Goal: Transaction & Acquisition: Purchase product/service

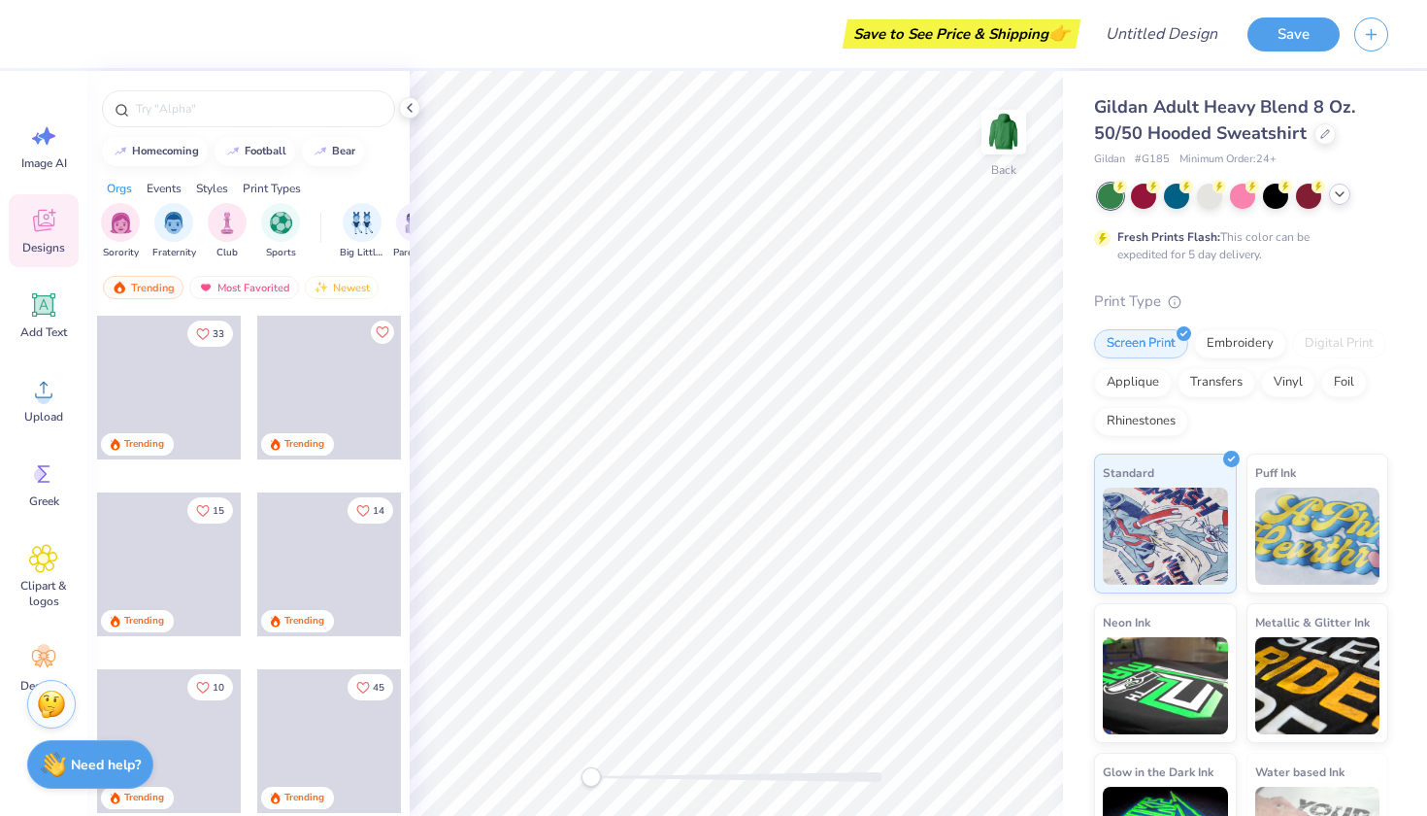
click at [1334, 189] on icon at bounding box center [1340, 194] width 16 height 16
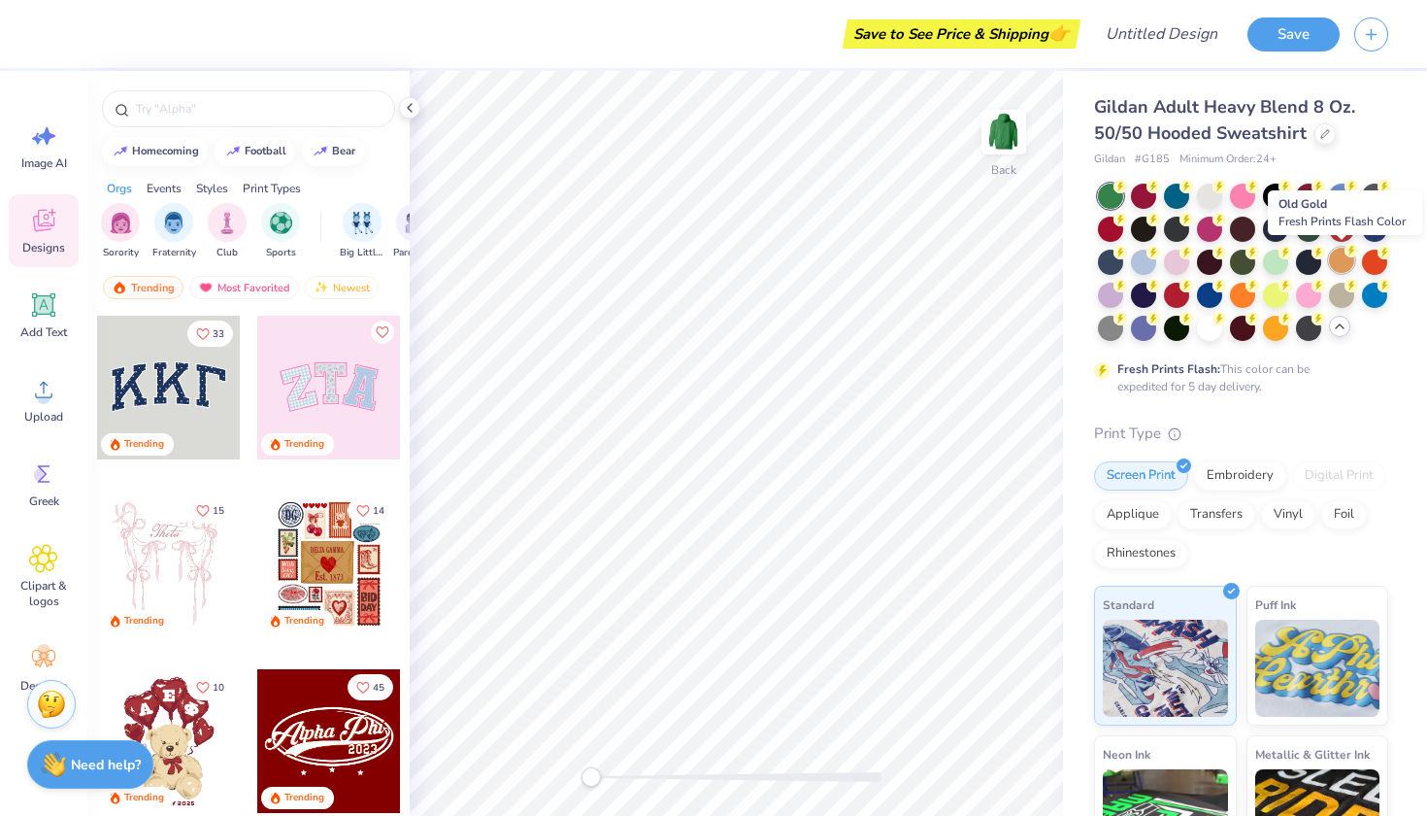
click at [1338, 265] on div at bounding box center [1341, 260] width 25 height 25
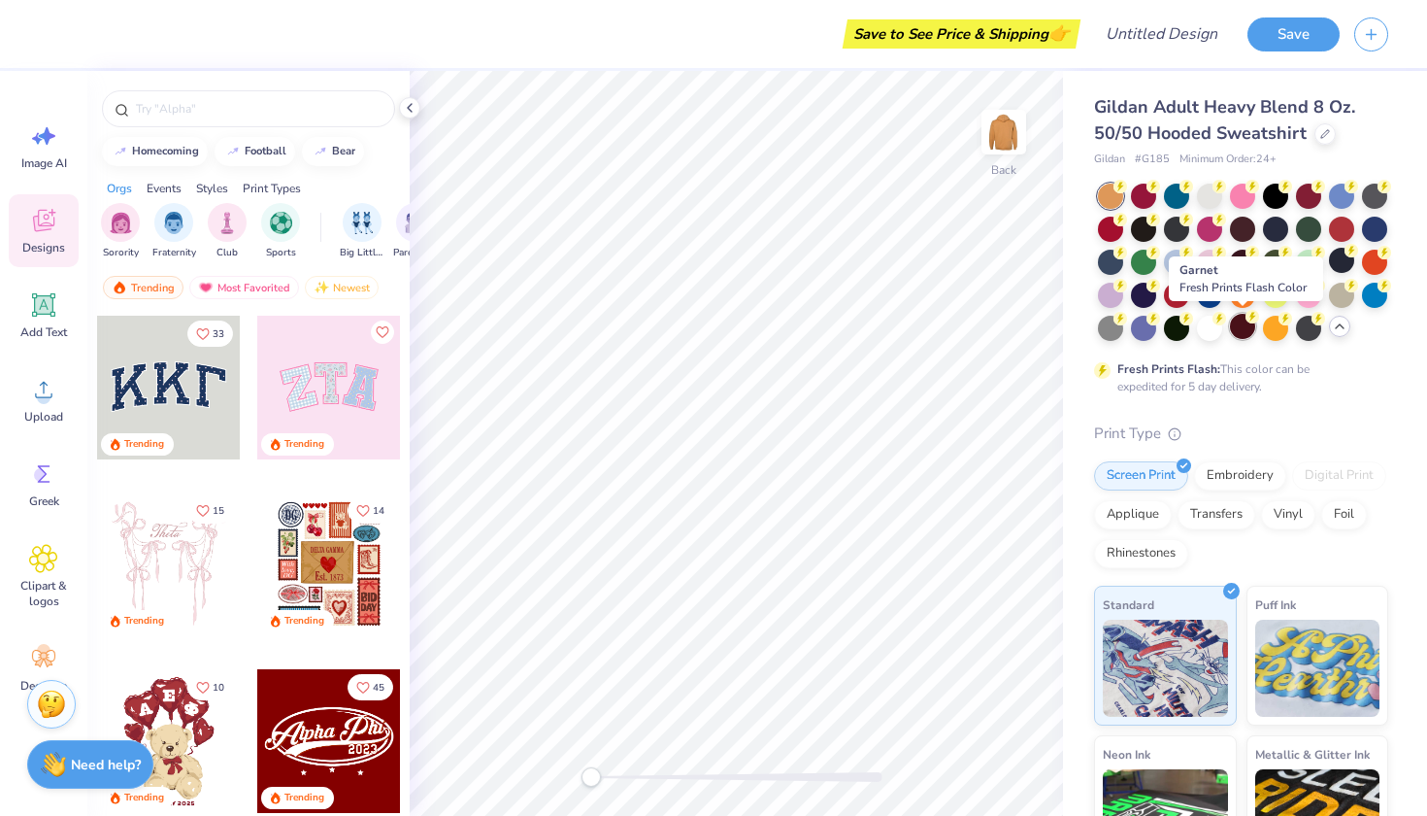
click at [1241, 325] on div at bounding box center [1242, 326] width 25 height 25
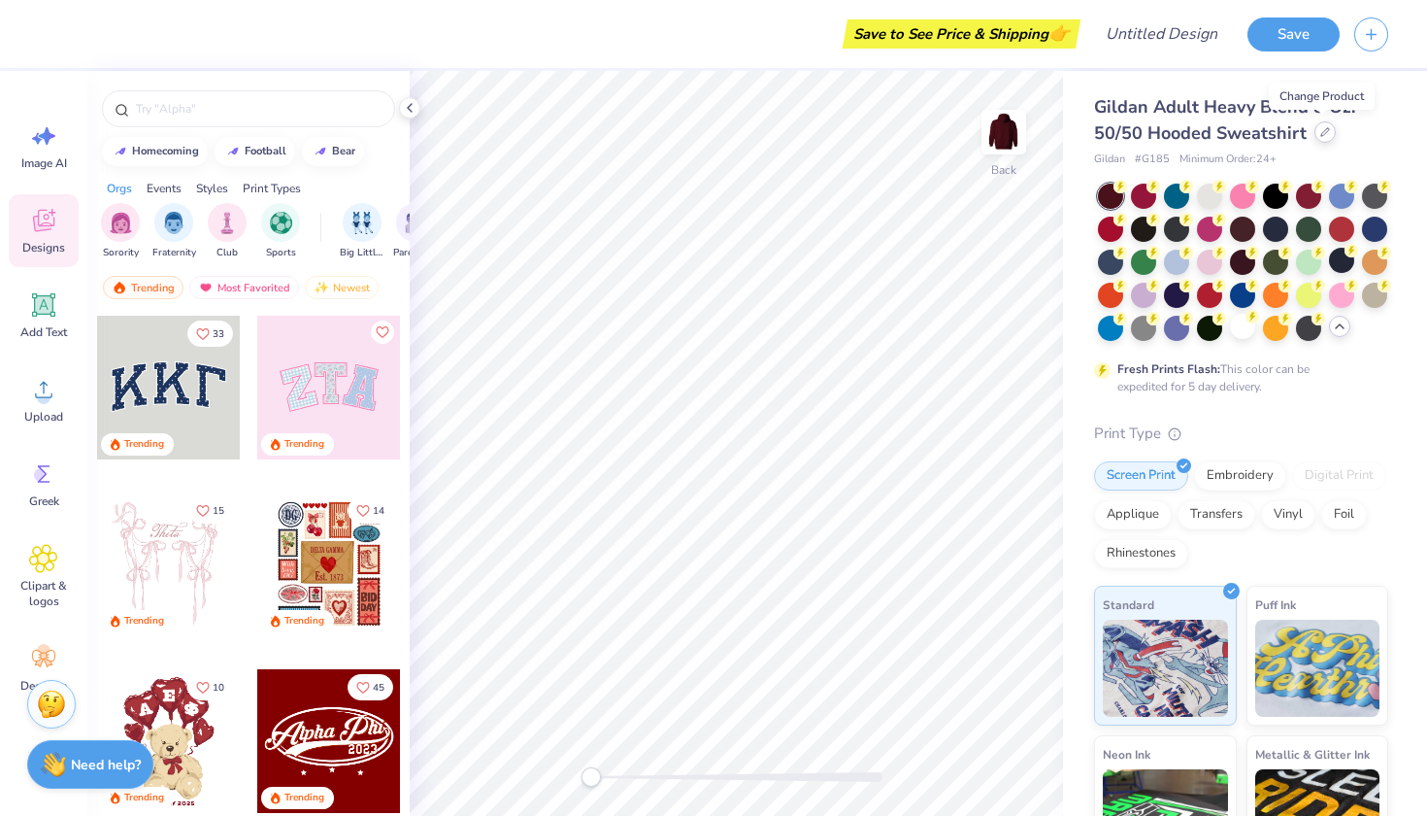
click at [1327, 134] on div at bounding box center [1325, 131] width 21 height 21
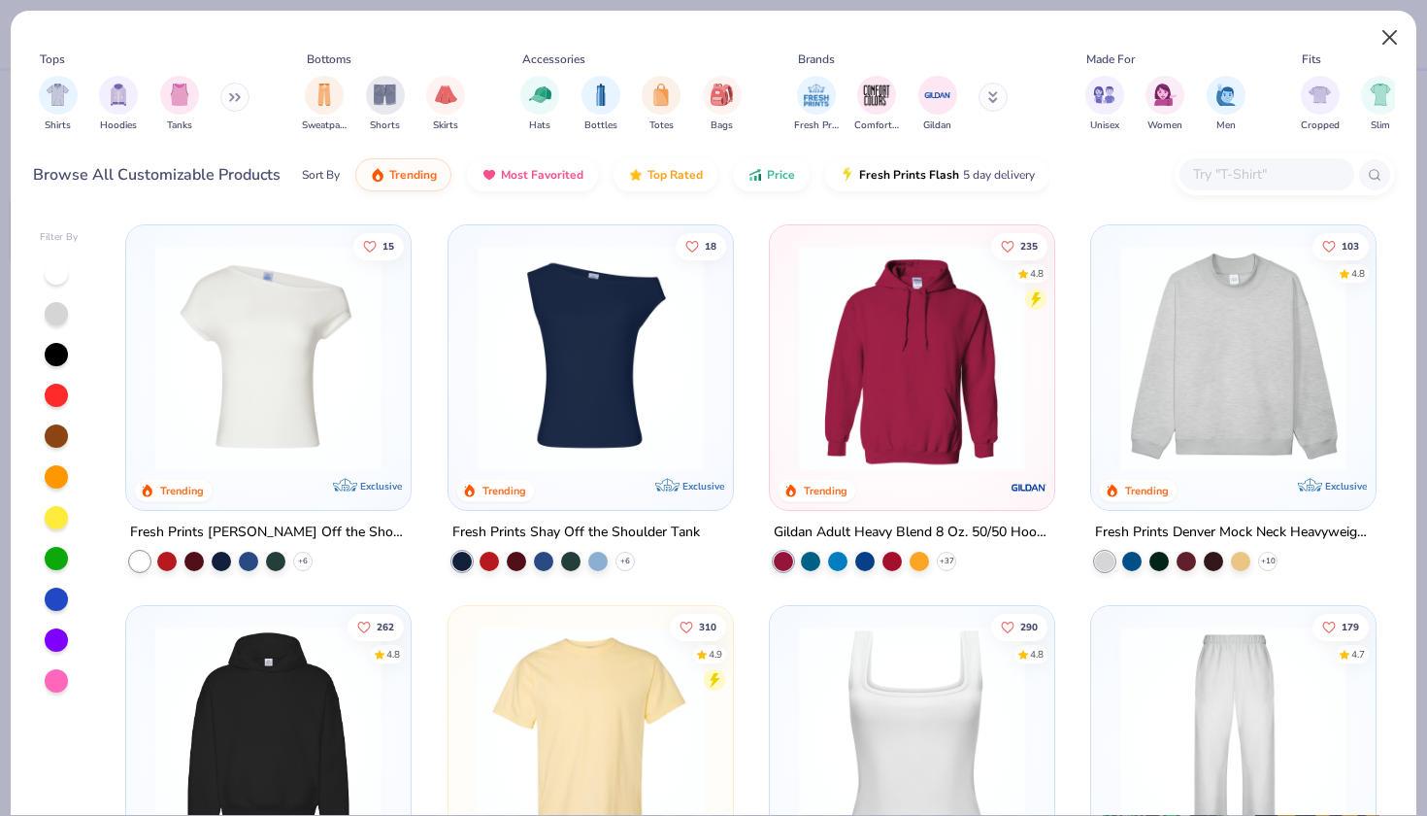
click at [1389, 44] on button "Close" at bounding box center [1390, 37] width 37 height 37
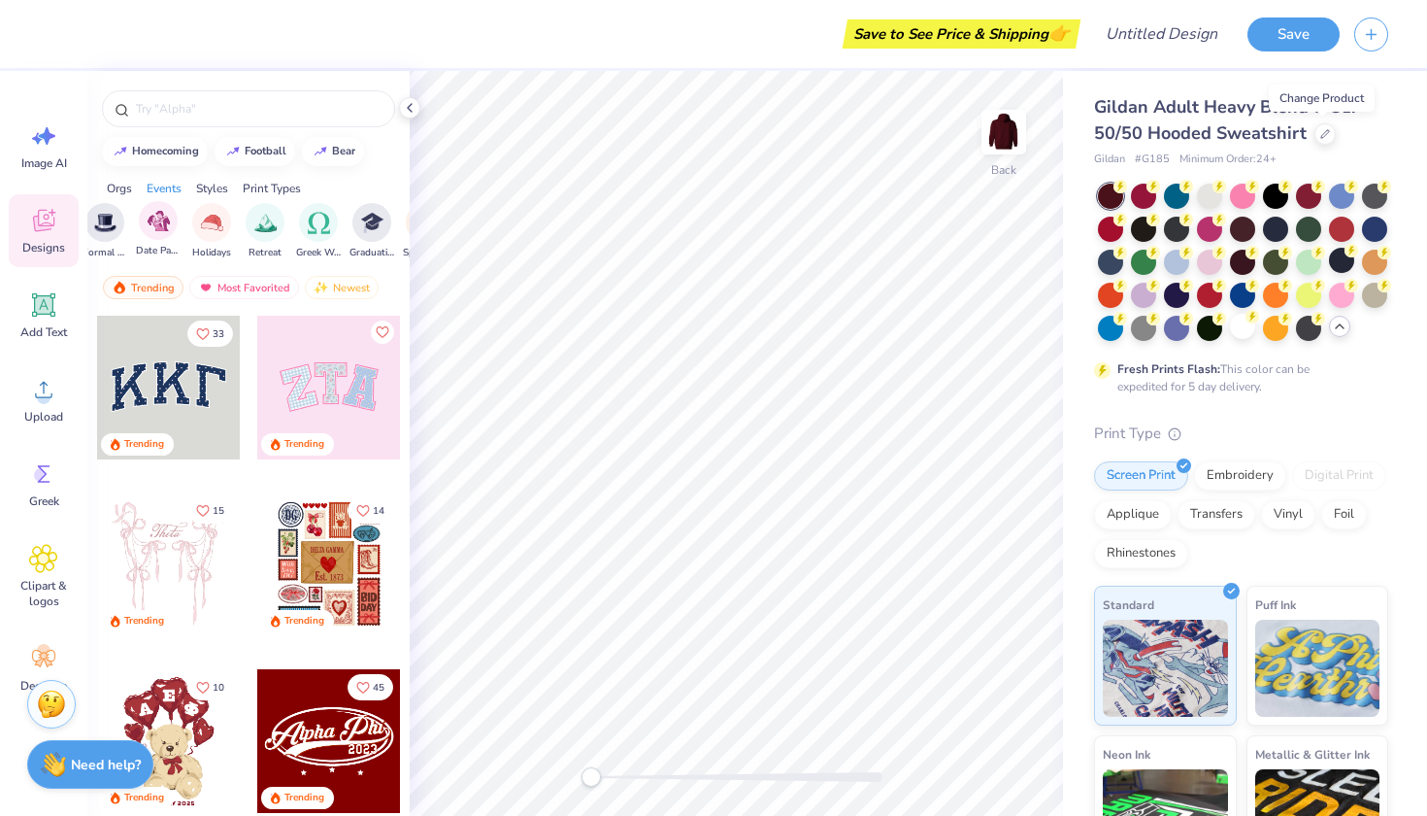
scroll to position [0, 597]
click at [1246, 260] on div at bounding box center [1242, 260] width 25 height 25
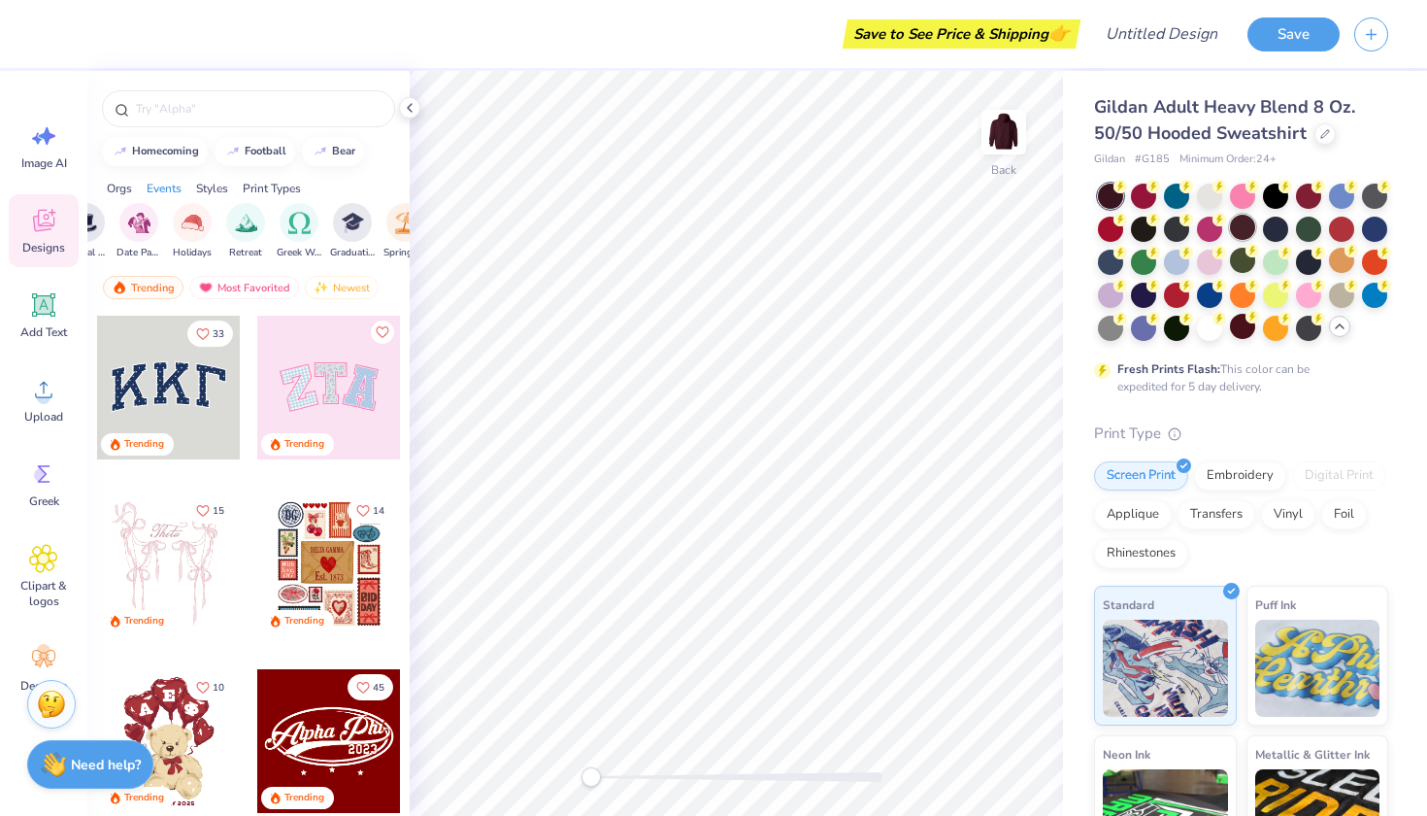
click at [1243, 230] on div at bounding box center [1242, 227] width 25 height 25
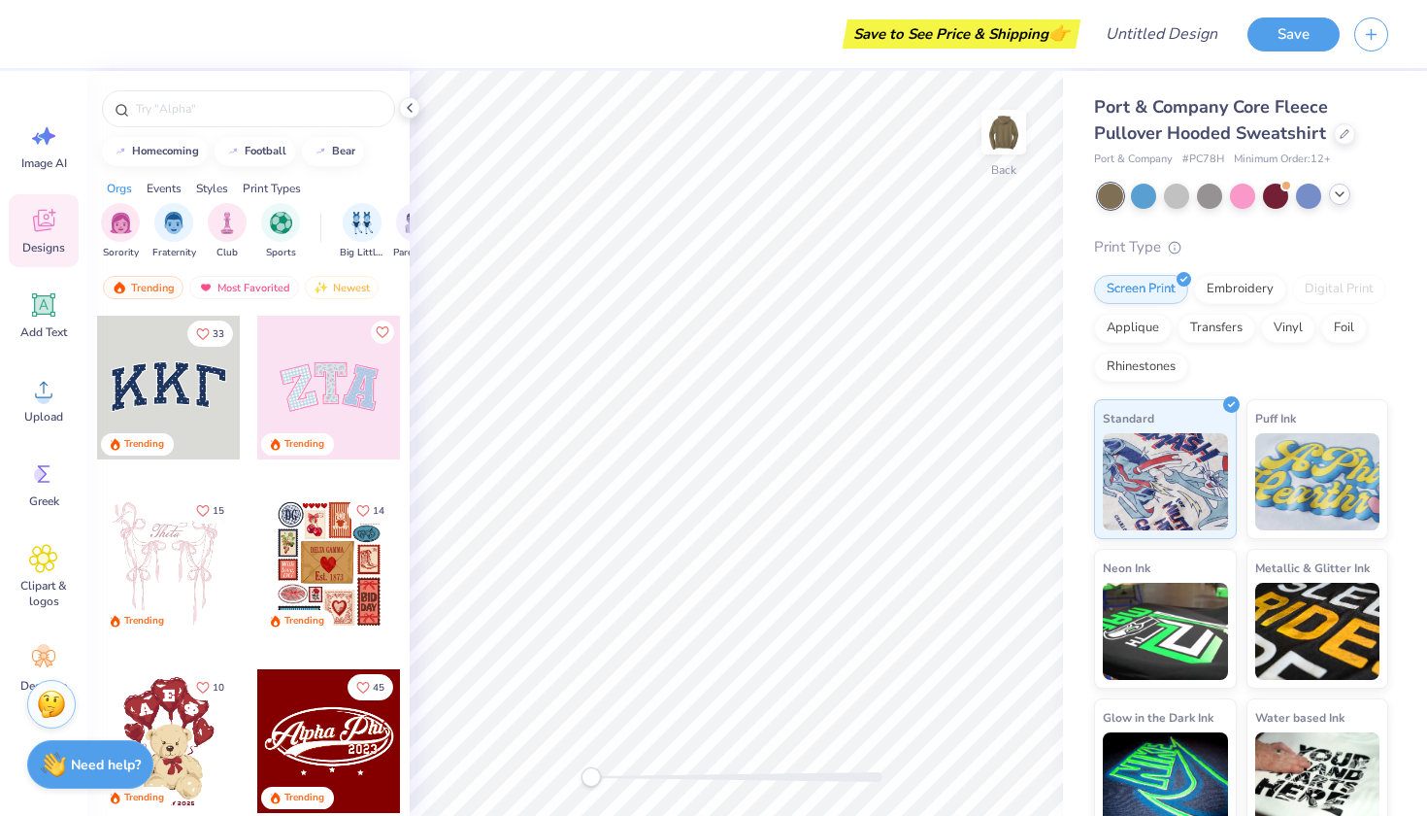
click at [1345, 197] on icon at bounding box center [1340, 194] width 16 height 16
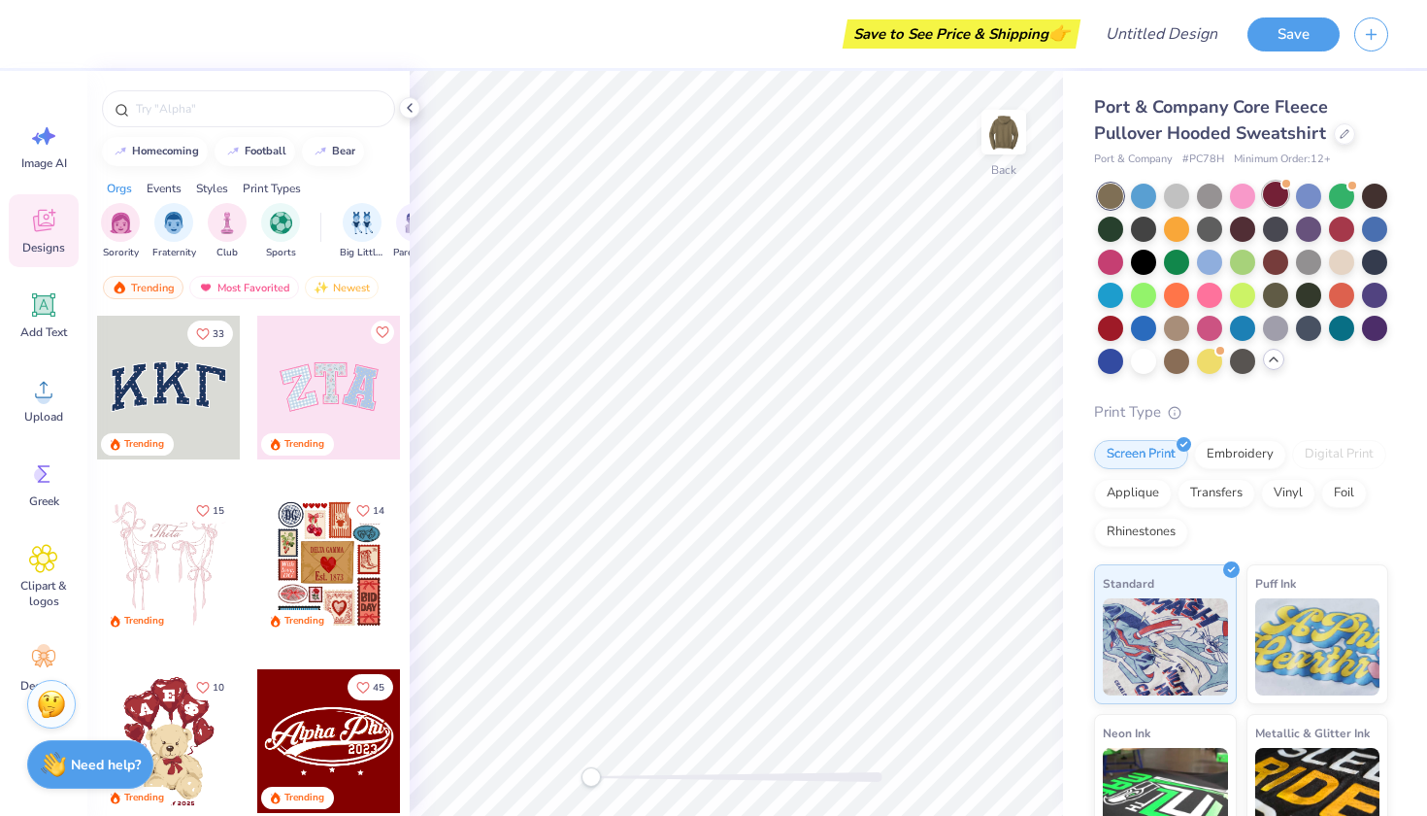
click at [1280, 201] on div at bounding box center [1275, 194] width 25 height 25
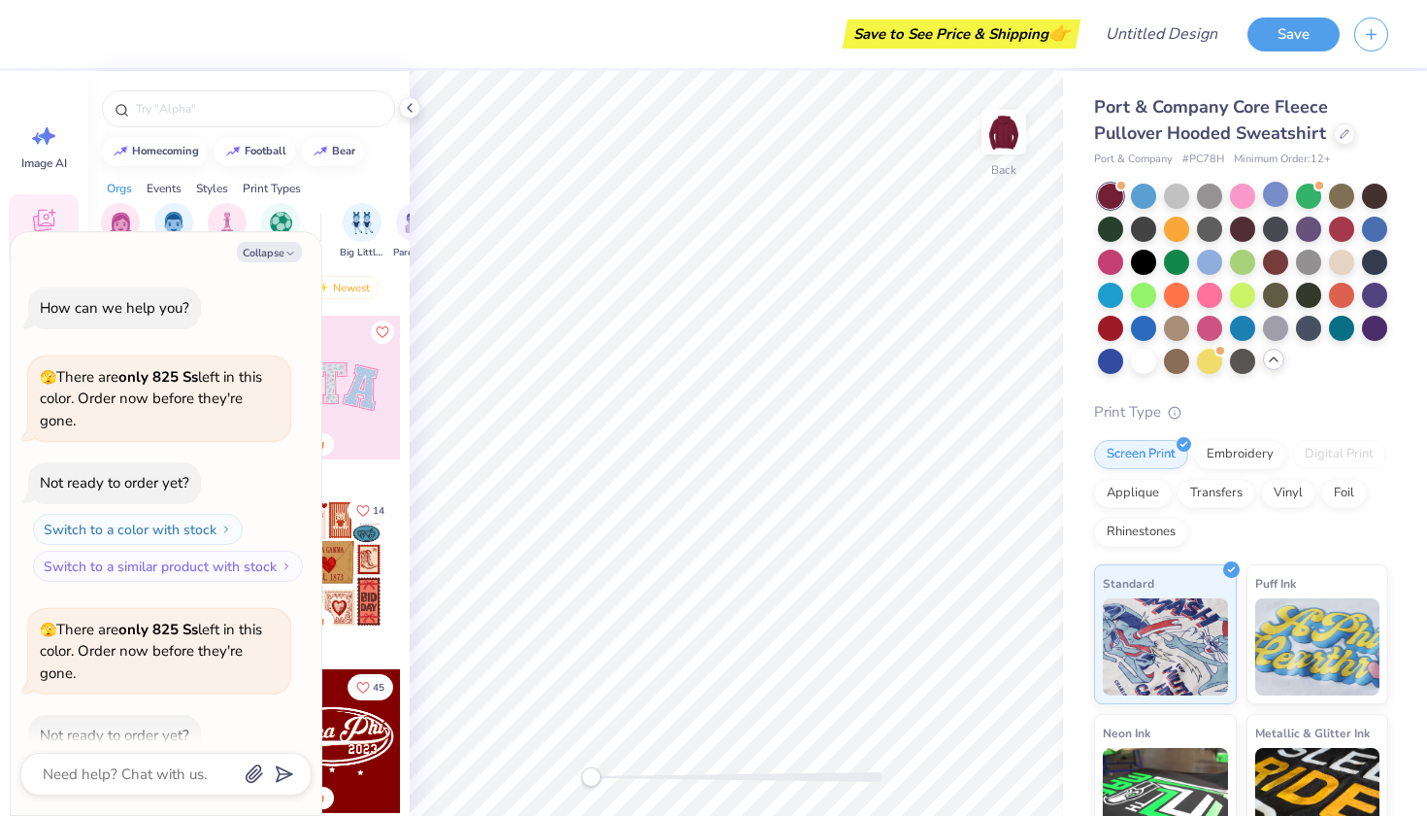
scroll to position [102, 0]
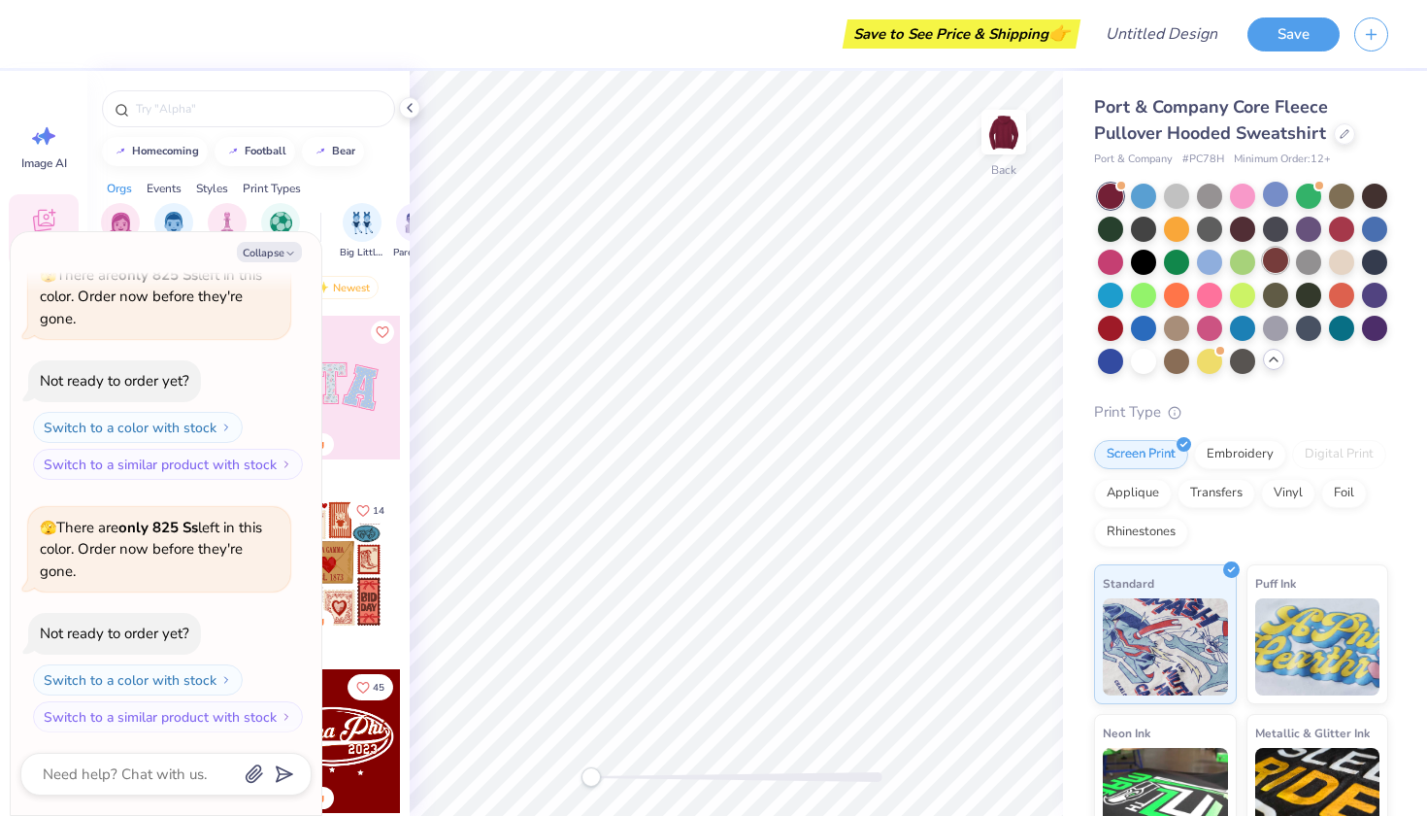
click at [1277, 257] on div at bounding box center [1275, 260] width 25 height 25
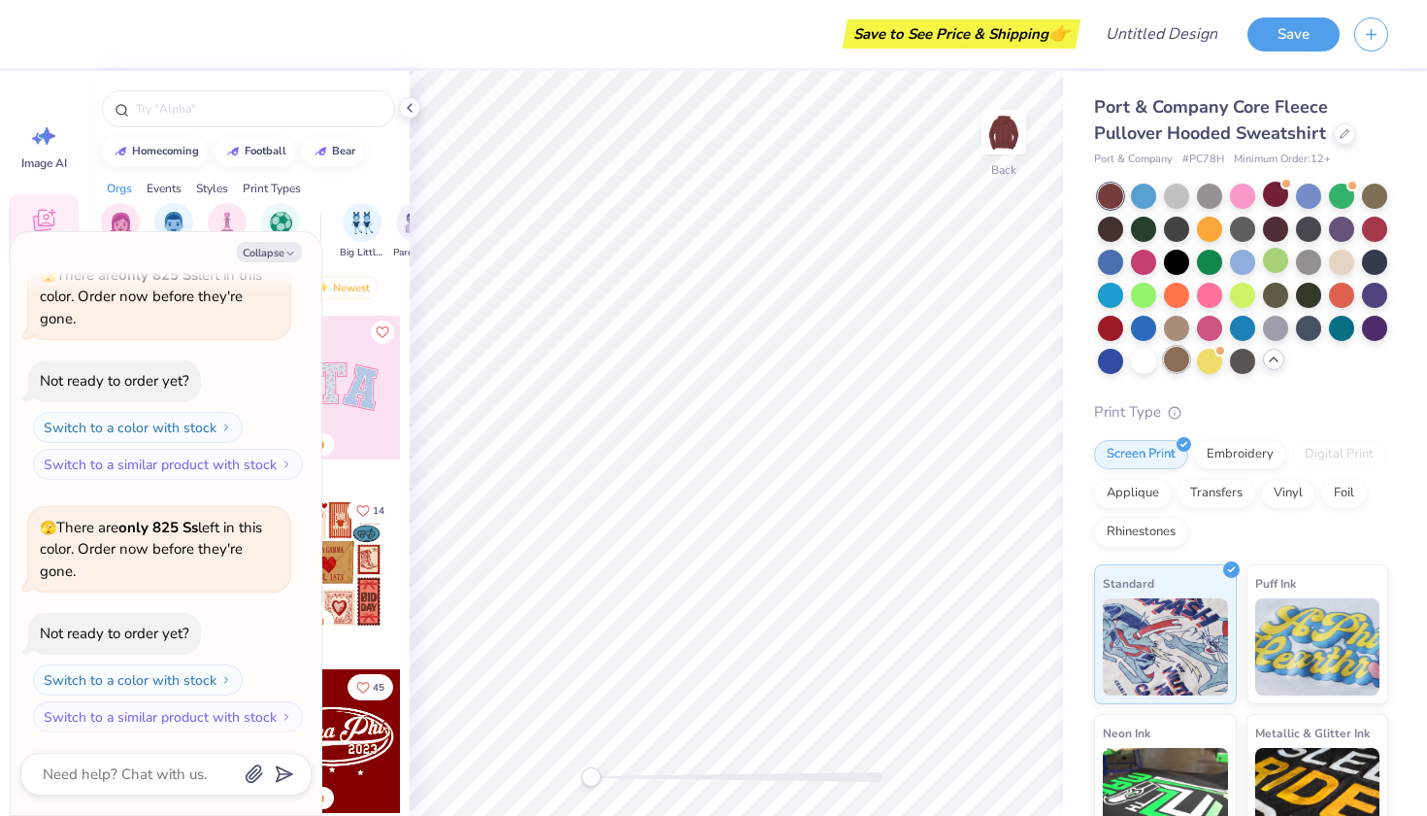
click at [1180, 354] on div at bounding box center [1176, 359] width 25 height 25
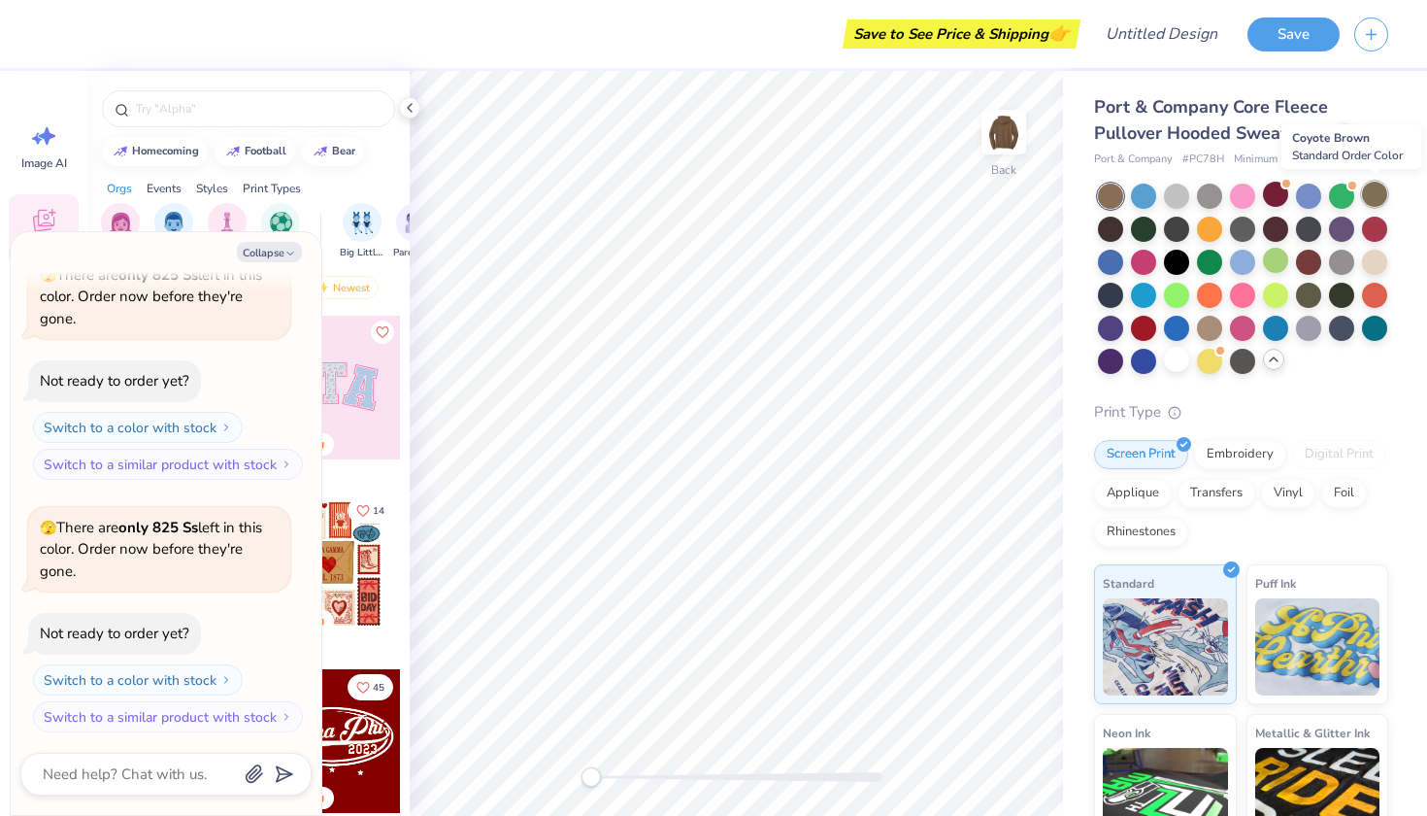
click at [1366, 195] on div at bounding box center [1374, 194] width 25 height 25
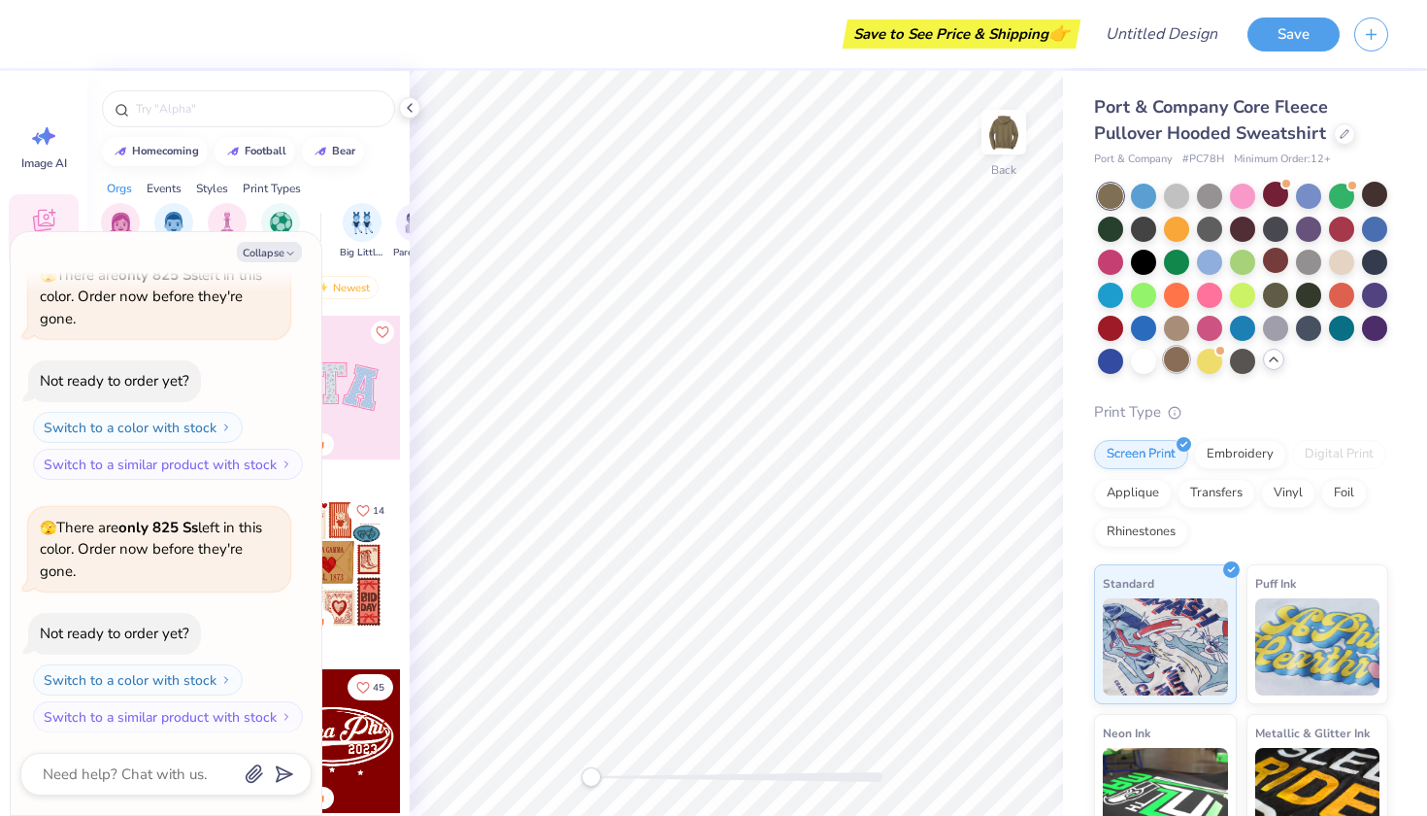
click at [1187, 359] on div at bounding box center [1176, 359] width 25 height 25
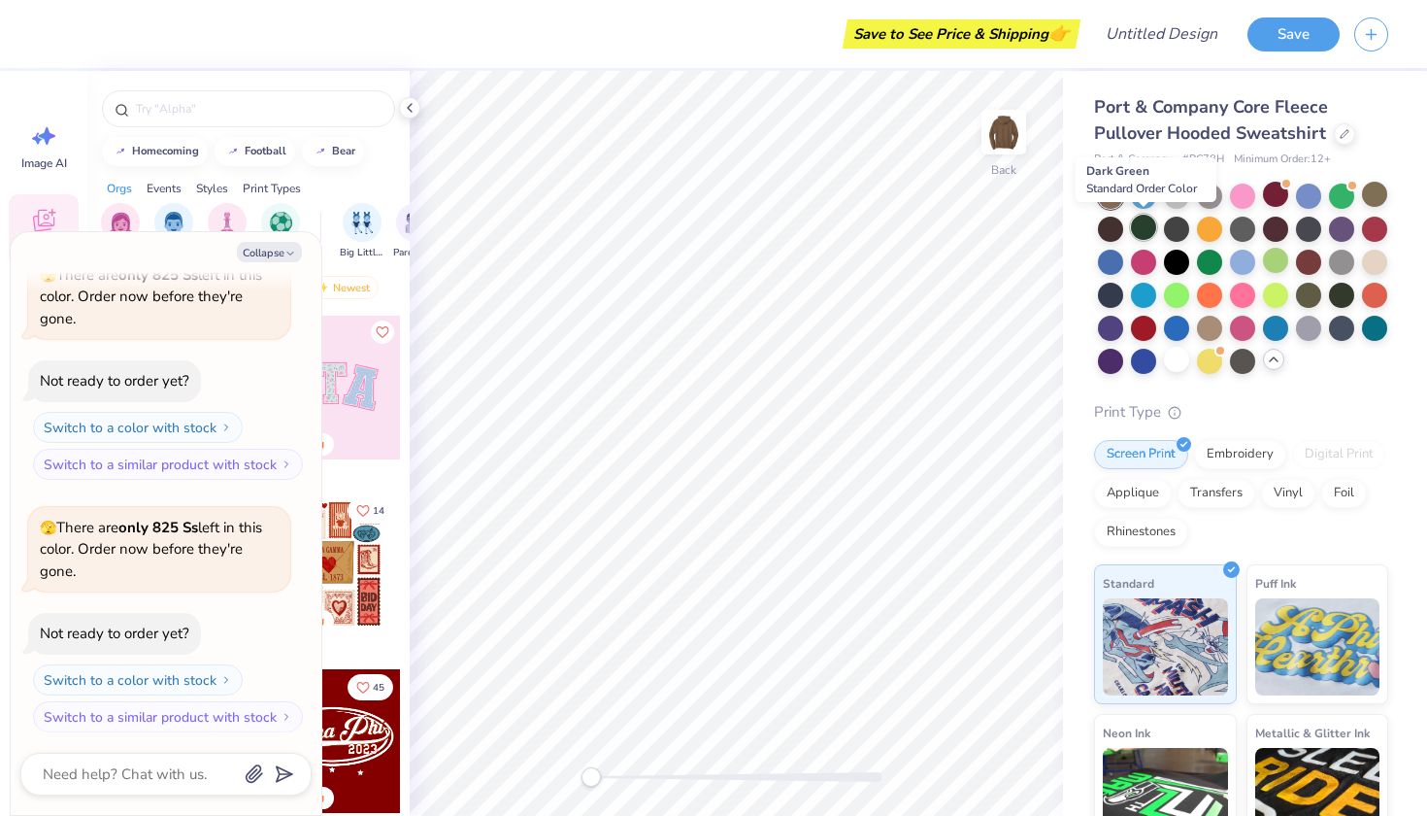
click at [1144, 228] on div at bounding box center [1143, 227] width 25 height 25
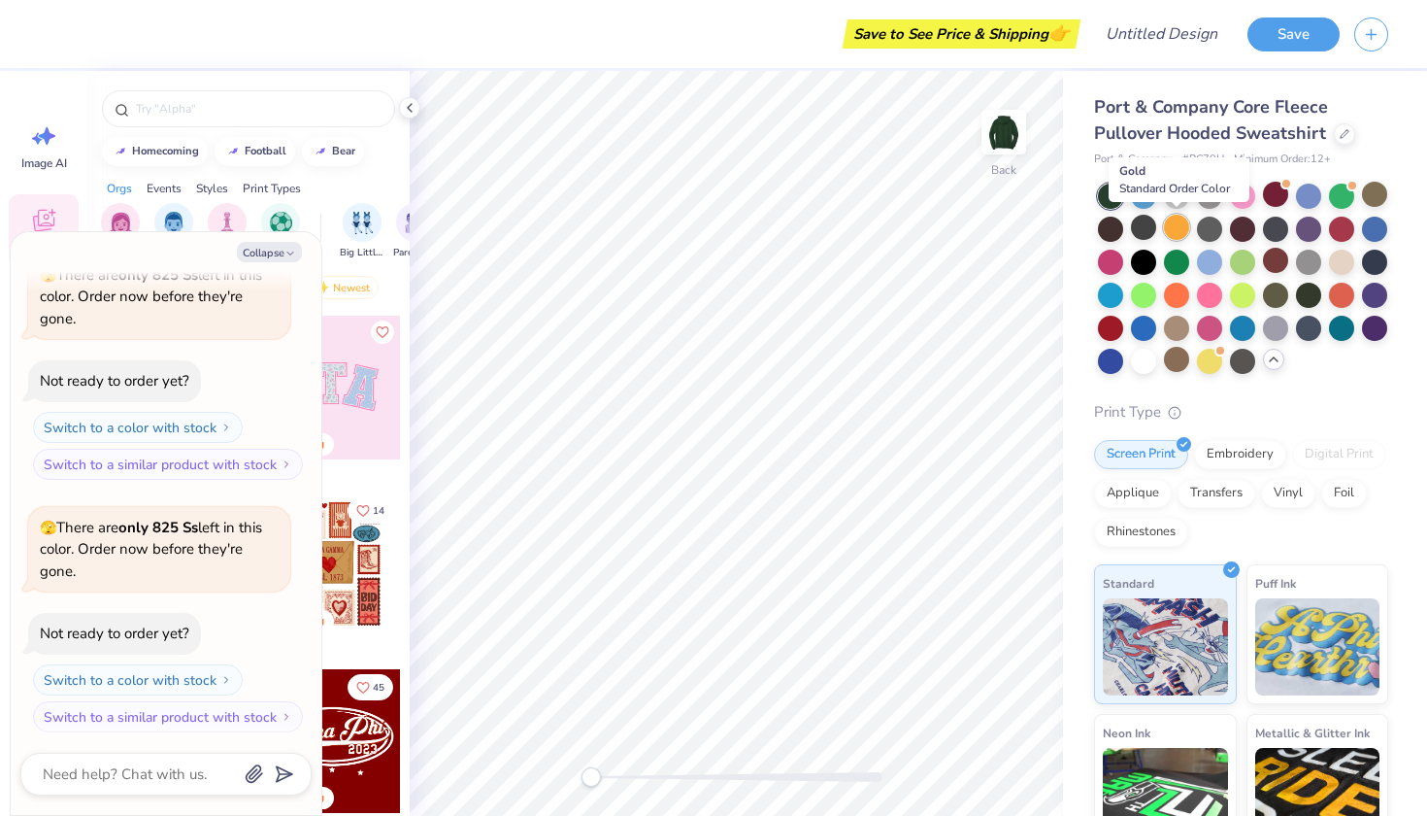
click at [1180, 224] on div at bounding box center [1176, 227] width 25 height 25
click at [1206, 226] on div at bounding box center [1209, 227] width 25 height 25
click at [1276, 328] on div at bounding box center [1275, 326] width 25 height 25
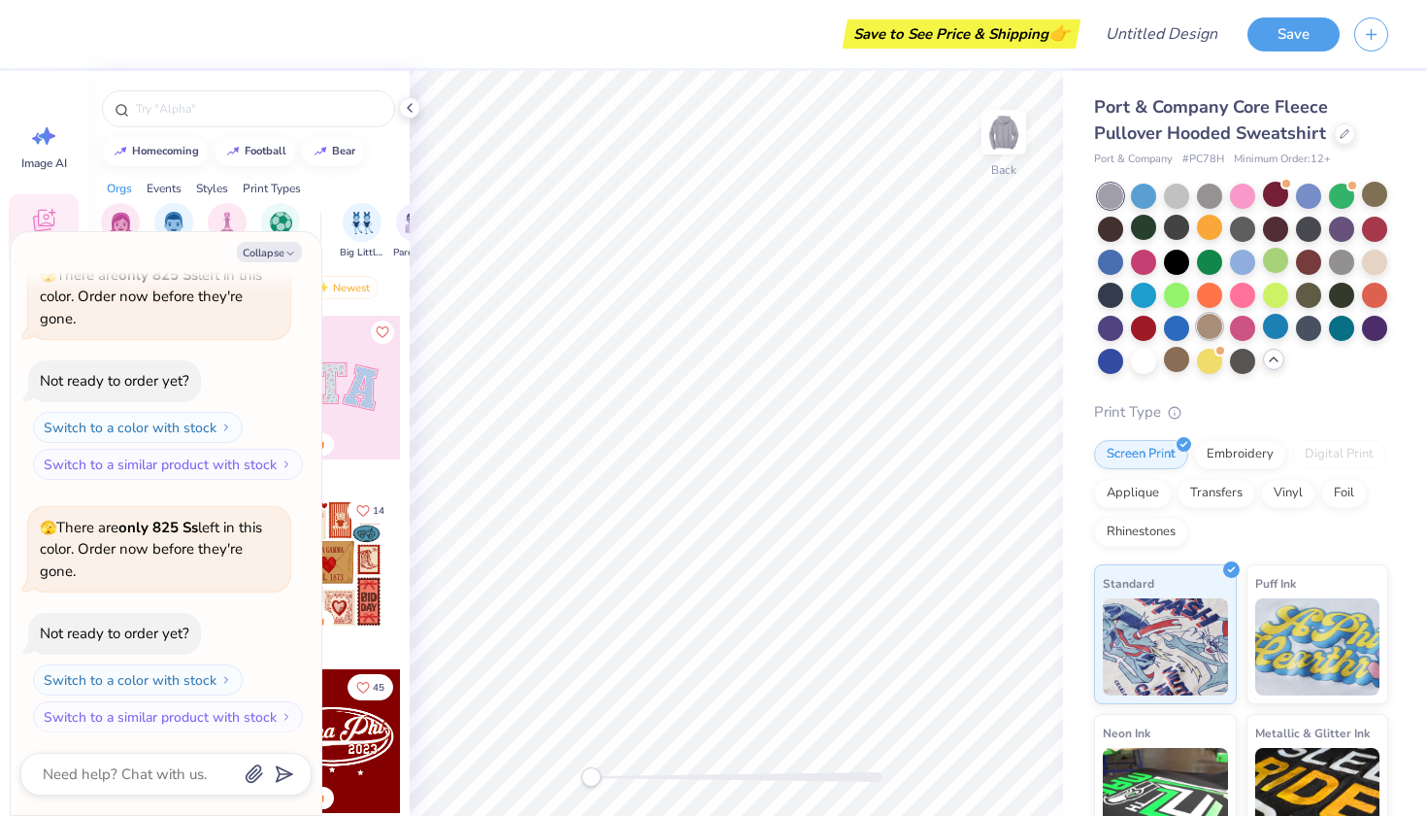
click at [1211, 327] on div at bounding box center [1209, 326] width 25 height 25
click at [1174, 359] on div at bounding box center [1176, 359] width 25 height 25
type textarea "x"
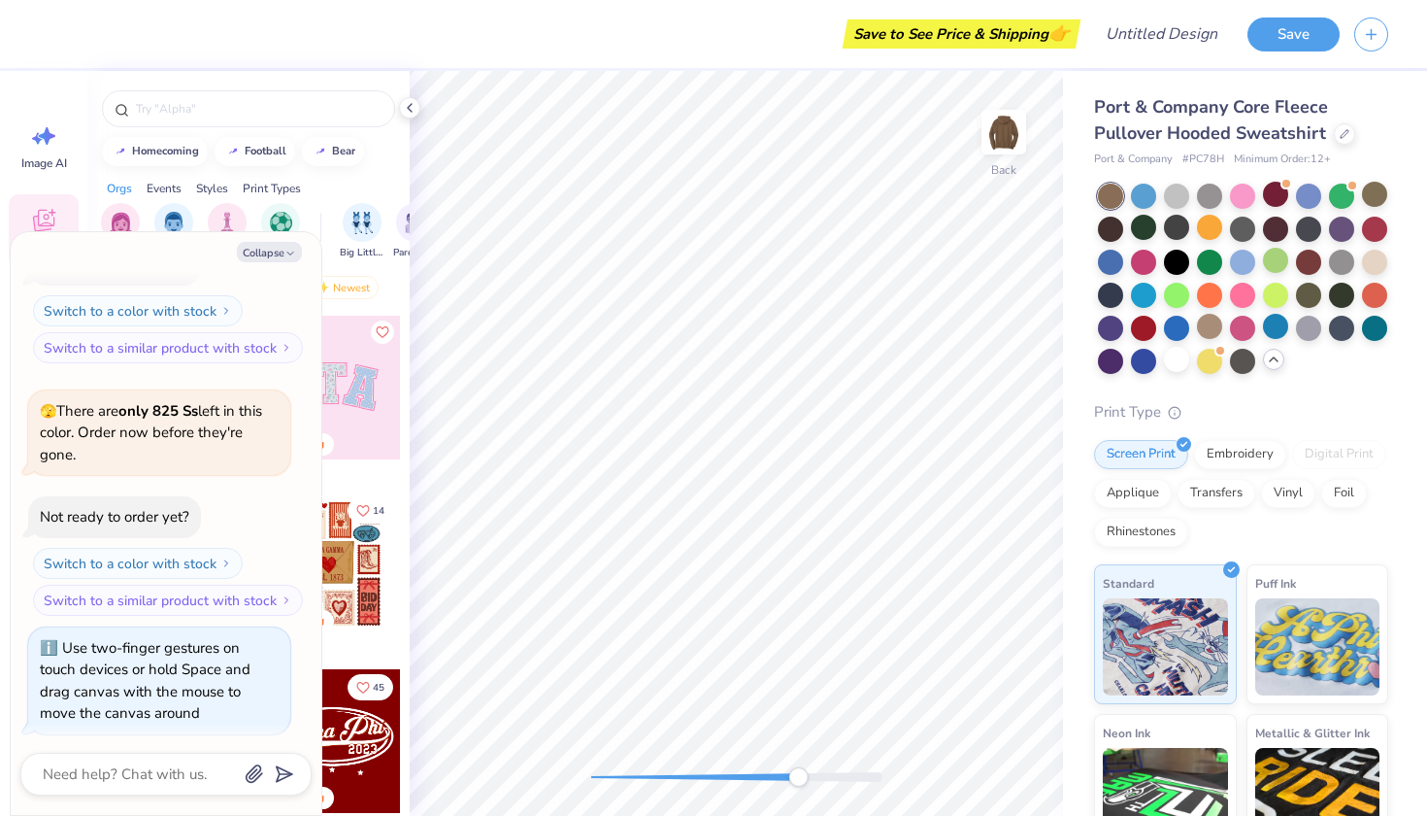
drag, startPoint x: 597, startPoint y: 776, endPoint x: 798, endPoint y: 785, distance: 201.2
click at [798, 785] on div "Accessibility label" at bounding box center [797, 776] width 19 height 19
click at [716, 789] on div "Back" at bounding box center [736, 443] width 653 height 745
click at [503, 775] on div "Back" at bounding box center [736, 443] width 653 height 745
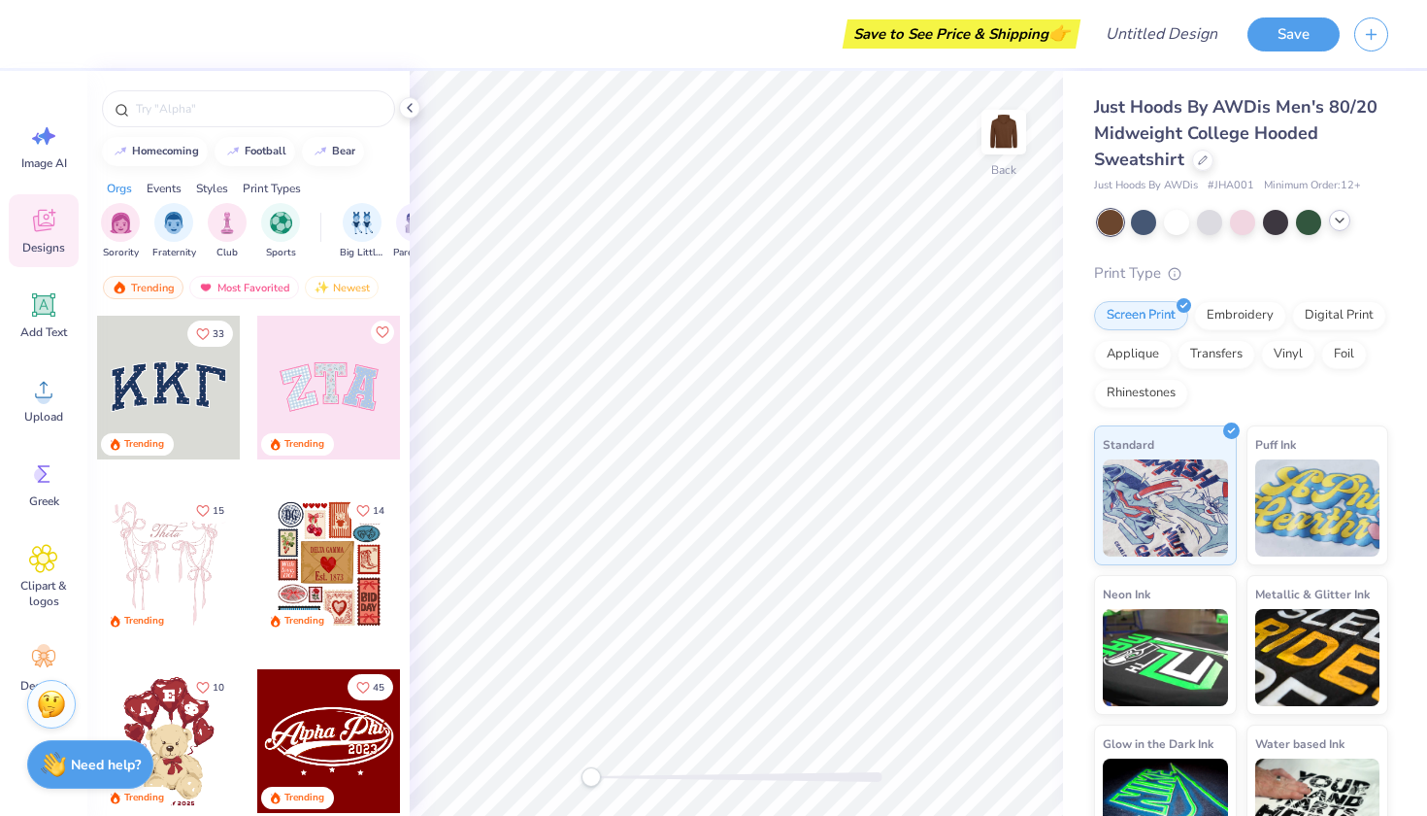
click at [1335, 224] on icon at bounding box center [1340, 221] width 16 height 16
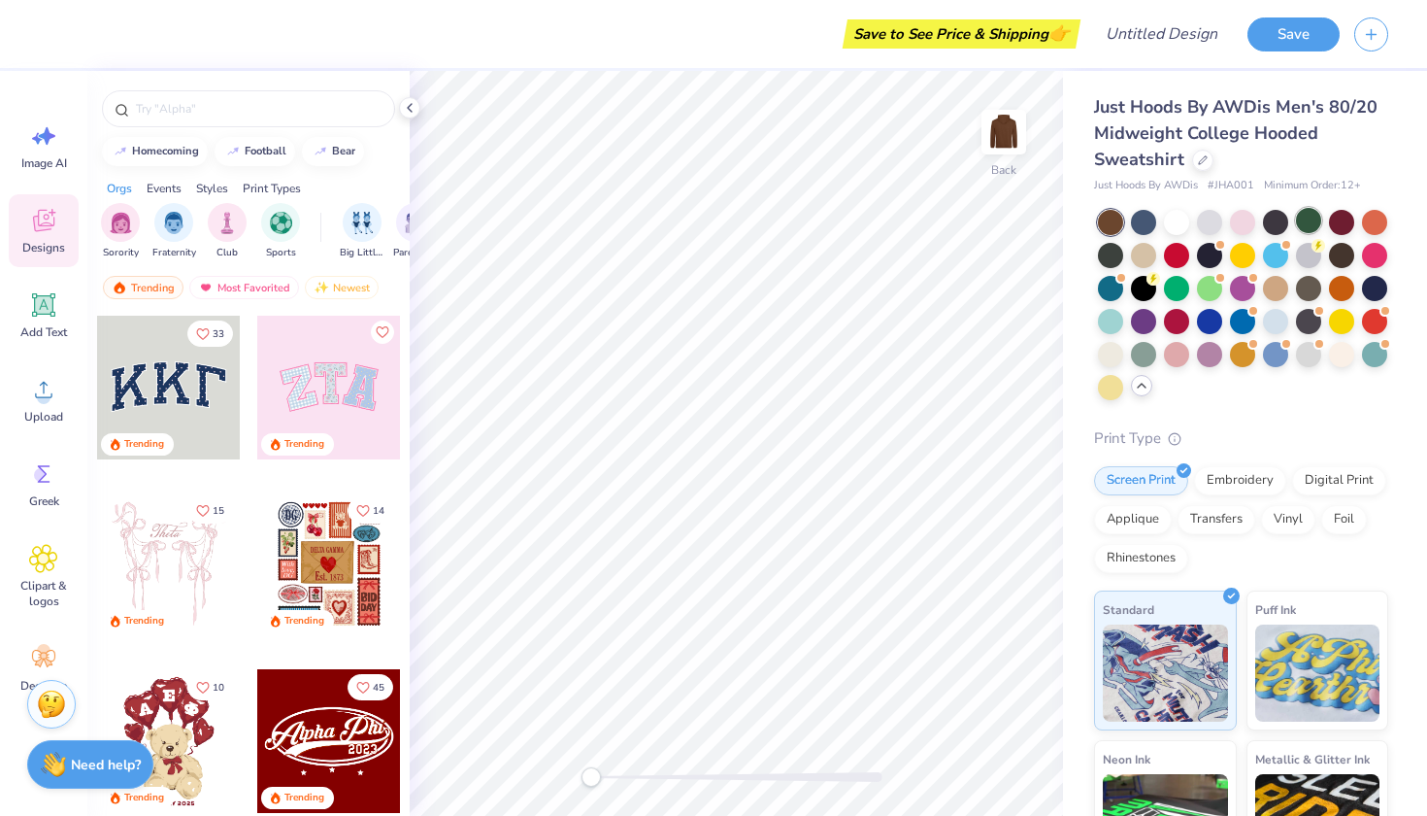
click at [1305, 219] on div at bounding box center [1308, 220] width 25 height 25
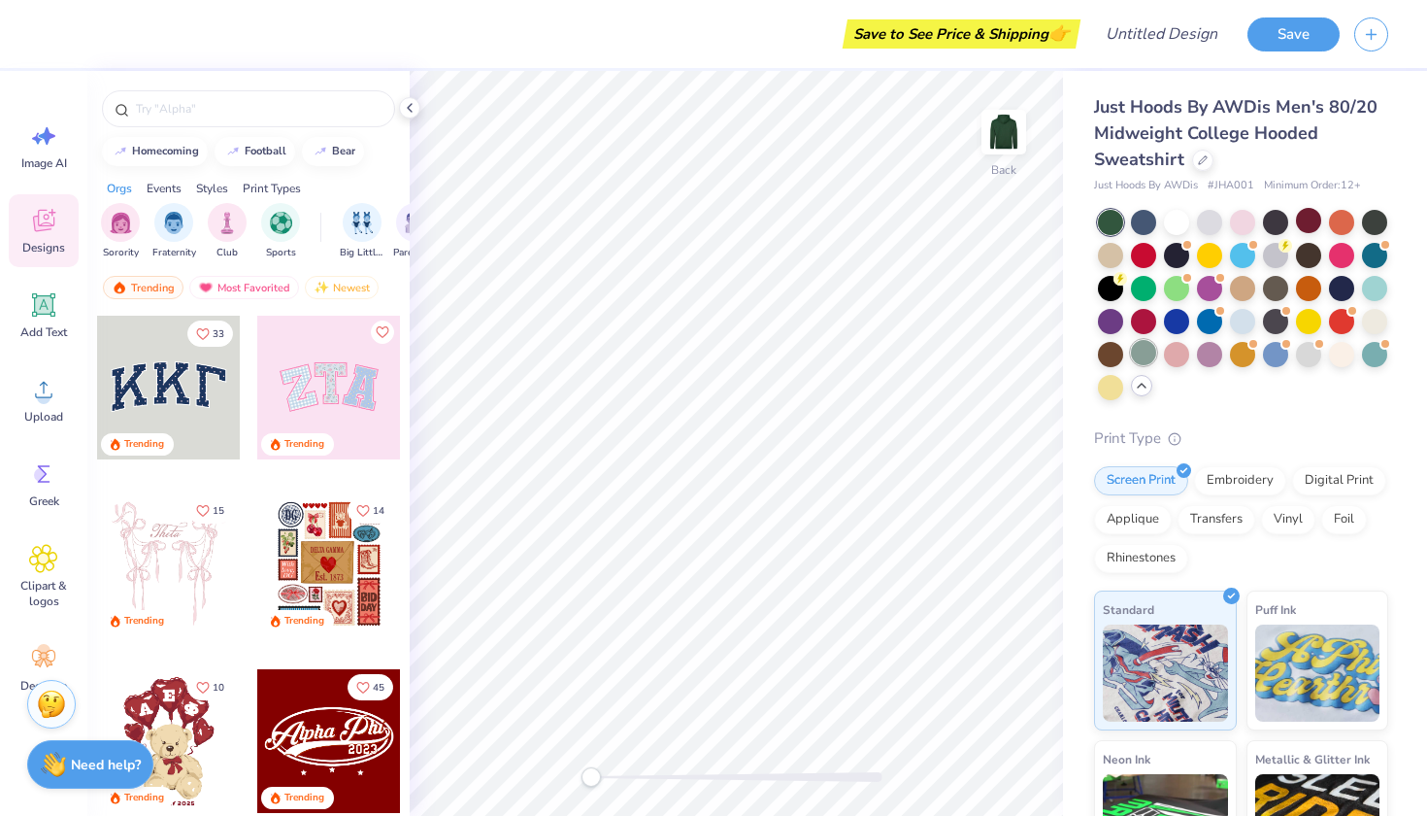
click at [1141, 353] on div at bounding box center [1143, 352] width 25 height 25
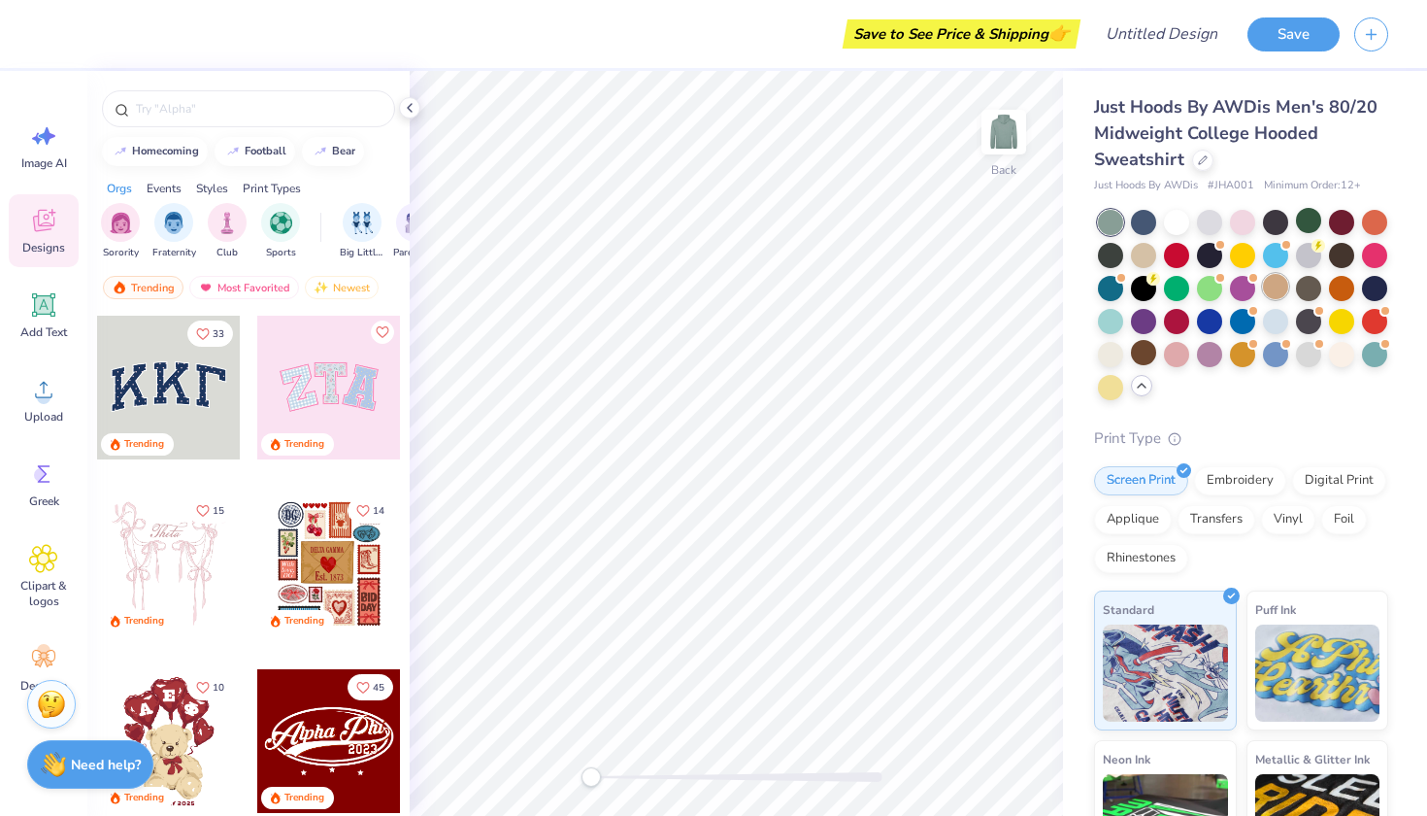
click at [1275, 285] on div at bounding box center [1275, 286] width 25 height 25
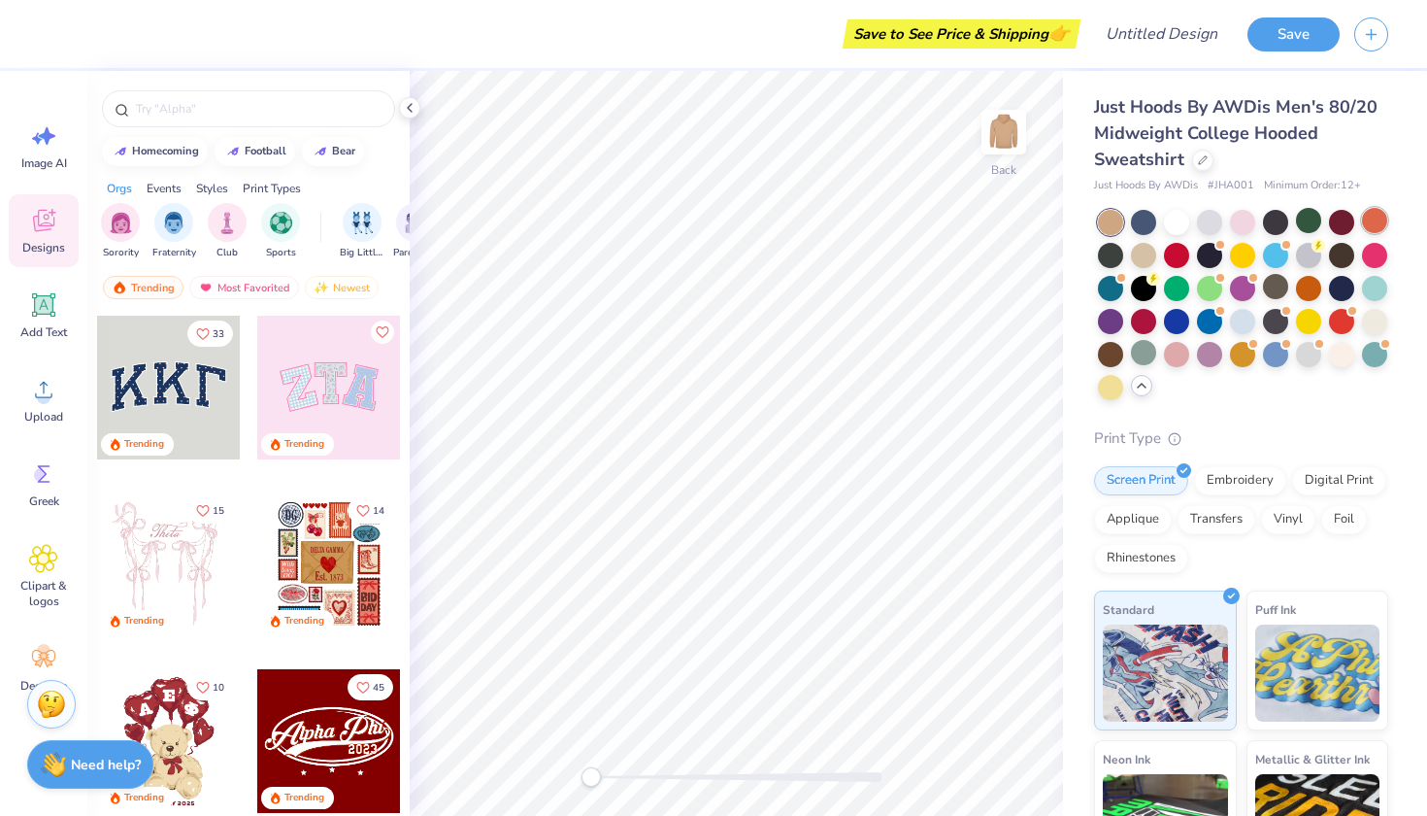
click at [1377, 211] on div at bounding box center [1374, 220] width 25 height 25
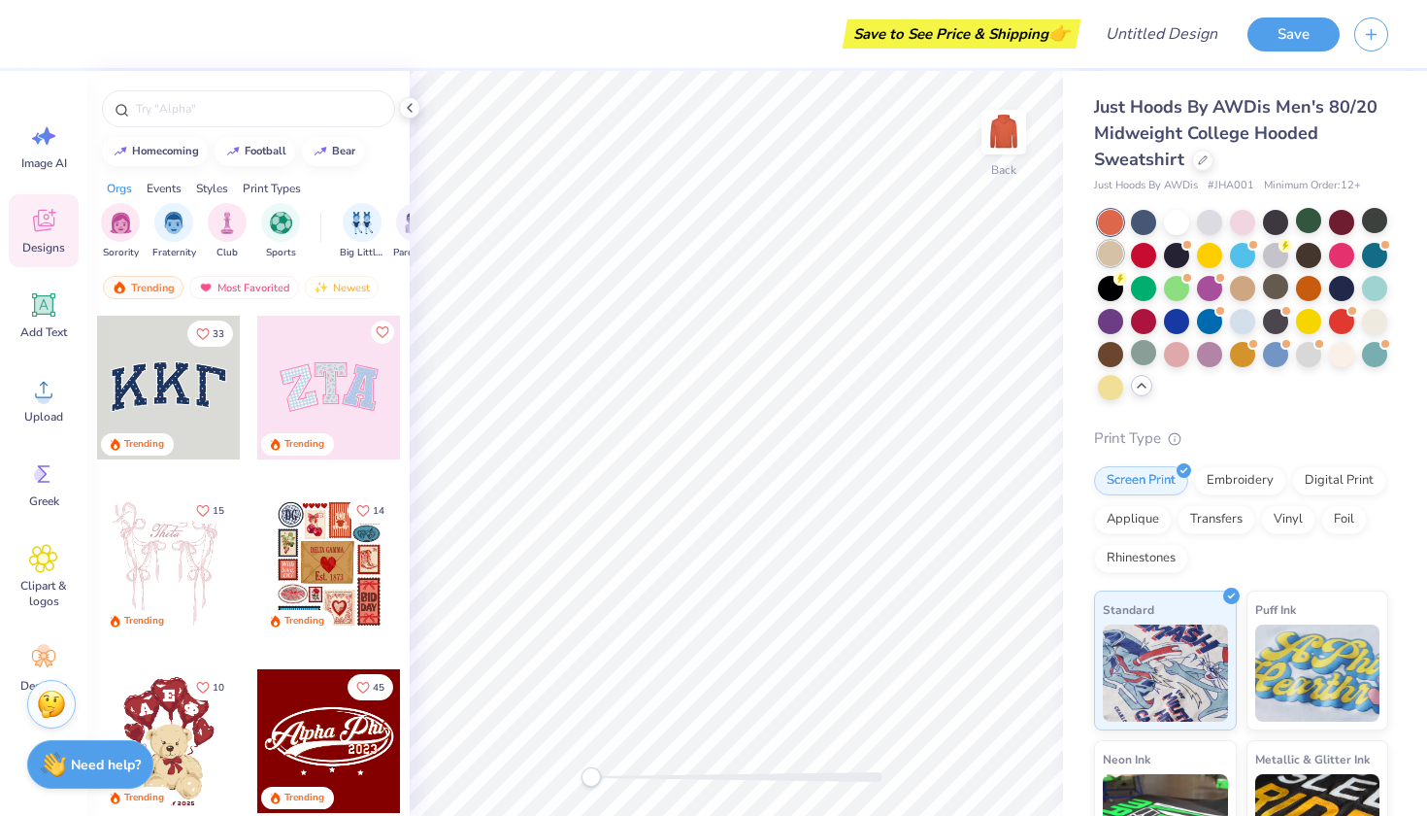
click at [1109, 256] on div at bounding box center [1110, 253] width 25 height 25
click at [1109, 349] on div at bounding box center [1110, 352] width 25 height 25
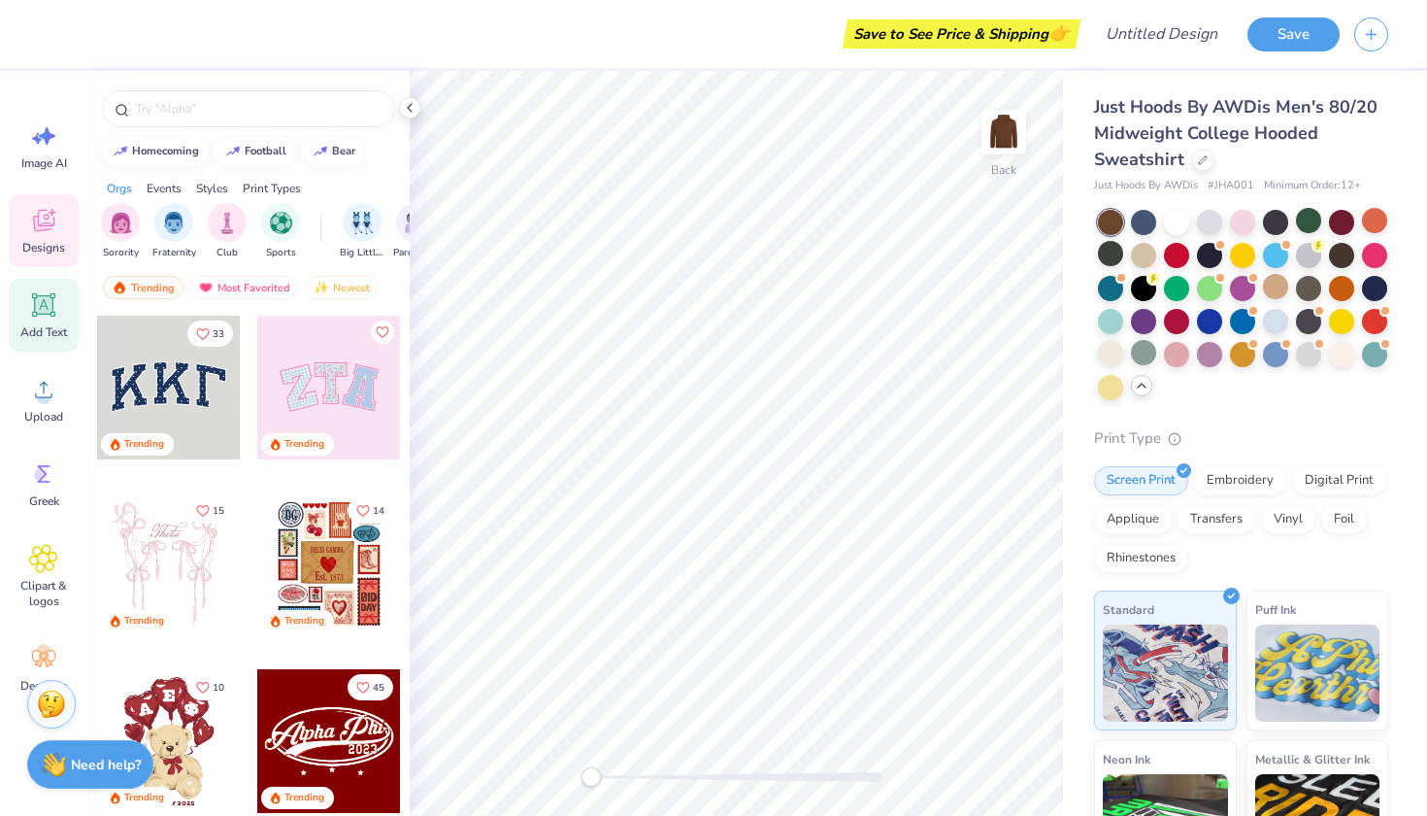
click at [44, 306] on icon at bounding box center [43, 304] width 23 height 23
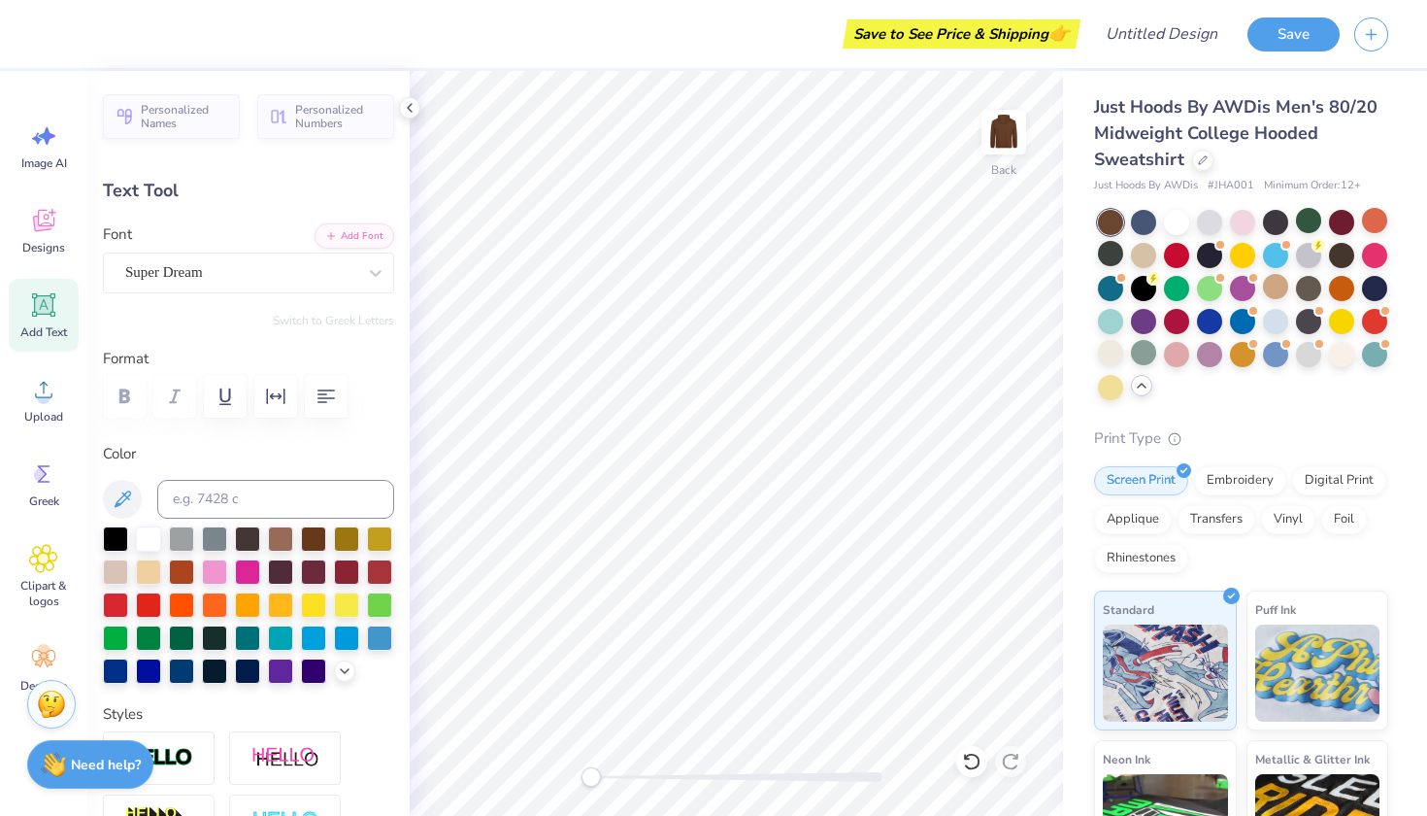
type textarea "EXT"
click at [44, 322] on div "Add Text" at bounding box center [44, 315] width 70 height 73
click at [796, 573] on li "Delete" at bounding box center [809, 565] width 152 height 38
click at [48, 321] on div "Add Text" at bounding box center [44, 315] width 70 height 73
type textarea "t"
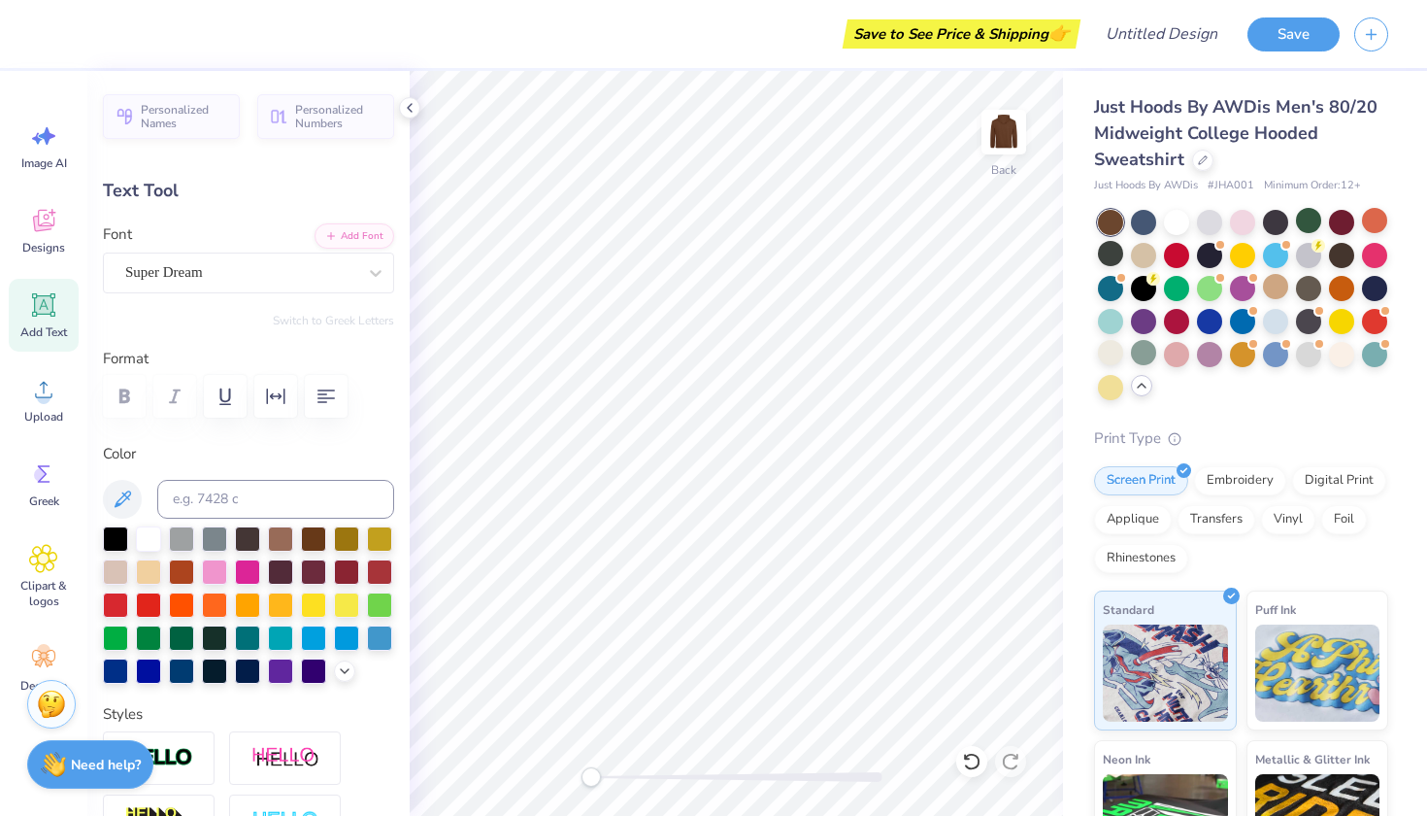
scroll to position [0, 2]
type textarea "P"
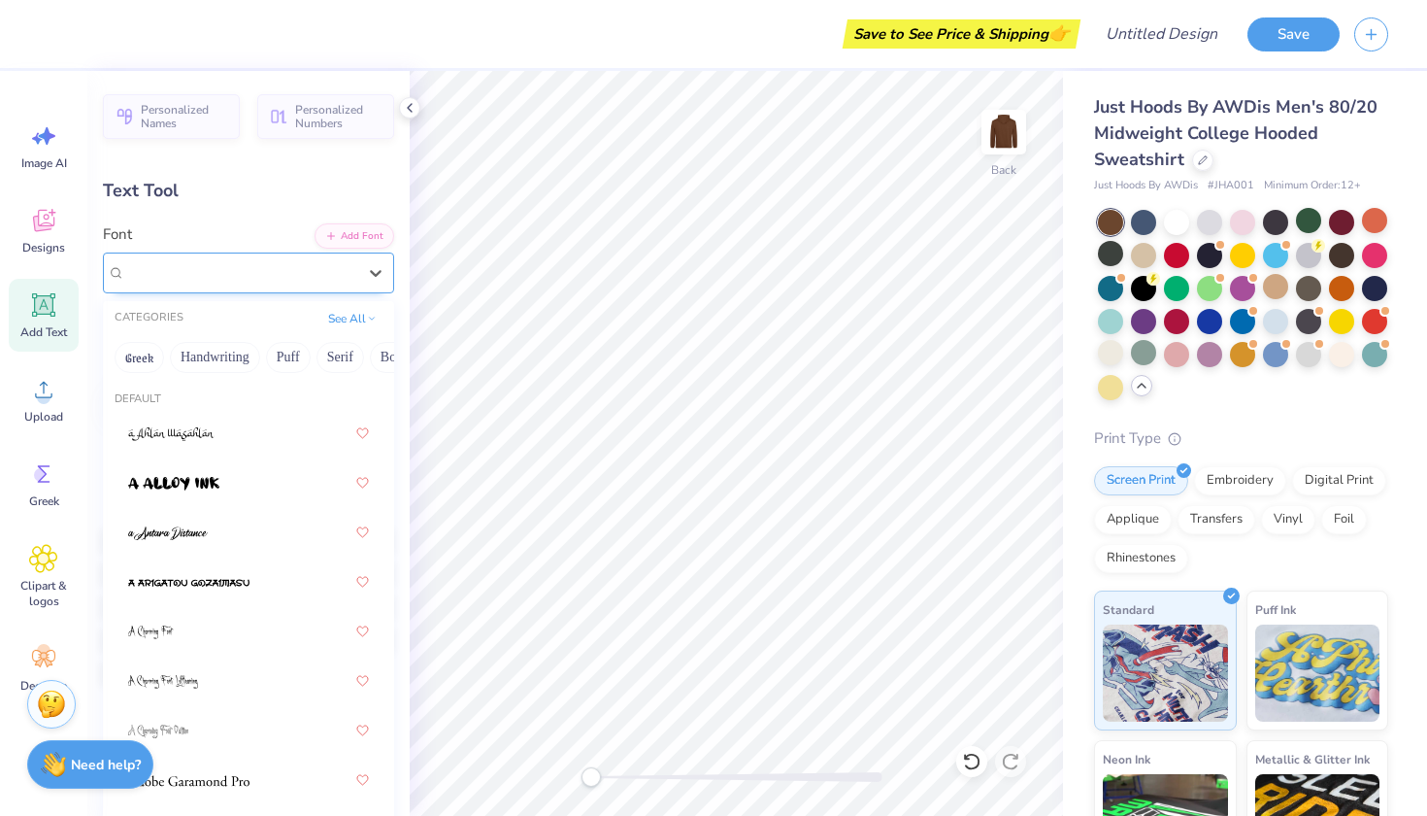
click at [231, 279] on div "Super Dream" at bounding box center [240, 272] width 235 height 30
click at [231, 278] on div "Super Dream" at bounding box center [240, 272] width 231 height 22
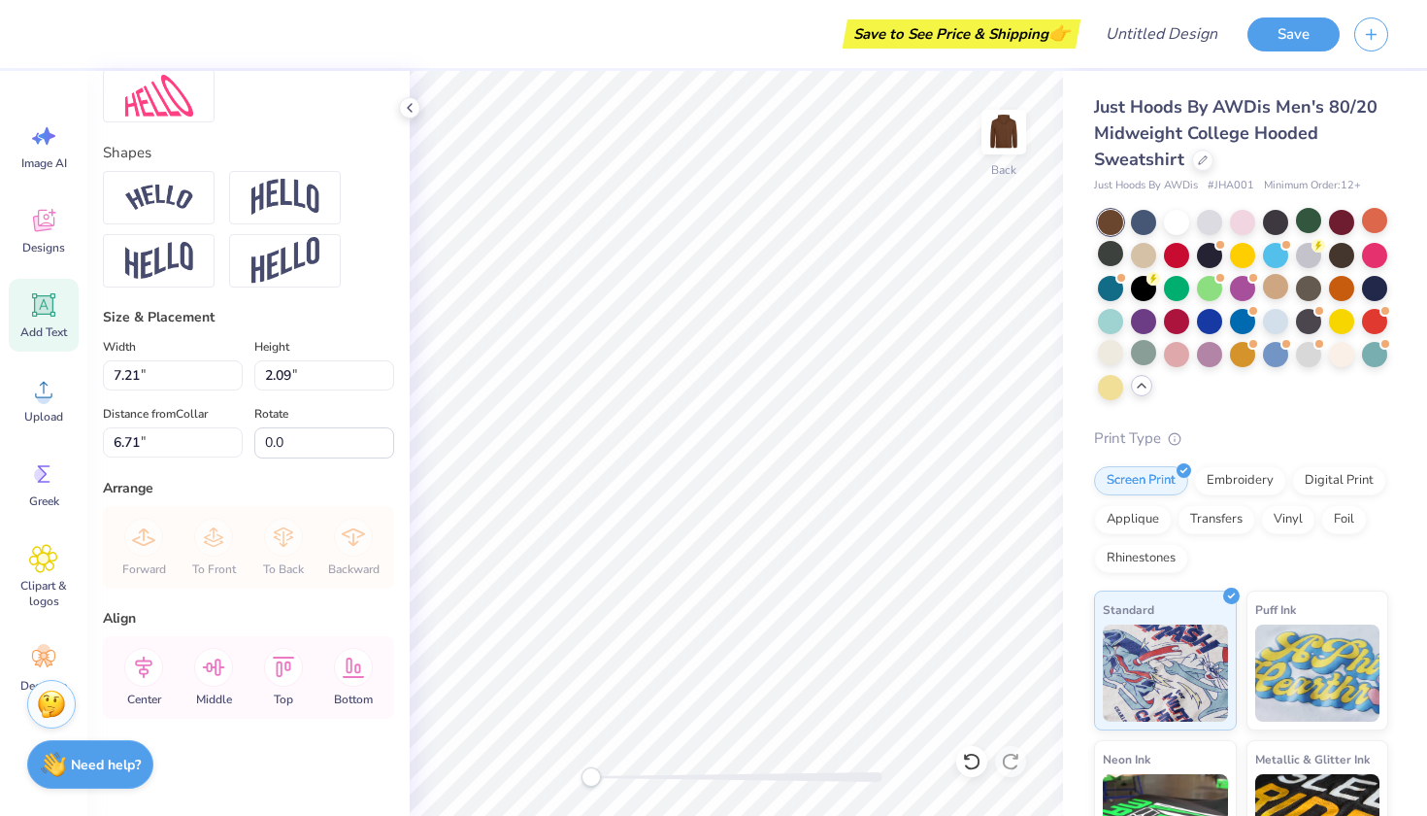
scroll to position [788, 0]
click at [305, 326] on div "Size & Placement" at bounding box center [248, 317] width 291 height 20
click at [43, 317] on icon at bounding box center [43, 304] width 29 height 29
type textarea "TPAEXT"
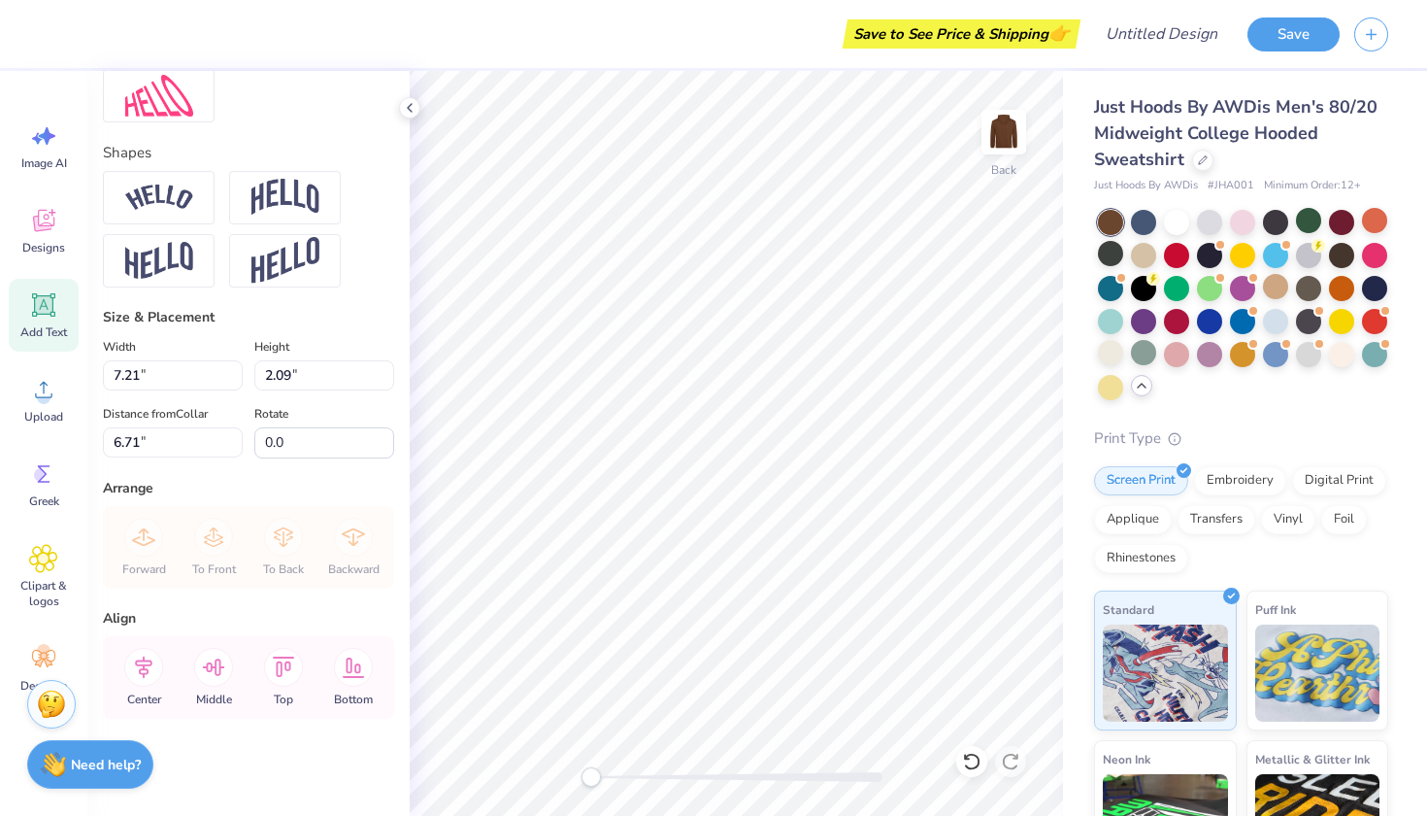
scroll to position [0, 0]
type textarea "P"
type input "1.62"
type input "2.08"
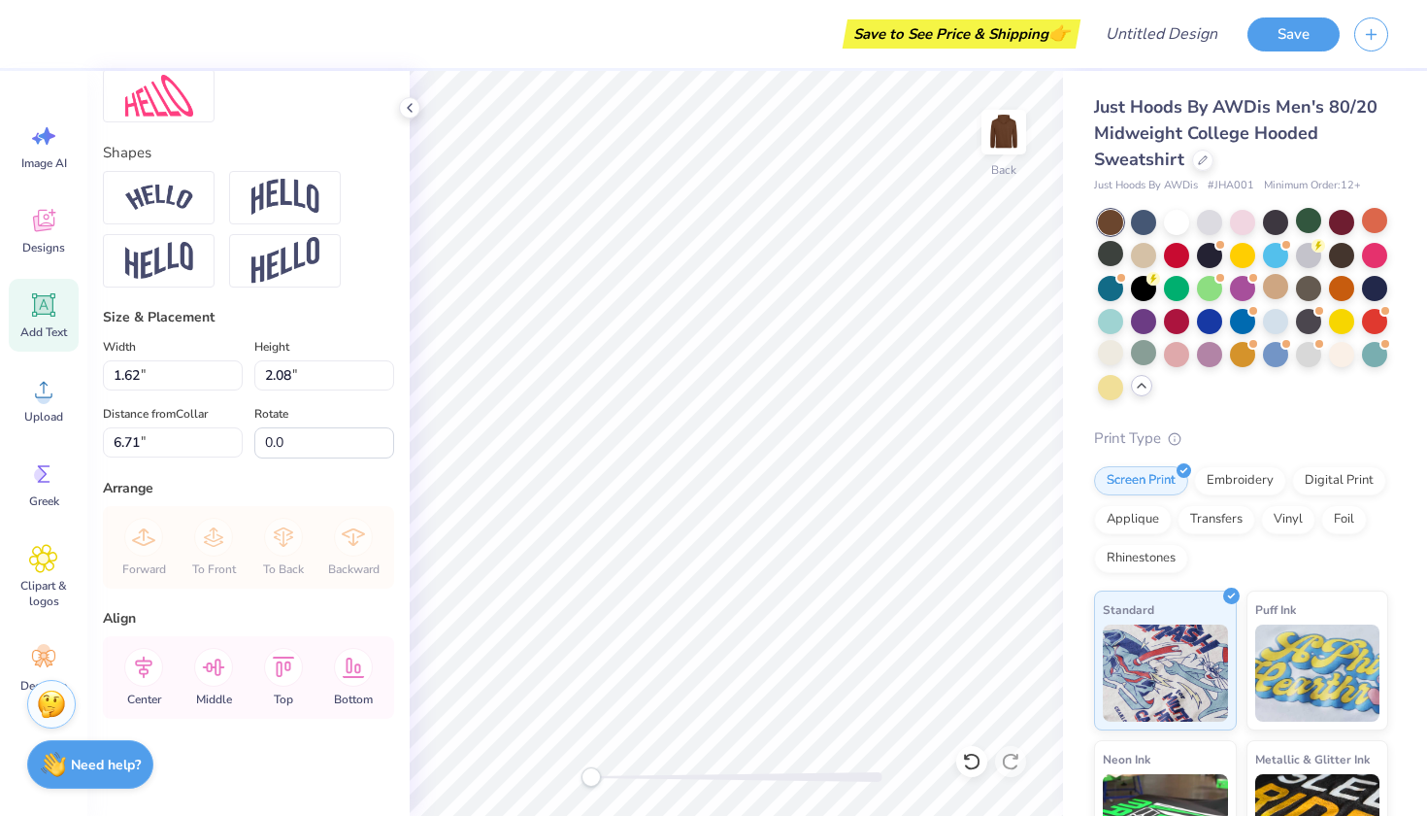
type textarea "PRAISE BE TO THE LORD, MY ROCK, WHO TRINS MY HANDS FOR WAR, MY FINGERS FOR BATT…"
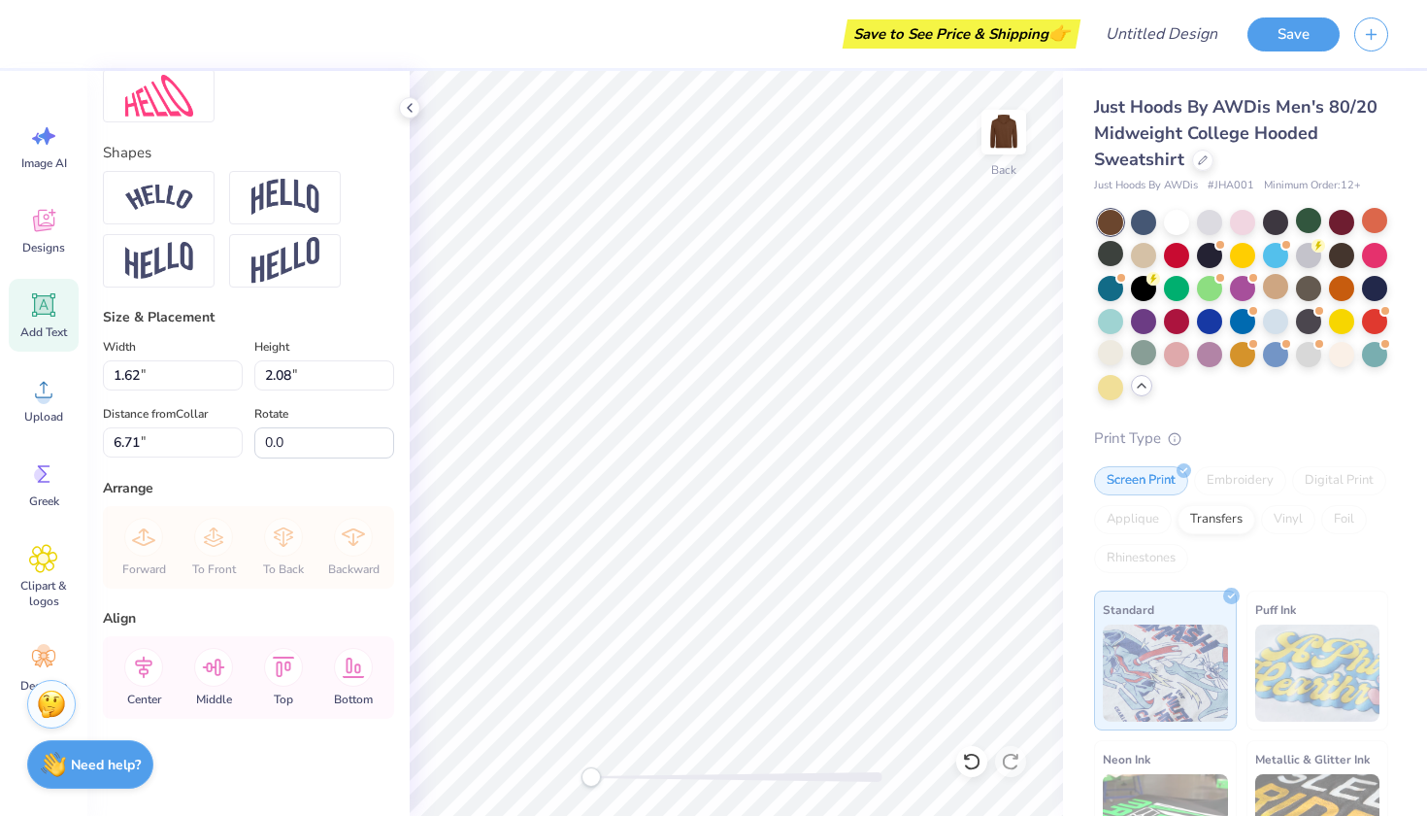
click at [1223, 486] on div "Embroidery" at bounding box center [1240, 480] width 92 height 29
type input "18.34"
type input "0.84"
type input "7.33"
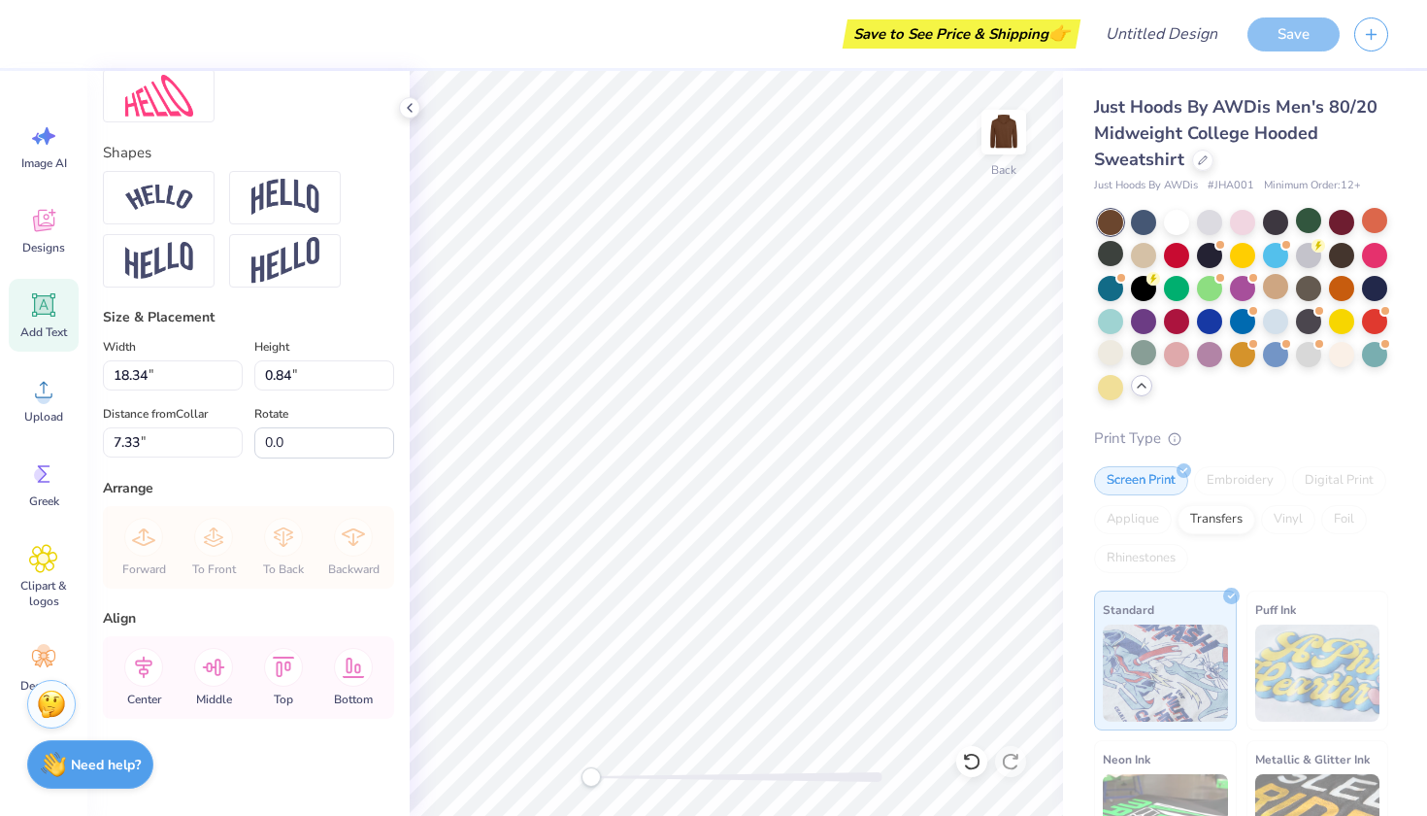
type input "0.6"
type textarea "PRAISE BE TO THE LORD, MY ROCK, WHO TRINS MY HANDS FOR WAR, MY FINGERS FOR BATT…"
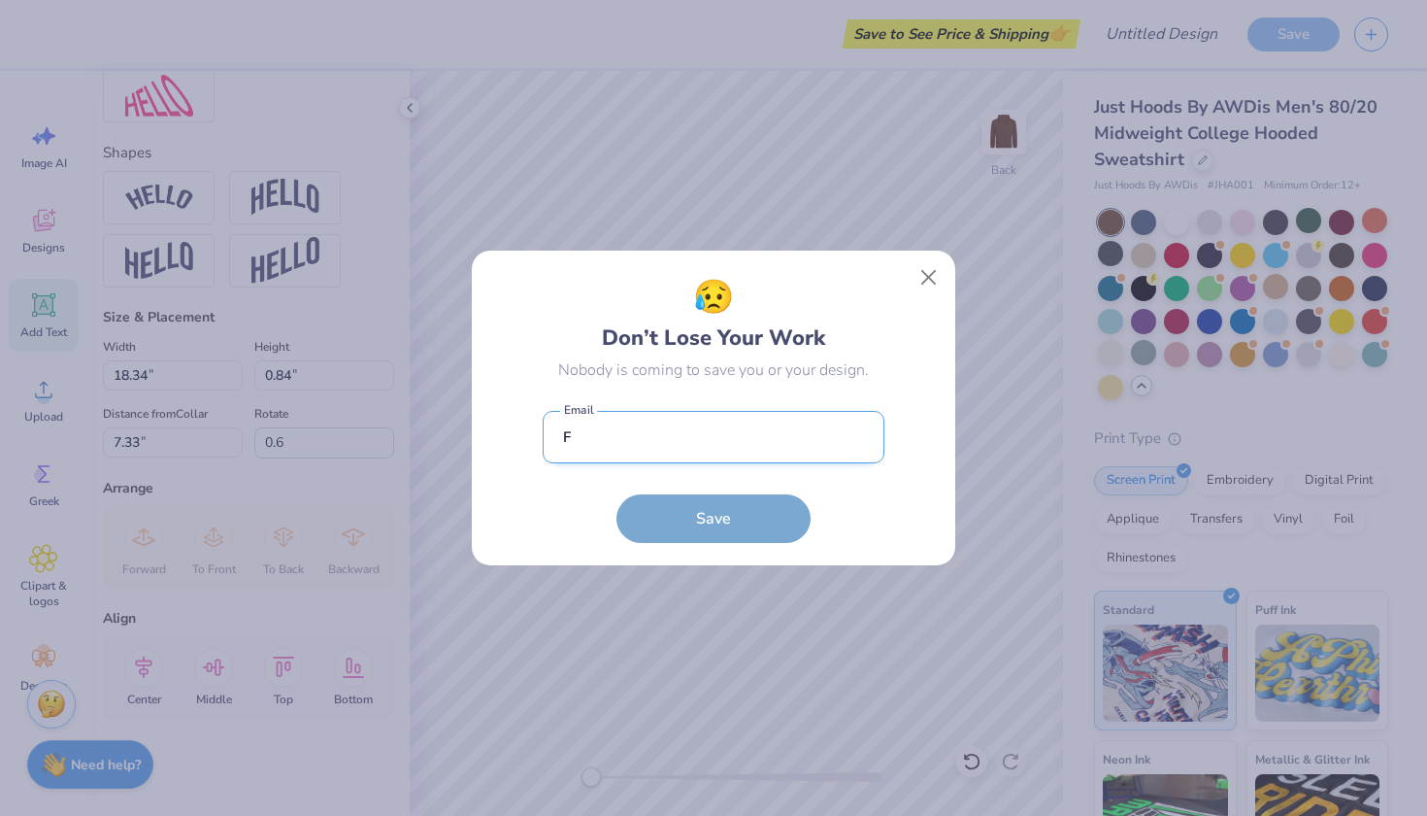
drag, startPoint x: 652, startPoint y: 430, endPoint x: 630, endPoint y: 439, distance: 23.1
click at [652, 430] on input "F" at bounding box center [714, 437] width 342 height 53
click at [566, 441] on input "F" at bounding box center [714, 437] width 342 height 53
click at [705, 424] on input "F" at bounding box center [714, 437] width 342 height 53
click at [630, 439] on input "F" at bounding box center [714, 437] width 342 height 53
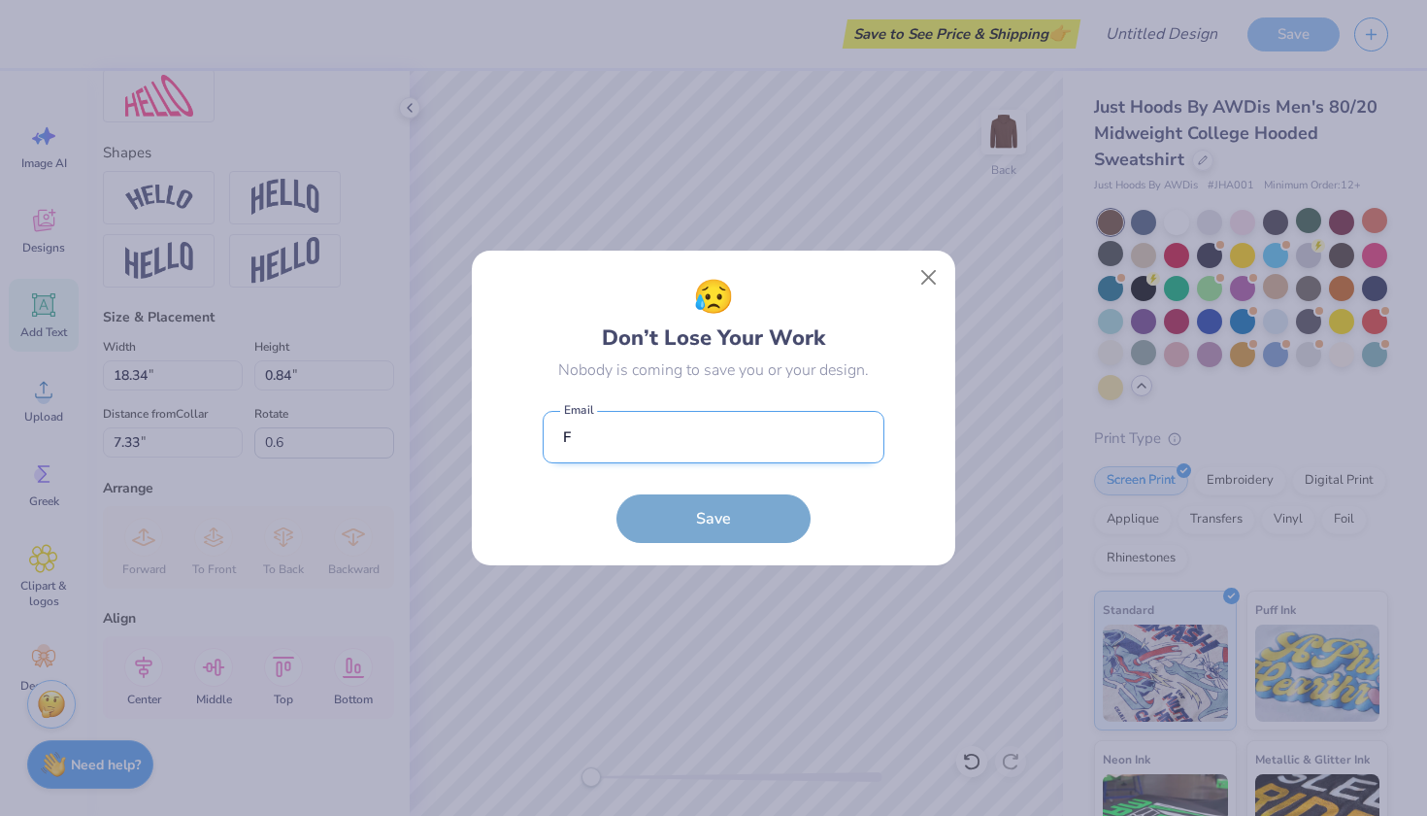
click at [630, 439] on input "F" at bounding box center [714, 437] width 342 height 53
type input "D"
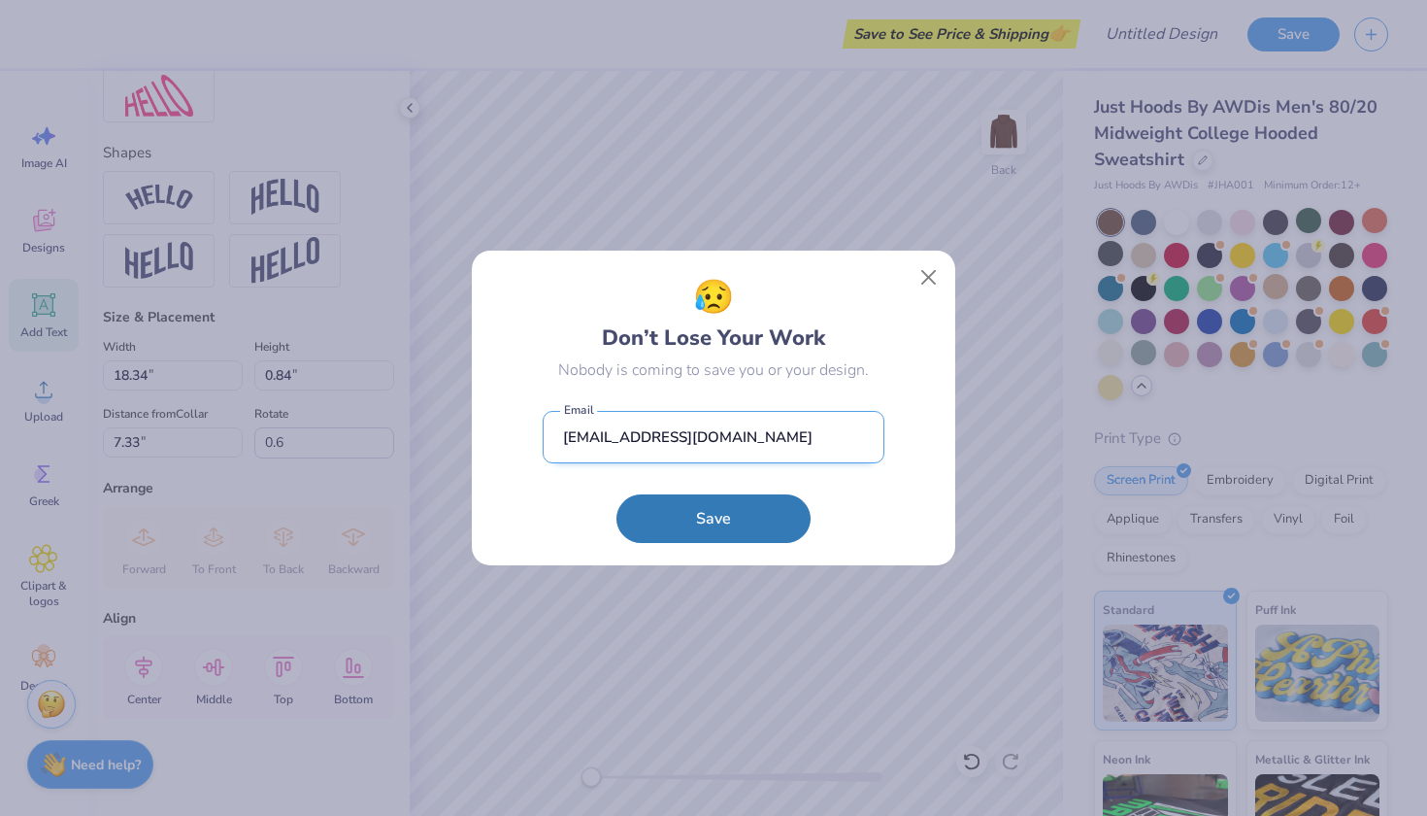
type input "fdboots@icloud.com"
click at [714, 518] on button "Save" at bounding box center [714, 518] width 194 height 49
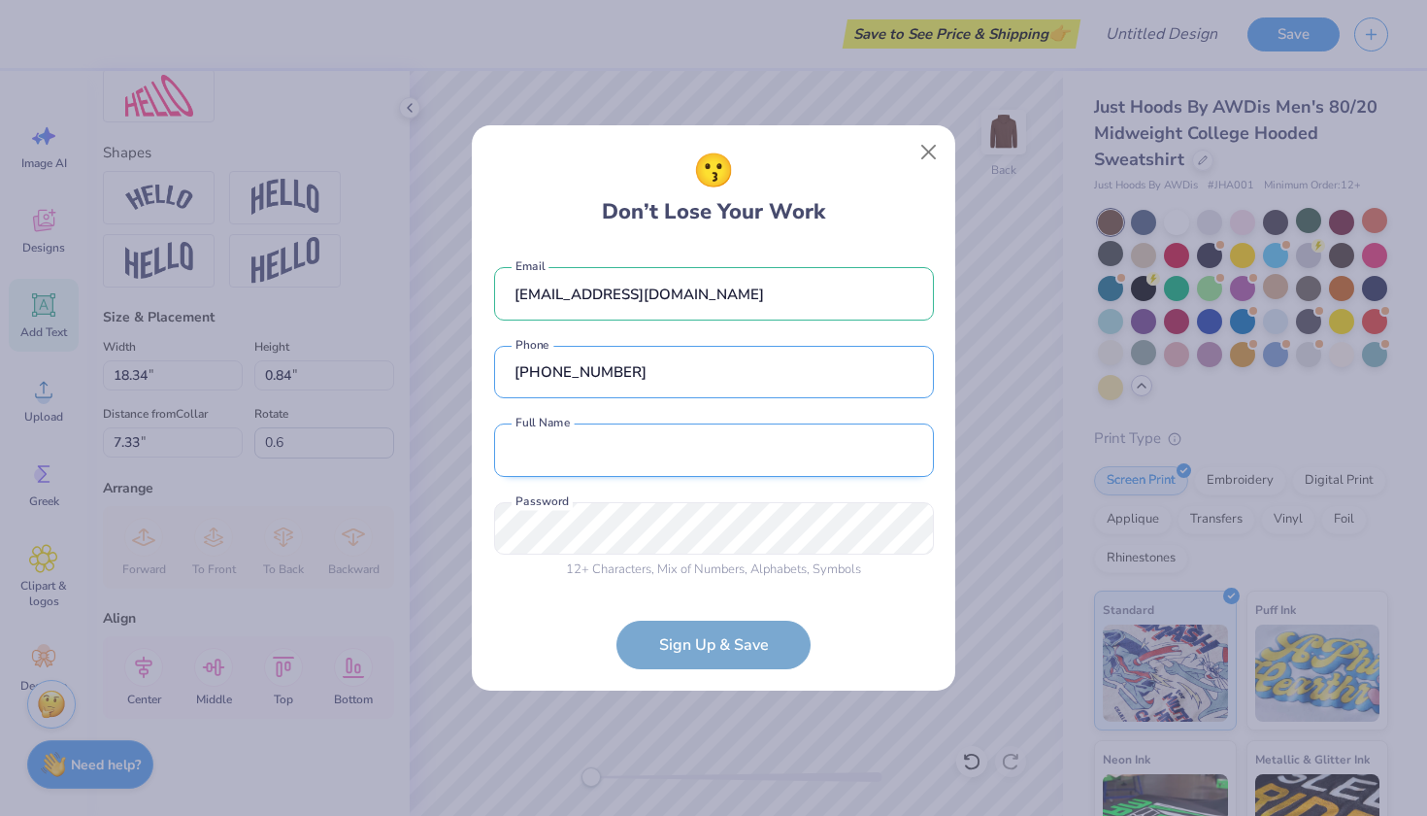
type input "(559) 273-5748"
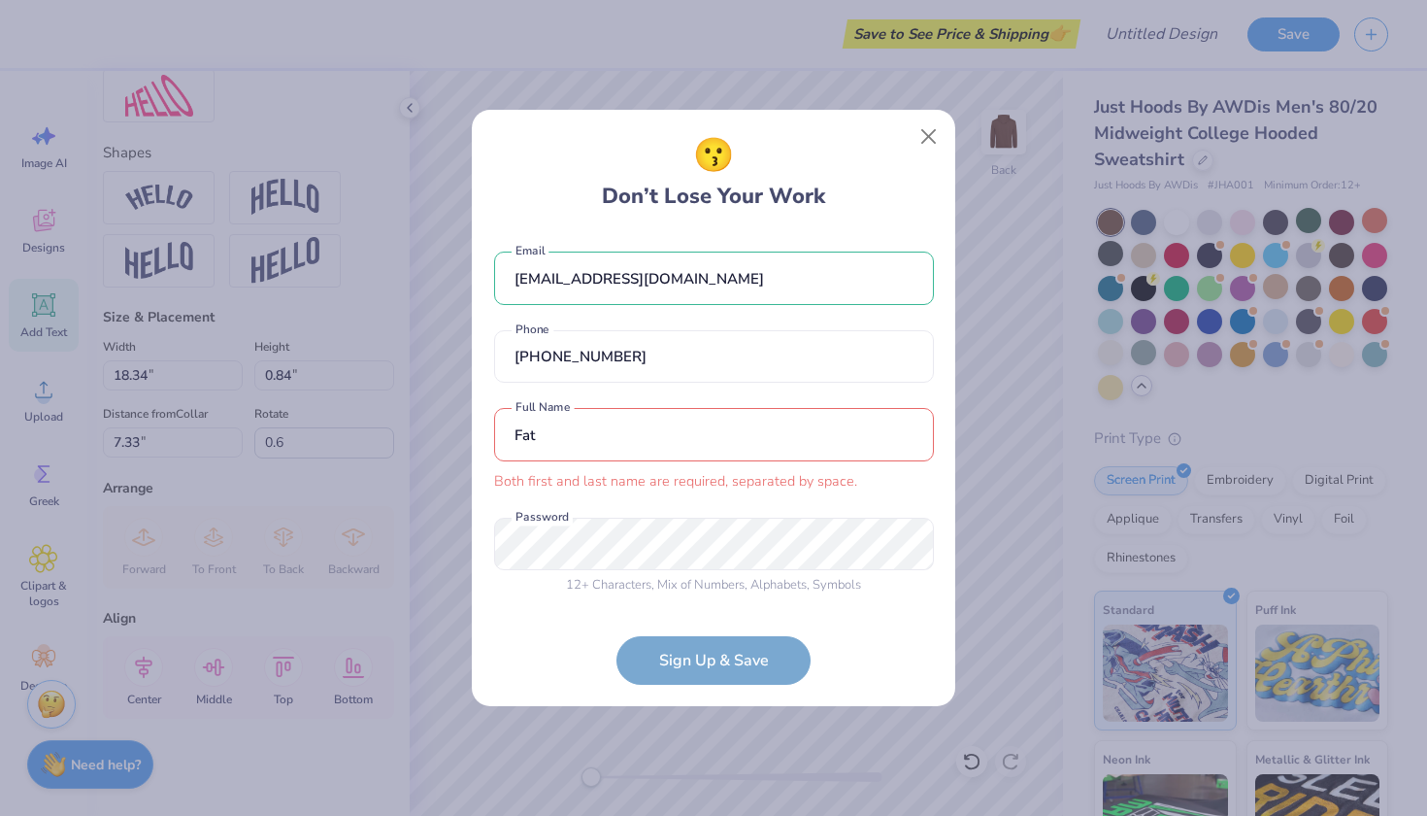
click at [575, 448] on div "Fat Both first and last name are required, separated by space. Full Name" at bounding box center [714, 450] width 440 height 84
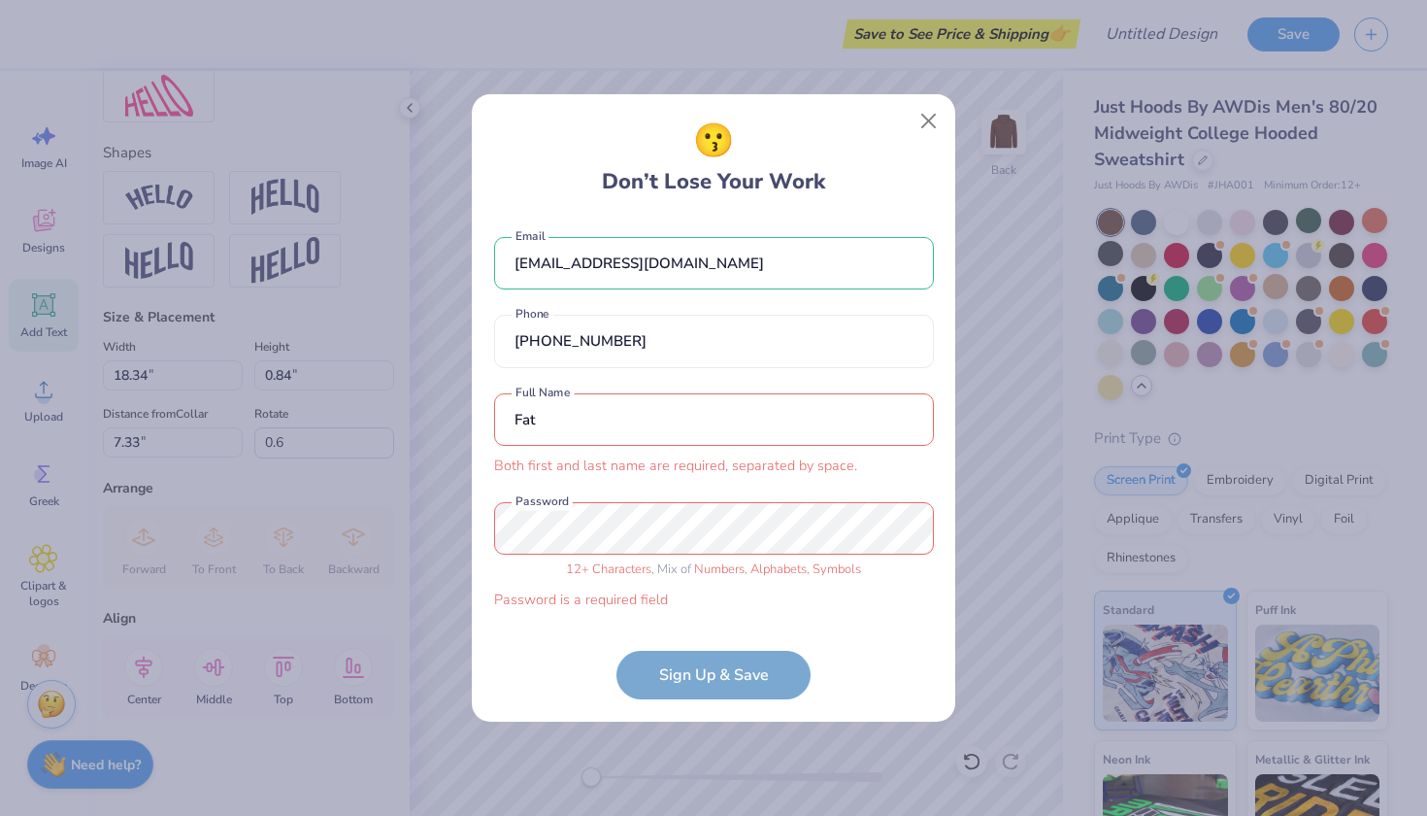
click at [567, 426] on input "Fat" at bounding box center [714, 419] width 440 height 53
type input "F"
type input "f"
type input "Fatima Delghi"
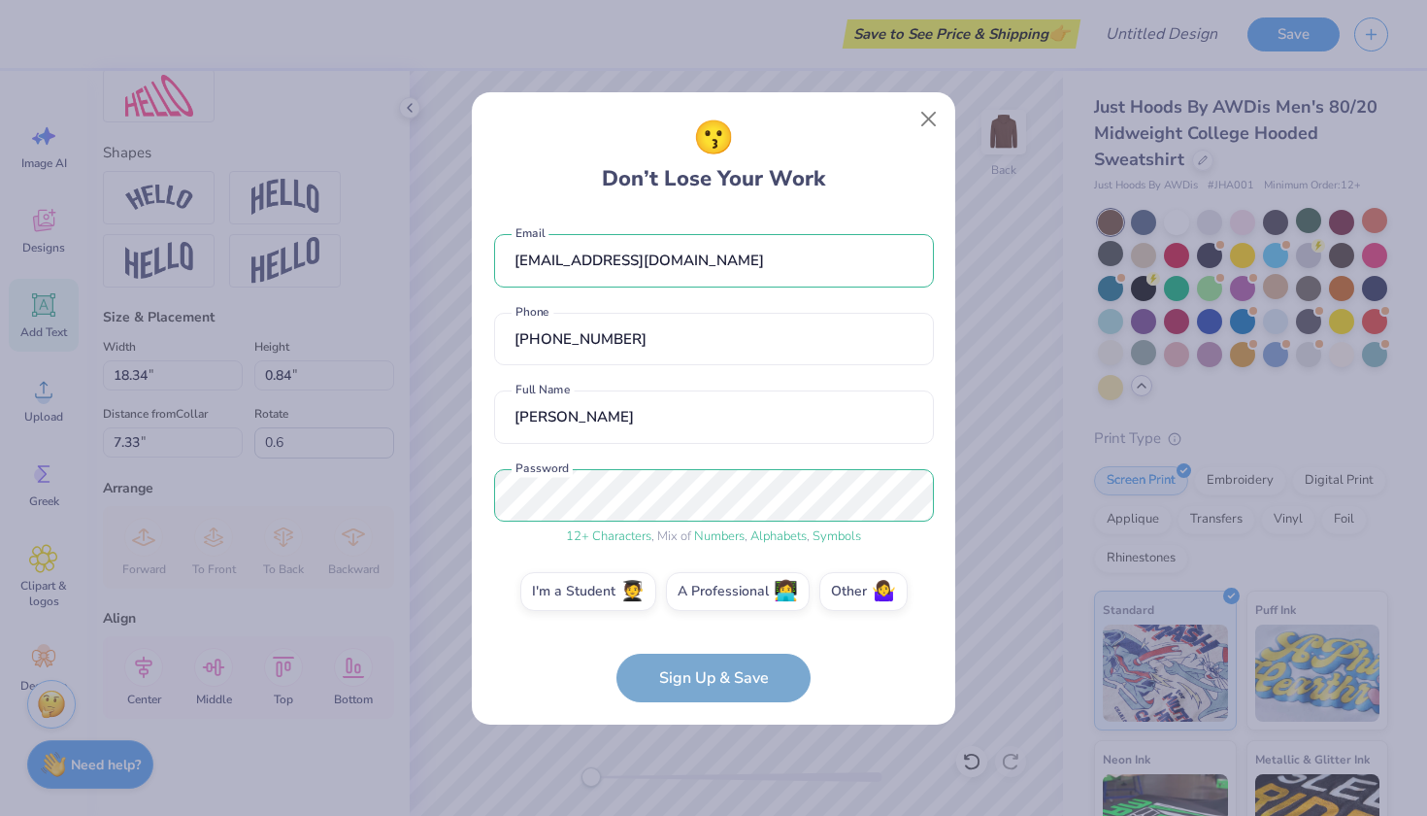
scroll to position [7, 0]
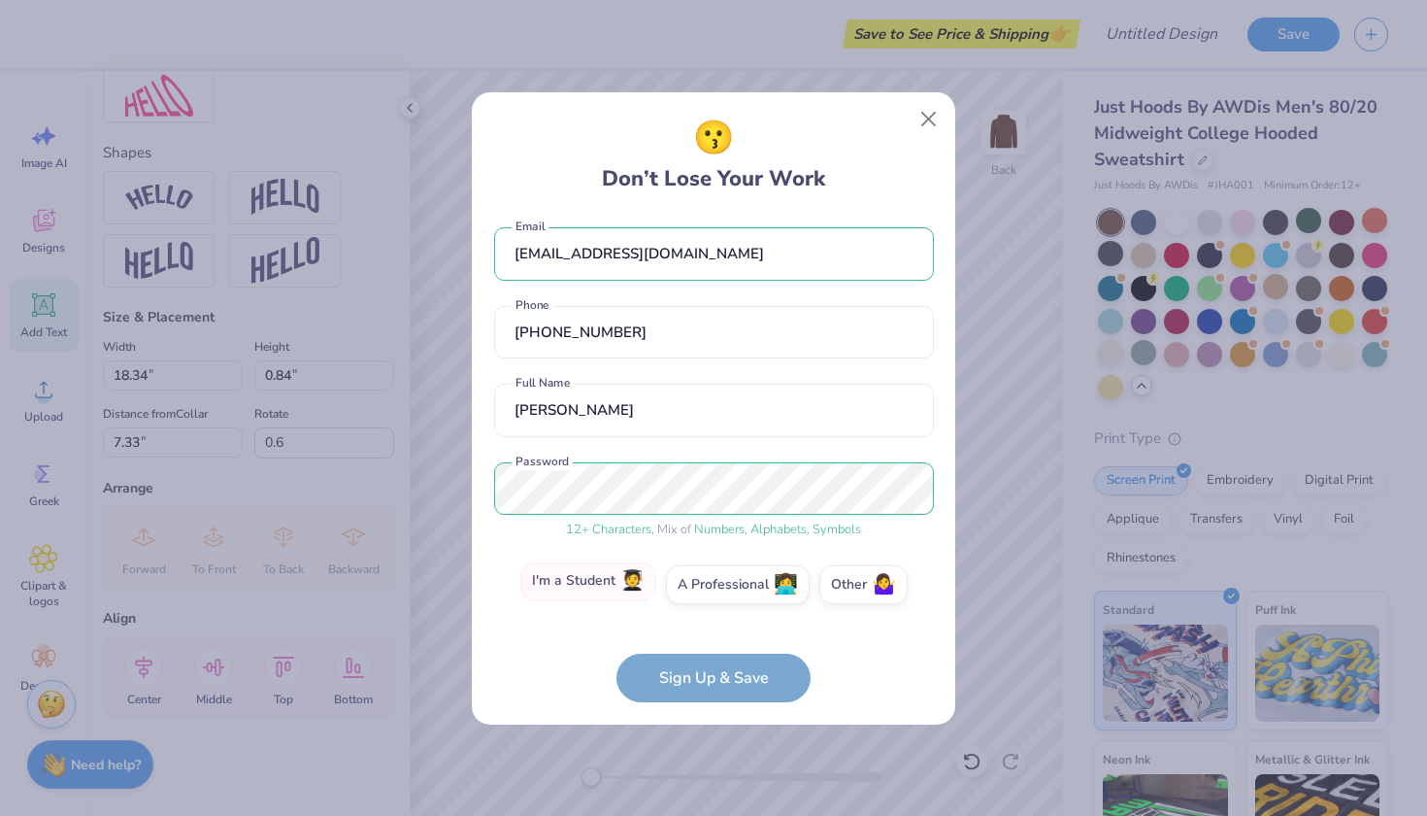
click at [618, 583] on label "I'm a Student 🧑‍🎓" at bounding box center [588, 581] width 136 height 39
click at [708, 589] on input "I'm a Student 🧑‍🎓" at bounding box center [714, 595] width 13 height 13
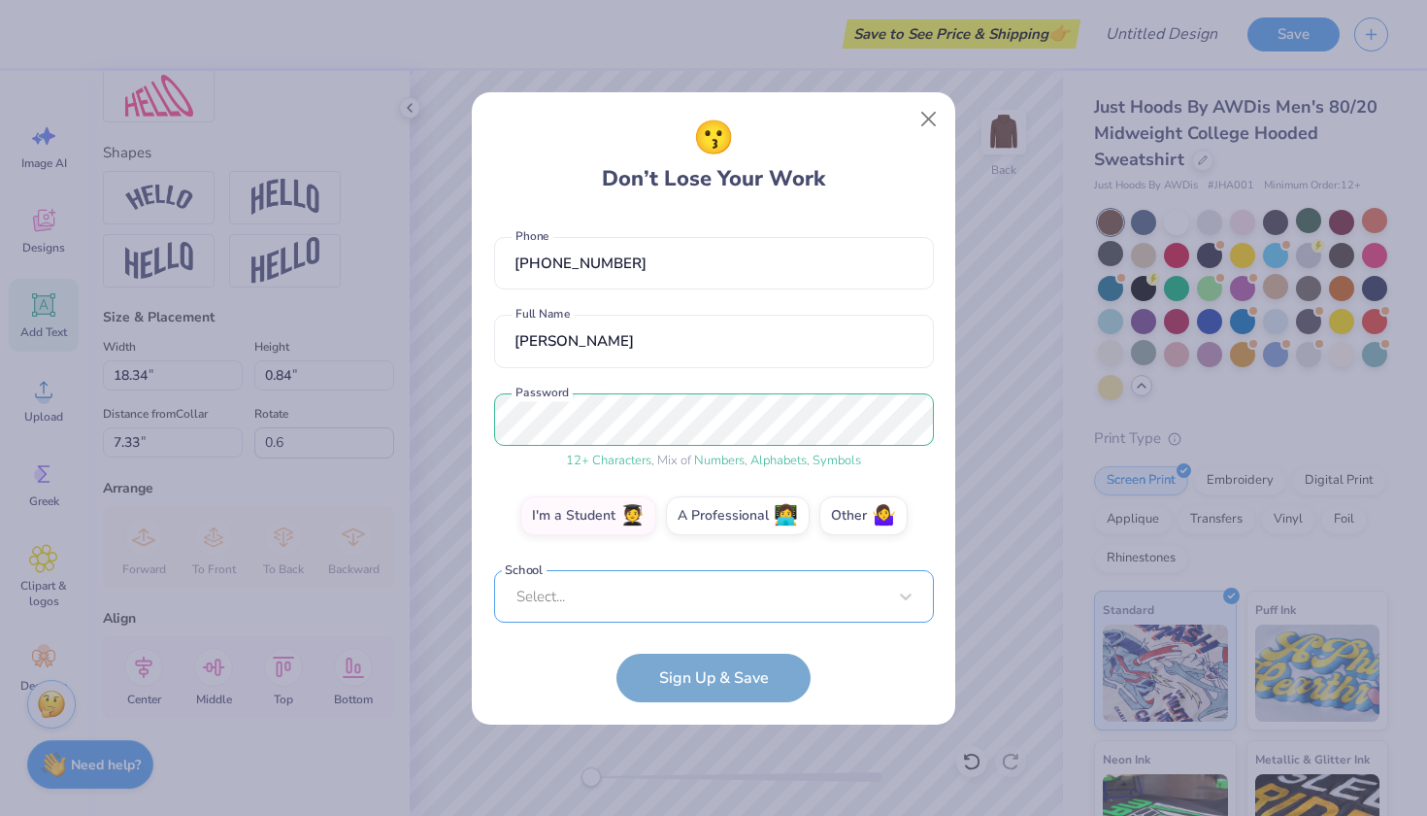
click at [680, 597] on div "Select..." at bounding box center [714, 596] width 440 height 53
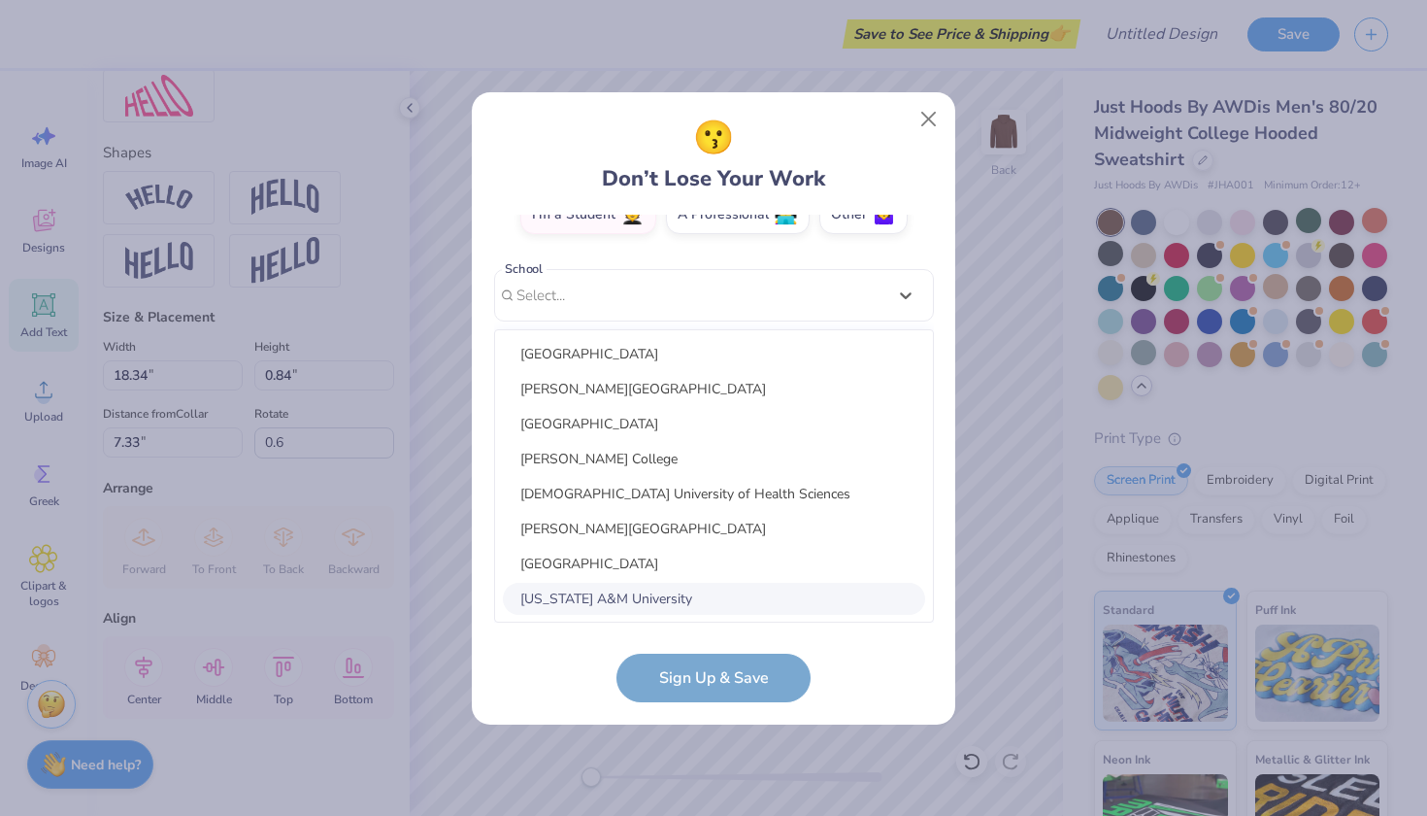
type input "U"
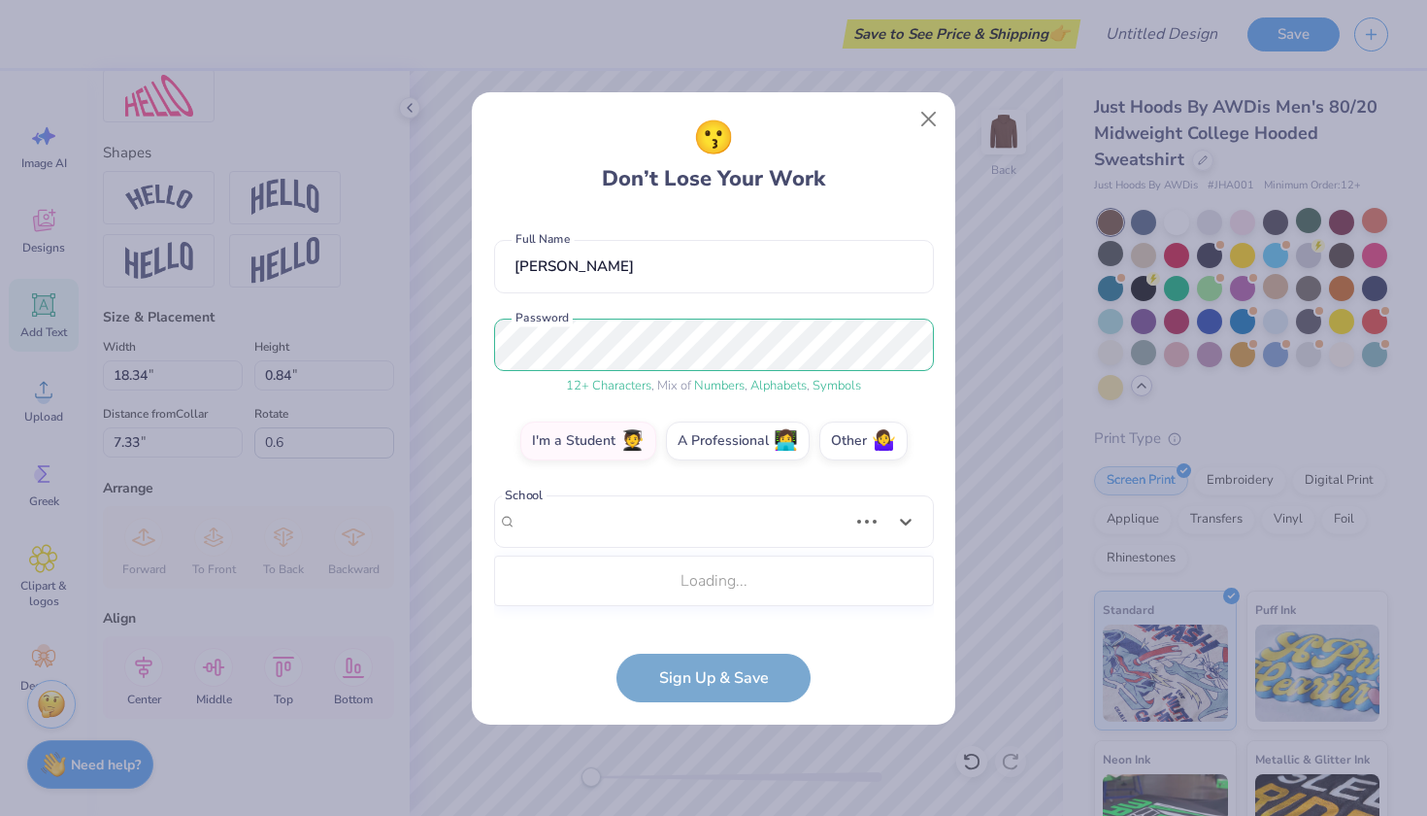
drag, startPoint x: 680, startPoint y: 597, endPoint x: 554, endPoint y: 531, distance: 141.6
click at [554, 531] on div "fdboots@icloud.com Email (559) 273-5748 Phone Fatima Delghi Full Name 12 + Char…" at bounding box center [714, 419] width 440 height 408
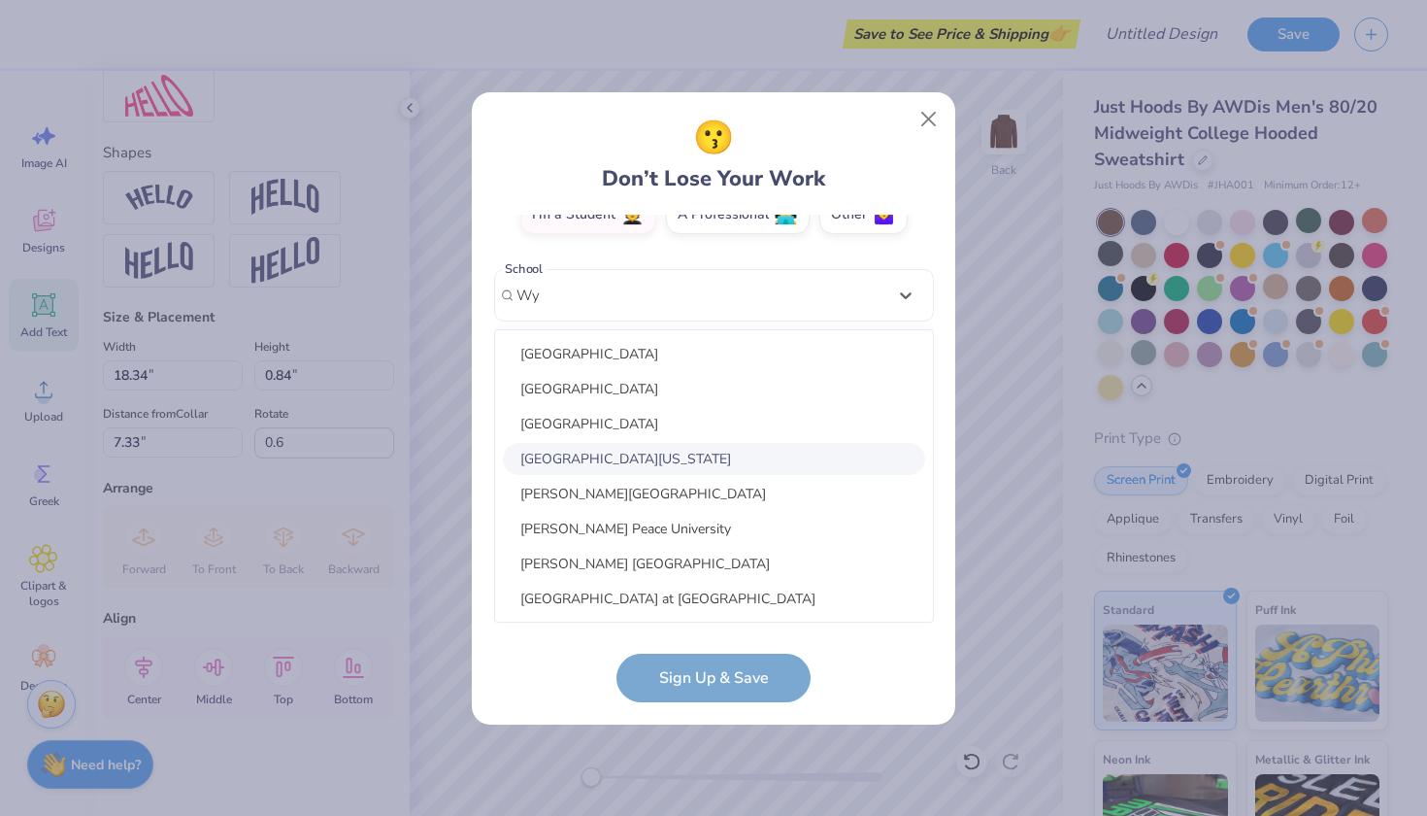
click at [575, 460] on div "University of Wyoming" at bounding box center [714, 459] width 422 height 32
type input "Wy"
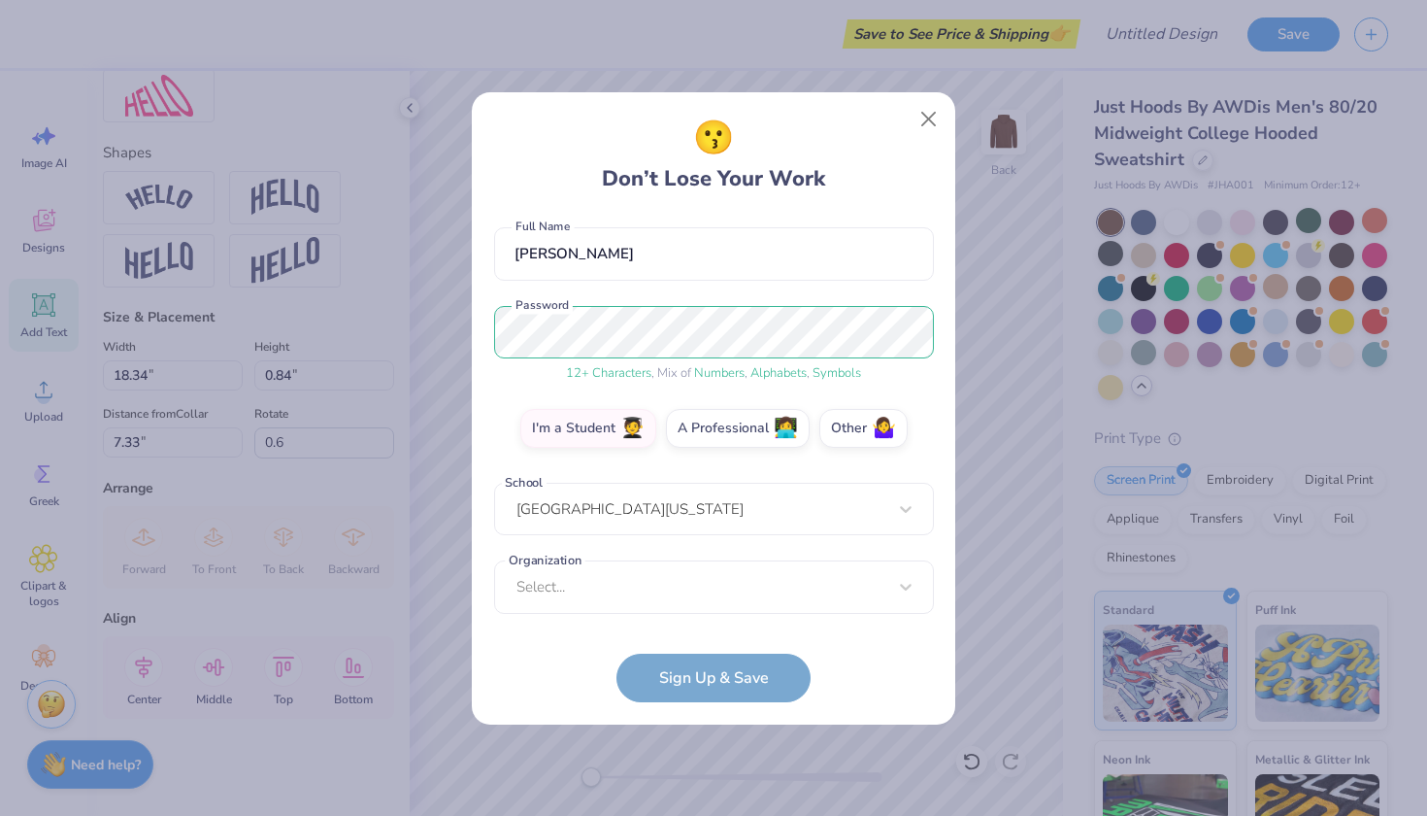
scroll to position [163, 0]
click at [672, 607] on div "Select..." at bounding box center [714, 586] width 440 height 53
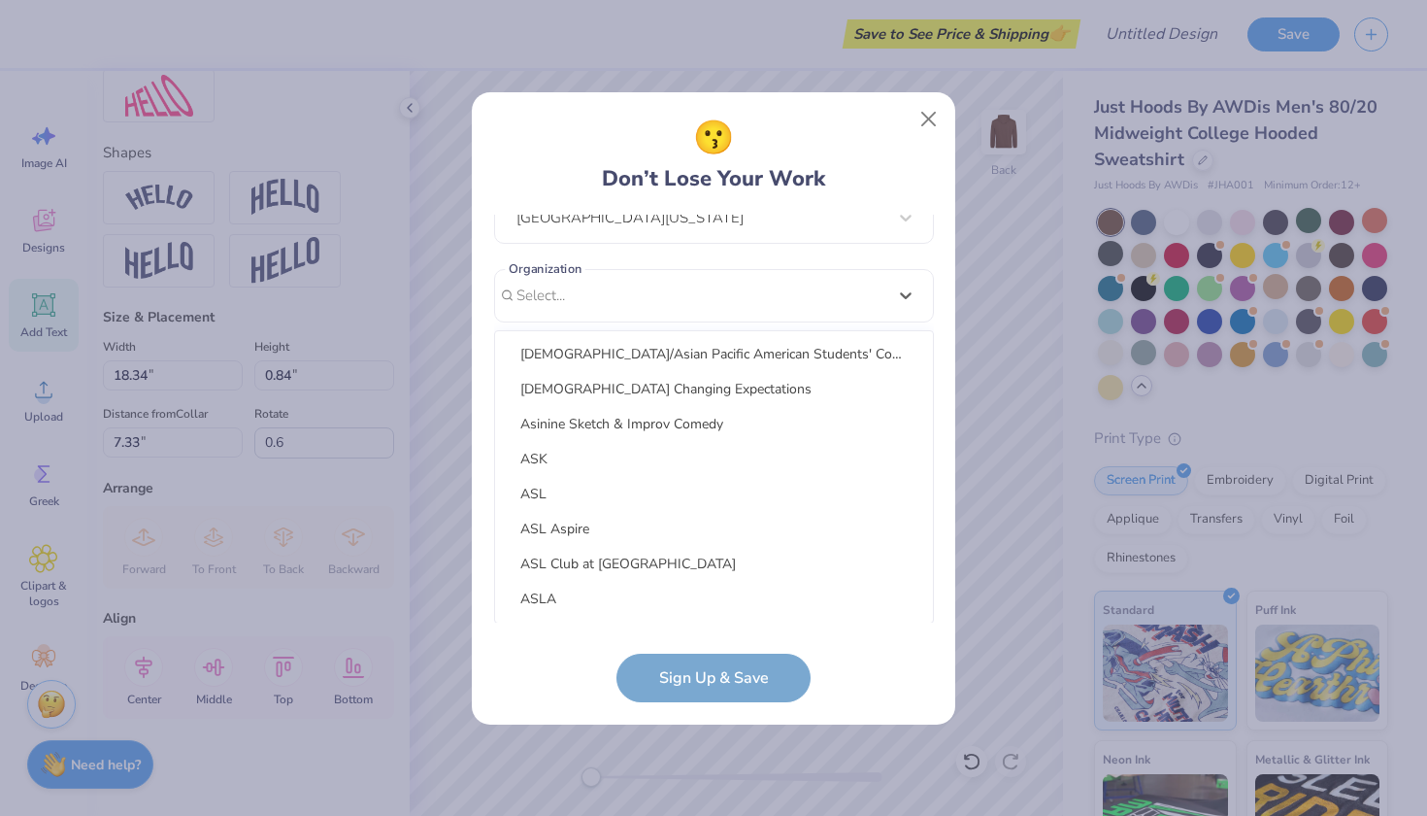
scroll to position [22267, 0]
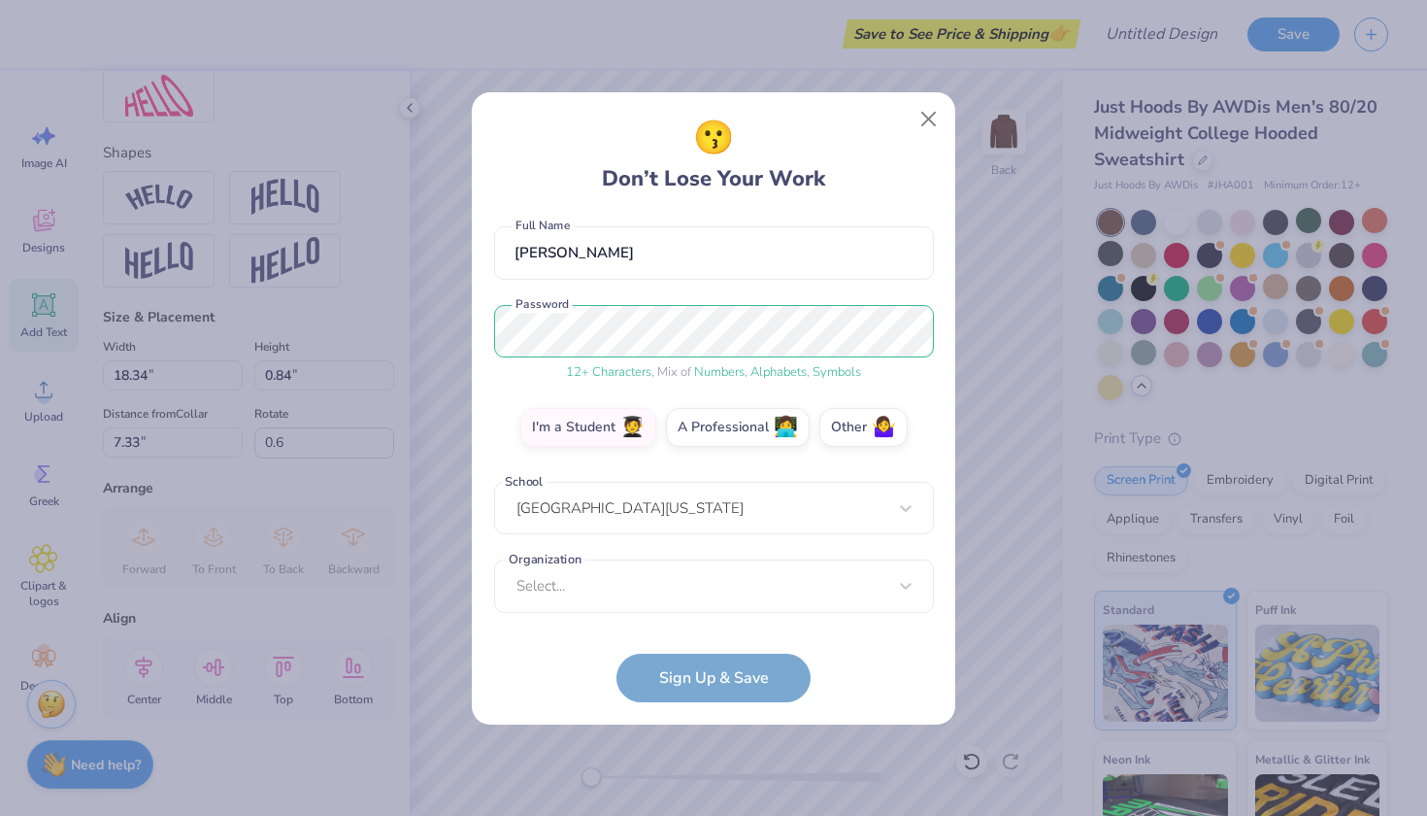
click at [788, 263] on div "fdboots@icloud.com Email (559) 273-5748 Phone Fatima Delghi Full Name 12 + Char…" at bounding box center [714, 419] width 440 height 408
click at [917, 420] on div "I'm a Student 🧑‍🎓 A Professional 👩‍💻 Other 🤷‍♀️" at bounding box center [714, 433] width 440 height 49
click at [751, 674] on form "fdboots@icloud.com Email (559) 273-5748 Phone Fatima Delghi Full Name 12 + Char…" at bounding box center [714, 458] width 440 height 487
click at [758, 570] on div "Select..." at bounding box center [714, 586] width 440 height 53
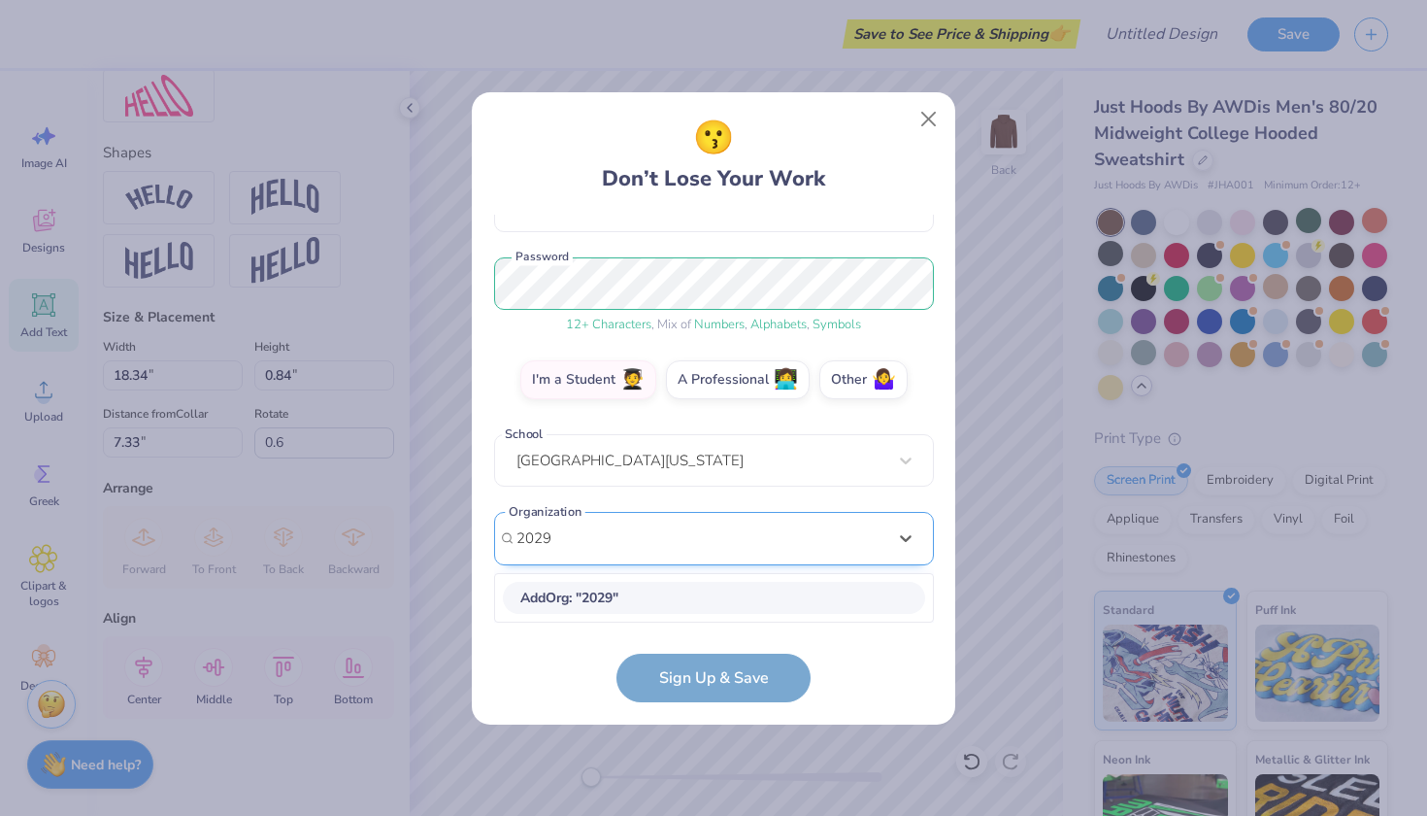
scroll to position [211, 0]
type input "2"
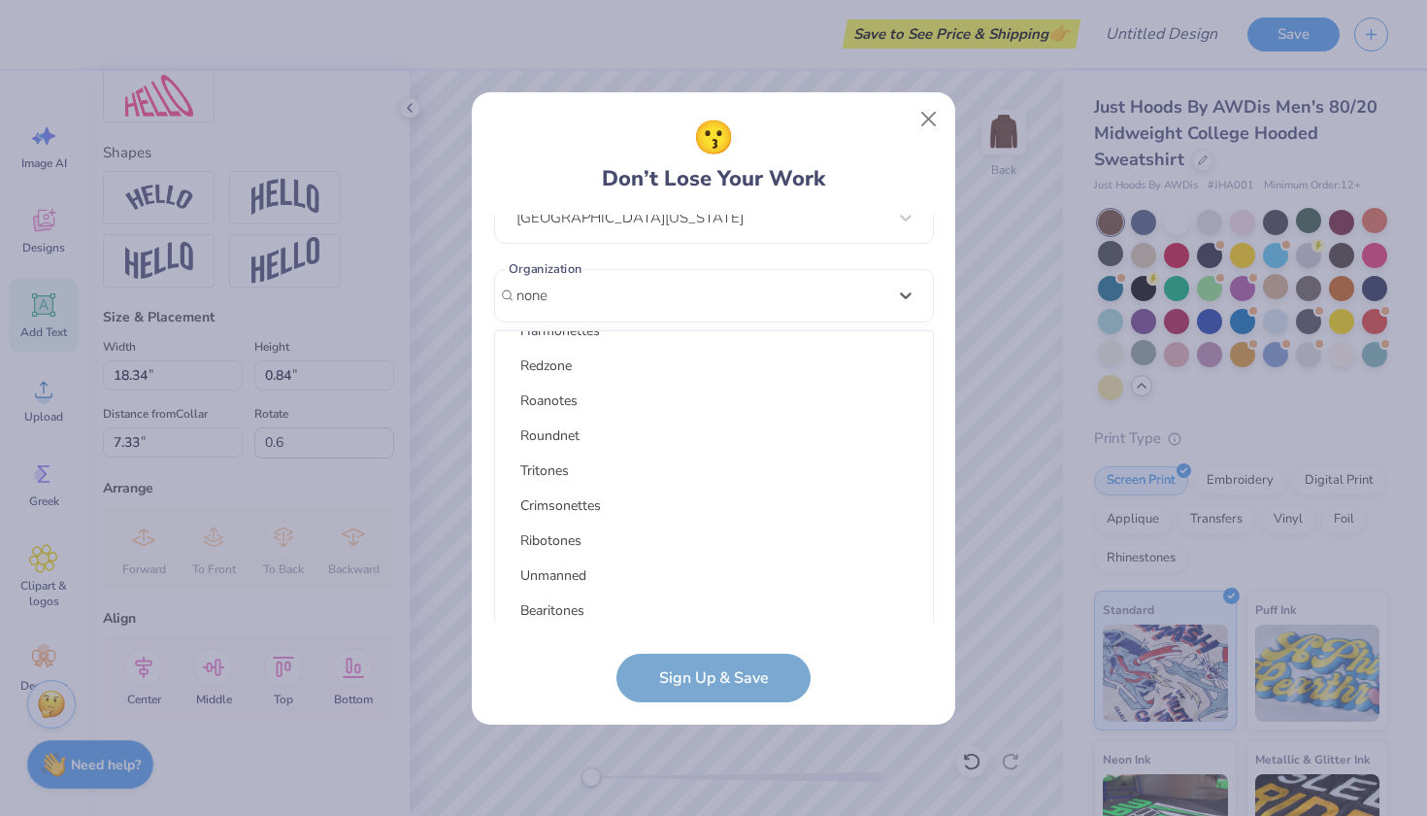
scroll to position [0, 0]
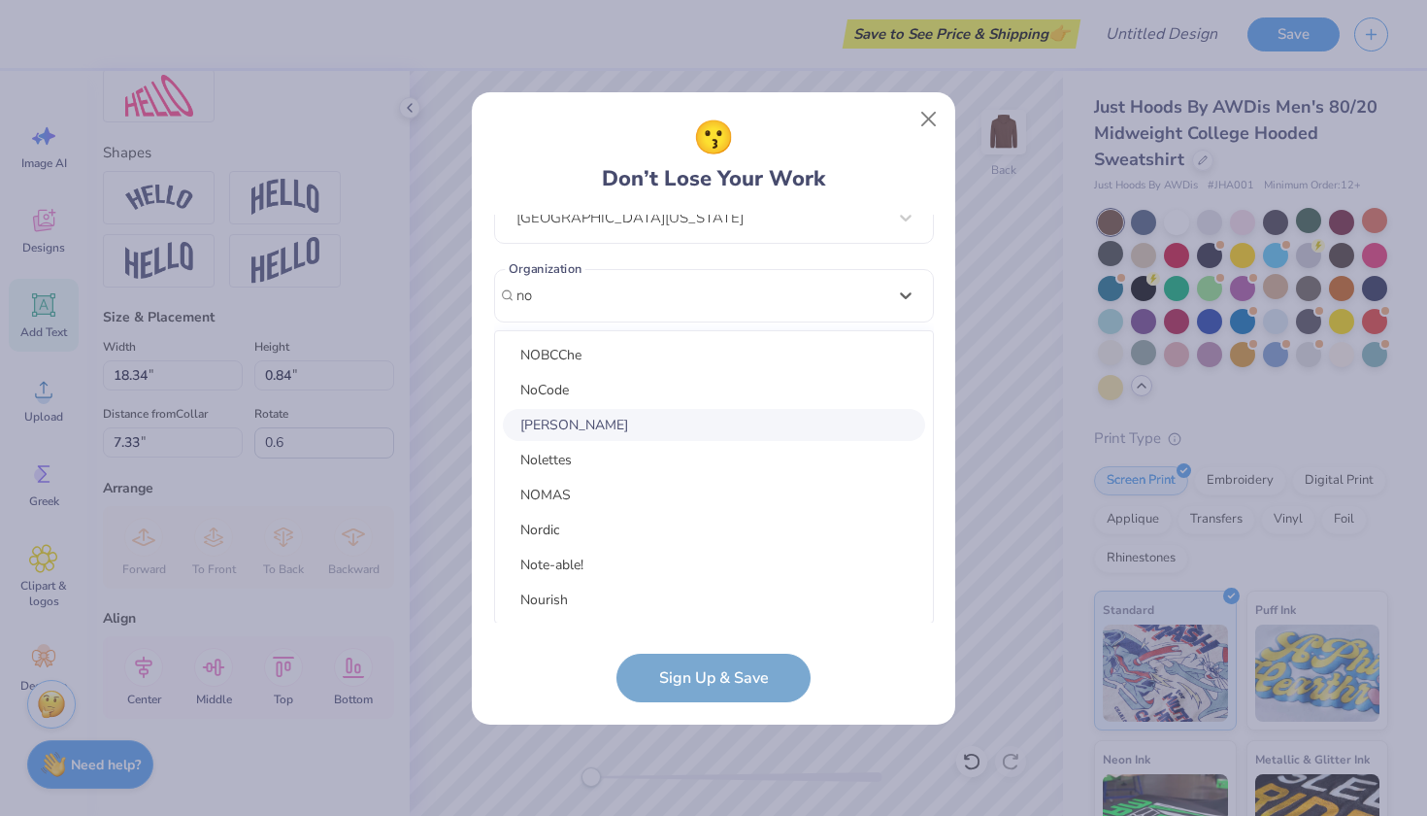
type input "no"
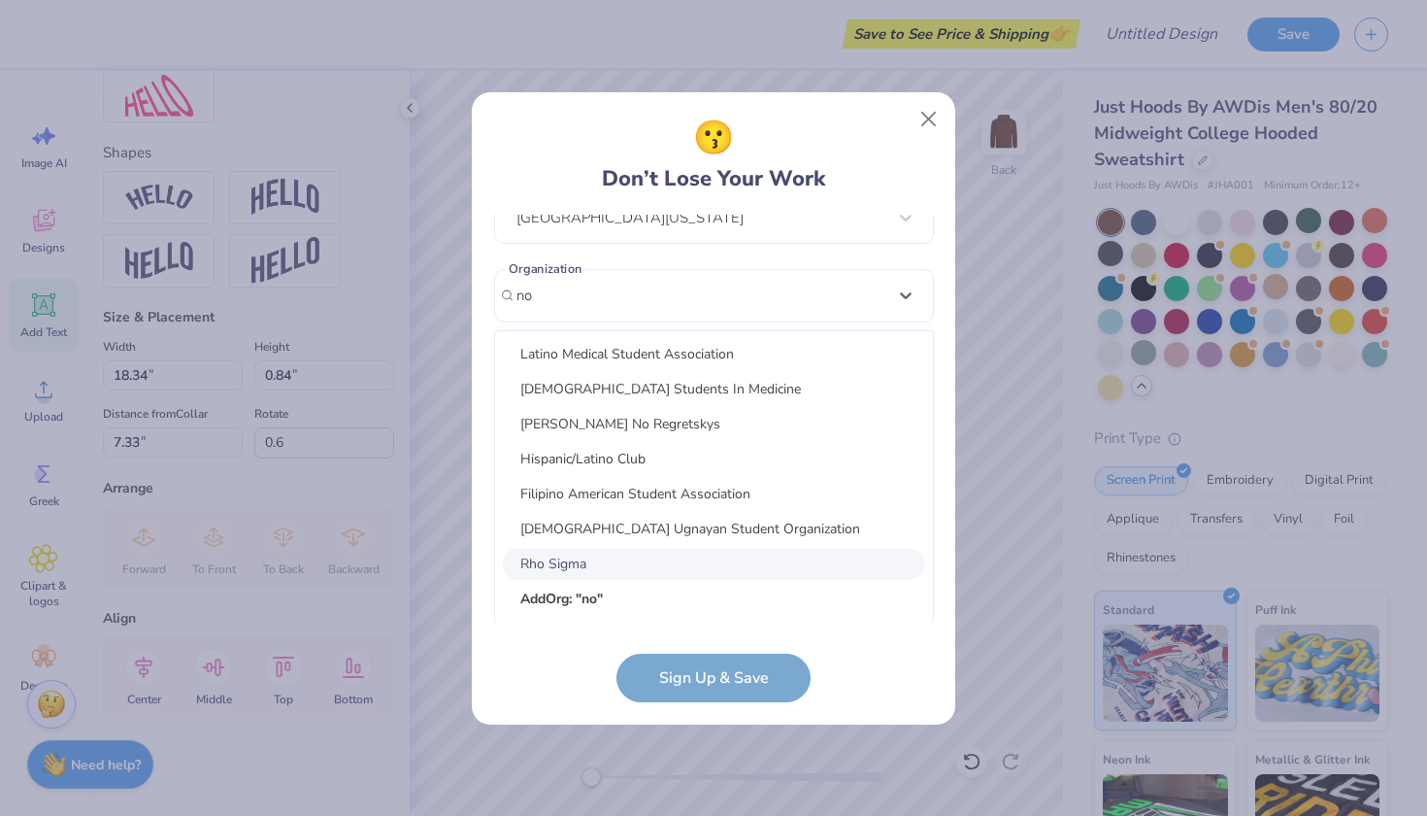
scroll to position [770, 0]
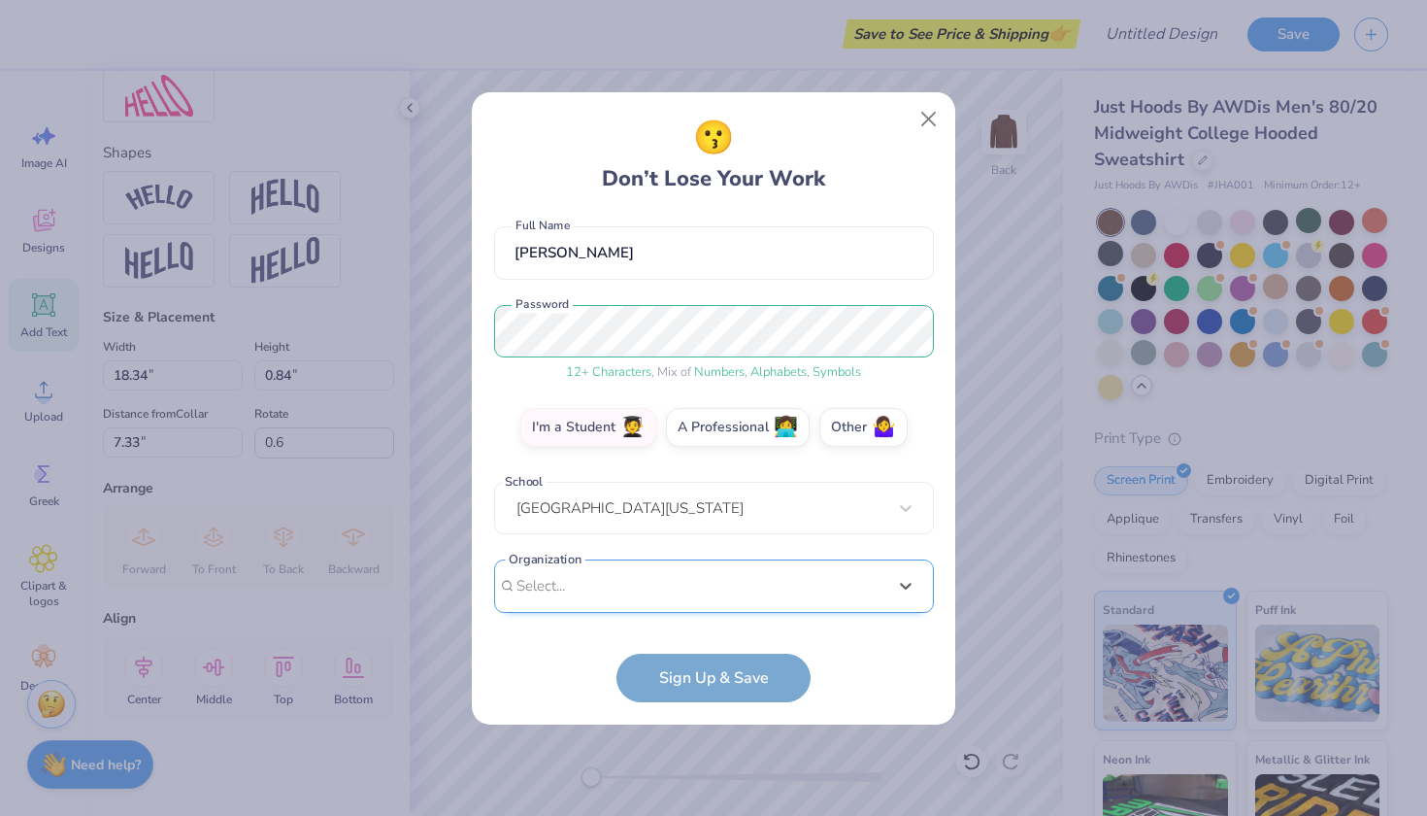
click at [707, 292] on div "fdboots@icloud.com Email (559) 273-5748 Phone Fatima Delghi Full Name 12 + Char…" at bounding box center [714, 419] width 440 height 408
click at [645, 599] on div "Select..." at bounding box center [714, 586] width 440 height 53
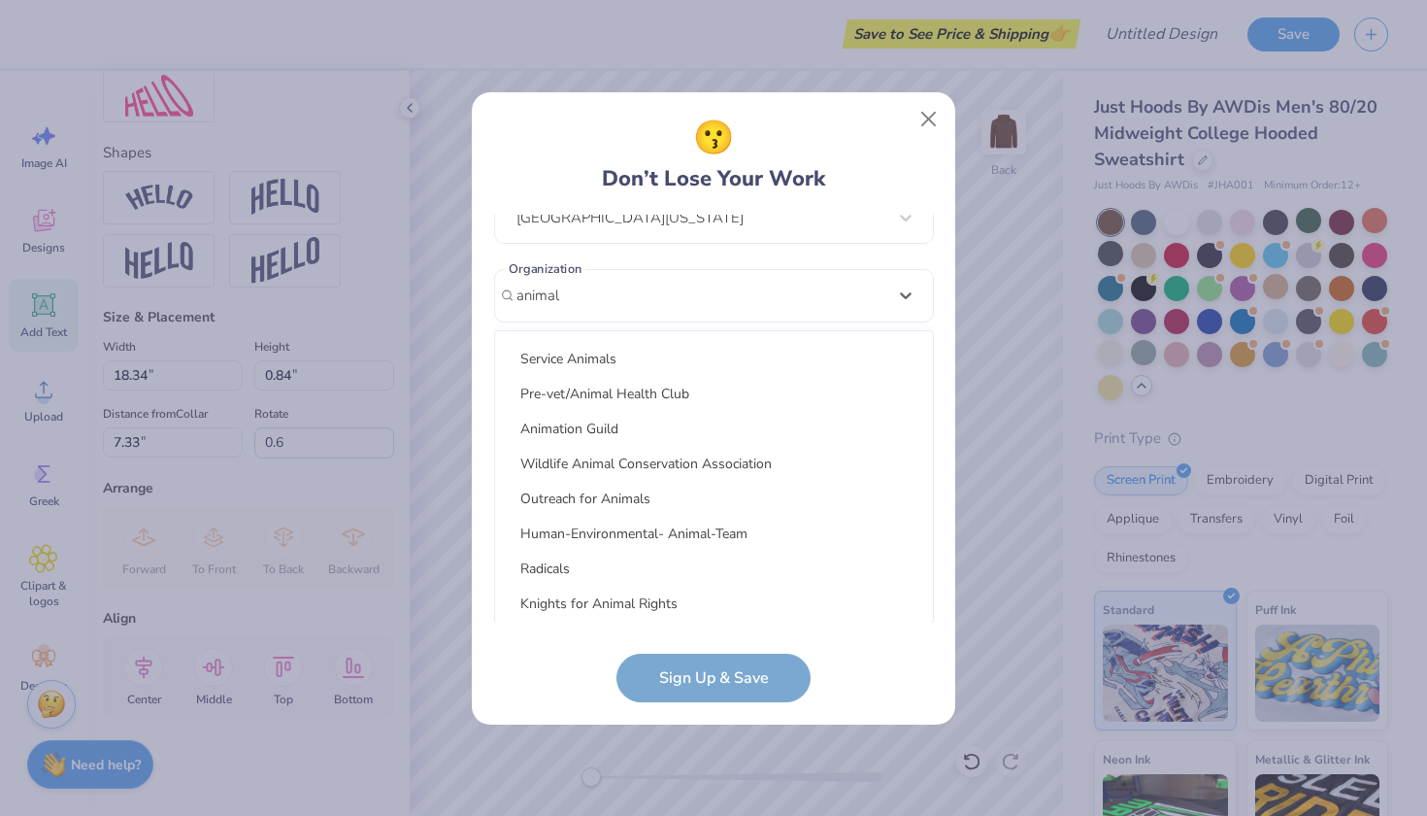
scroll to position [0, 0]
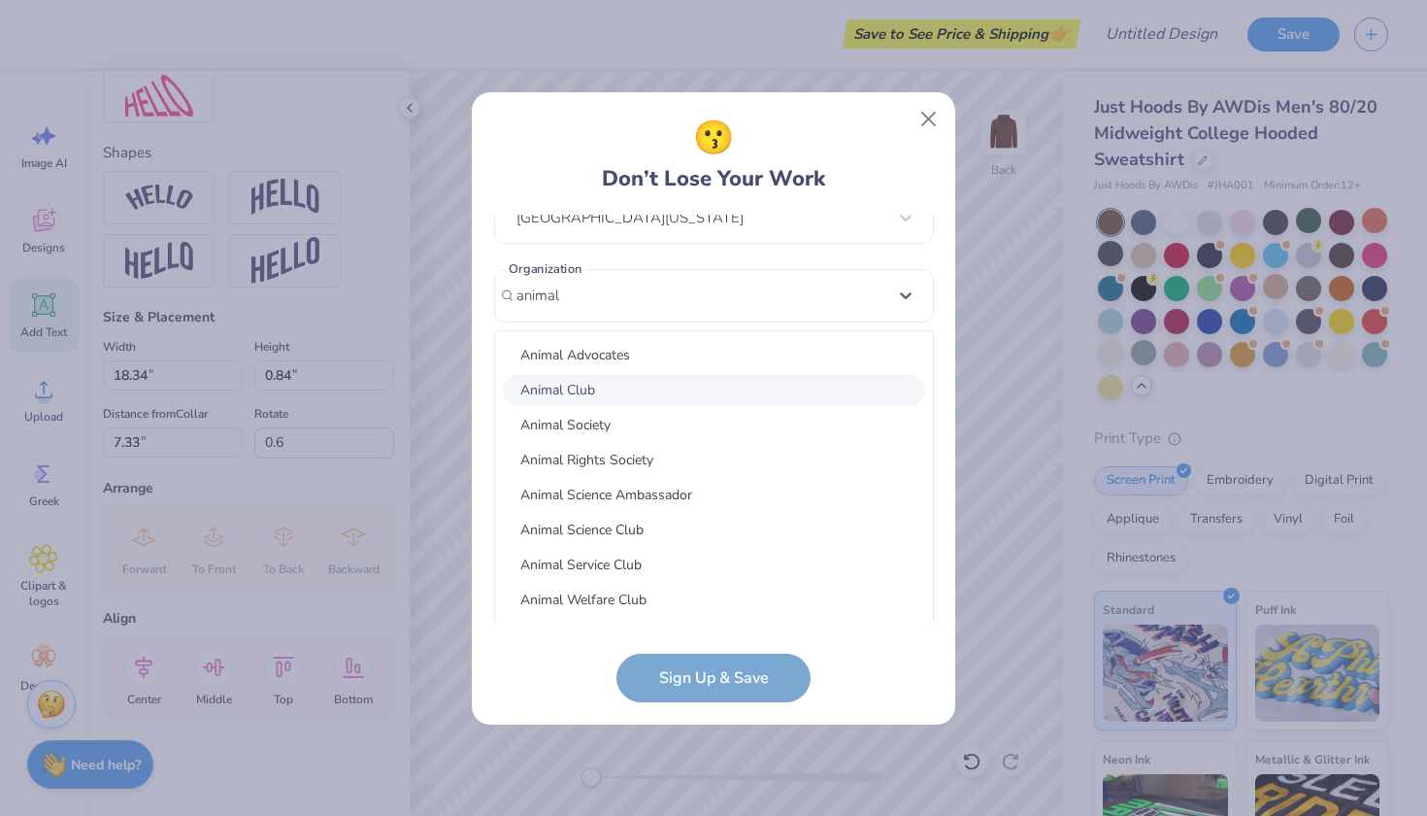
click at [666, 384] on div "Animal Club" at bounding box center [714, 390] width 422 height 32
type input "animal"
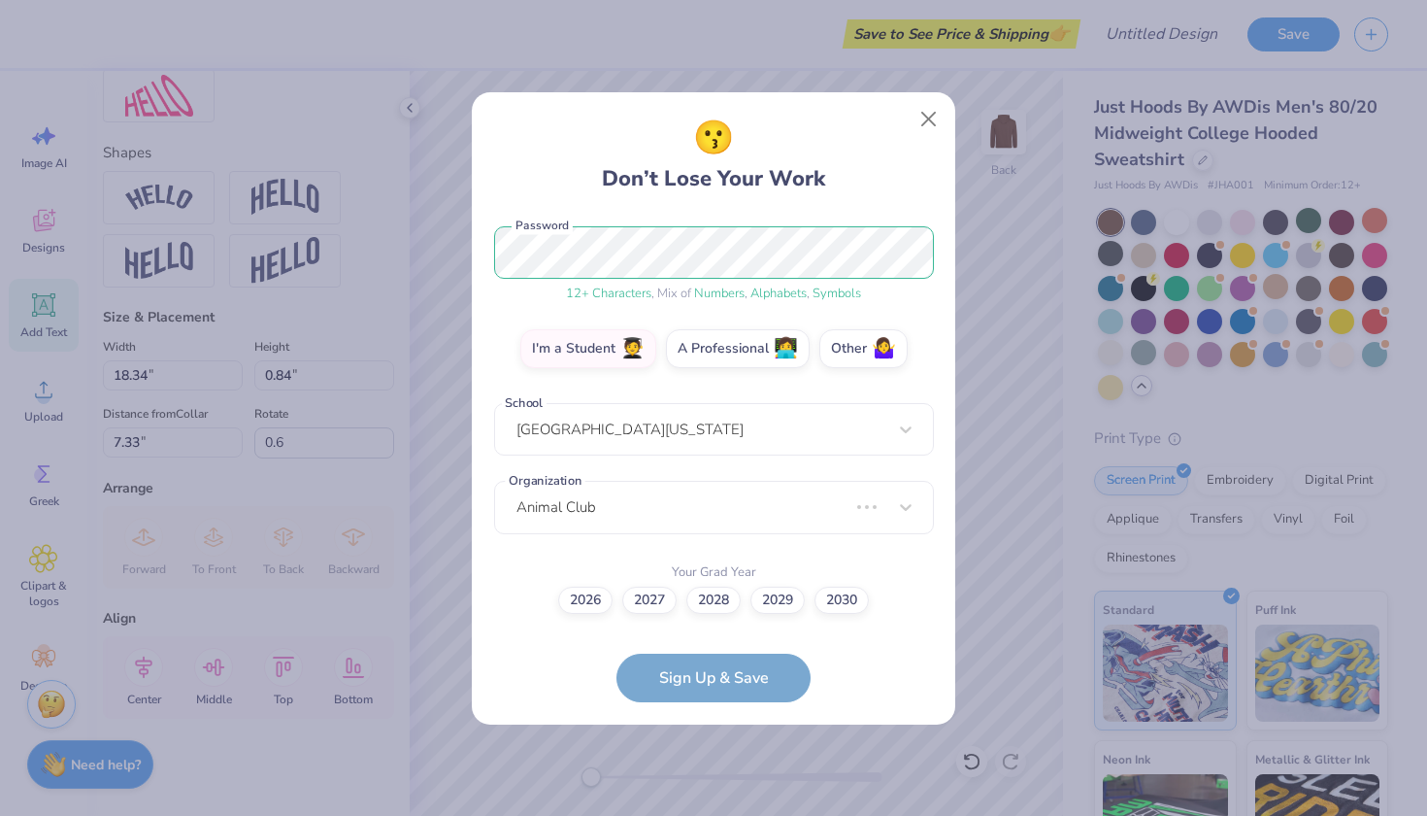
scroll to position [153, 0]
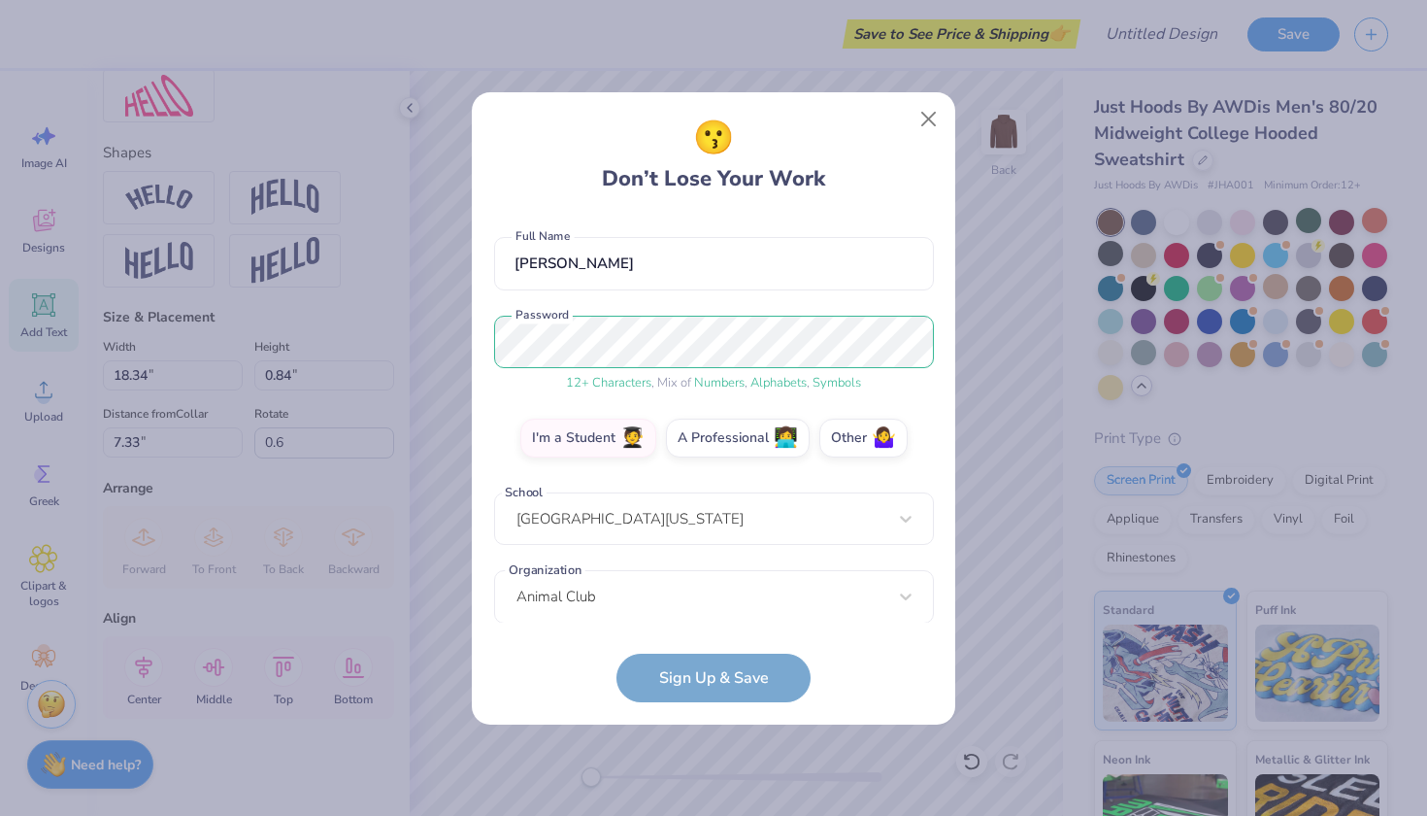
click at [719, 678] on form "fdboots@icloud.com Email (559) 273-5748 Phone Fatima Delghi Full Name 12 + Char…" at bounding box center [714, 458] width 440 height 487
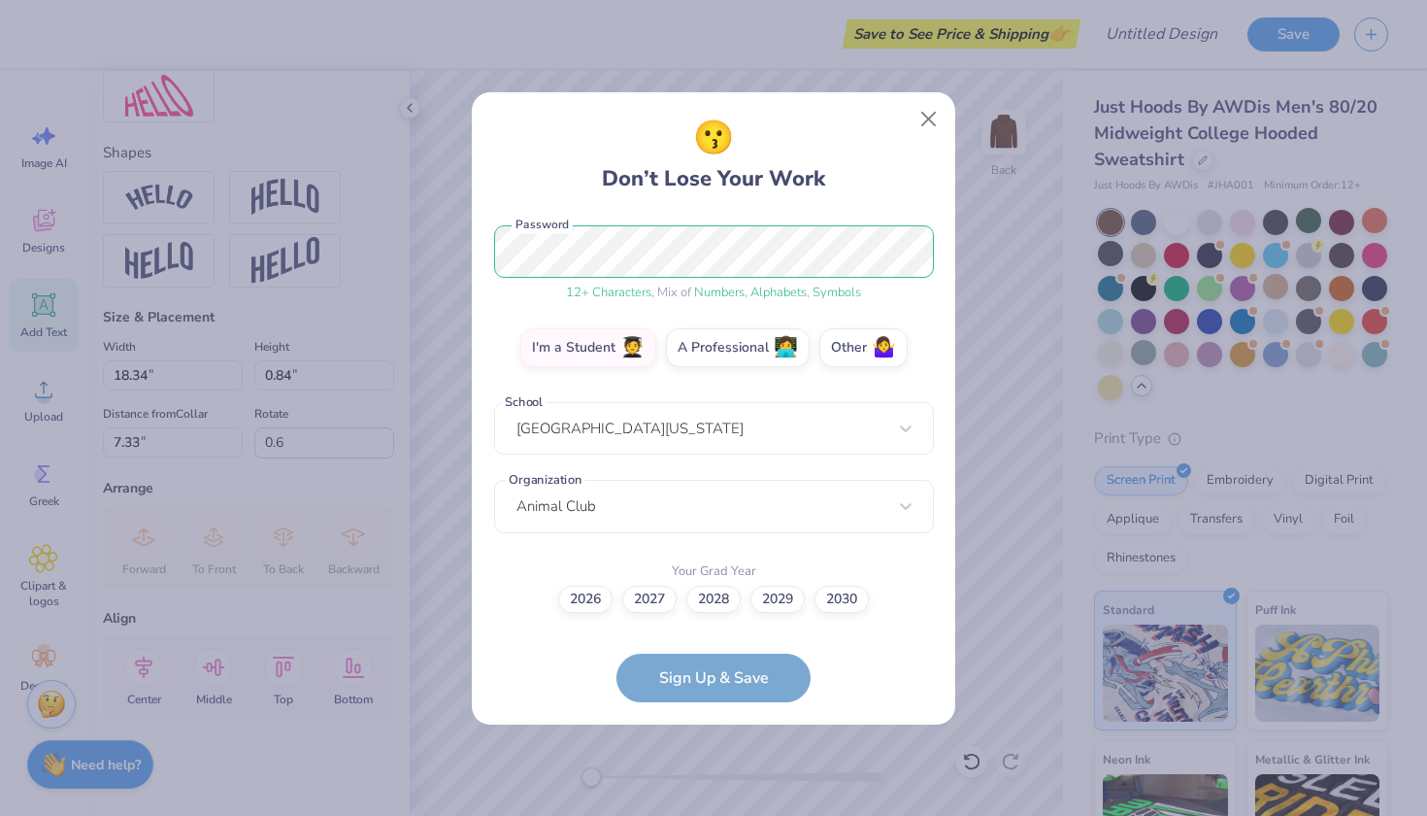
scroll to position [243, 0]
click at [785, 594] on label "2029" at bounding box center [778, 597] width 54 height 27
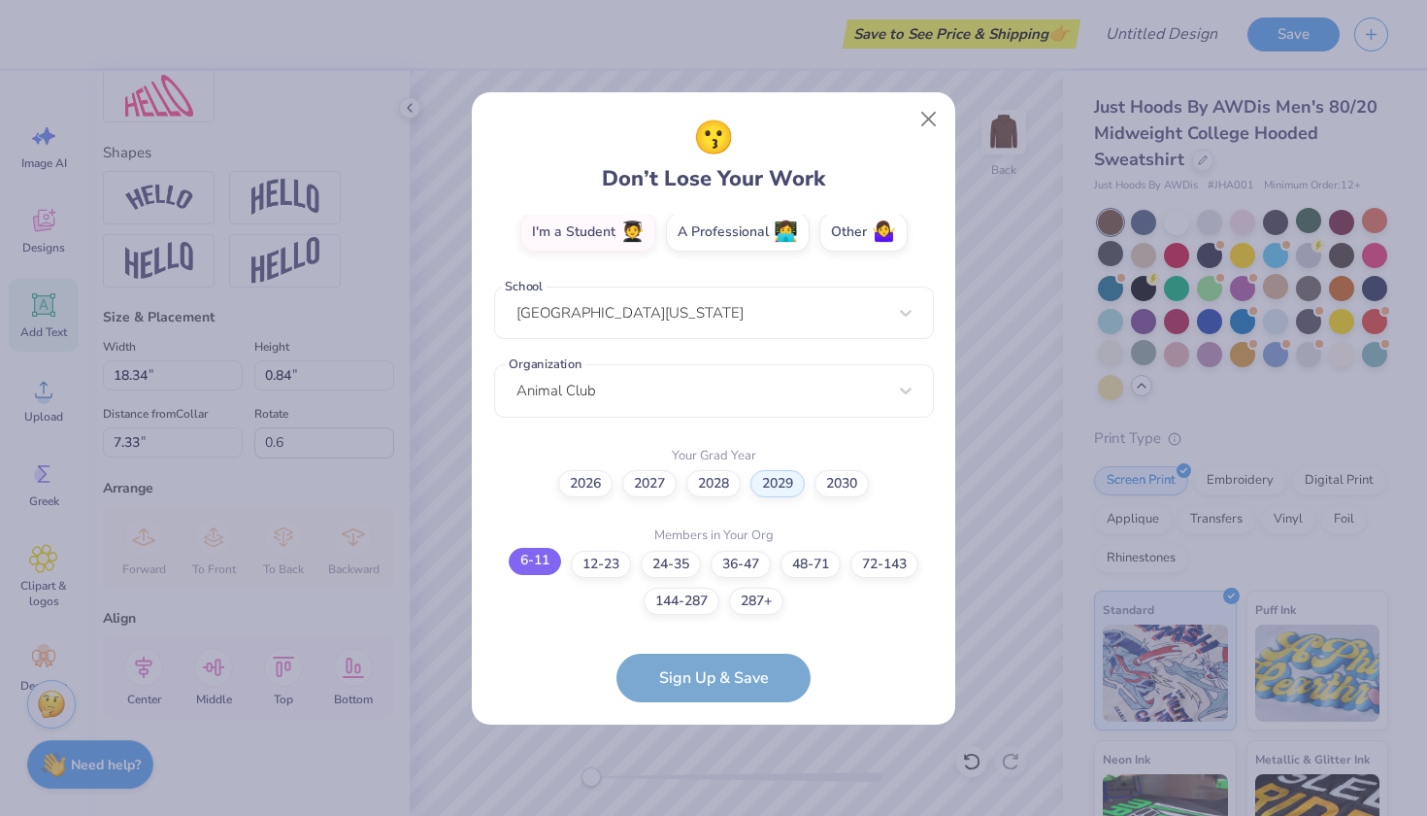
click at [544, 573] on label "6-11" at bounding box center [535, 561] width 52 height 27
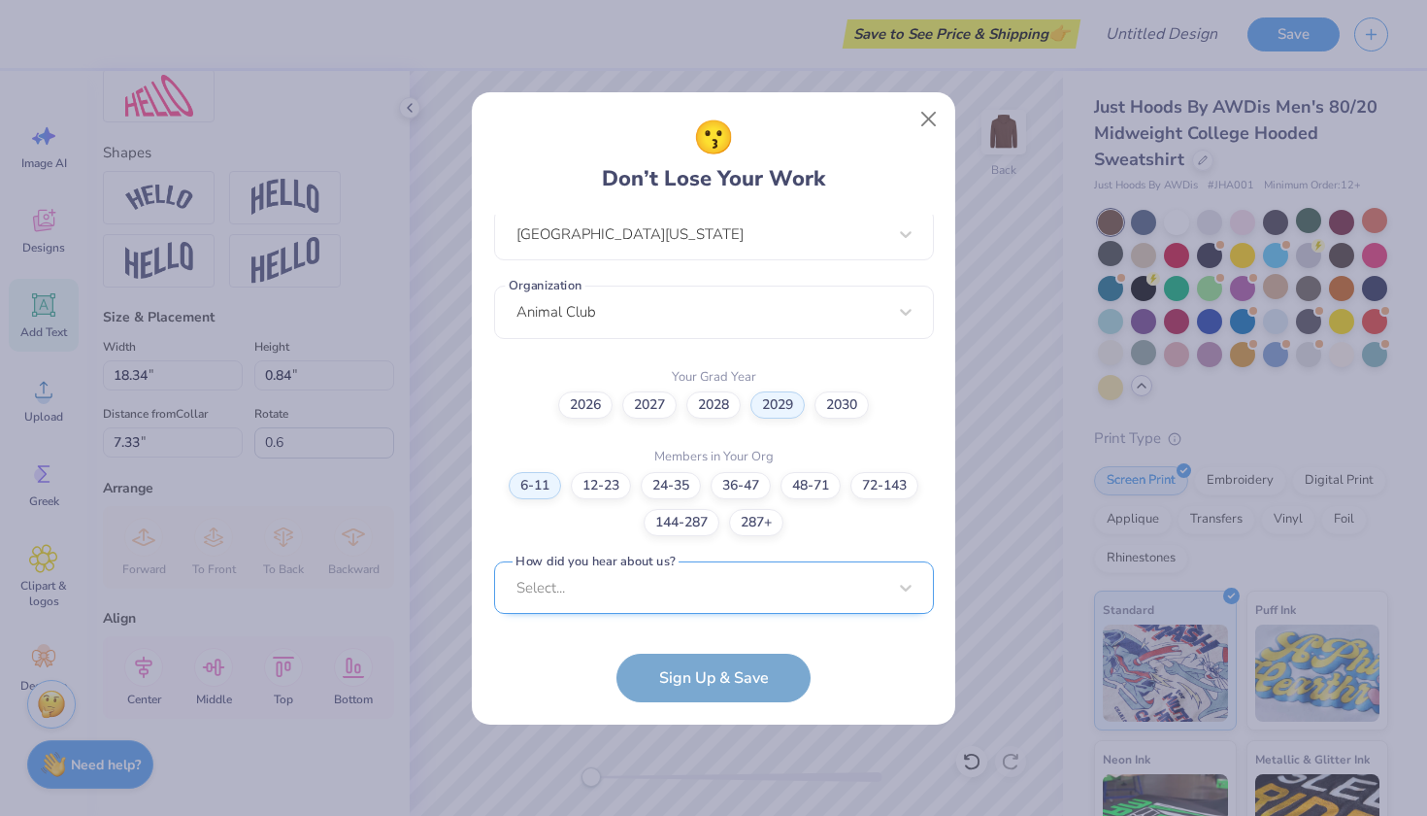
click at [634, 602] on div "Select..." at bounding box center [714, 587] width 440 height 53
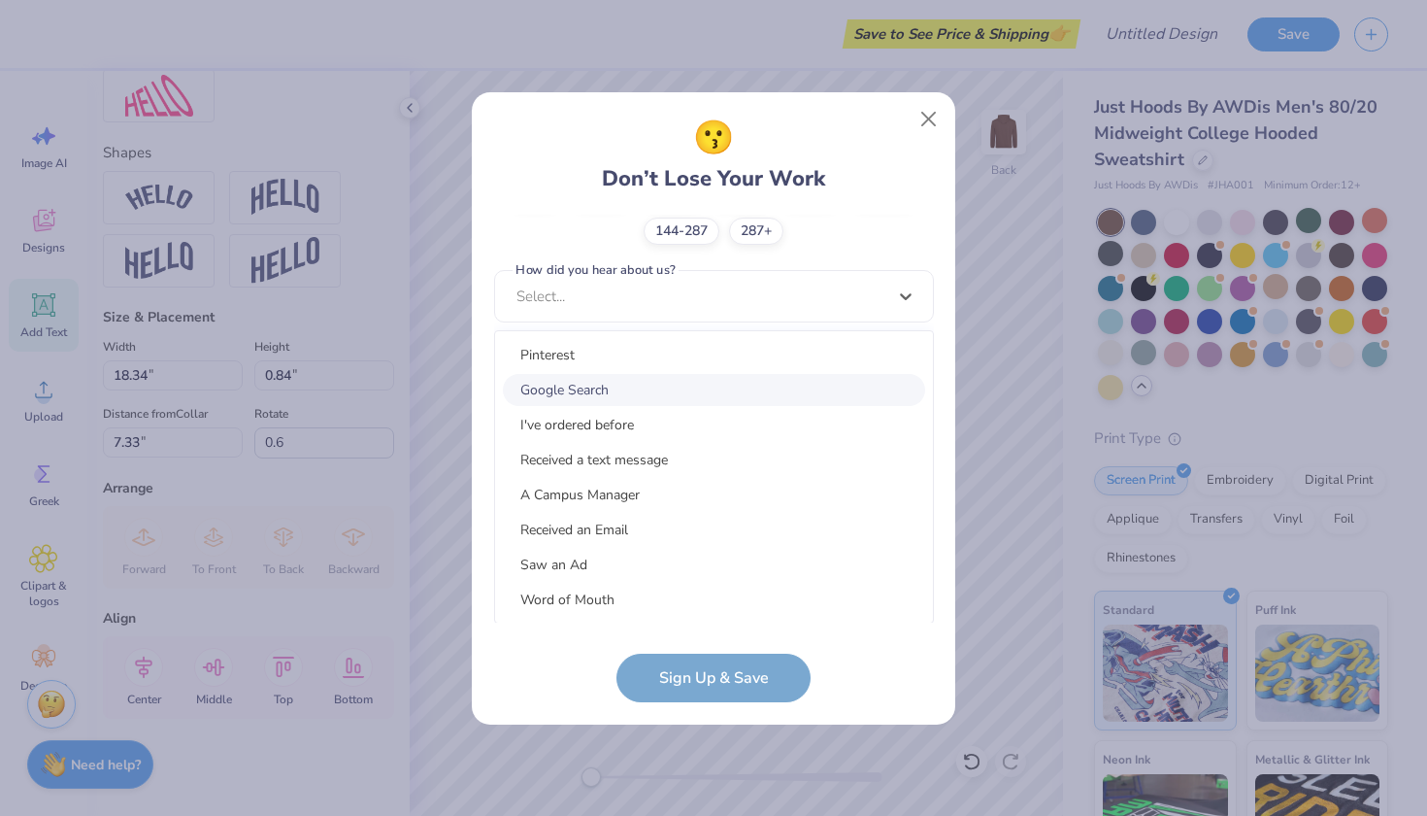
click at [650, 385] on div "Google Search" at bounding box center [714, 390] width 422 height 32
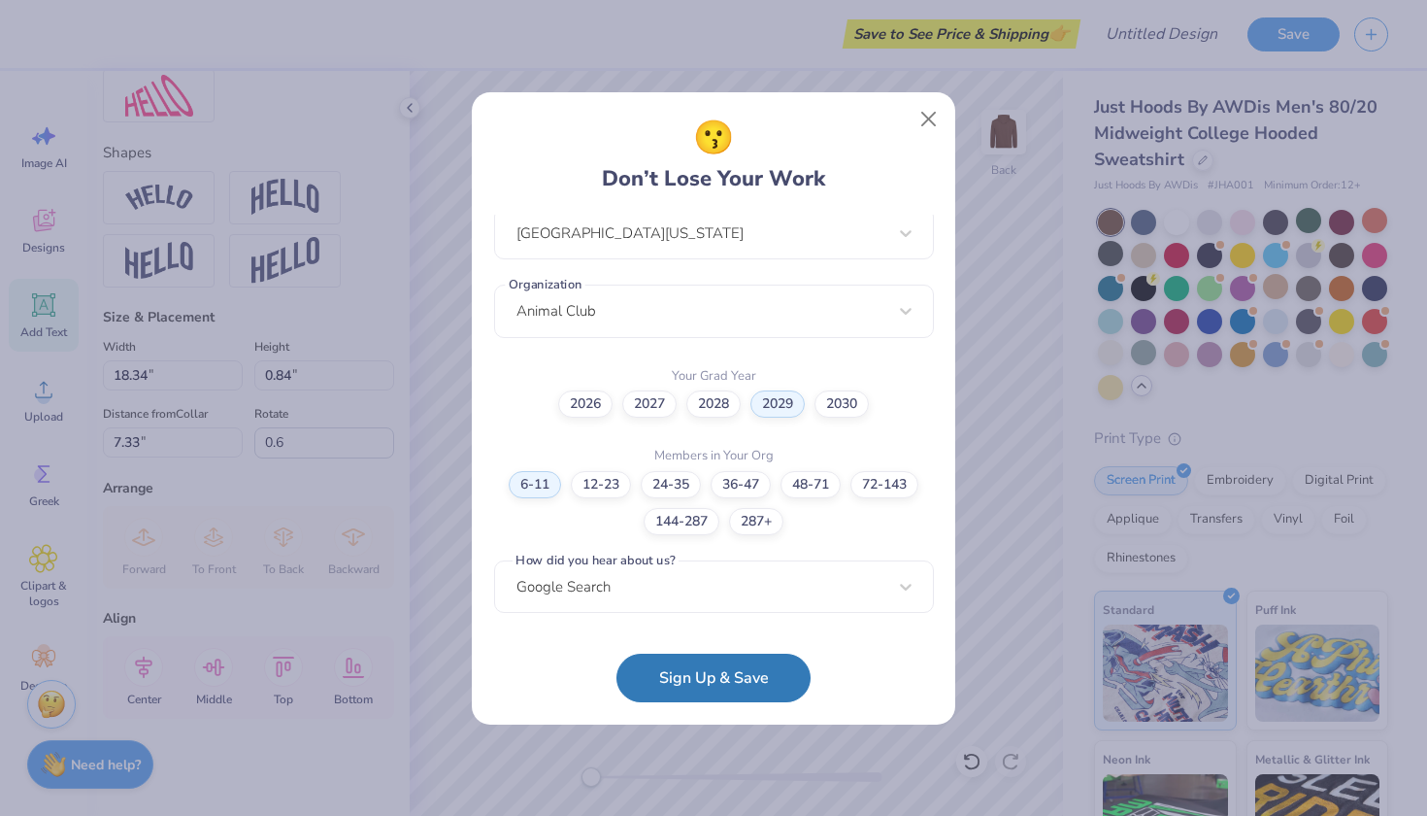
scroll to position [438, 0]
click at [712, 673] on button "Sign Up & Save" at bounding box center [714, 673] width 194 height 49
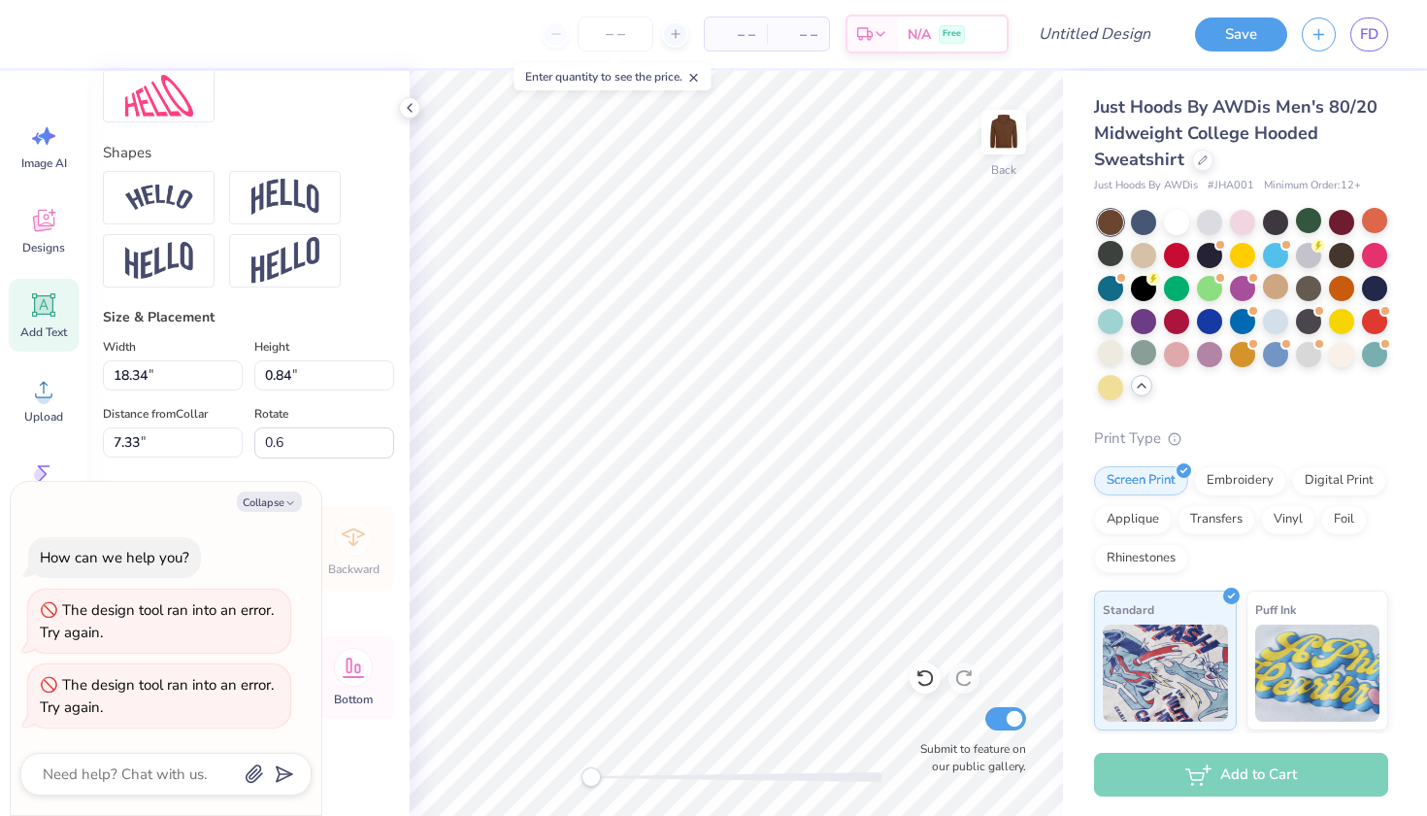
scroll to position [0, 17]
type textarea "x"
type textarea "PRAISE BE TO THE LORD, MY ROCK, WHO TRINS MY HANDS FOR WAR, MY FINGERS FOR BATT…"
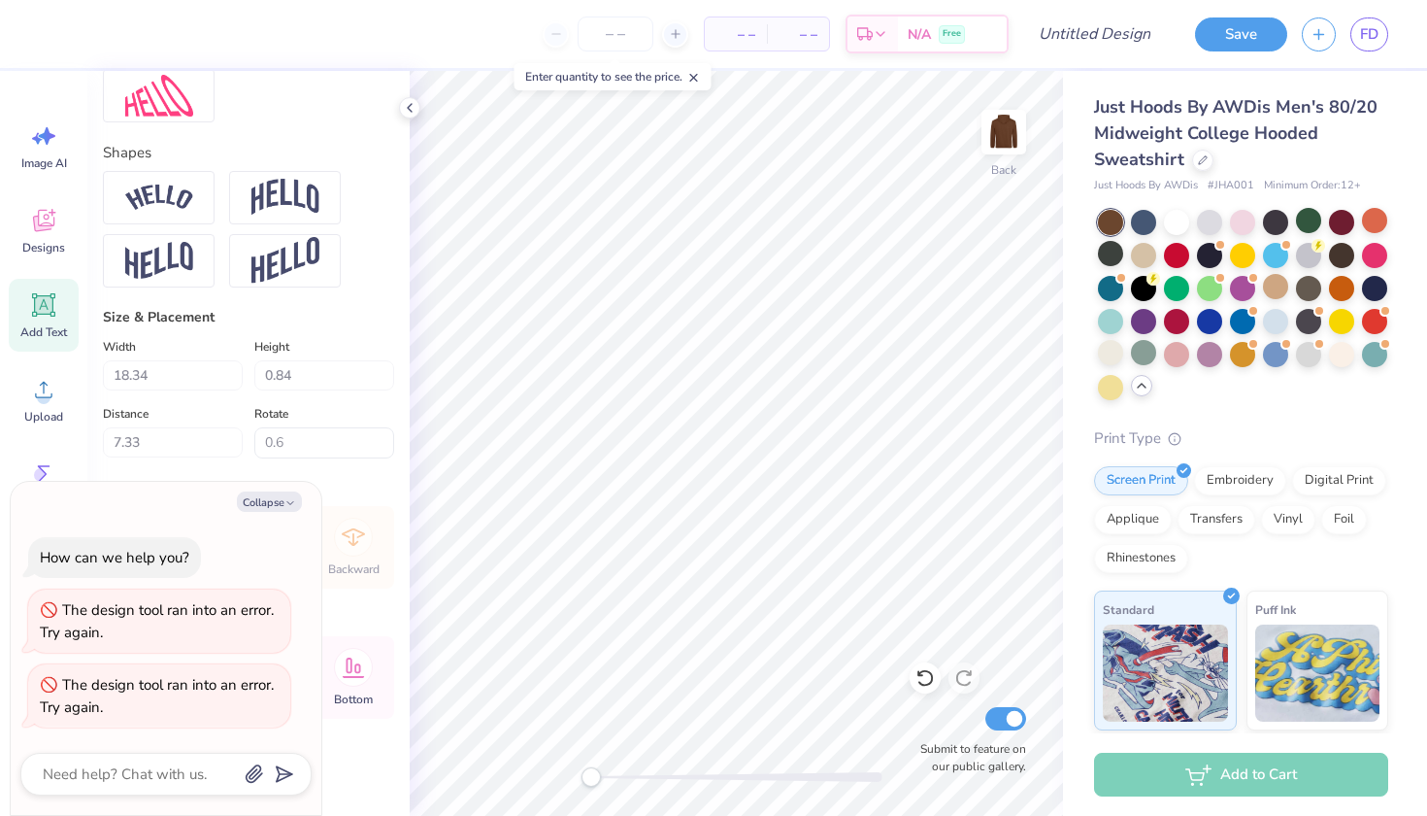
type textarea "x"
type input "6.83"
type input "1.89"
type input "6.83"
type input "0.0"
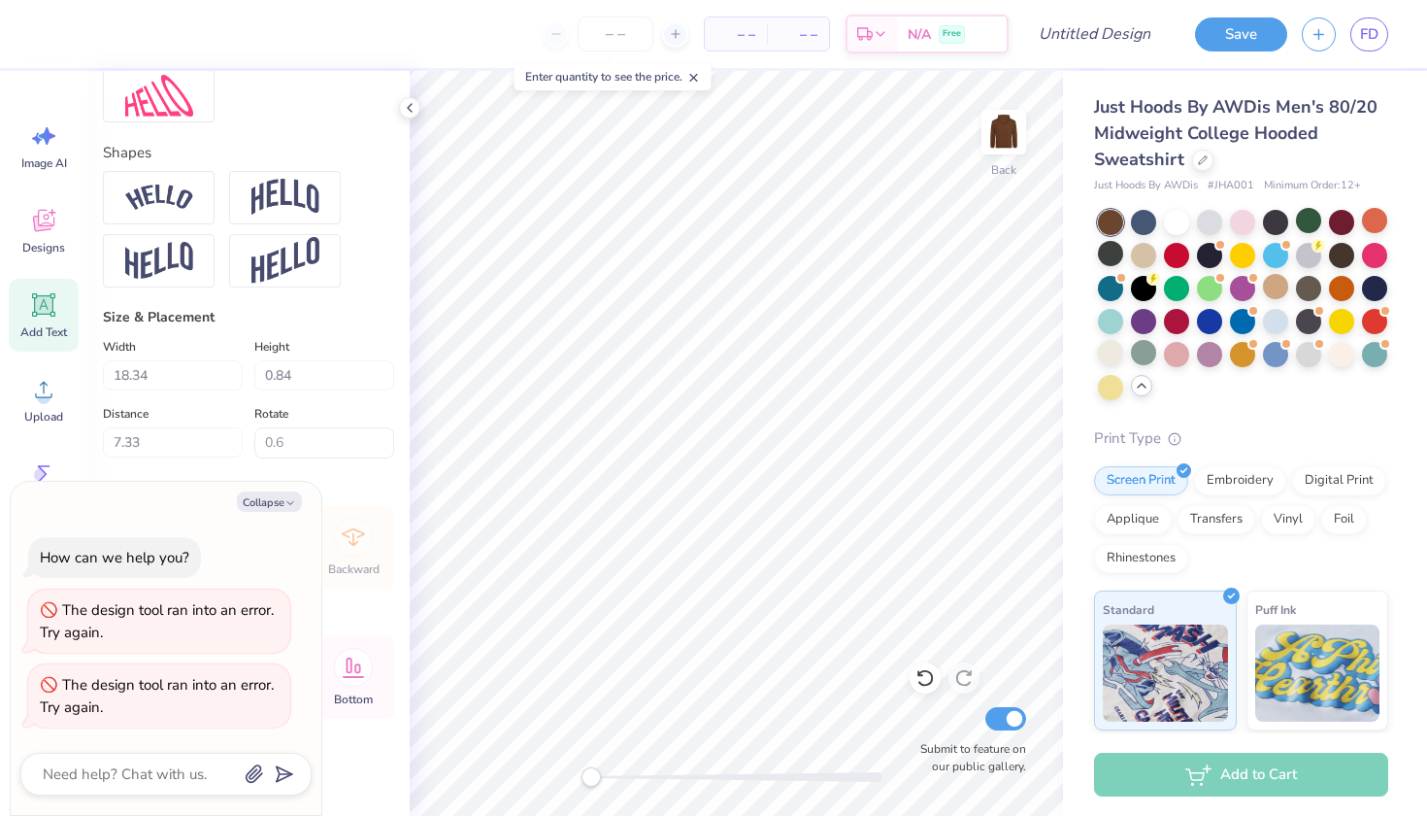
type textarea "x"
type input "0.6"
type textarea "x"
type input "6.56"
type input "1.82"
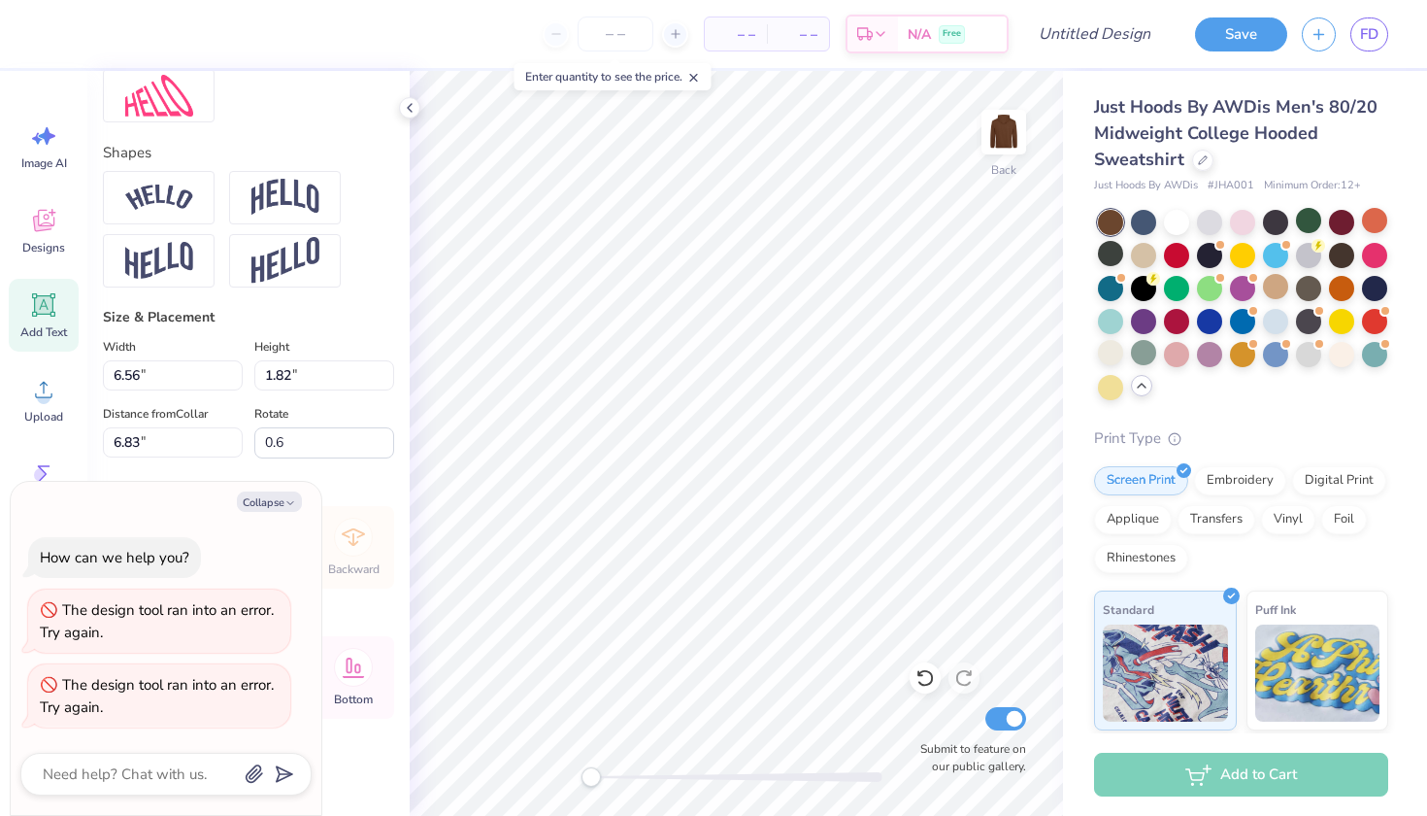
type textarea "x"
type input "9.17"
type input "2.54"
type textarea "x"
type input "-26.4"
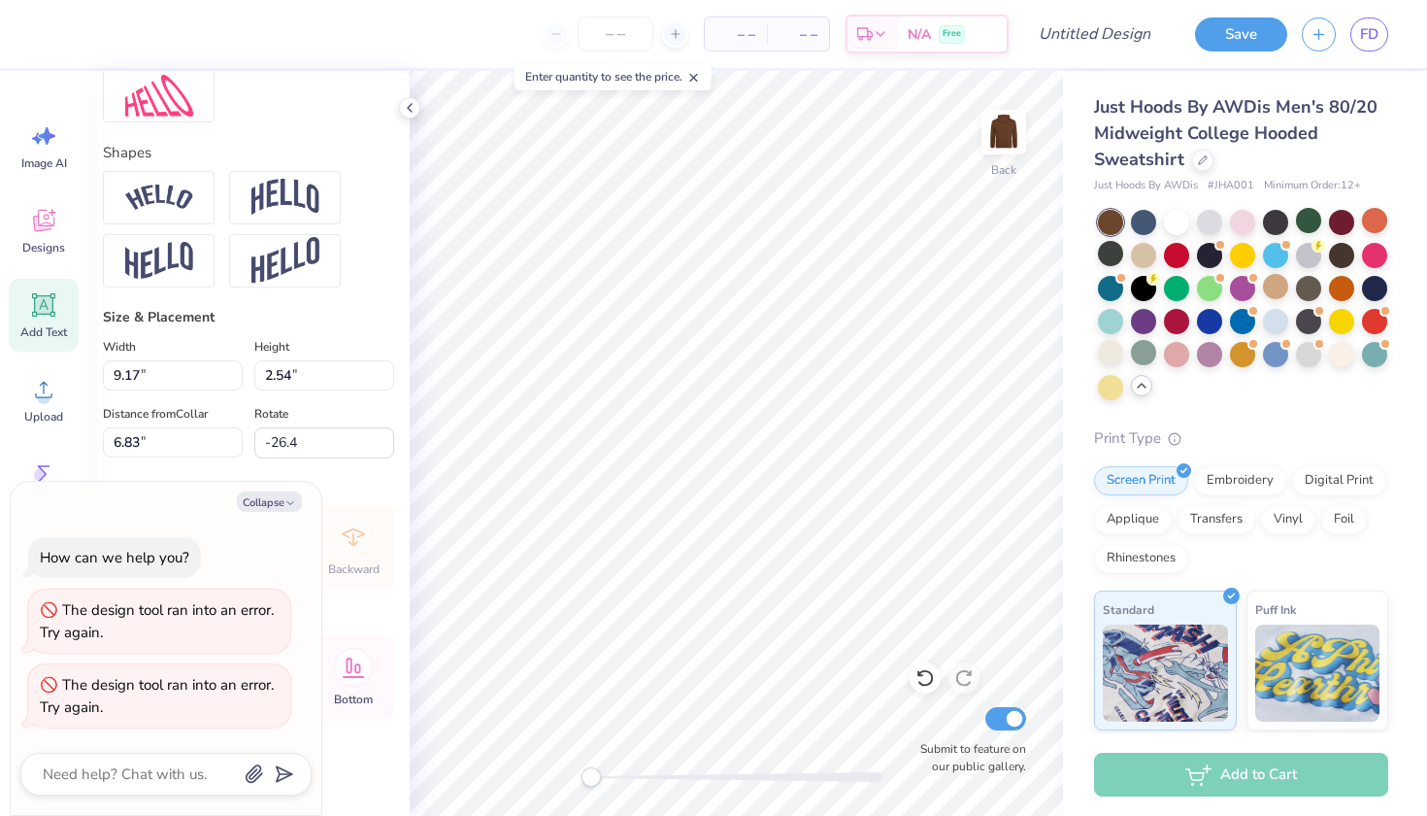
type textarea "x"
type input "0.0"
type textarea "x"
type input "8.37"
type input "6.18"
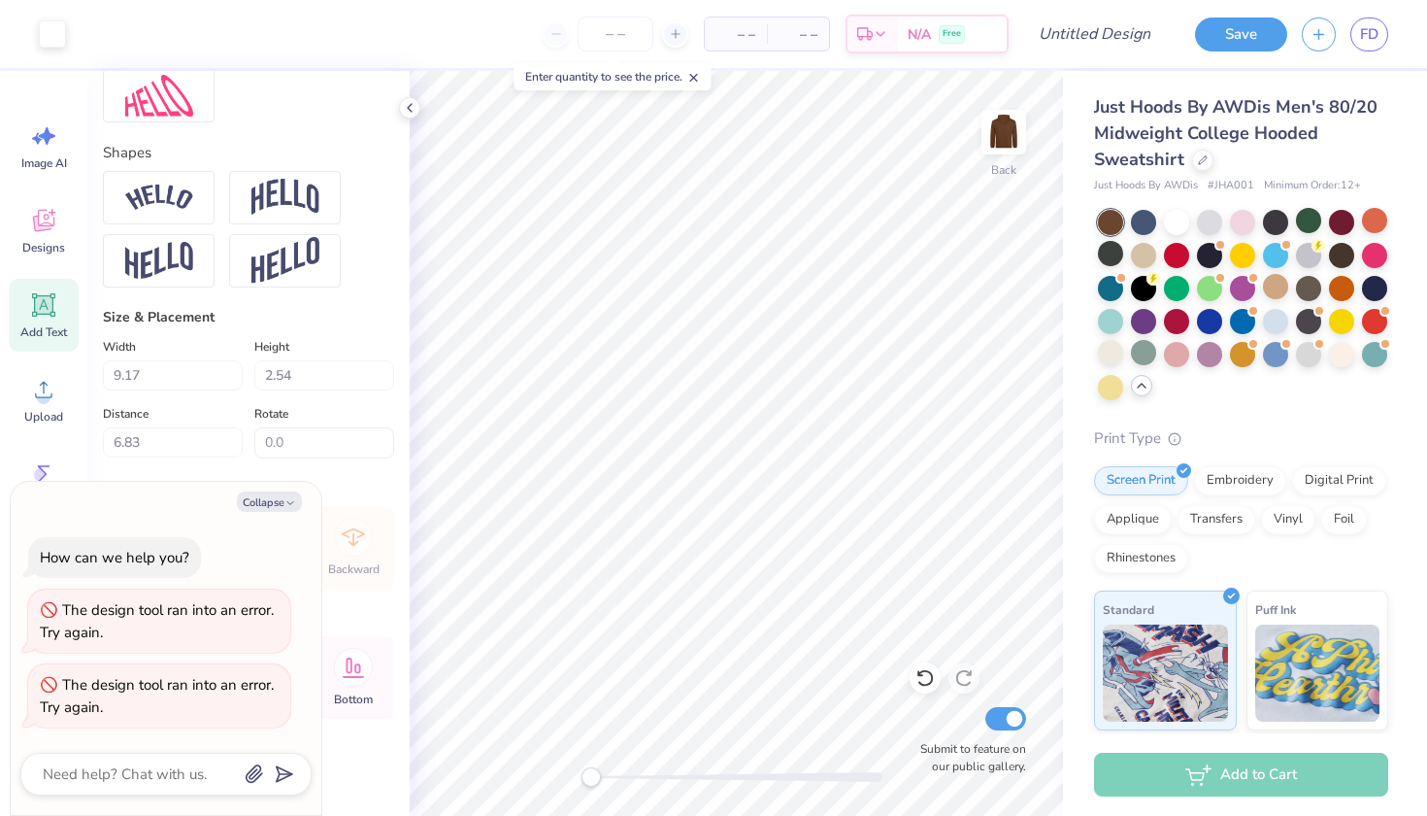
type input "5.07"
type input "-26.4"
type textarea "x"
type input "-0.7"
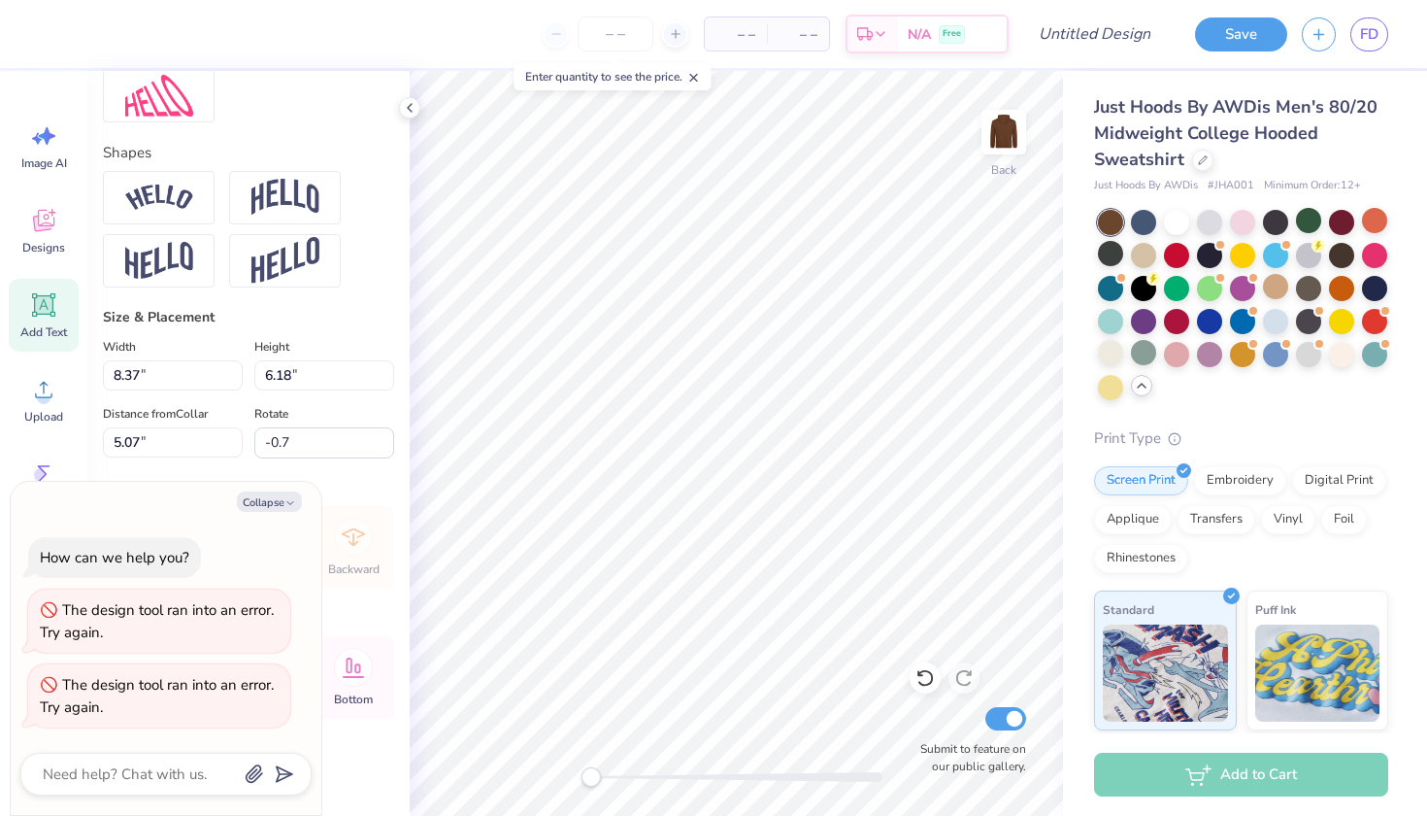
type textarea "x"
type textarea "PRAISE BE TO THE LORD, MY ROCK, WHO TRINS MY HANDS FOR WAR, MY FINGERS FOR BATT…"
type textarea "x"
type textarea "PRAISE BE TO THE LORD, MY ROCK, WHO TRINS MY HANDS FOR WAR, MY FINGERS FOR BATT…"
type textarea "x"
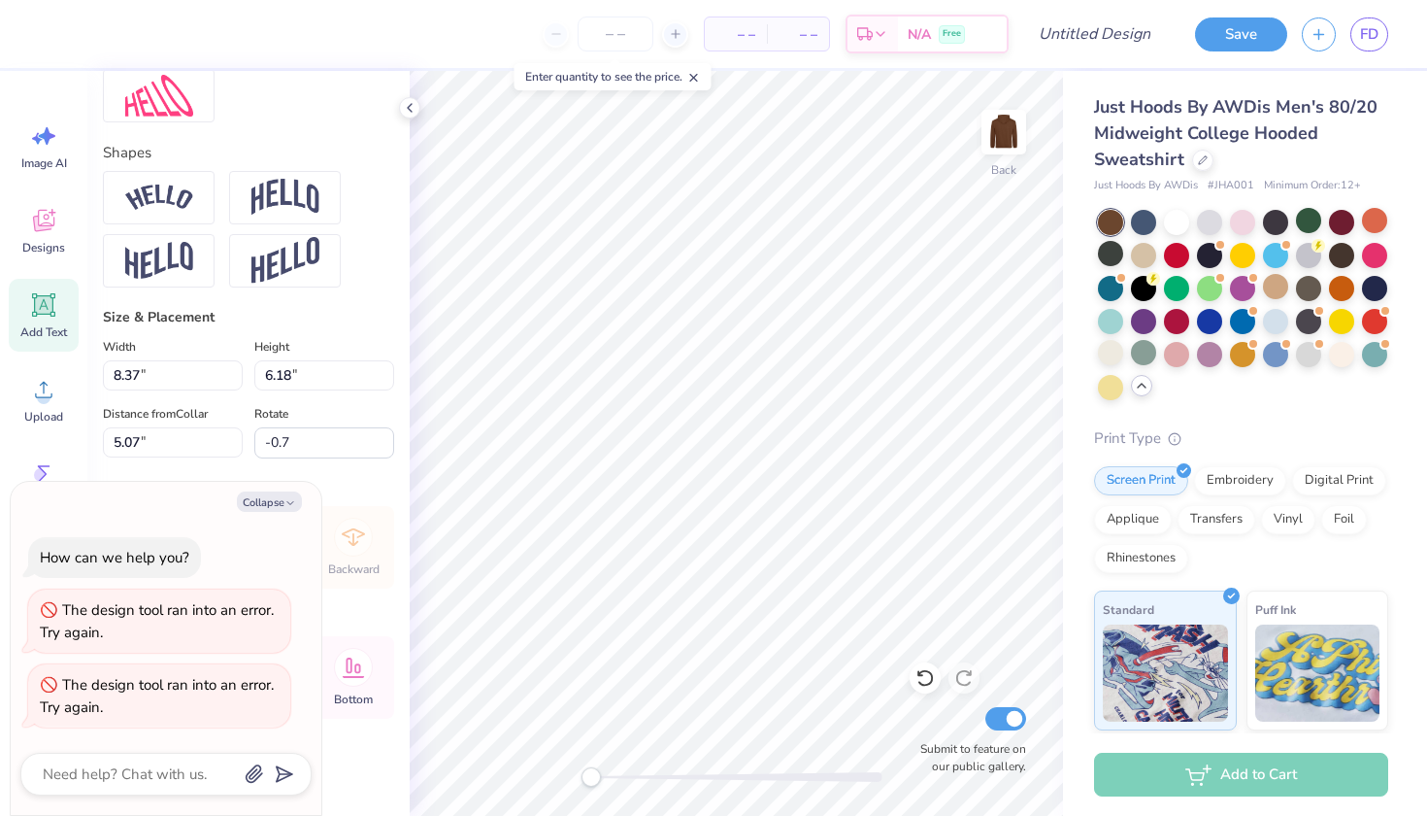
type textarea "PRAISE BE TO THE LORD, MY ROCK, WHO TRINS MY HANDS FOR WAR, MY FINGERS FOR BATT…"
type textarea "x"
type textarea "PRAISE BE TO THE LORD, MY ROCK, WHO TRINS MY HANDS FOR WAR, MY FINGERS FOR BATT…"
type textarea "x"
type textarea "PRAISE BE TO THE LORD, MY ROCK, WHO TRINS MY HANDS FOR WAR, MY FINGERS FOR BATT…"
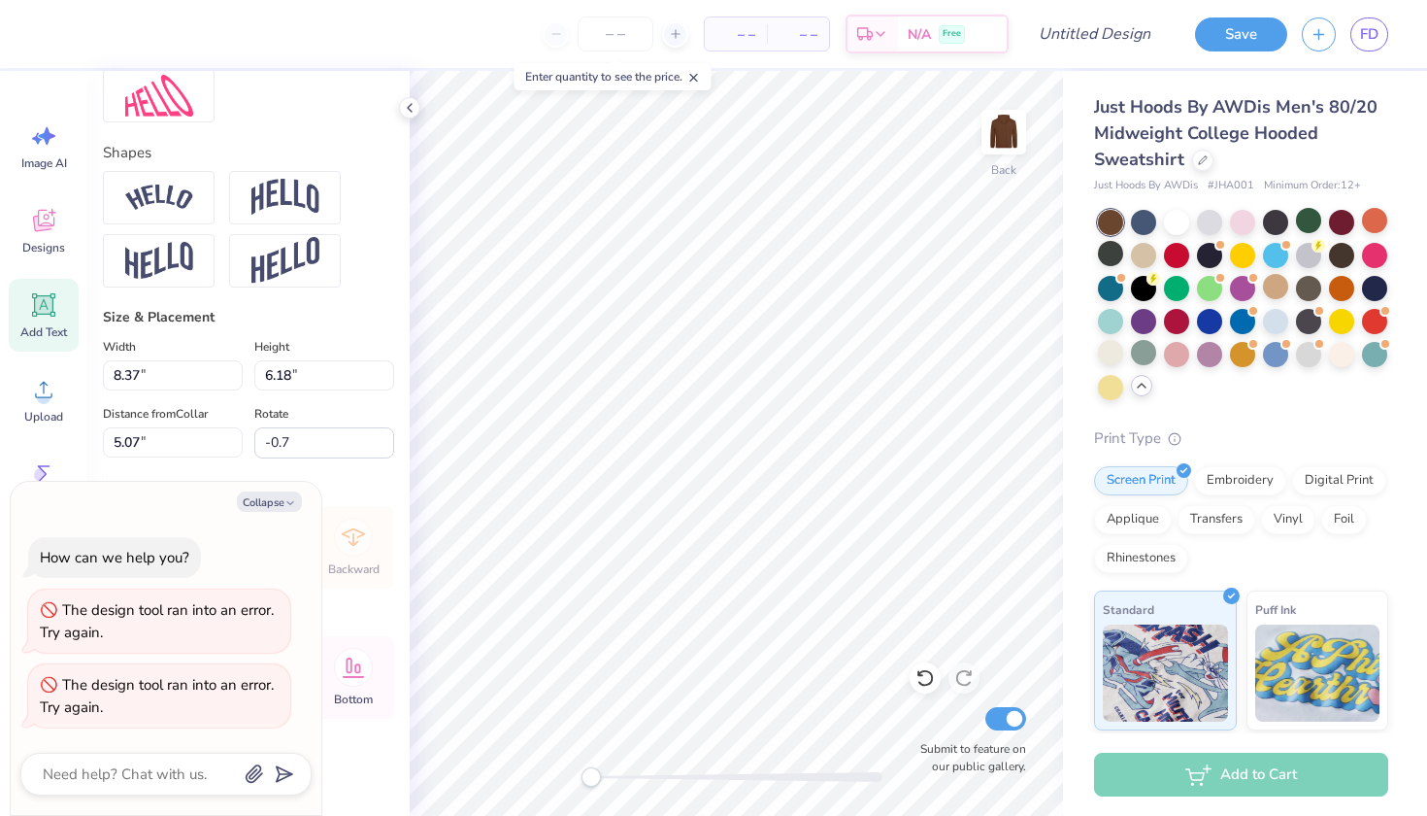
scroll to position [3, 2]
type textarea "x"
type textarea "PRAISE BE TO THE LORD, MY ROCK, WHO TRINS MY HANDS FOR WAR, MY FINGERS FOR BATT…"
type textarea "x"
type textarea "PRAISE BE TO THE LORD, MY ROCK, WHO TRINS MY HANDS FOR WAR, MY FINGERS FOR BATT…"
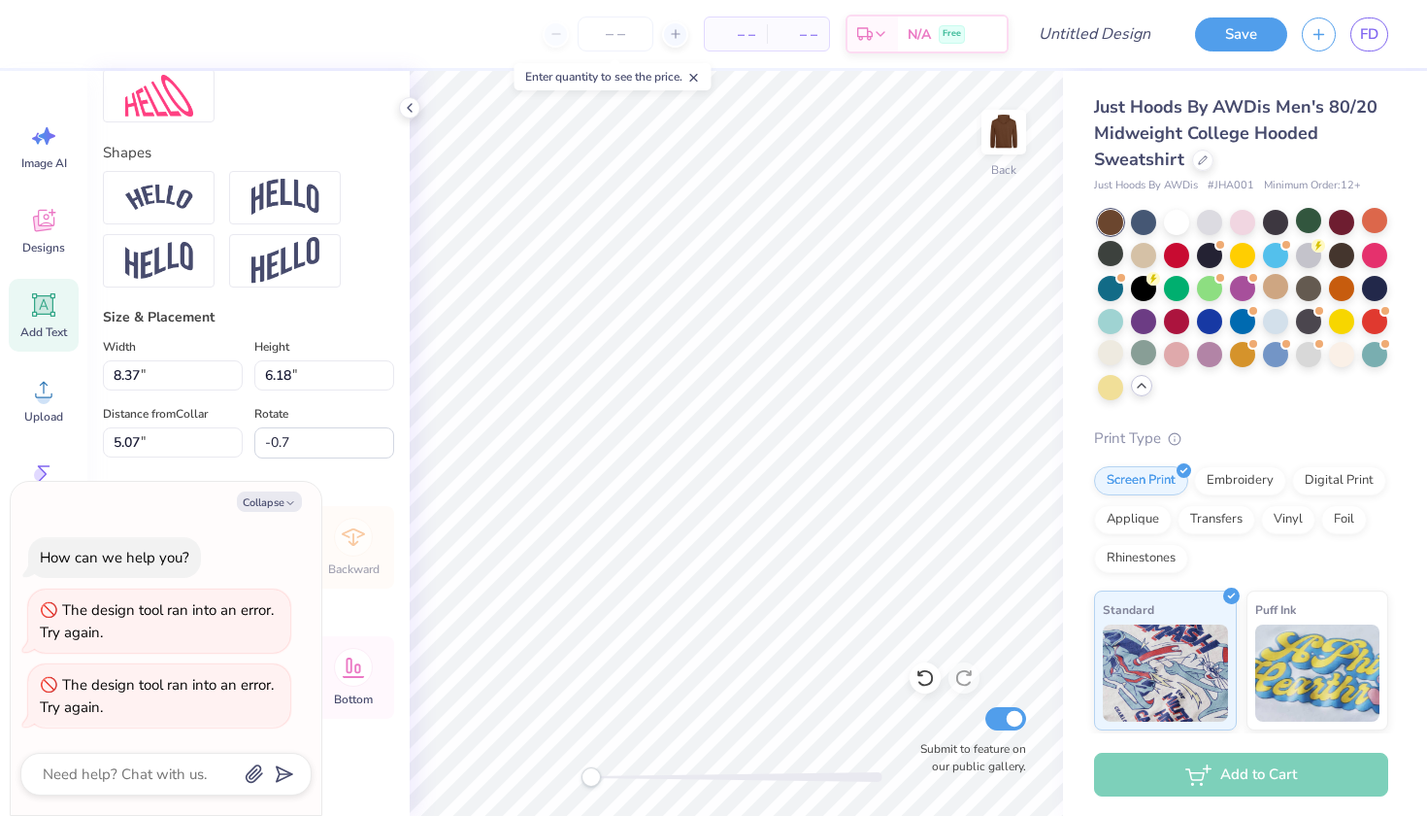
type textarea "x"
type textarea "PRAISE BE TO THE LORD, MY ROCK, WHO TRINS MY HANDS FOR WAR, MY FINGERS FOR BATT…"
type textarea "x"
type textarea "PRAISE BE TO THE LORD, MY ROCK, WHO TRINS MY HANDS FOR WAR, MY FINGERS FOR BATT…"
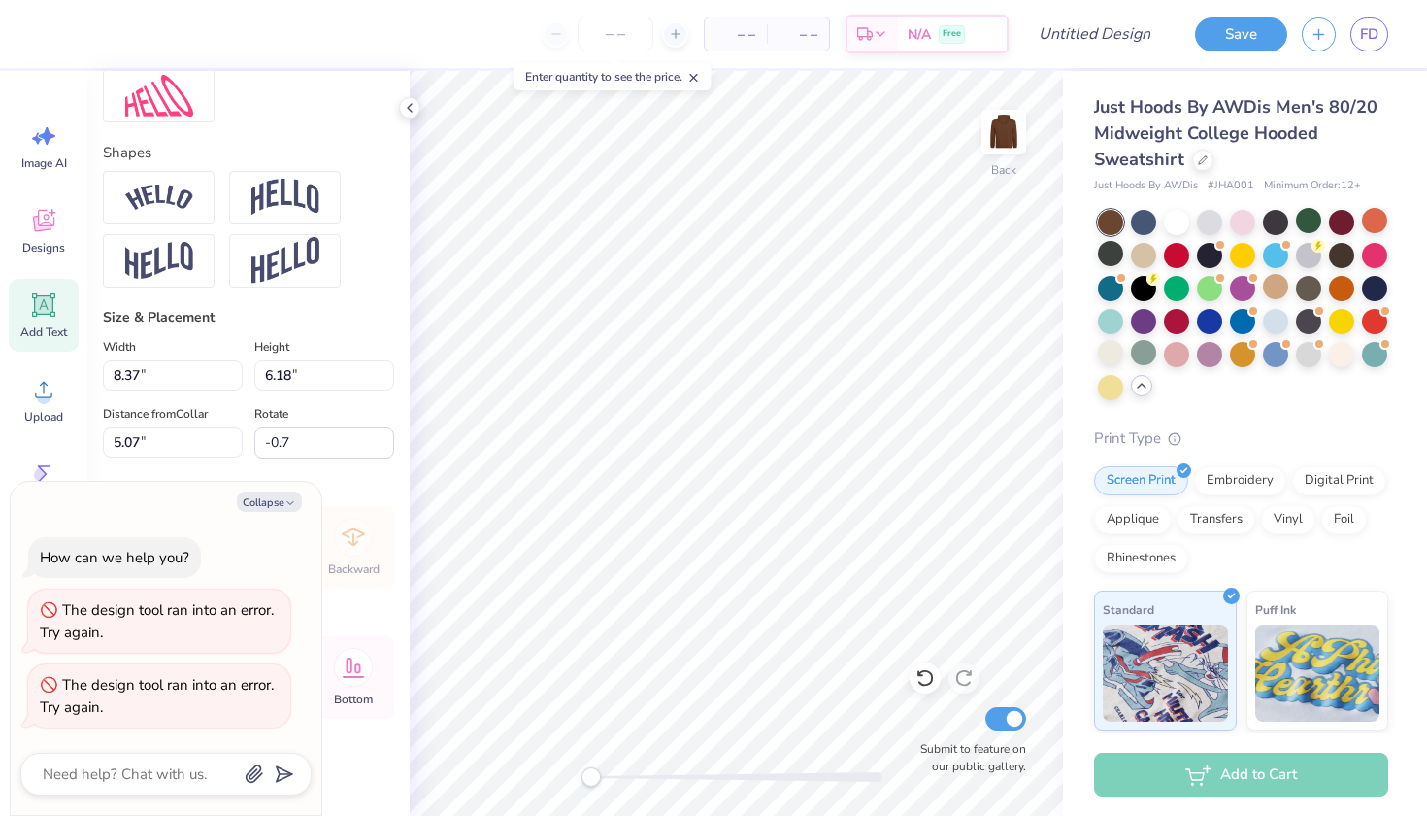
type textarea "x"
type textarea "PRAISE BE TO THE LORD, MY ROCK, WHO TRINS MY HANDS FOR WAR, MY FINGERS FOR BATT…"
type textarea "x"
type textarea "PRAISE BE TO THE LORD, MY ROCK, WHO TRINS MY HANDS FOR WAR, MY FINGERS FOR BATT…"
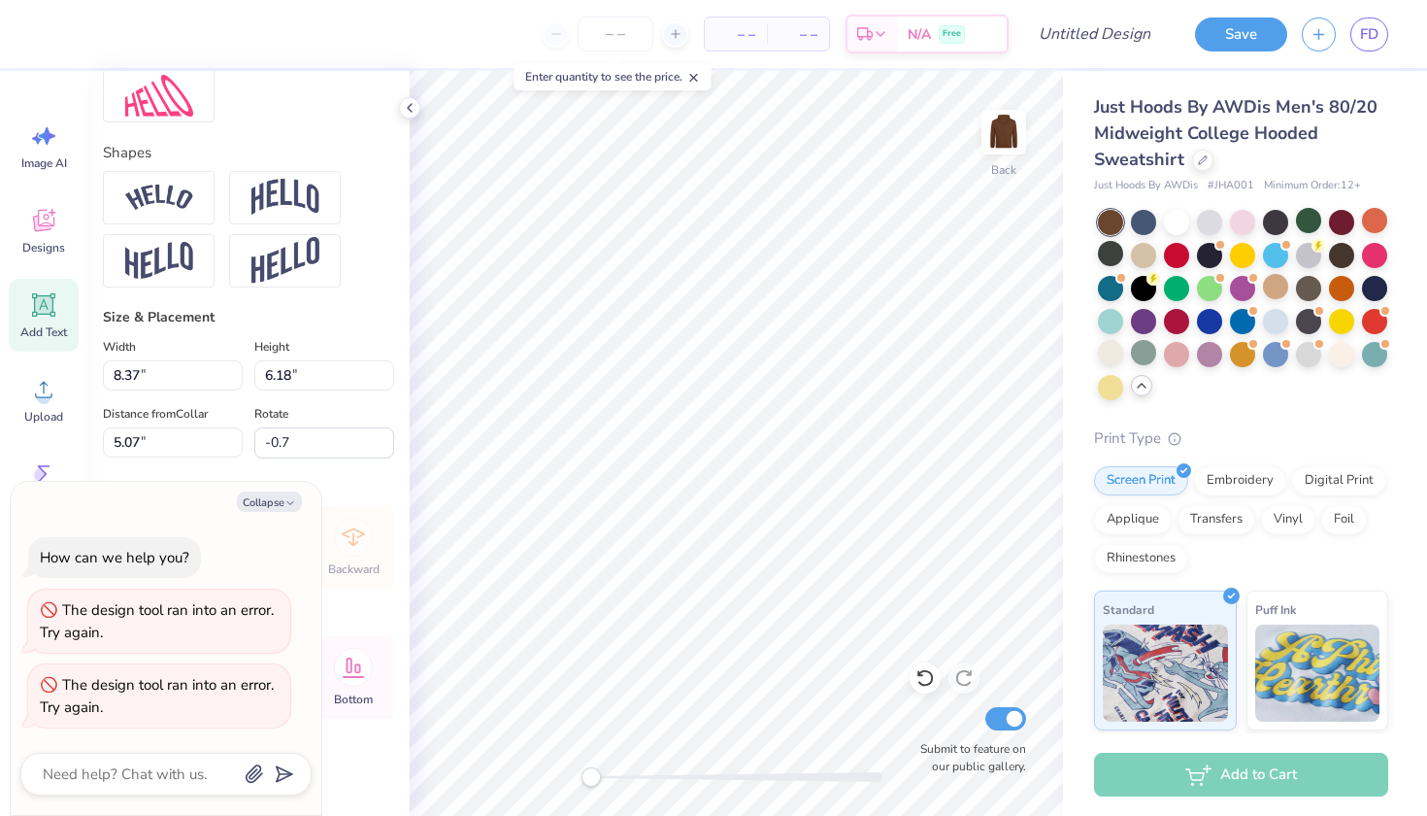
scroll to position [4, 5]
type textarea "x"
type textarea "PRAISE BE TO THE LORD, MY ROCK, WHO TRNS MY HANDS FOR WAR, MY FINGERS FOR BATTL…"
type textarea "x"
type textarea "PRAISE BE TO THE LORD, MY ROCK, WHO TRaNS MY HANDS FOR WAR, MY FINGERS FOR BATT…"
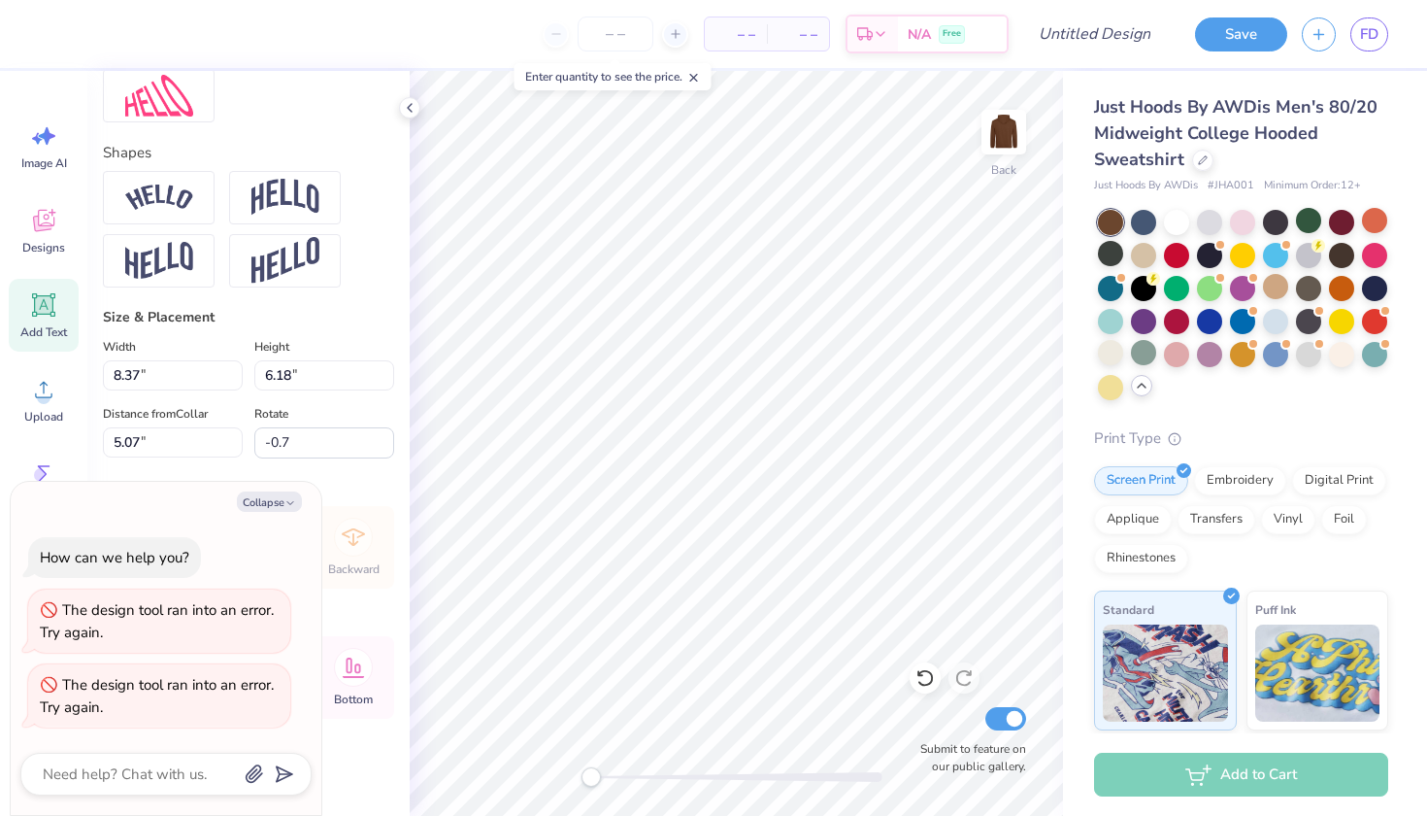
type textarea "x"
type textarea "PRAISE BE TO THE LORD, MY ROCK, WHO TRaiNS MY HANDS FOR WAR, MY FINGERS FOR BAT…"
type textarea "x"
type input "9.15"
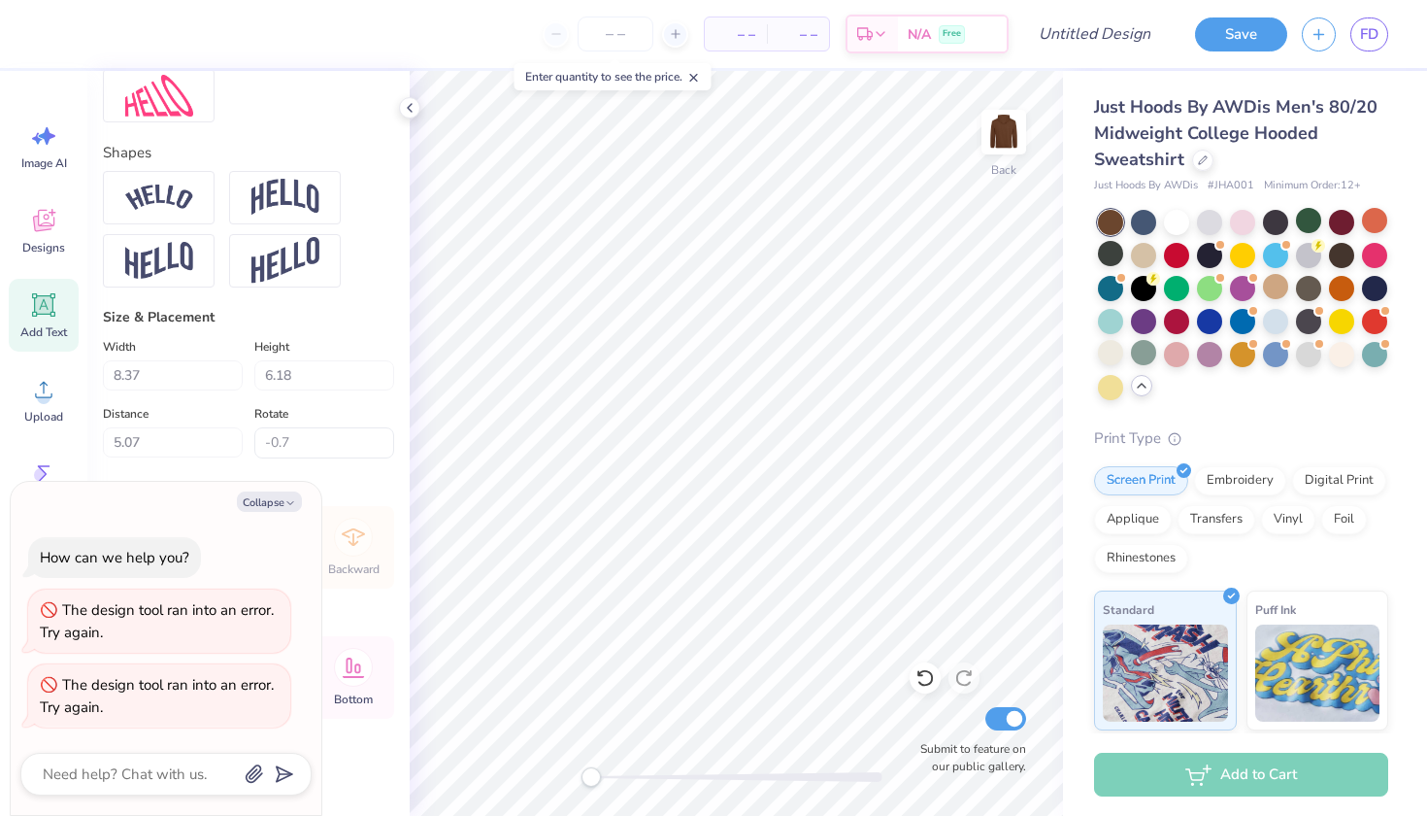
type input "3.28"
type input "6.47"
type input "0.0"
type textarea "x"
type input "-0.7"
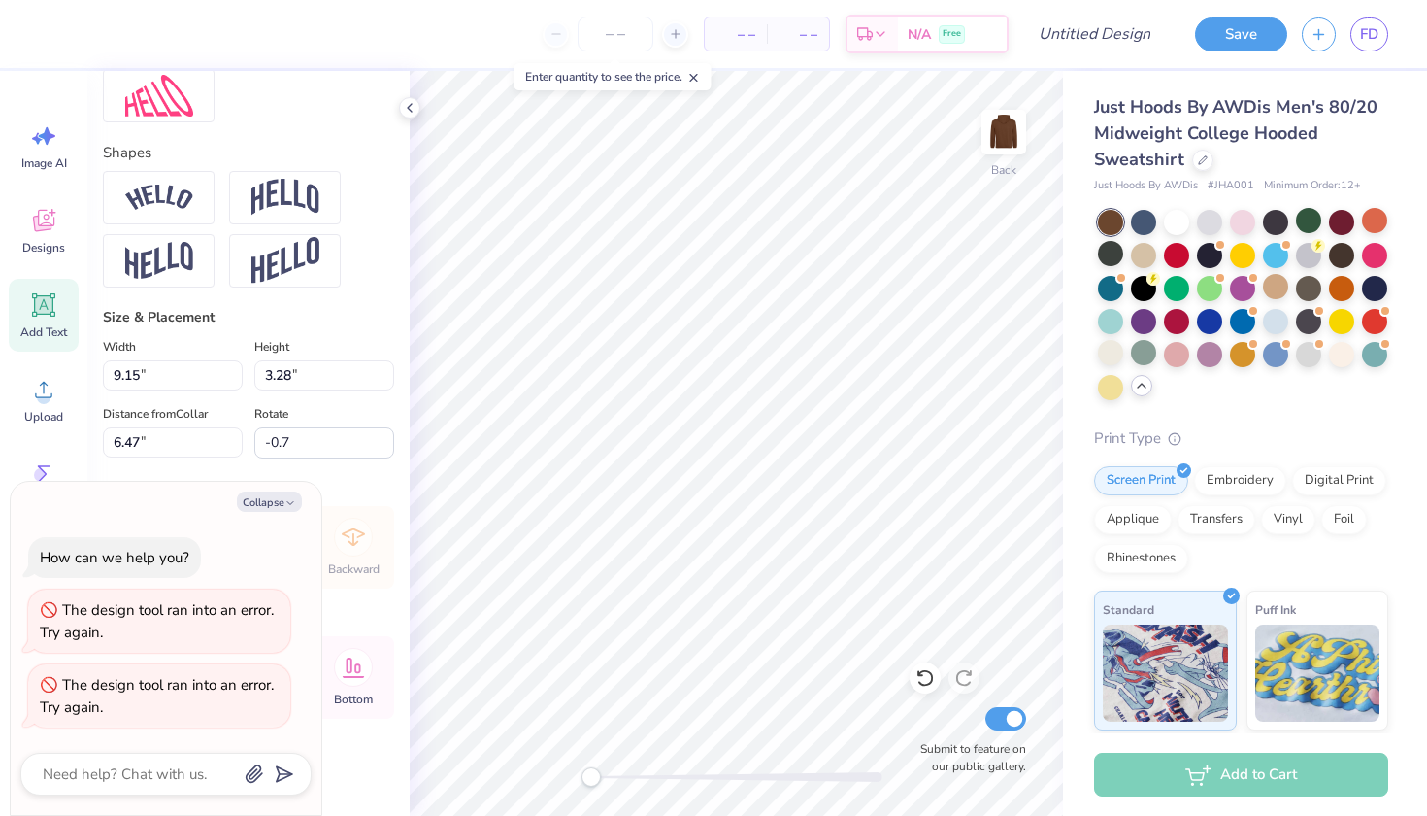
scroll to position [5, 10]
type textarea "x"
type input "0.0"
type textarea "x"
type input "-0.7"
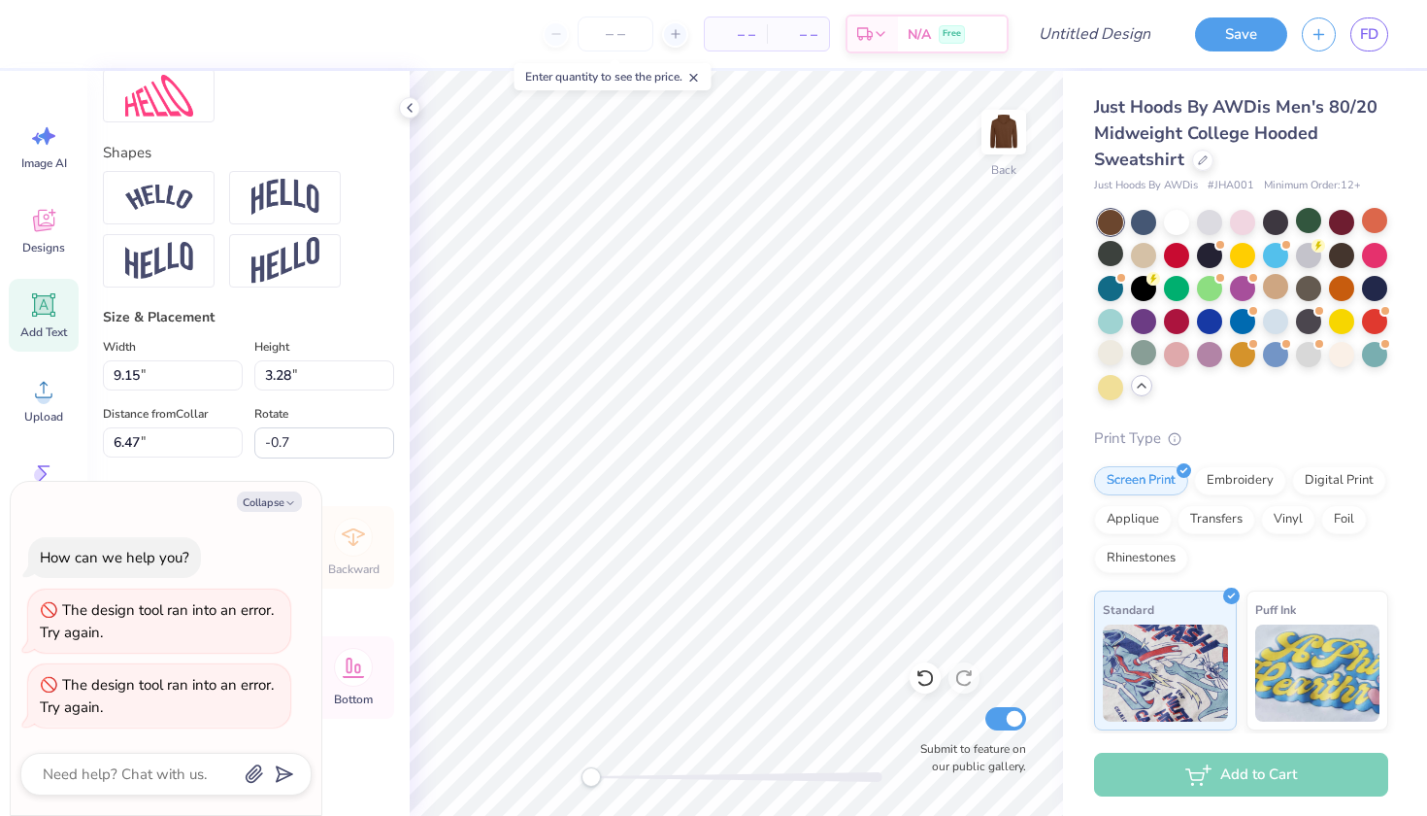
scroll to position [0, 8]
type textarea "x"
type input "0.0"
type textarea "x"
type input "-0.7"
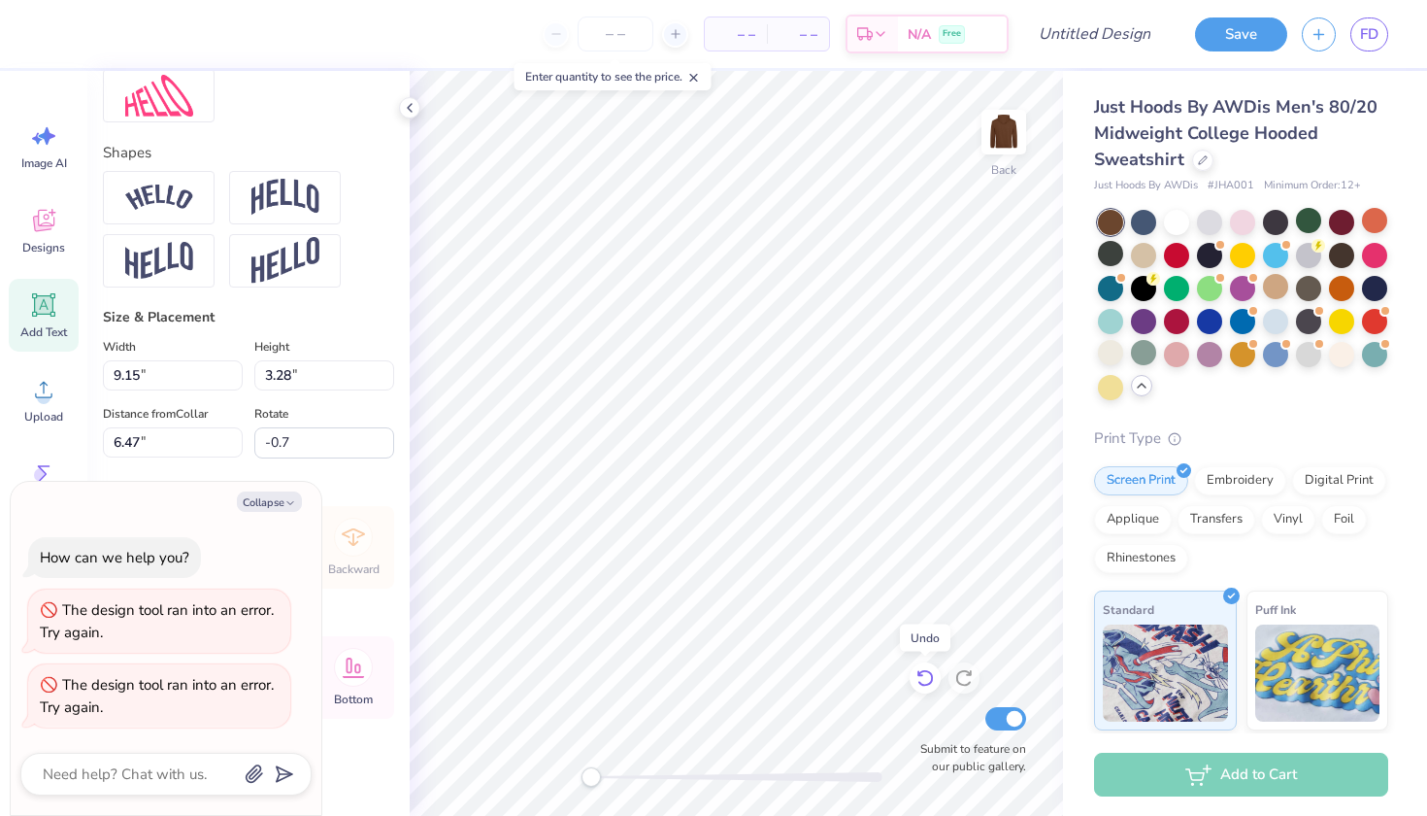
click at [932, 680] on icon at bounding box center [925, 678] width 17 height 17
type textarea "x"
type input "2.60"
type input "6.82"
click at [966, 671] on icon at bounding box center [963, 678] width 17 height 17
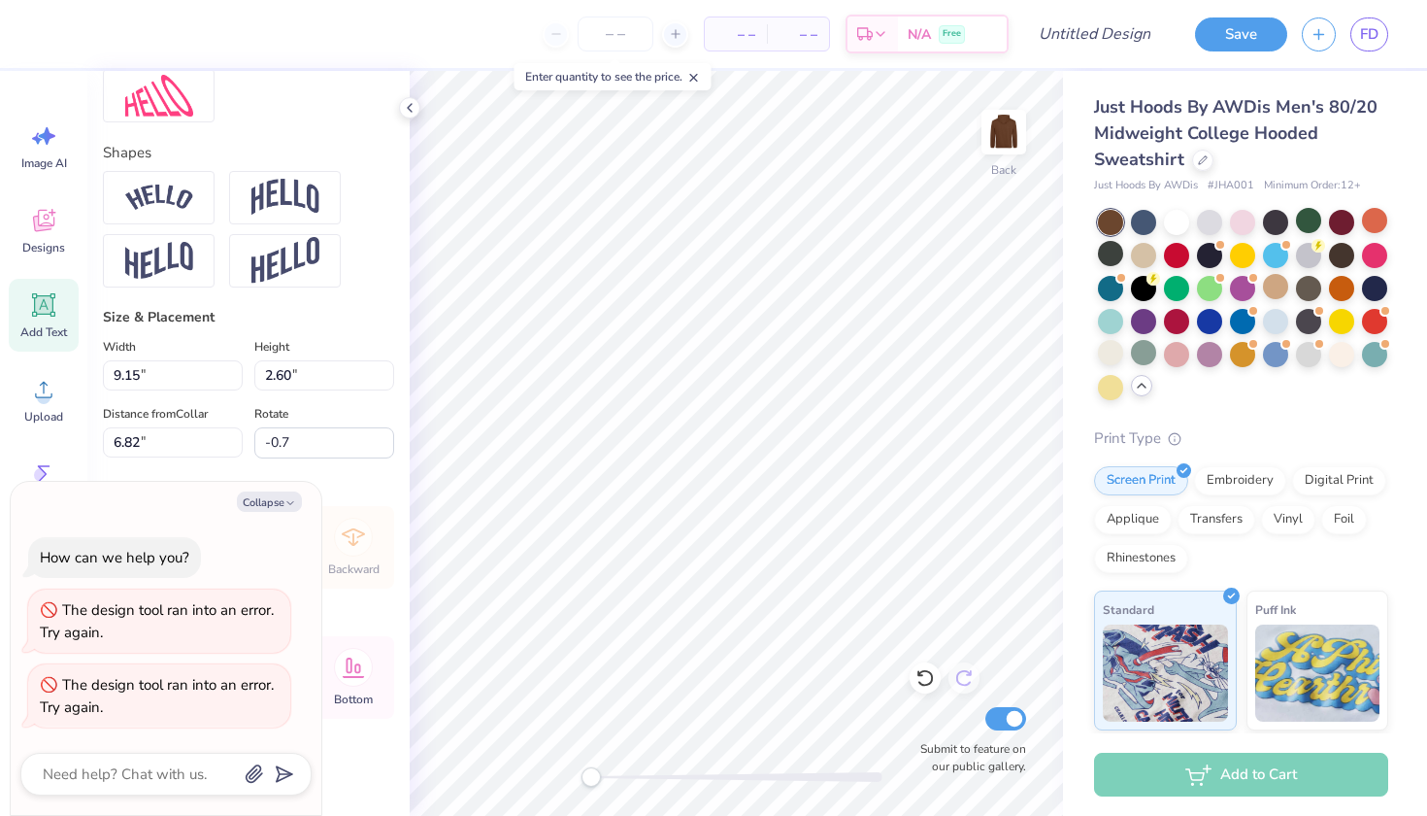
type textarea "x"
type input "0.1"
type textarea "x"
type input "12.79"
type input "4.51"
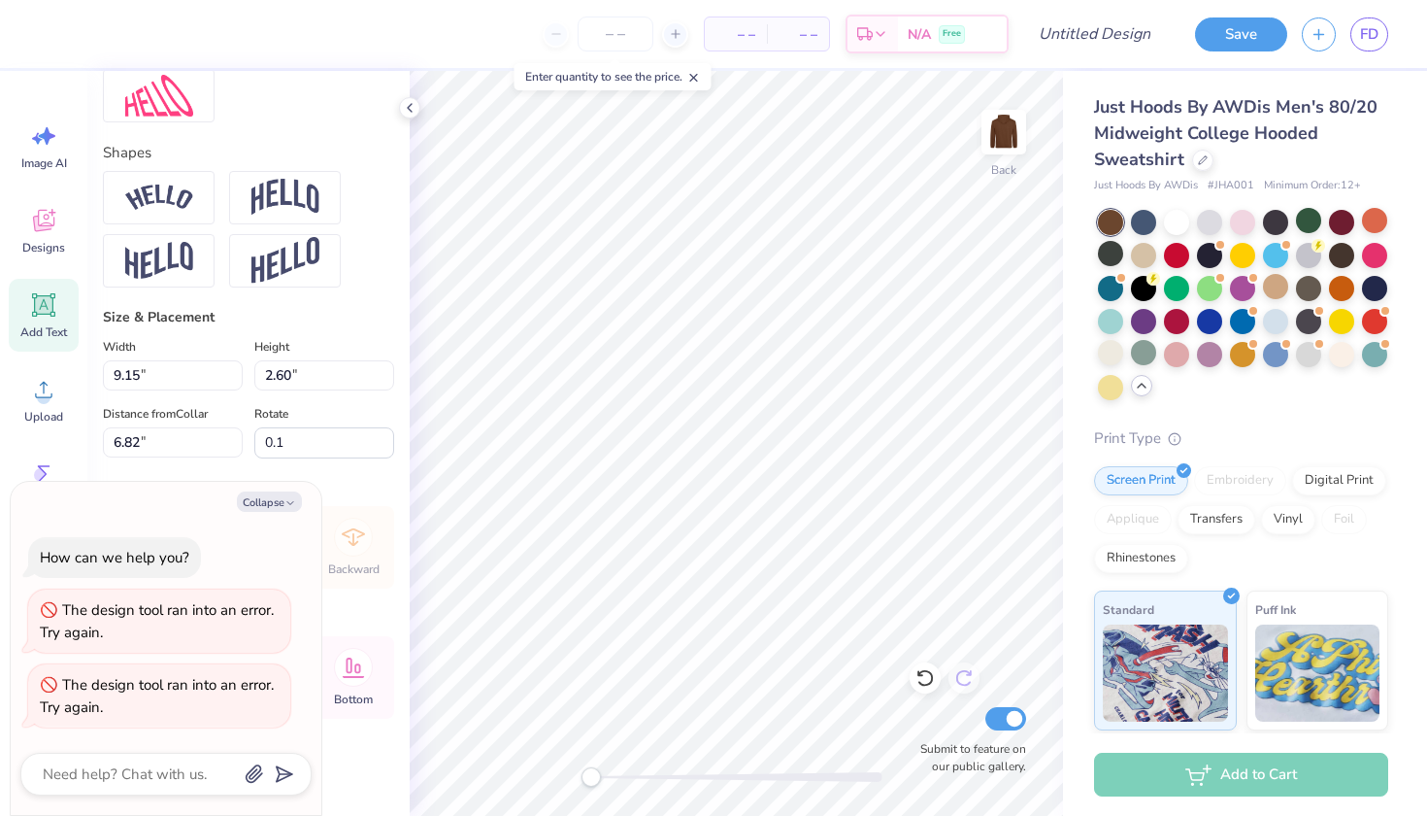
type input "5.22"
type textarea "x"
click at [733, 371] on li "Copy" at bounding box center [768, 375] width 152 height 38
type input "9.51"
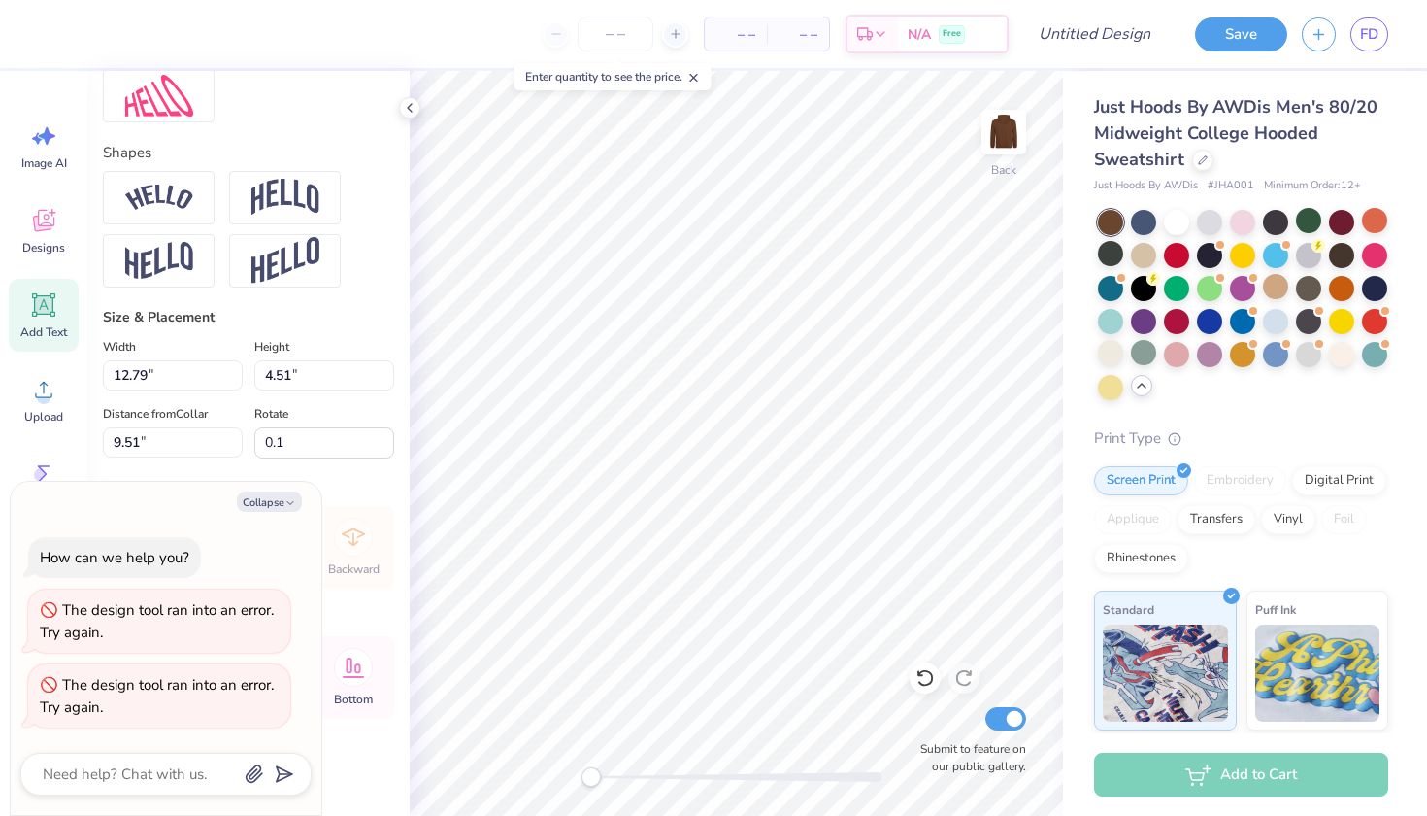
type textarea "x"
type input "0.0"
click at [1006, 130] on img at bounding box center [1004, 132] width 78 height 78
click at [44, 313] on icon at bounding box center [44, 305] width 18 height 18
type textarea "x"
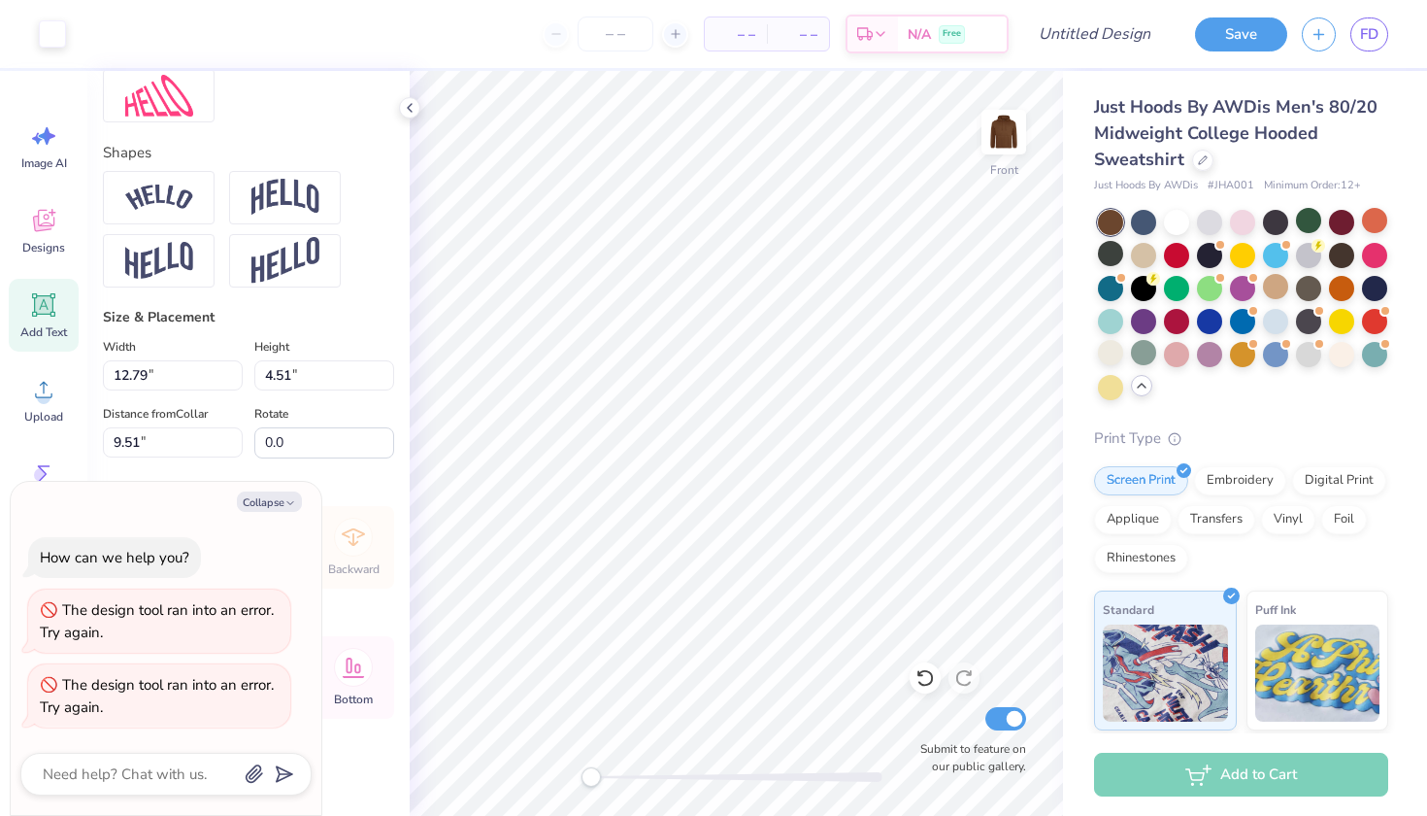
type input "6.64"
type input "1.92"
type input "15.04"
type textarea "x"
type textarea "EXT"
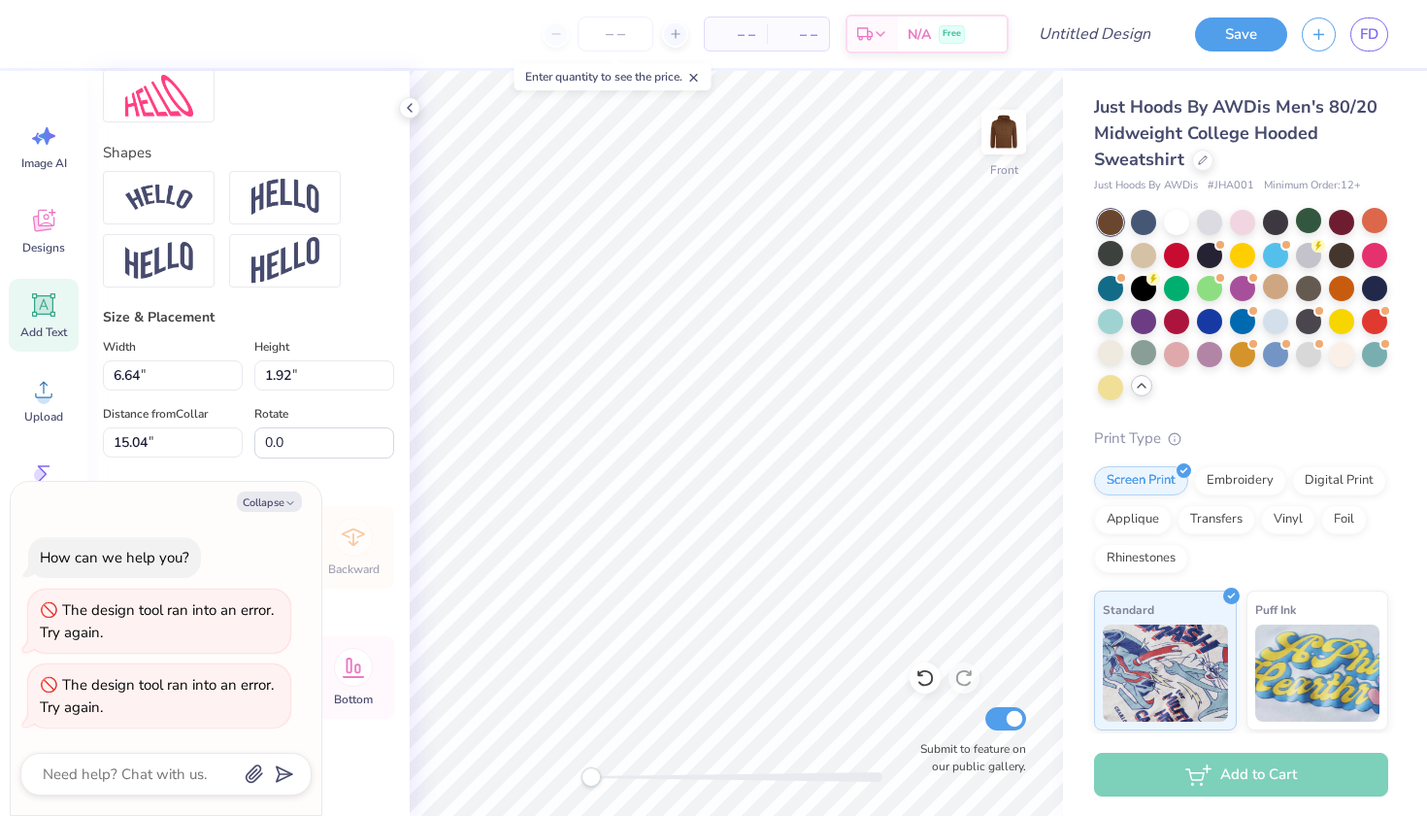
type textarea "x"
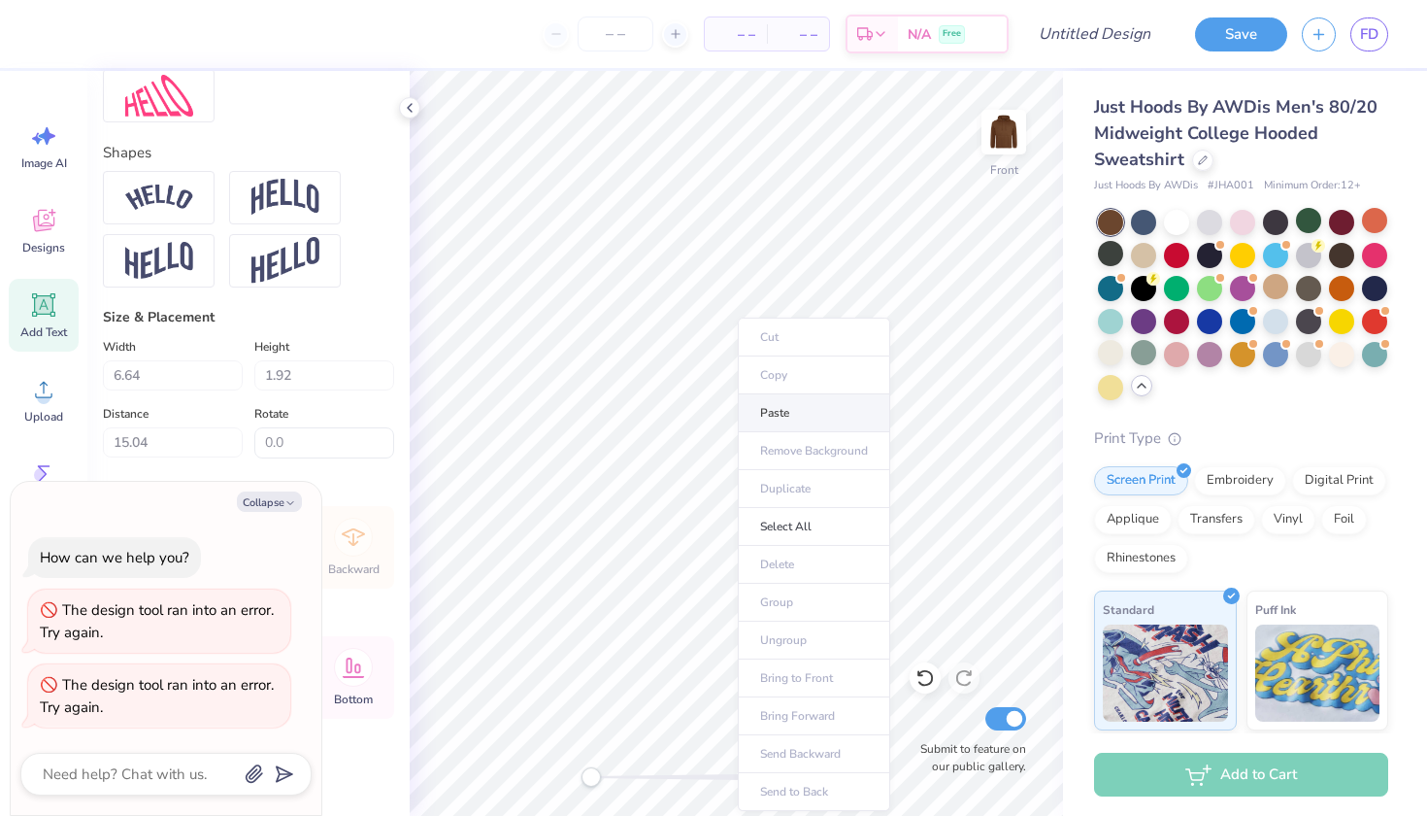
click at [788, 409] on li "Paste" at bounding box center [814, 413] width 152 height 38
type textarea "x"
type input "11.78"
type input "4.15"
type input "13.78"
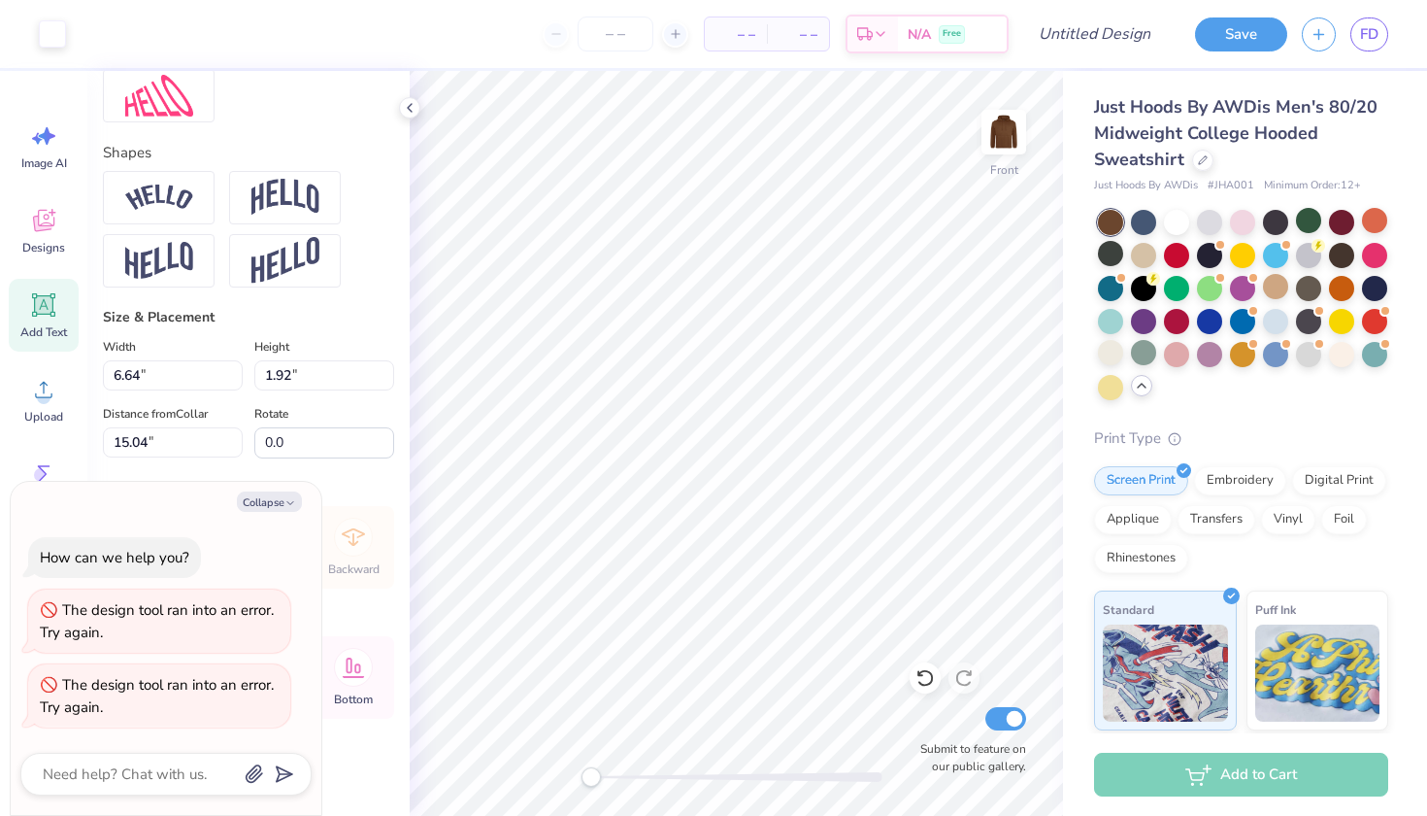
type textarea "x"
type input "0.1"
type textarea "x"
type input "0.0"
click at [41, 403] on circle at bounding box center [44, 397] width 14 height 14
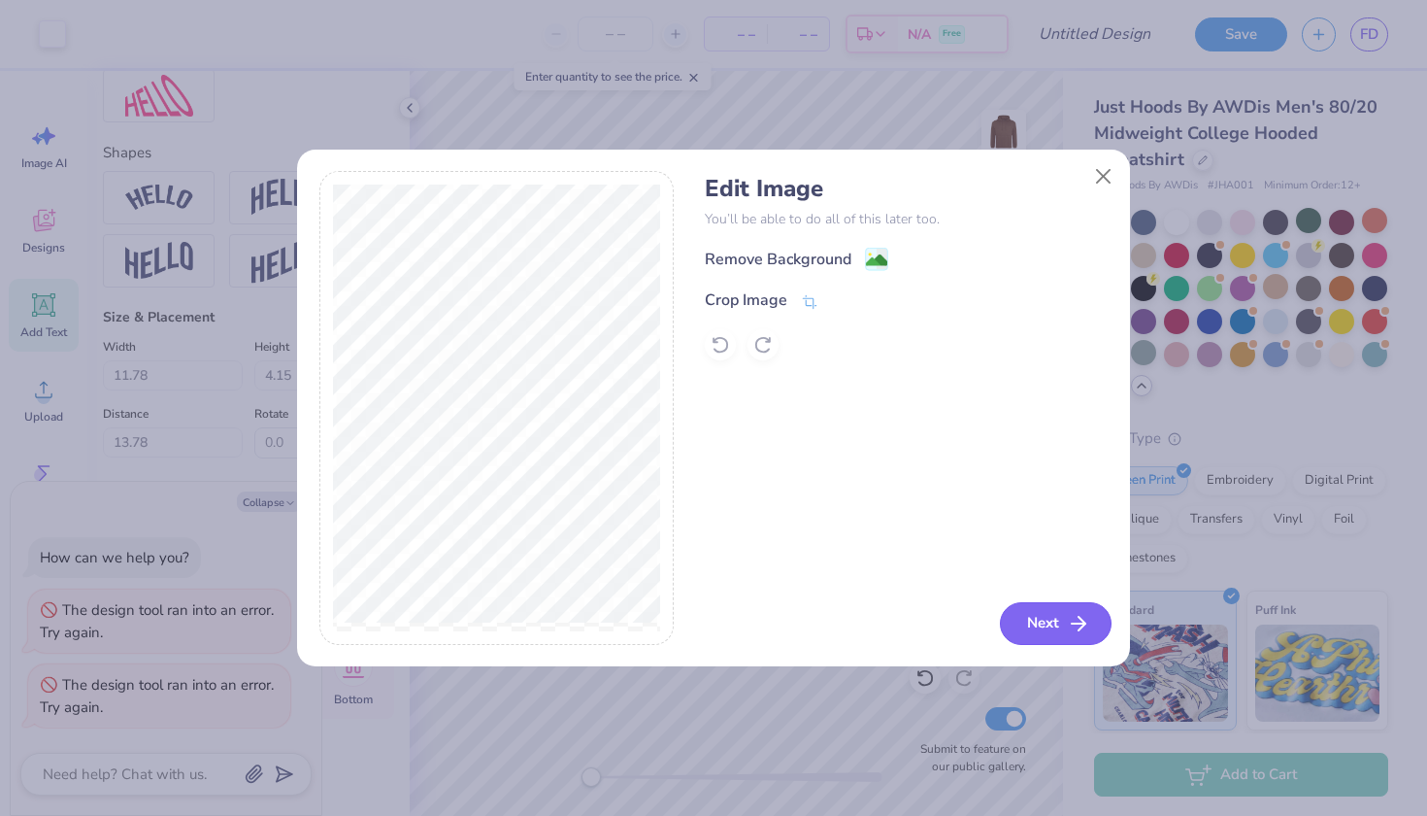
click at [1043, 619] on button "Next" at bounding box center [1056, 623] width 112 height 43
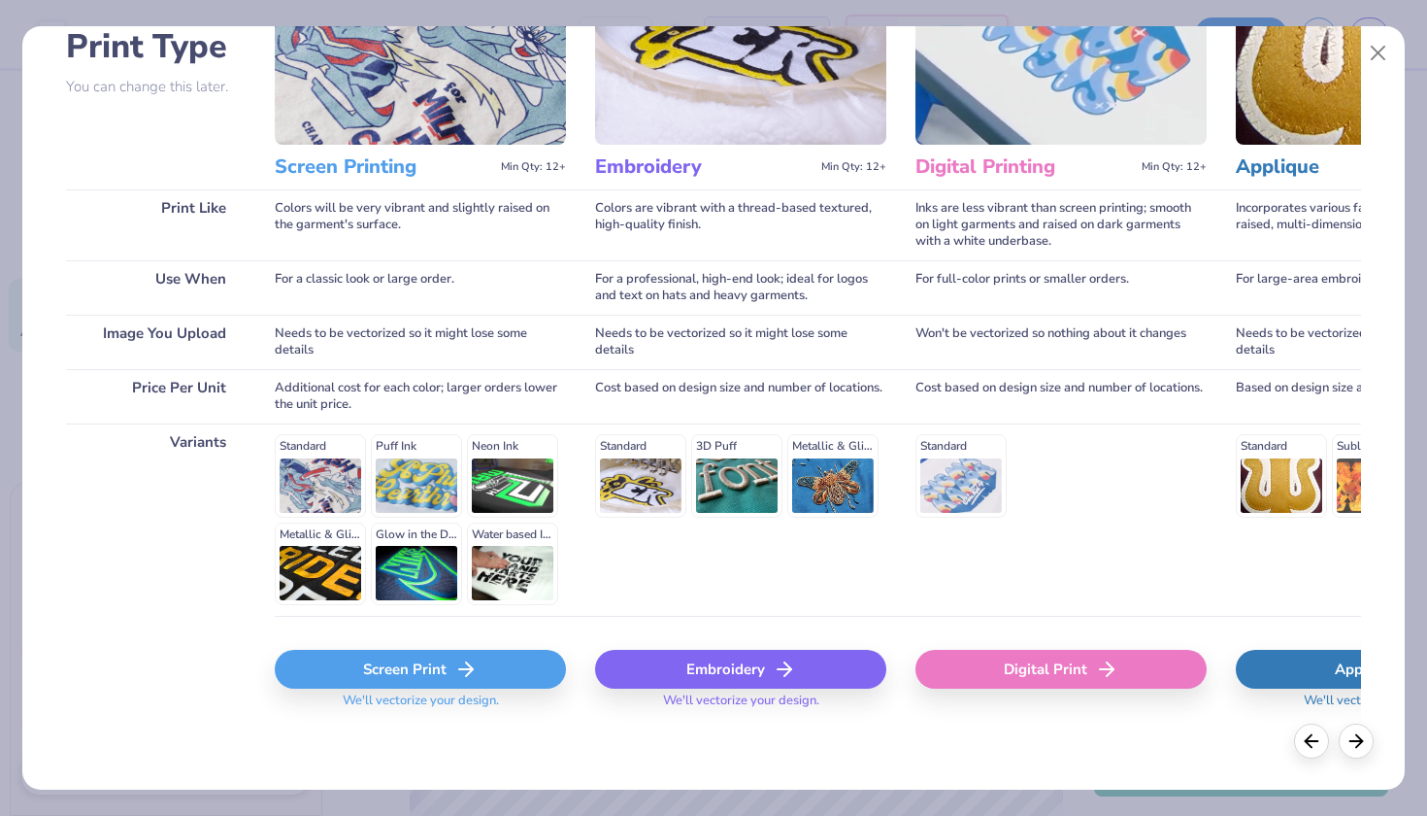
scroll to position [151, 0]
click at [1377, 57] on button "Close" at bounding box center [1378, 53] width 37 height 37
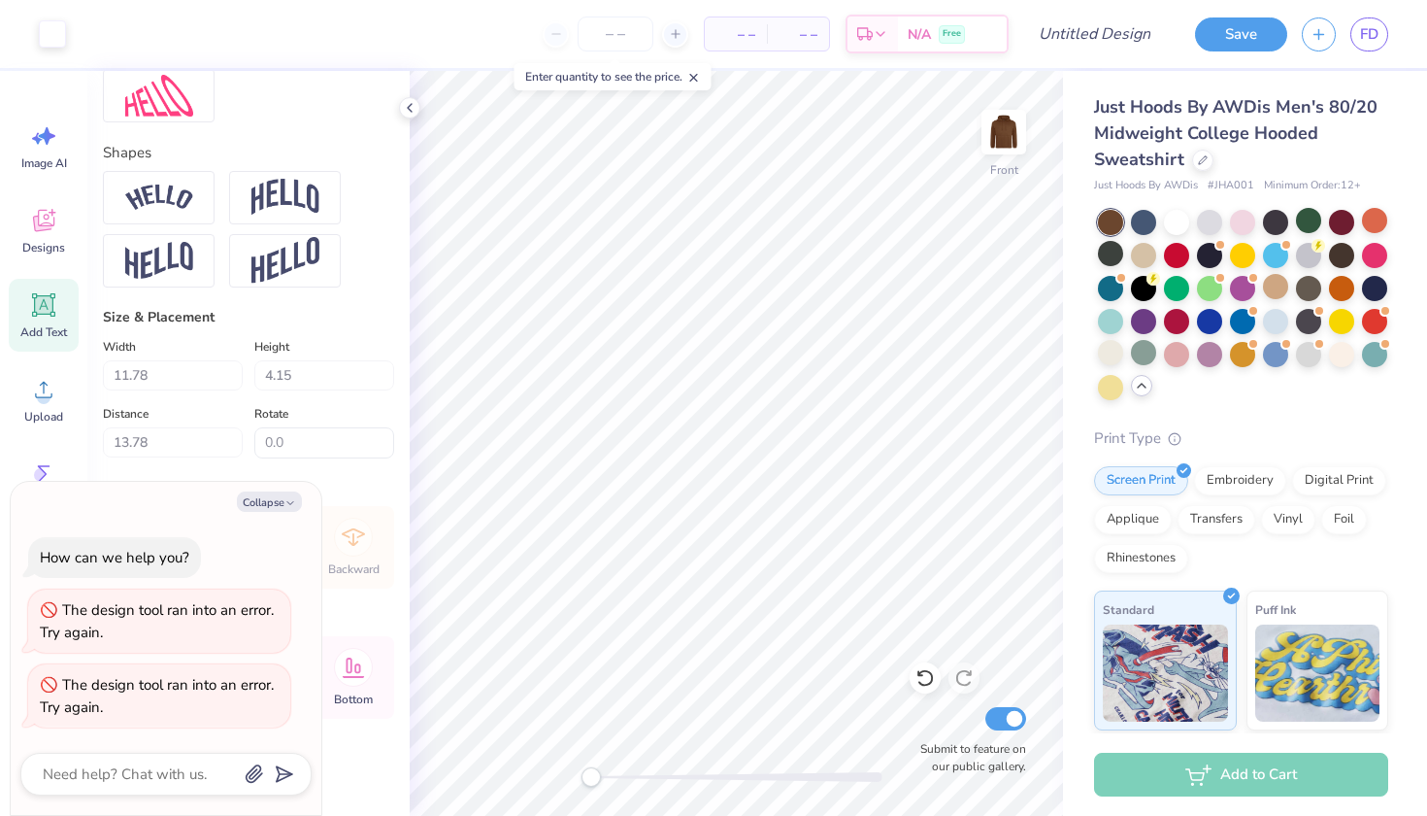
type textarea "x"
type input "16.00"
type textarea "x"
type input "0.1"
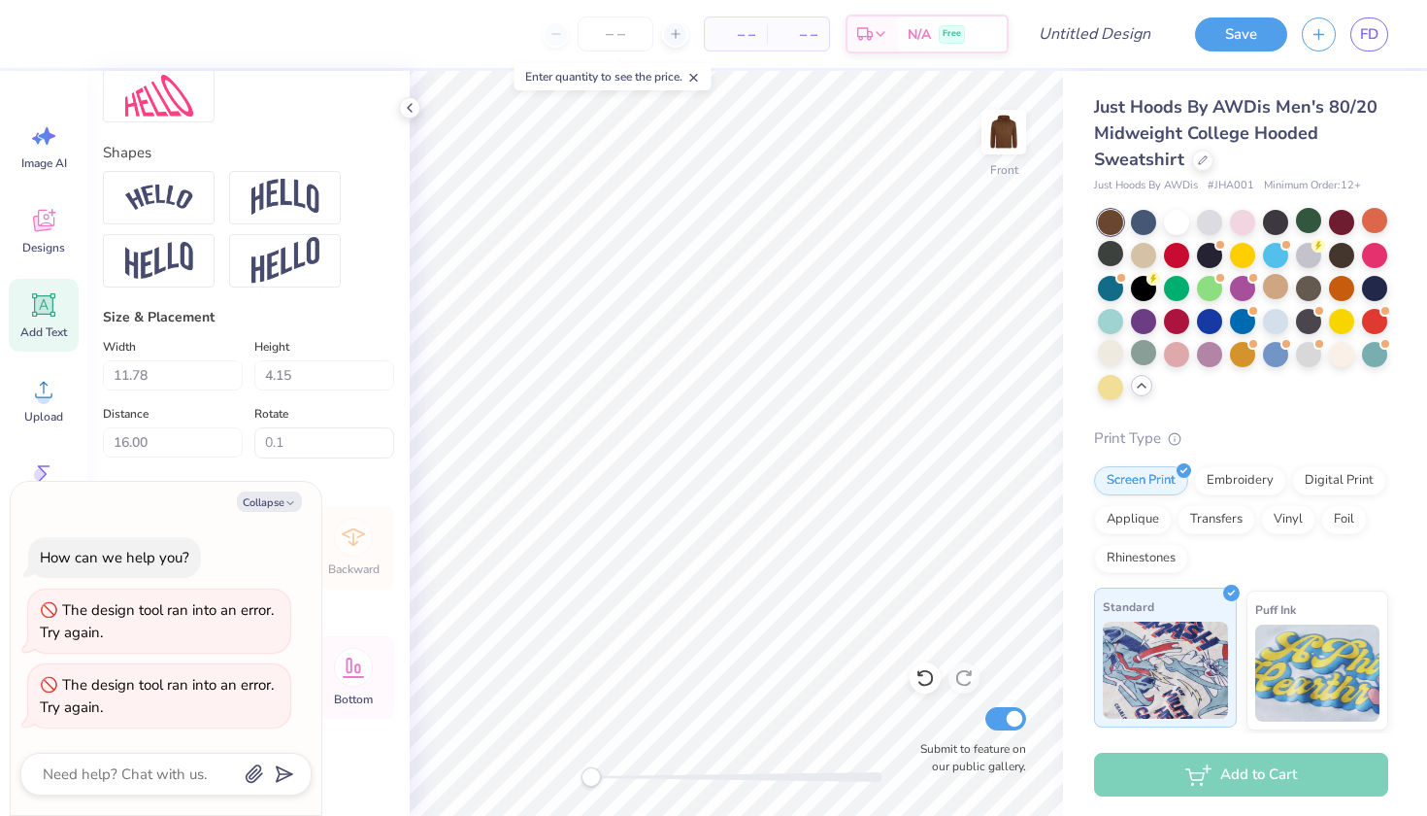
type textarea "x"
type input "0.0"
click at [42, 384] on icon at bounding box center [43, 390] width 17 height 17
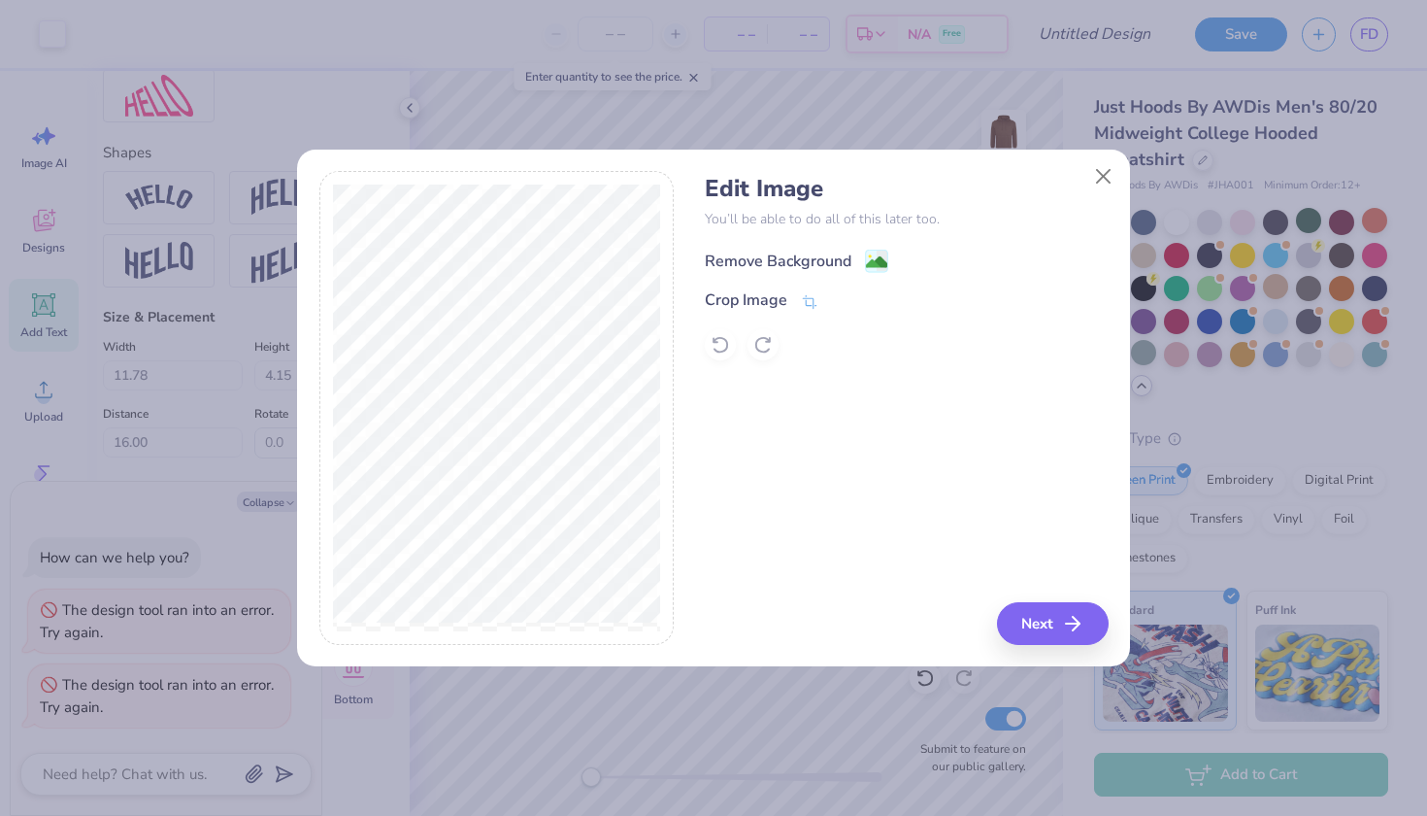
click at [853, 267] on div "Remove Background" at bounding box center [797, 261] width 184 height 24
click at [801, 303] on icon at bounding box center [809, 303] width 17 height 17
click at [857, 331] on div at bounding box center [906, 344] width 403 height 31
click at [839, 301] on polyline at bounding box center [843, 300] width 8 height 6
click at [1027, 616] on button "Next" at bounding box center [1056, 623] width 112 height 43
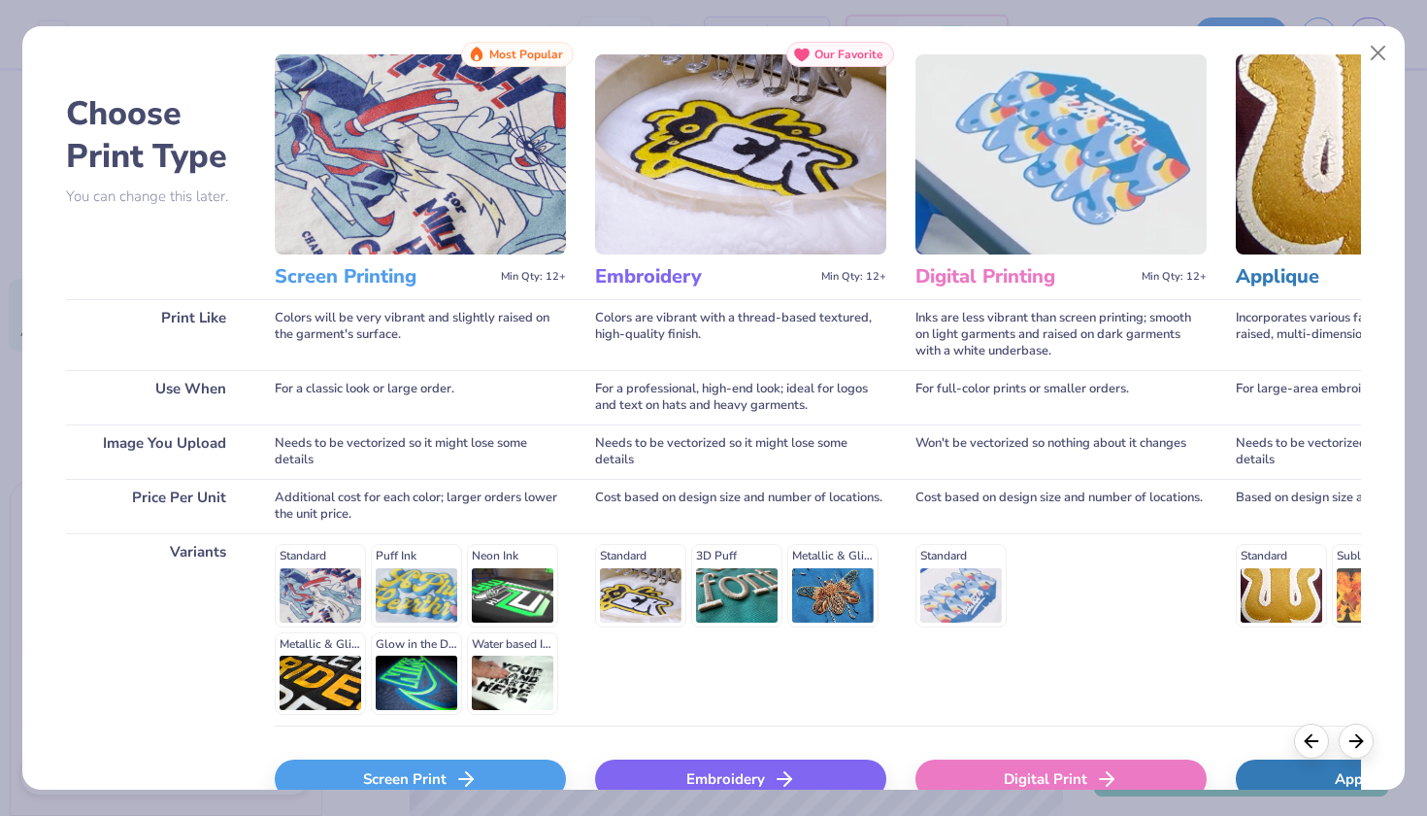
click at [398, 156] on img at bounding box center [420, 154] width 291 height 200
click at [361, 277] on h3 "Screen Printing" at bounding box center [384, 276] width 218 height 25
click at [383, 160] on img at bounding box center [420, 154] width 291 height 200
click at [516, 54] on span "Most Popular" at bounding box center [526, 55] width 74 height 14
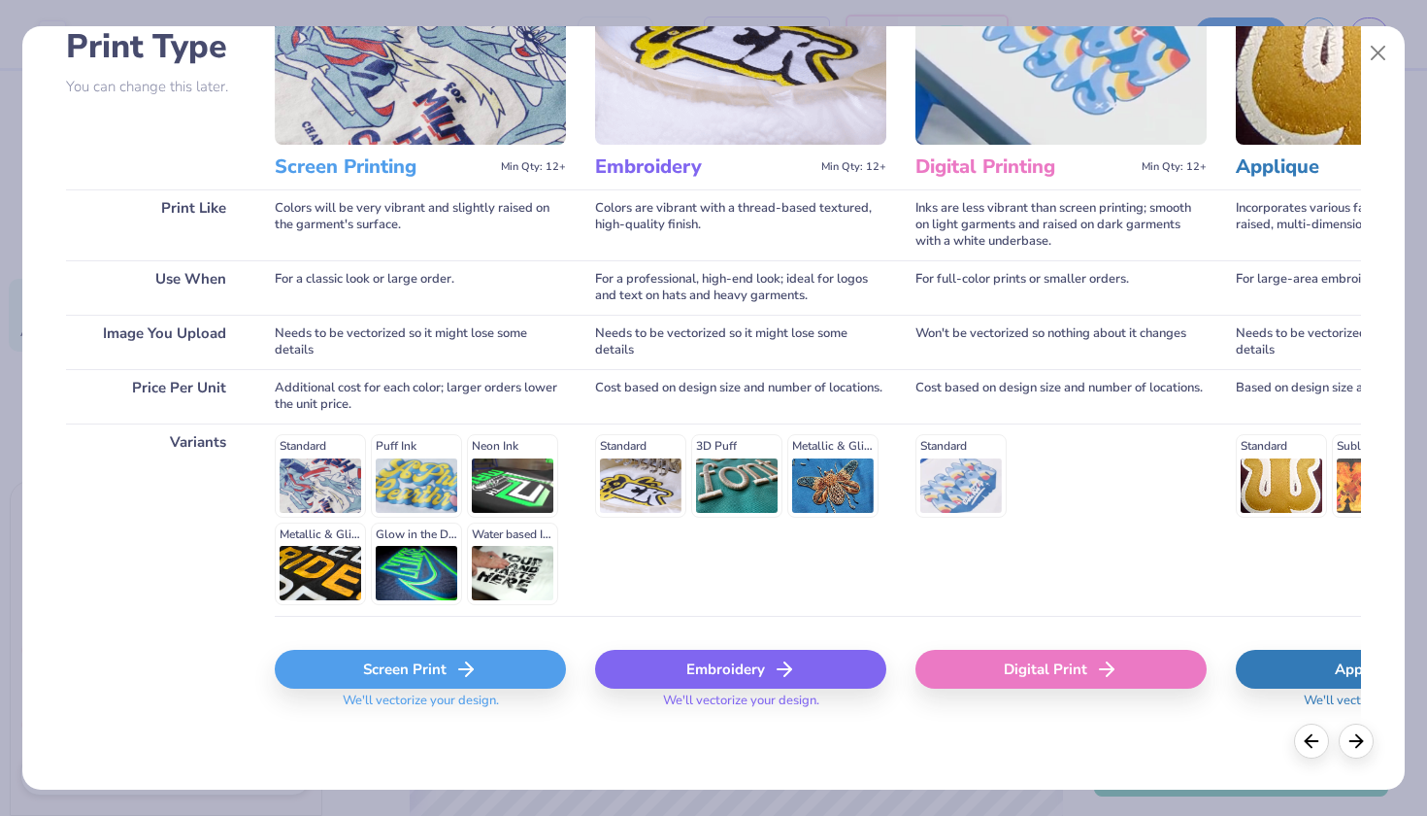
scroll to position [151, 0]
click at [484, 666] on div "Screen Print" at bounding box center [420, 670] width 291 height 39
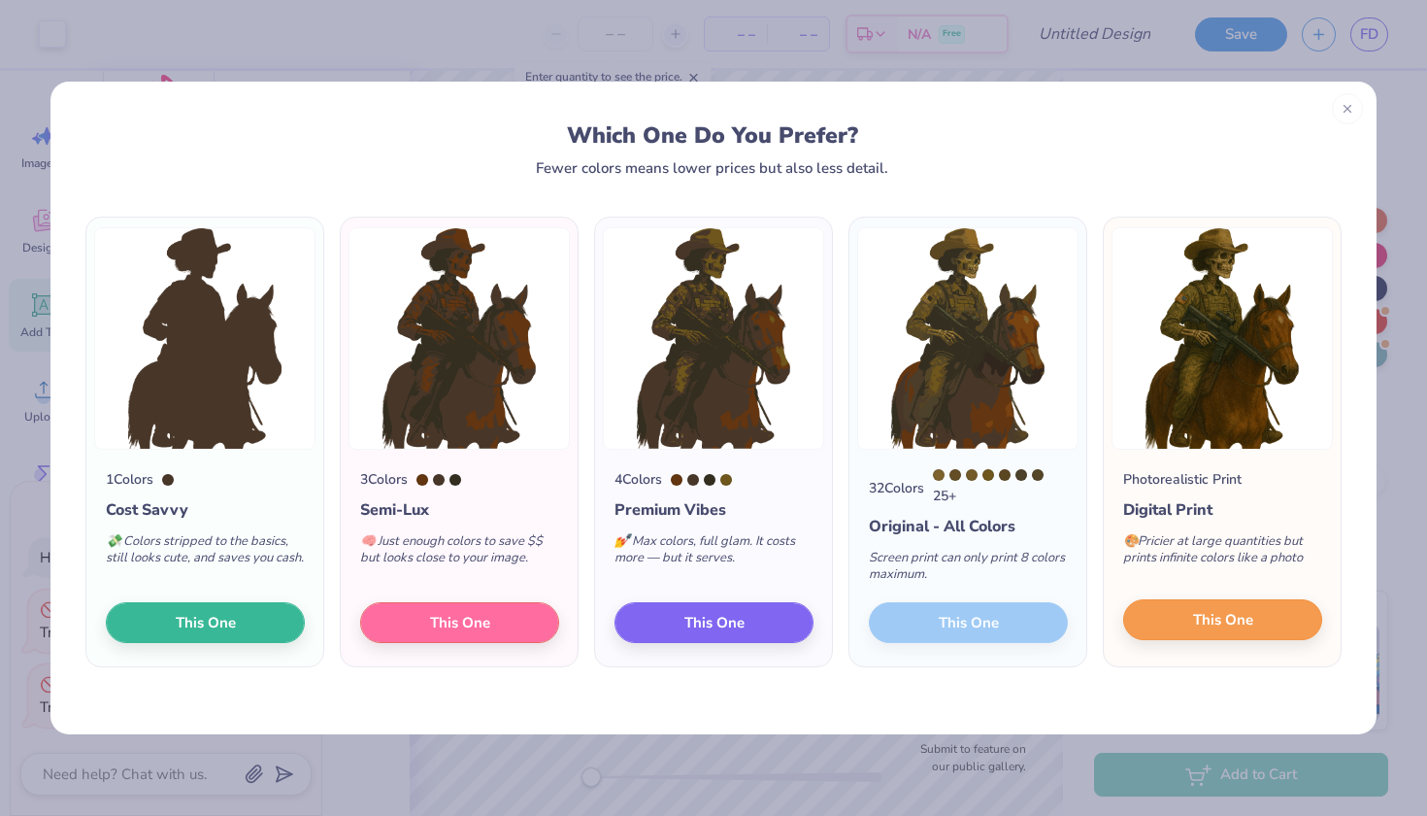
click at [1215, 623] on span "This One" at bounding box center [1223, 620] width 60 height 22
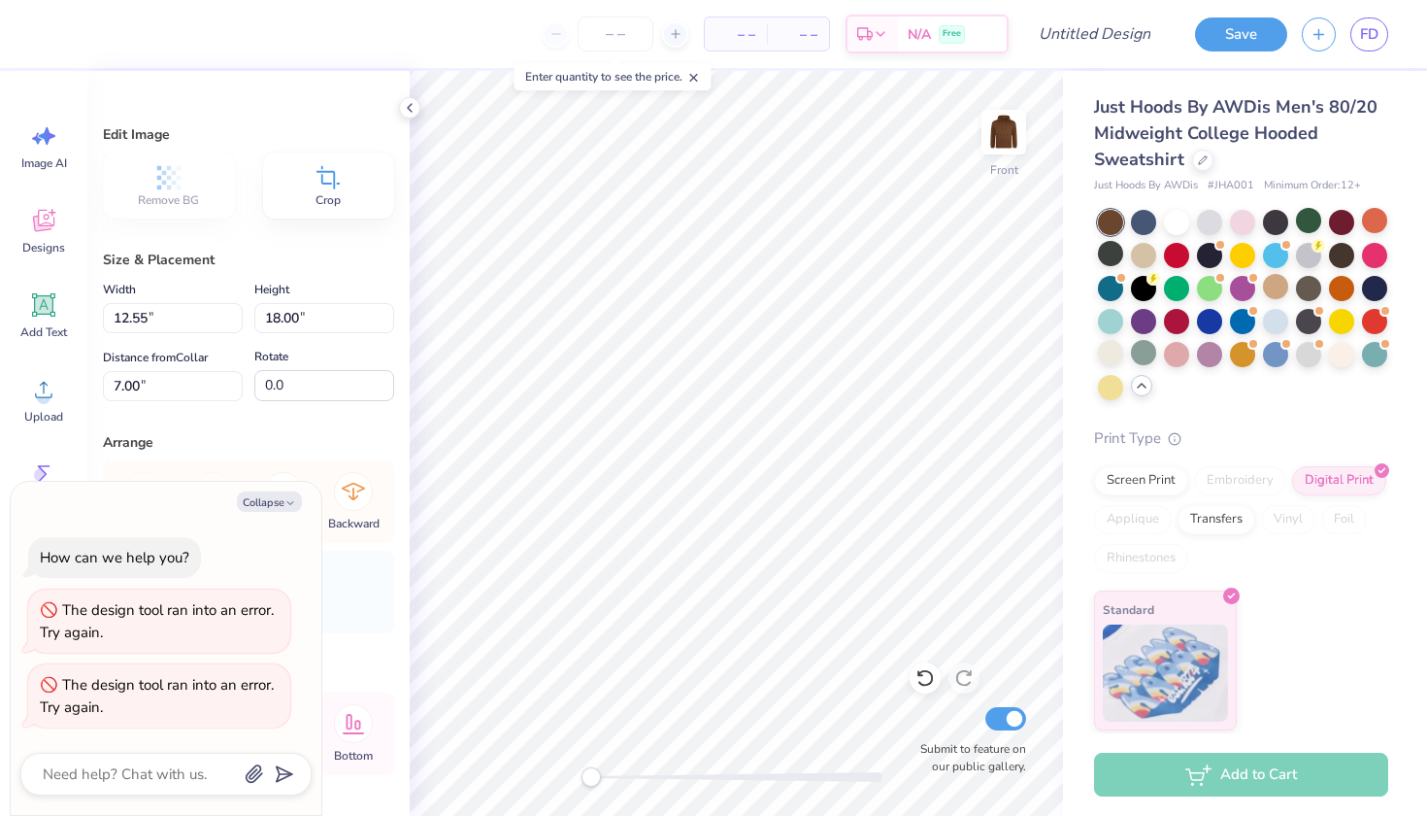
type textarea "x"
type input "10.63"
type input "15.25"
type input "6.00"
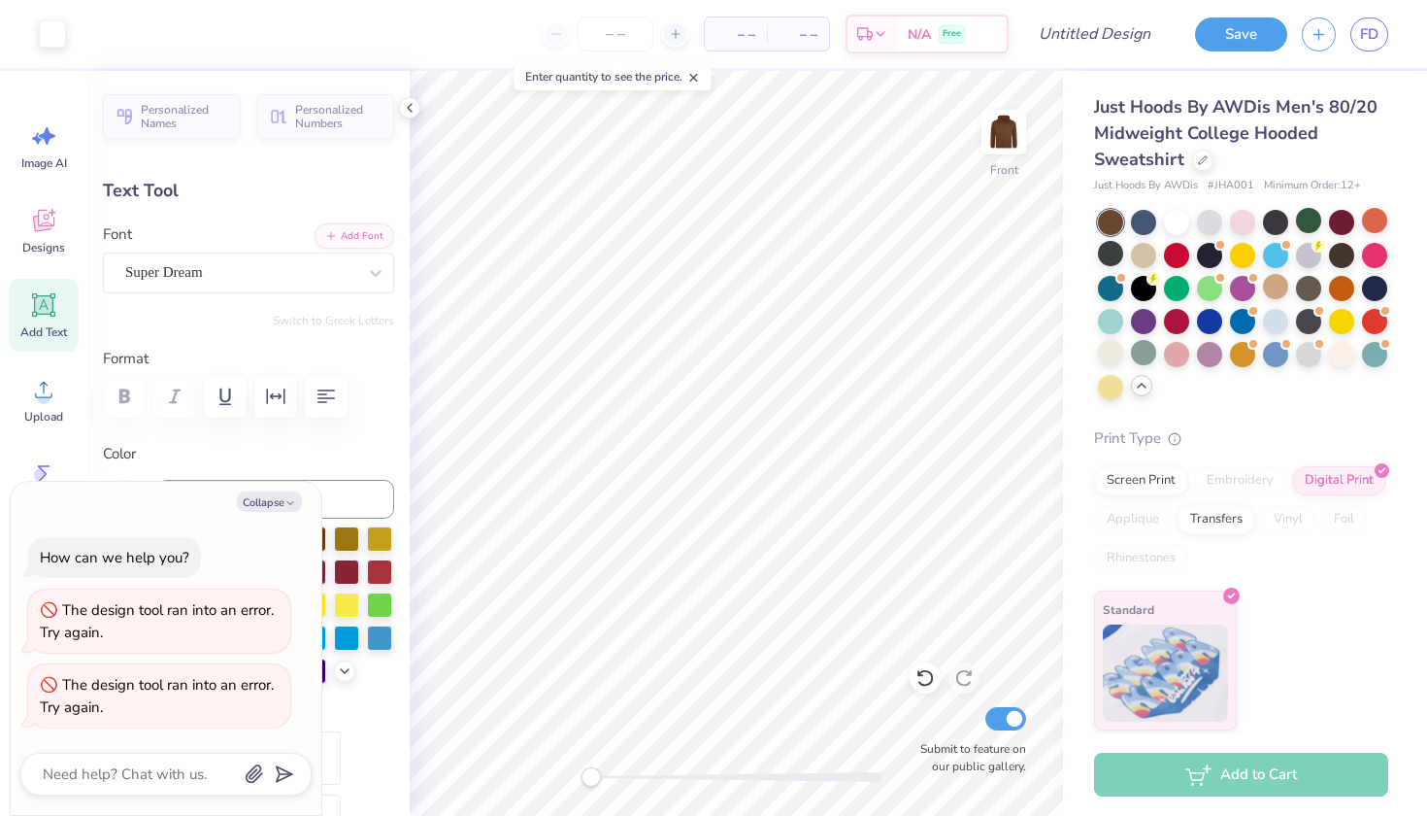
type textarea "x"
type input "0.0"
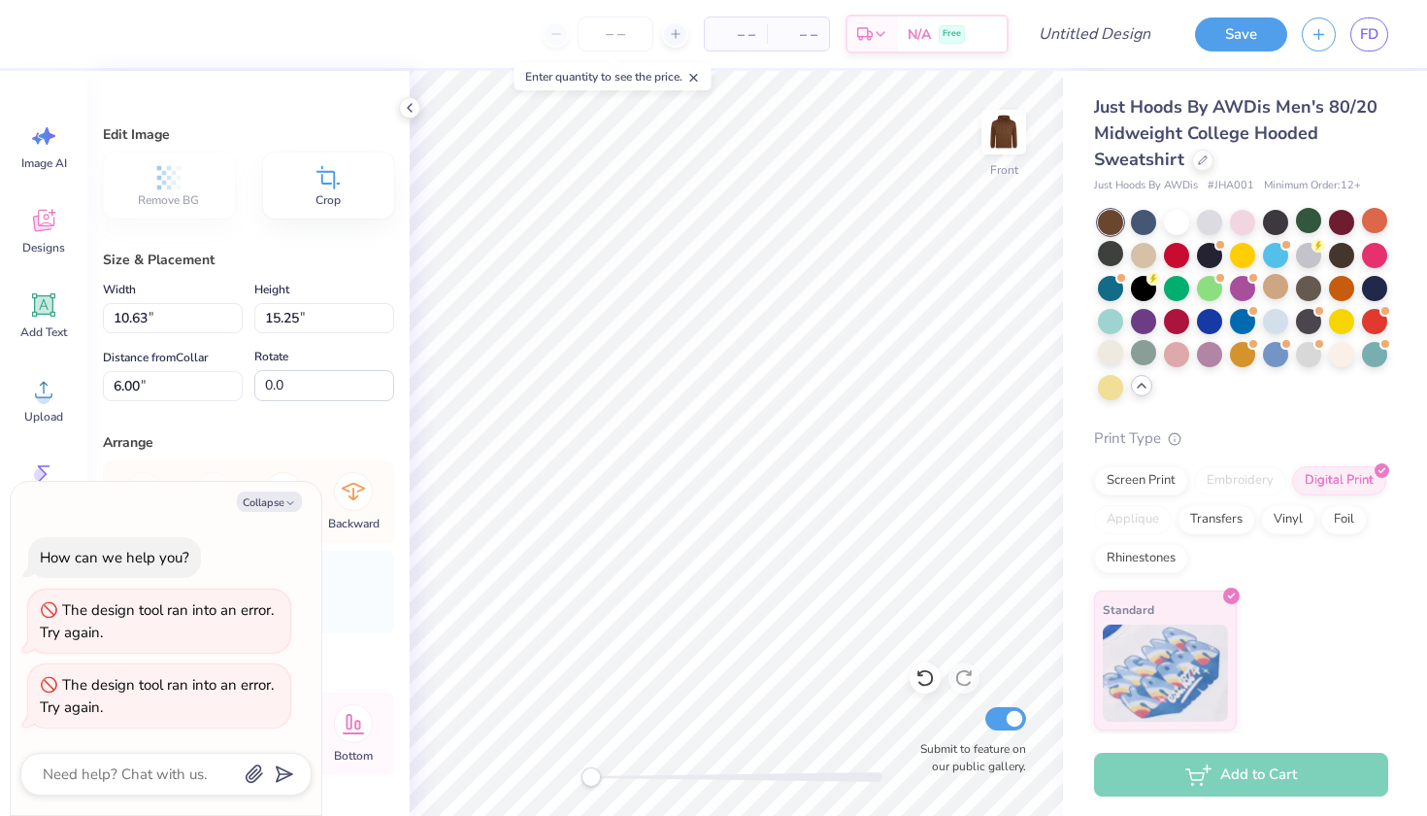
type textarea "x"
type input "9.39"
type input "13.47"
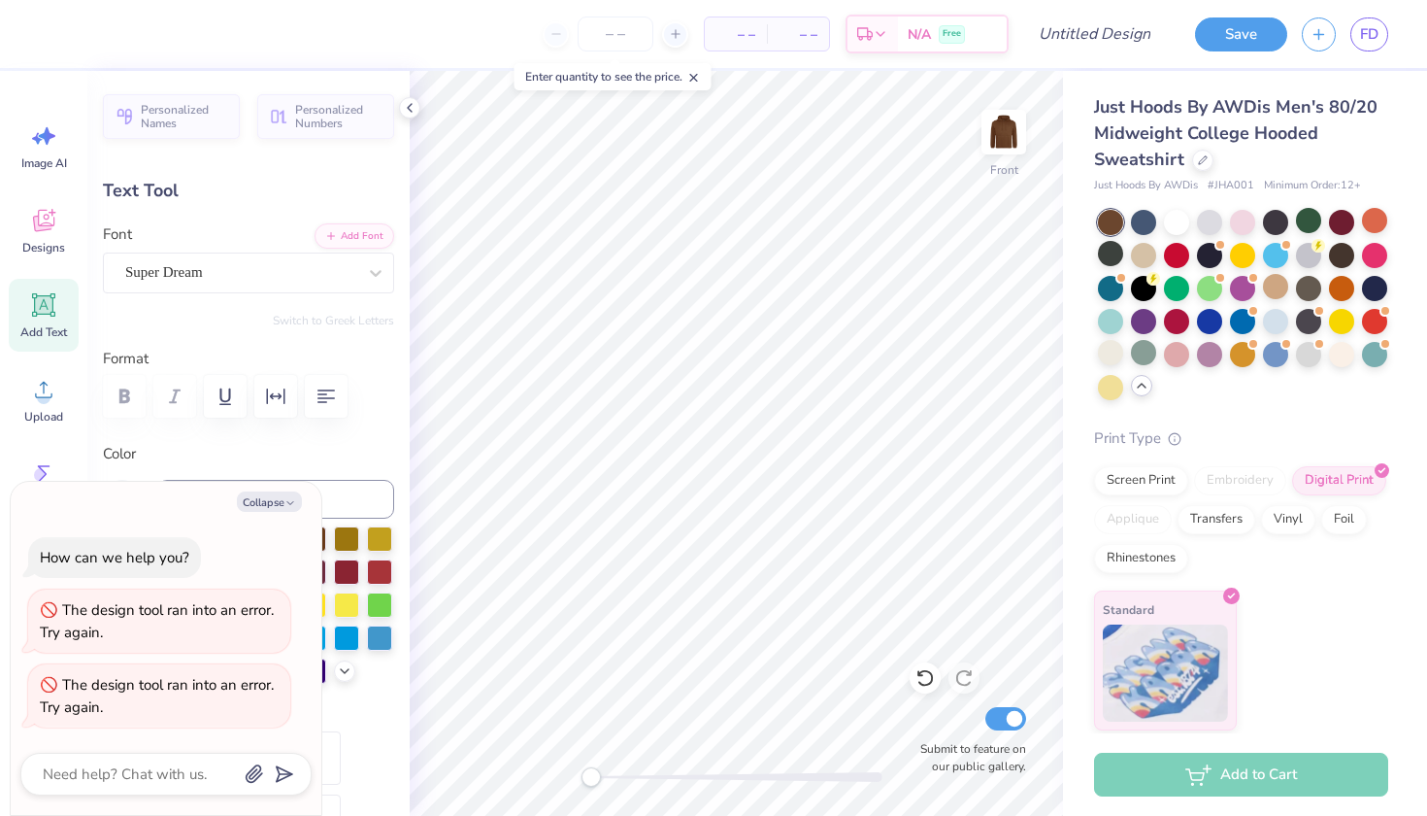
type textarea "x"
type textarea "PRAISE BE TO THE LORD, MY ROCK, WHO TRaiNS MY HANDS FOR WAR, MY FINGERS FOR BAT…"
type textarea "x"
type textarea "PRAISE BE TO THE LORD, MY ROCK, WHO TRaiNS MY HANDS FOR WAR, MY FINGERS FOR BAT…"
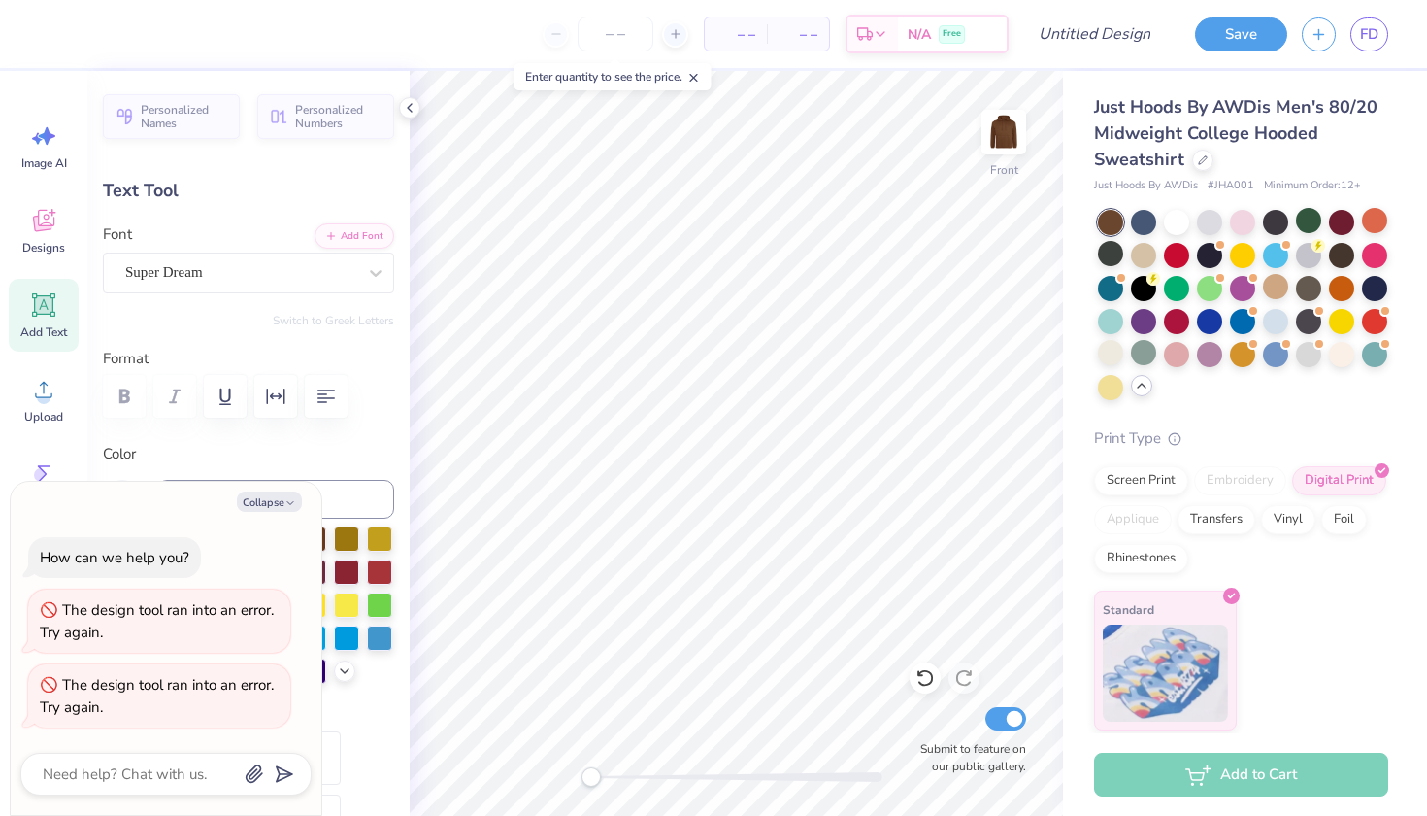
type textarea "x"
type textarea "PRAISE BE TO THE LORD, MY ROCK, WHO TRaiNS MY HANDS FOR WAR, MY FINGERS FOR BAT…"
type textarea "x"
type textarea "PRAISE BE TO THE LORD, MY ROCK, WHO TRaiNS MY HANDS FOR WAR, MY FINGERS FOR BAT…"
type textarea "x"
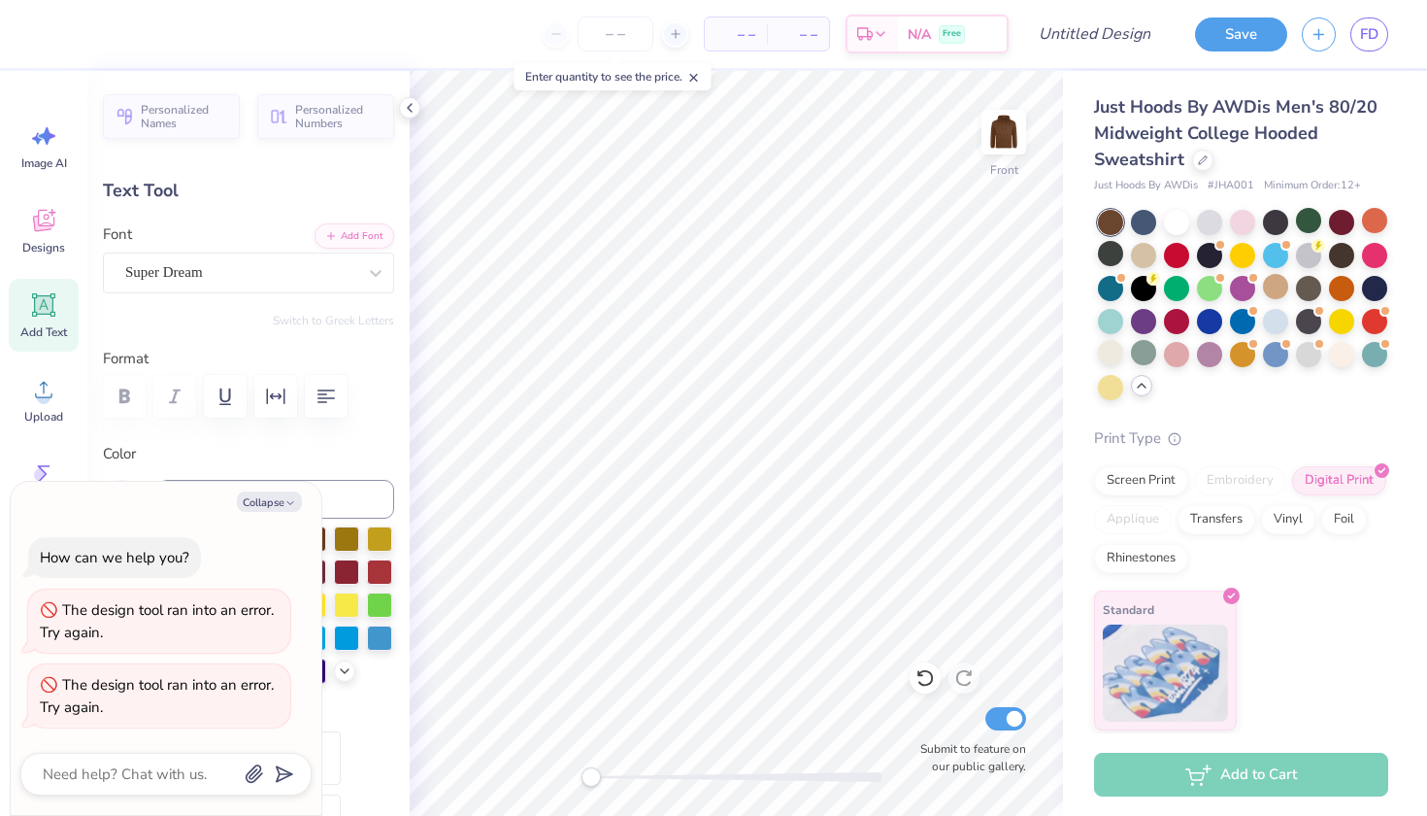
type textarea "PRAISE BE TO THE LORD, MY ROCK, WHO TRaiNS MY HANDS FOR WAR, MY FINGERS FOR BAT…"
type textarea "x"
type textarea "PRAISE BE TO THE LORD, MY ROCK, WHO TRaiNS MY HANDS FOR WAR, MY FINGERS FOR BAT…"
type textarea "x"
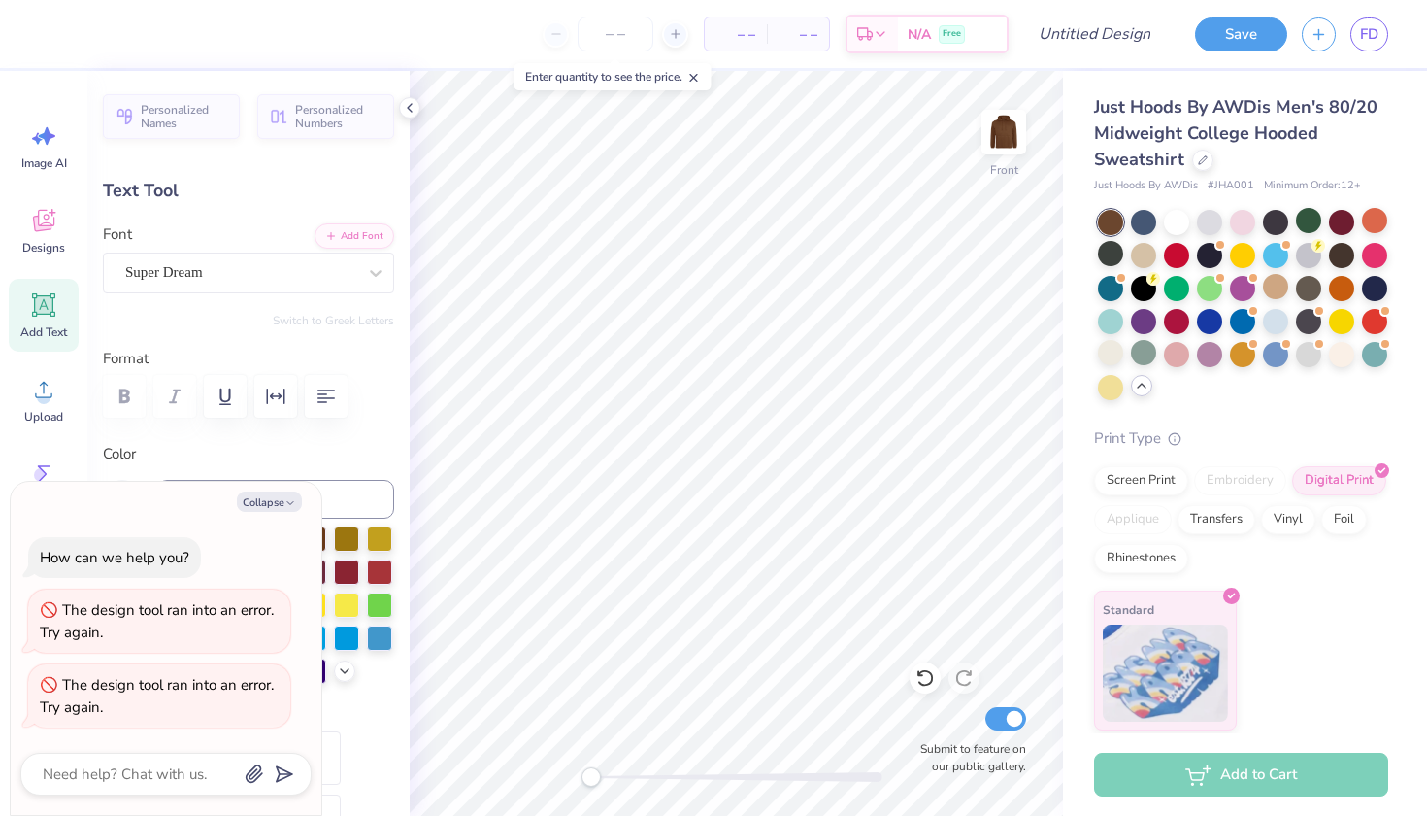
type textarea "PRAISE BE TO THE LORD, MY ROCK, WHO TRaiNS MY HANDS FOR WAR, MY FINGERS FOR BAT…"
type textarea "x"
type textarea "PRAISE BE TO THE LORD, MY ROCK, WHO TRaiNS MY HANDS FOR WAR, MY FINGERS FOR BAT…"
type textarea "x"
type textarea "PRAISE BE TO THE LORD, MY ROCK, WHO TRaiNS MY HANDS FOR WAR, MY FINGERS FOR BAT…"
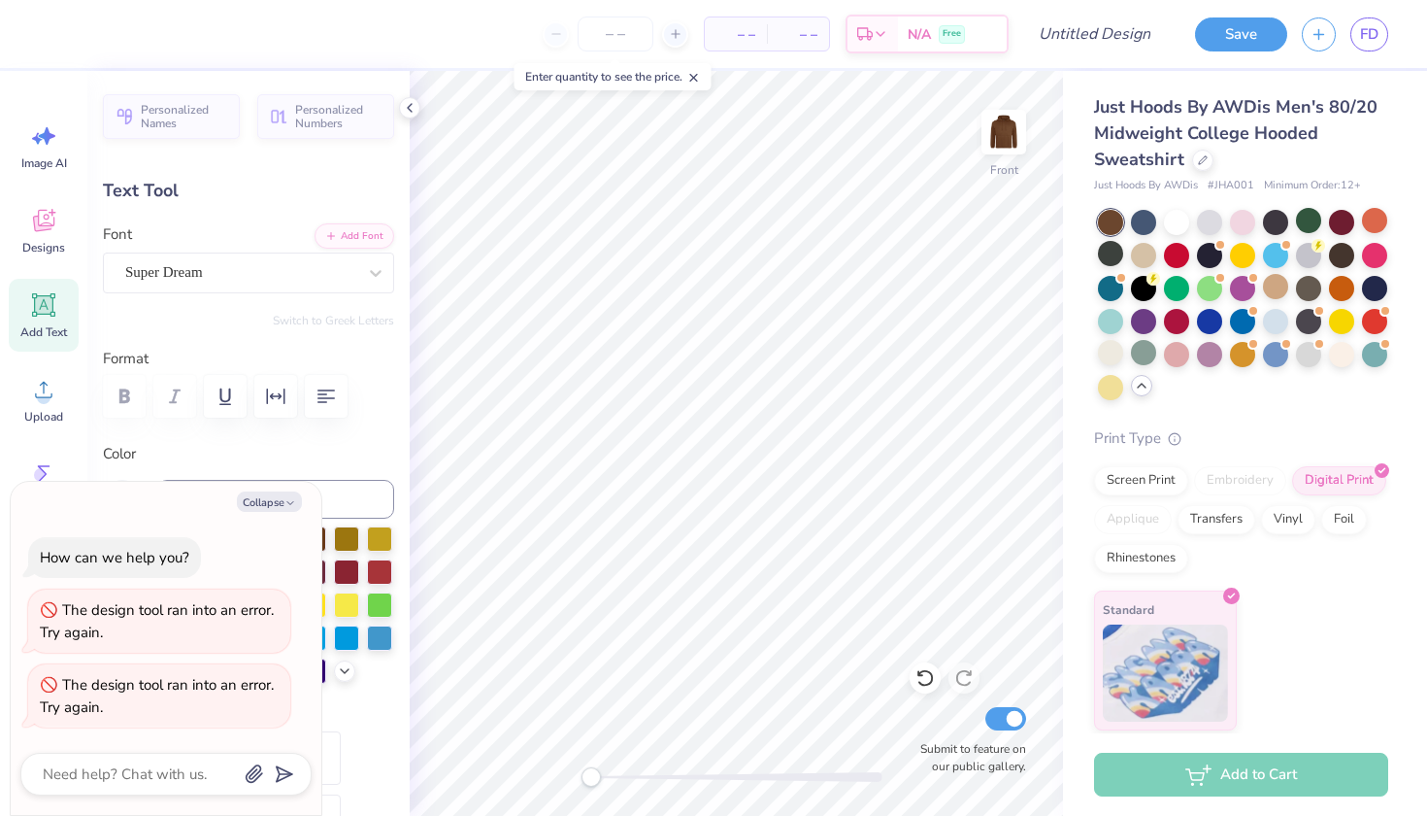
type textarea "x"
type textarea "PRAISE BE TO THE LORD, MY ROCK, WHO TRaiNS MY HANDS FOR WAR, MY FINGERS FOR BAT…"
type textarea "x"
type textarea "PRAISE BE TO THE LORD, MY ROCK, WHO TRaiNS MY HANDS FOR WAR, MY FINGERS FOR BAT…"
type textarea "x"
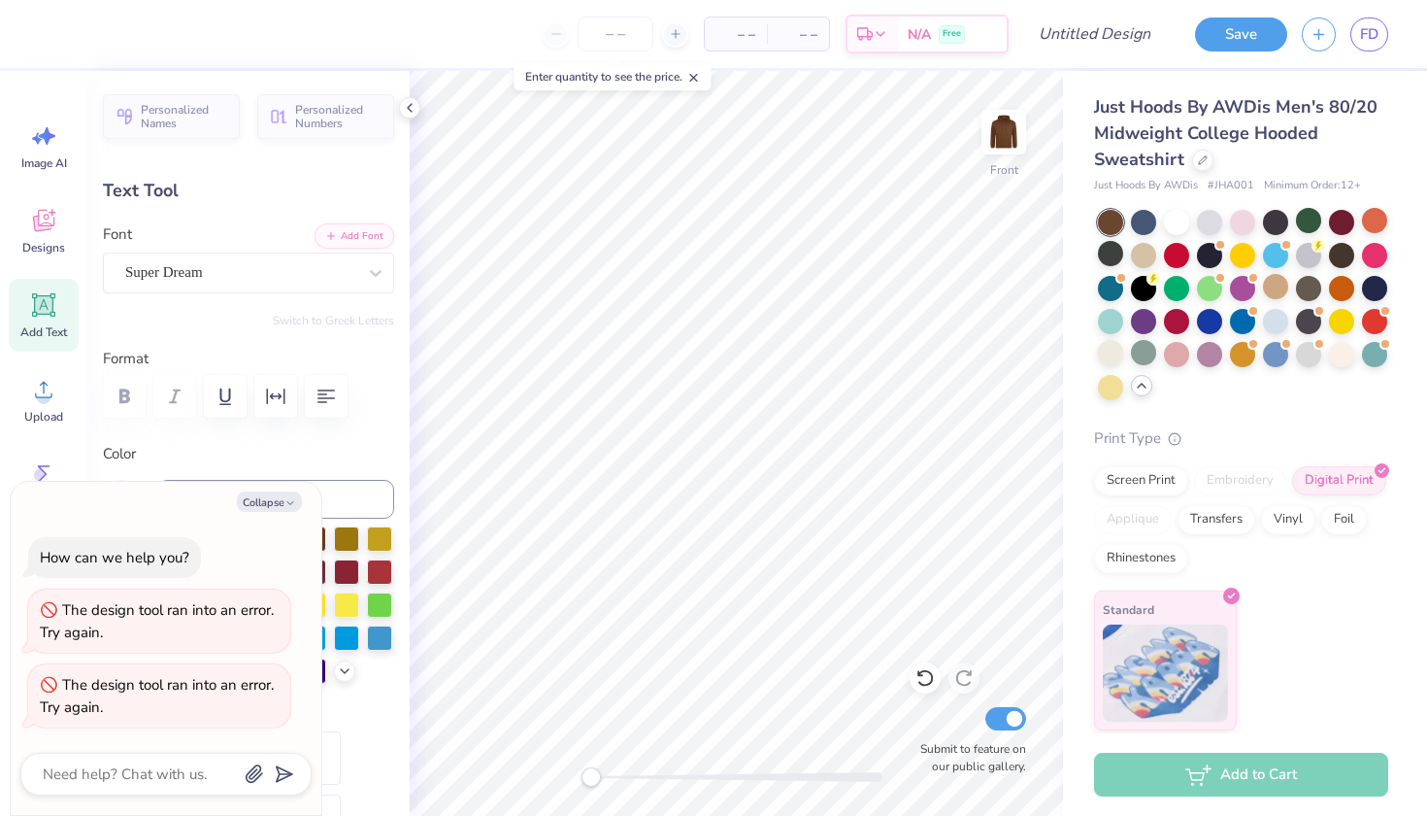
type textarea "PRAISE BE TO THE LORD, MY ROCK, WHO TRaiNS MY HANDS FOR WAR, MY FINGERS FOR BAT…"
type textarea "x"
type textarea "PRAISE BE TO THE LORD, MY ROCK, WHO TRaiNS MY HANDS FOR WAR, MY FINGERS FOR BAT…"
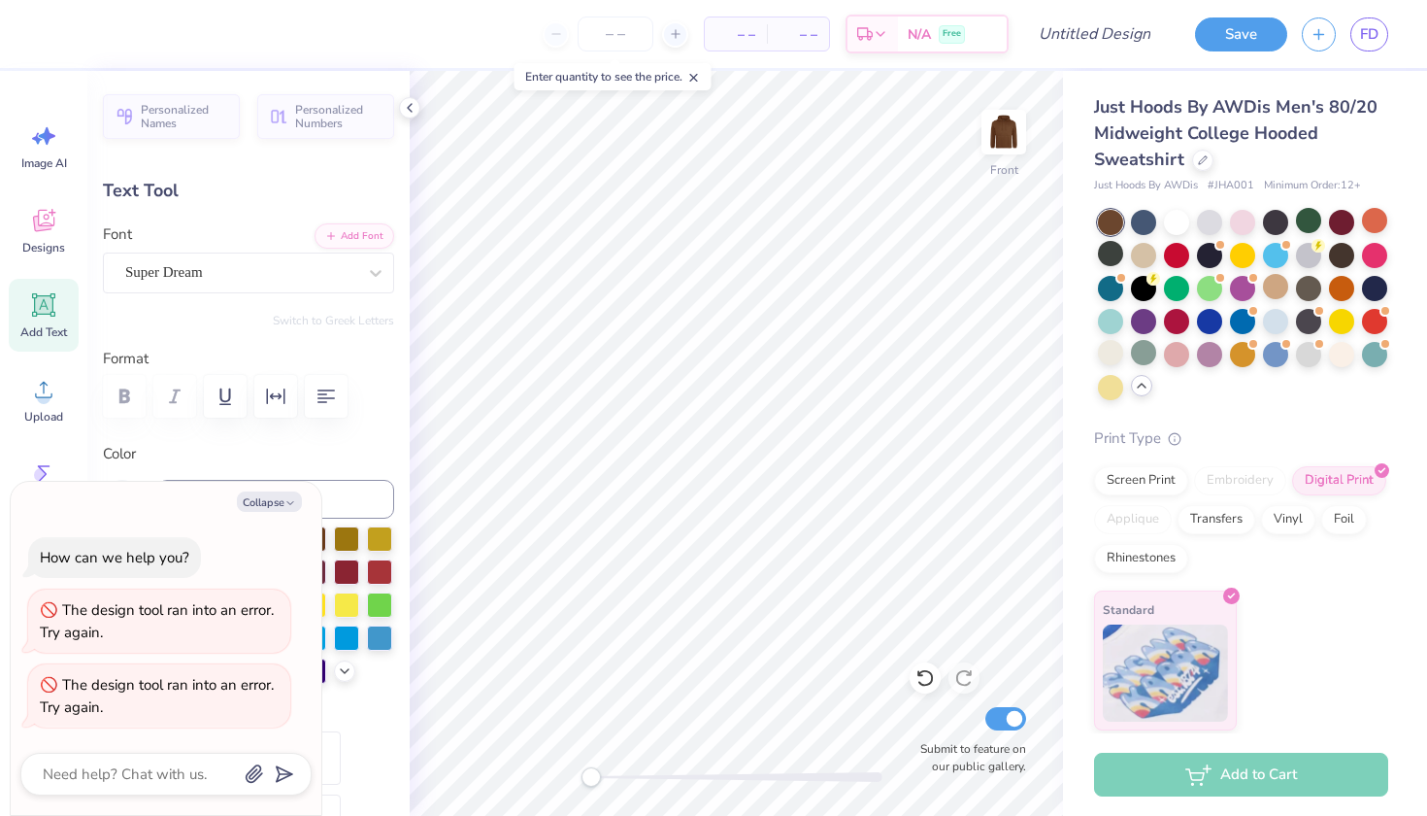
type textarea "x"
type textarea "PRAISE BE TO THE LORD, MY ROCK, WHO TRaiNS MY HANDS FOR WAR, "MY FINGERS FOR BA…"
type textarea "x"
type textarea "PRAISE BE TO THE LORD, MY ROCK, WHO TRaiNS MY HANDS FOR WAR, "MY FINGERS FOR BA…"
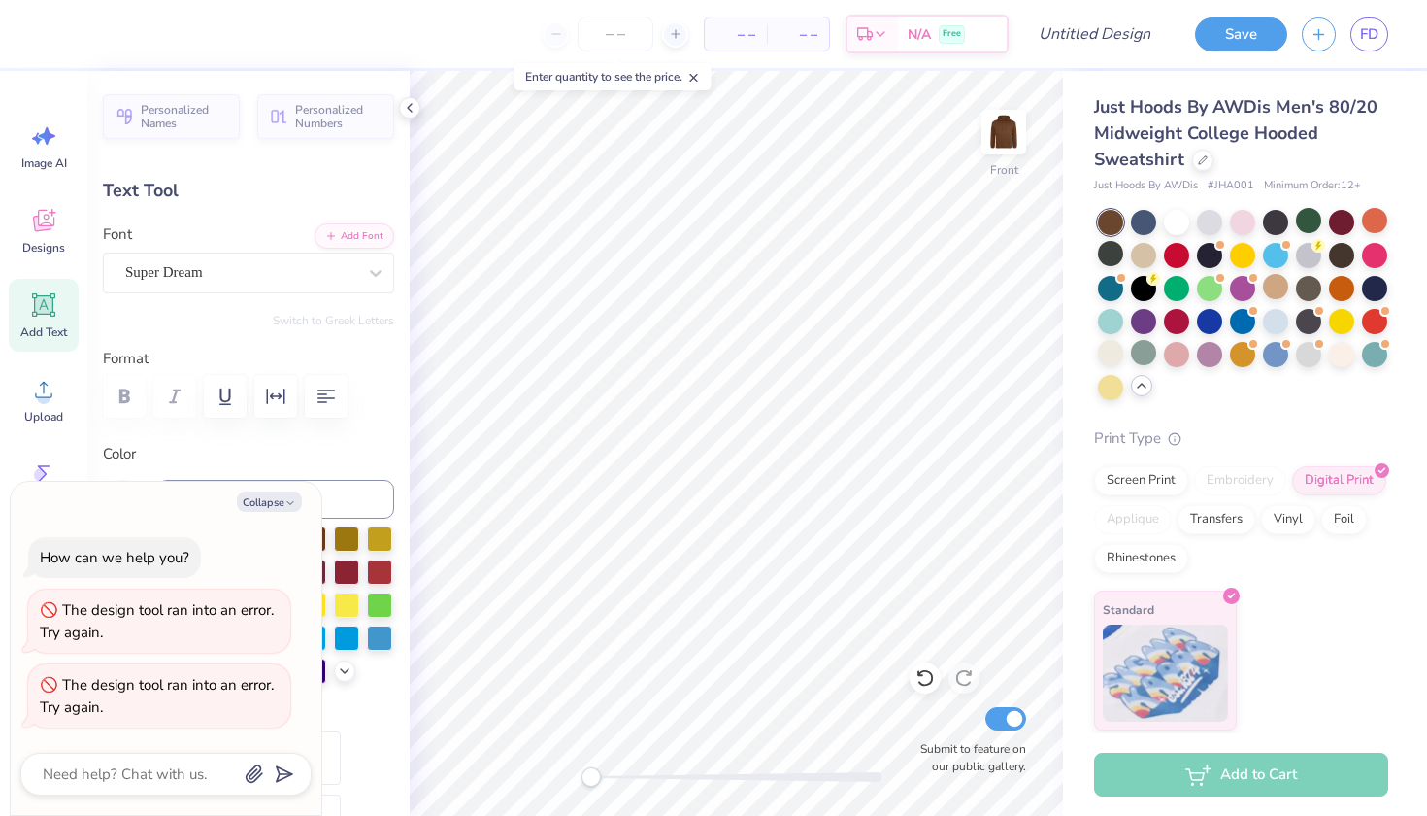
type textarea "x"
type textarea "PRAISE BE TO THE LORD, MY ROCK, WHO TRaiNS MY HANDS FOR WAR, MY FINGERS FOR BAT…"
type textarea "x"
type textarea ""PRAISE BE TO THE LORD, MY ROCK, WHO TRaiNS MY HANDS FOR WAR, MY FINGERS FOR BA…"
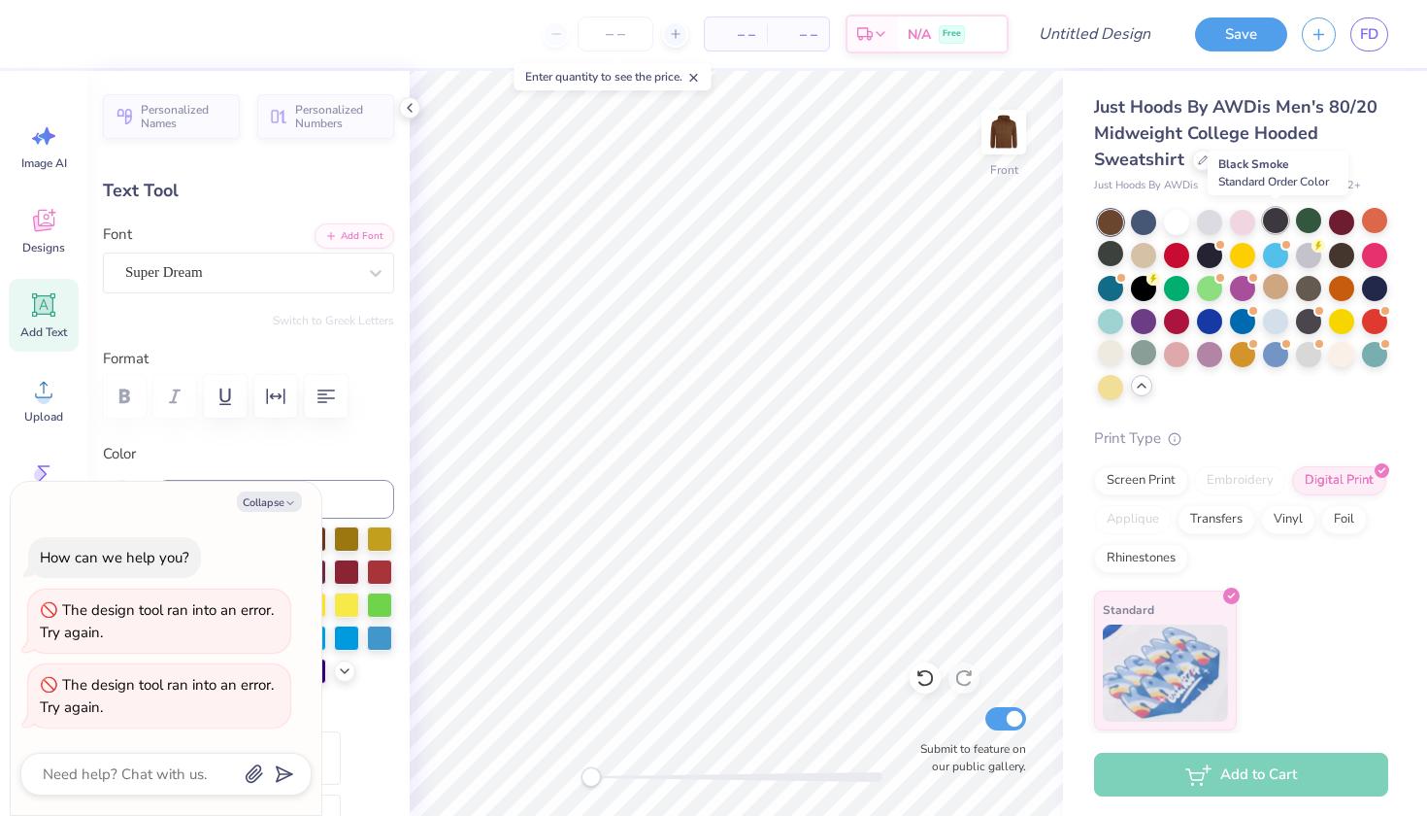
click at [1273, 217] on div at bounding box center [1275, 220] width 25 height 25
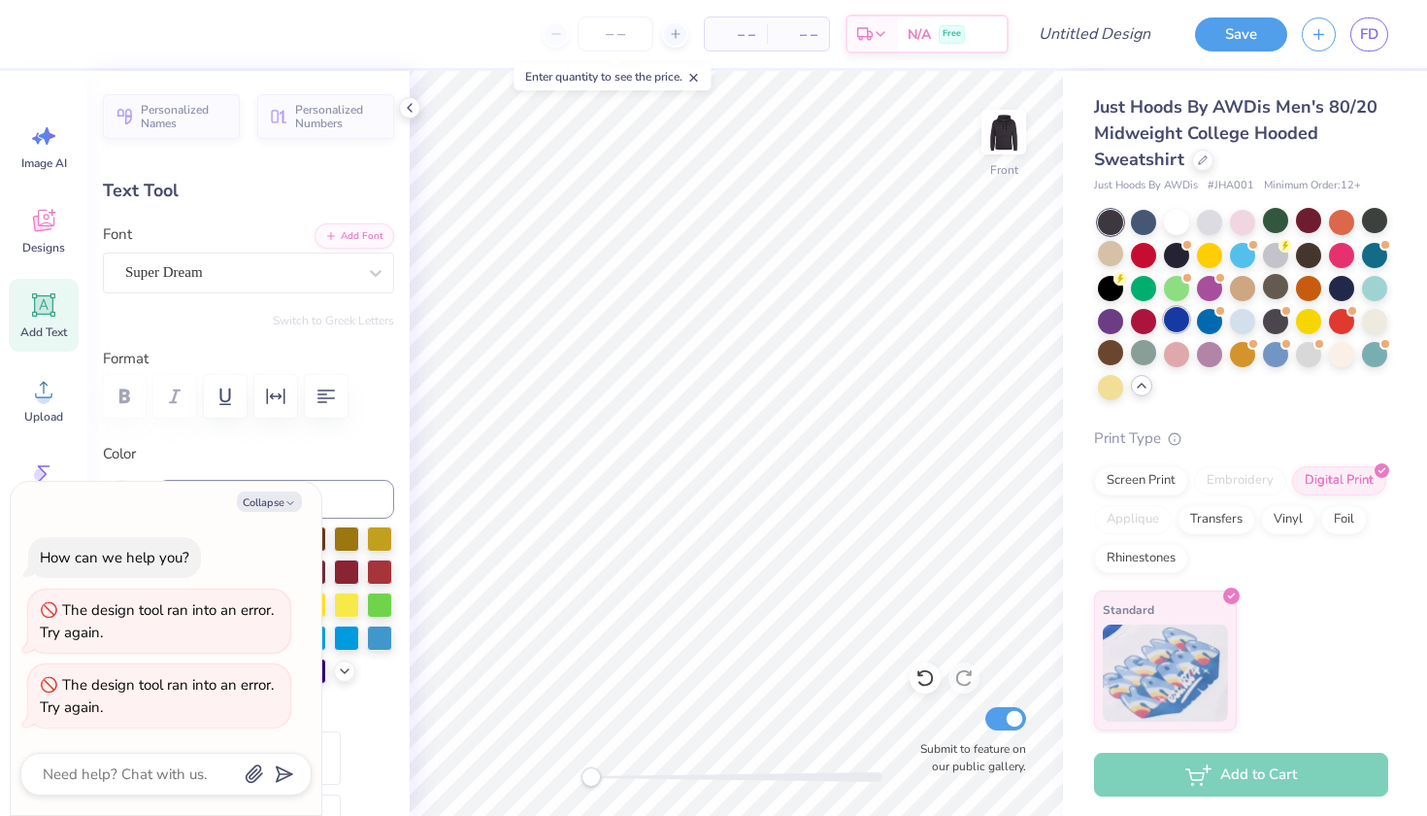
scroll to position [2, 1]
click at [1102, 350] on div at bounding box center [1110, 352] width 25 height 25
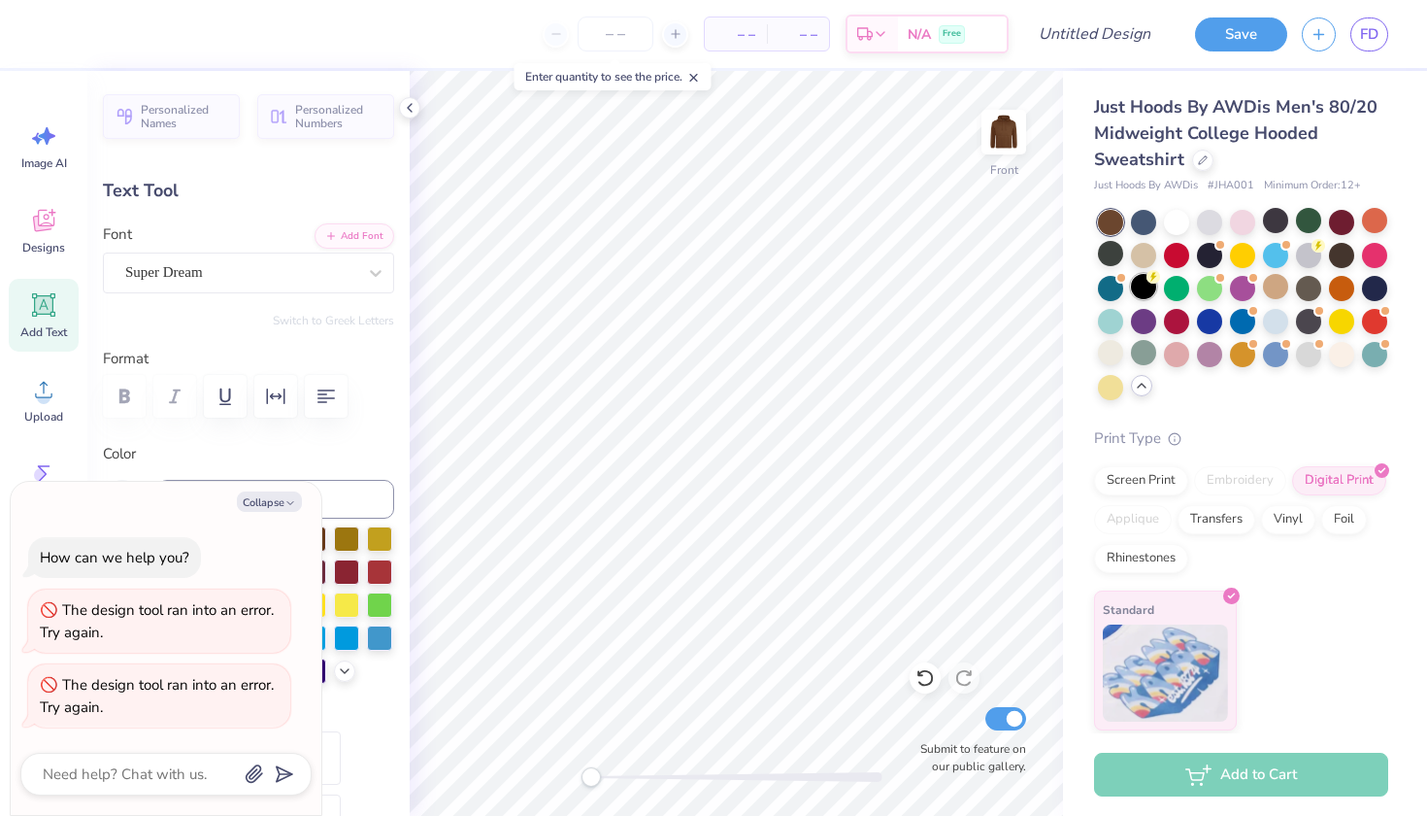
click at [1141, 300] on div at bounding box center [1243, 305] width 290 height 190
click at [1145, 290] on div at bounding box center [1143, 286] width 25 height 25
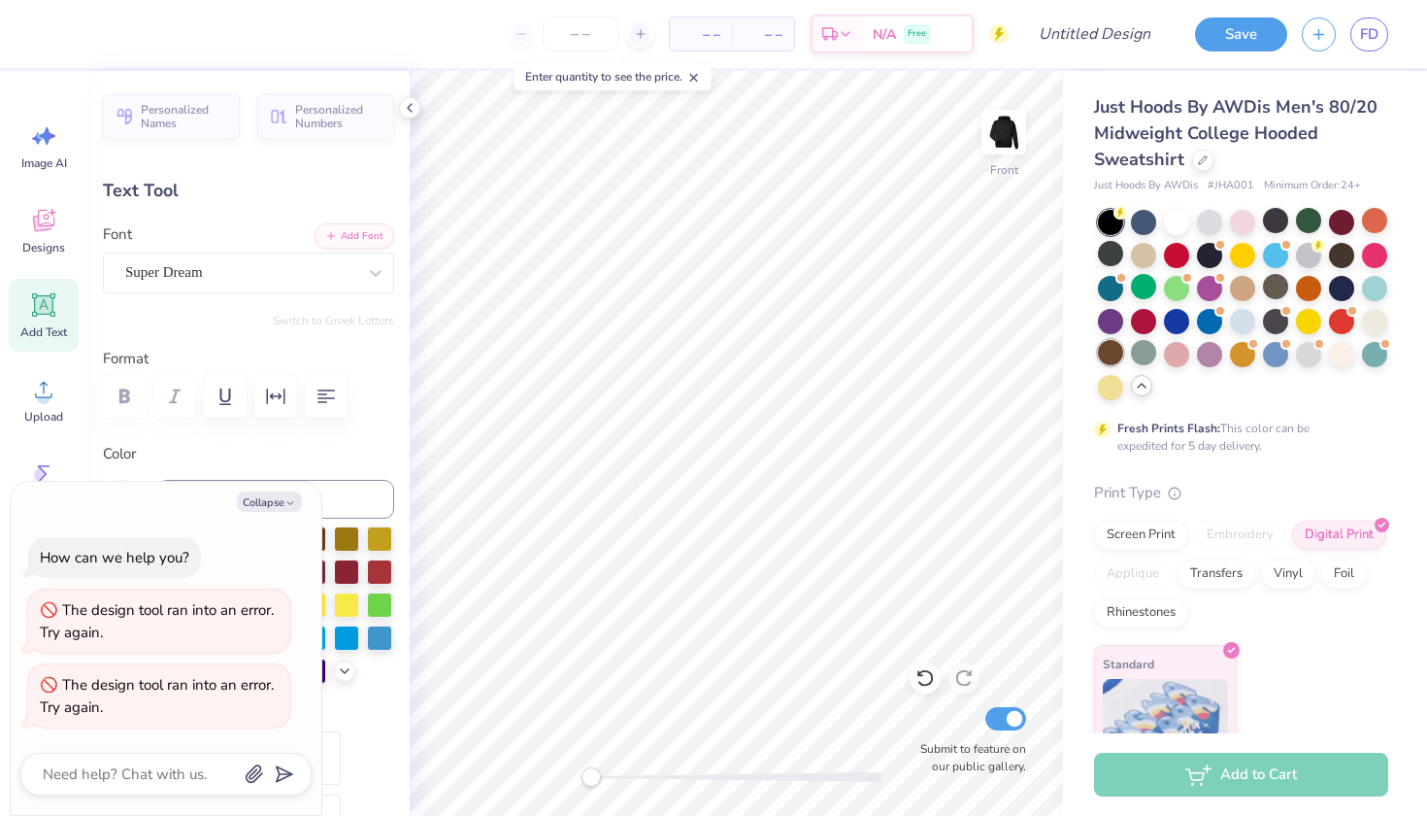
click at [1108, 352] on div at bounding box center [1110, 352] width 25 height 25
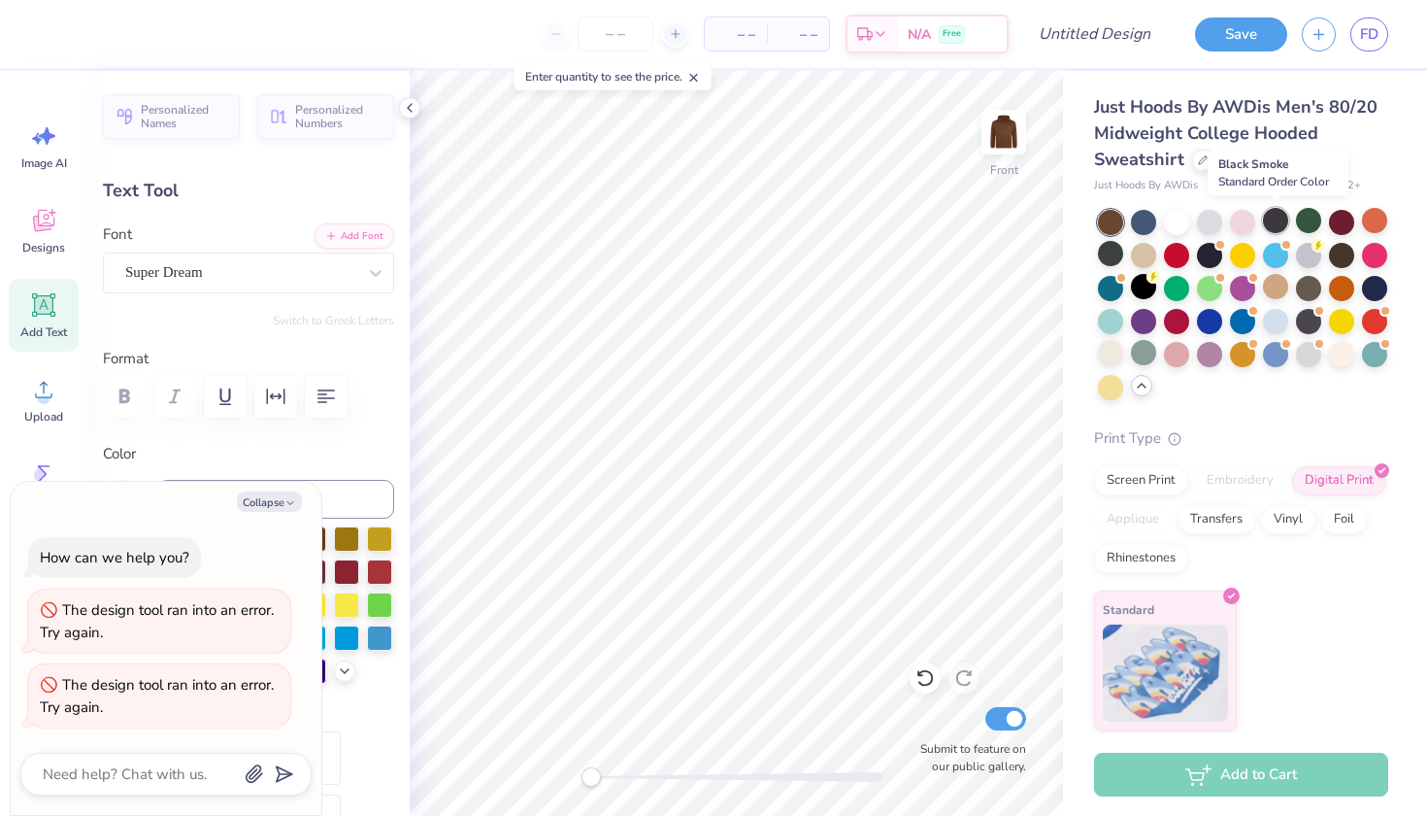
click at [1279, 220] on div at bounding box center [1275, 220] width 25 height 25
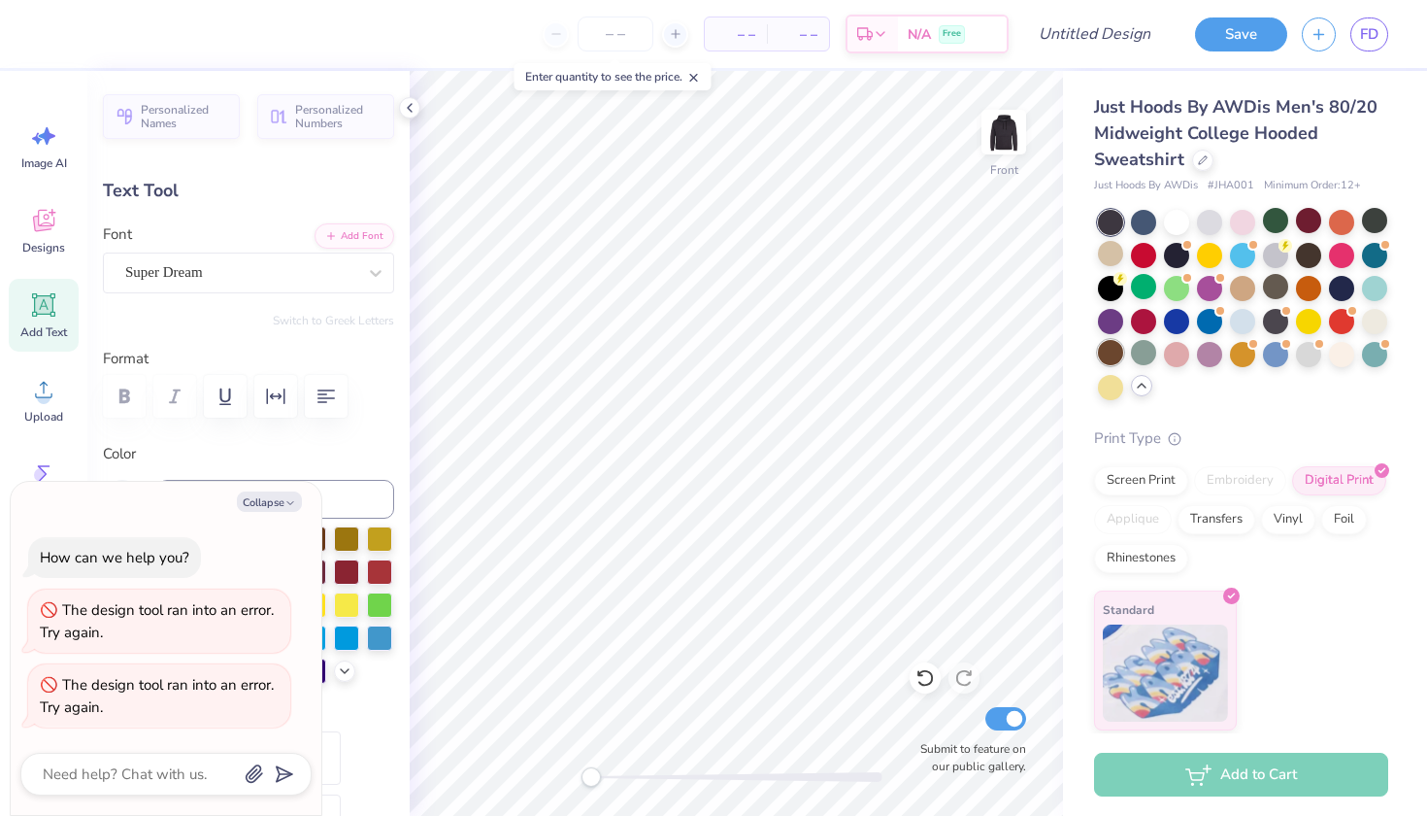
click at [1110, 352] on div at bounding box center [1110, 352] width 25 height 25
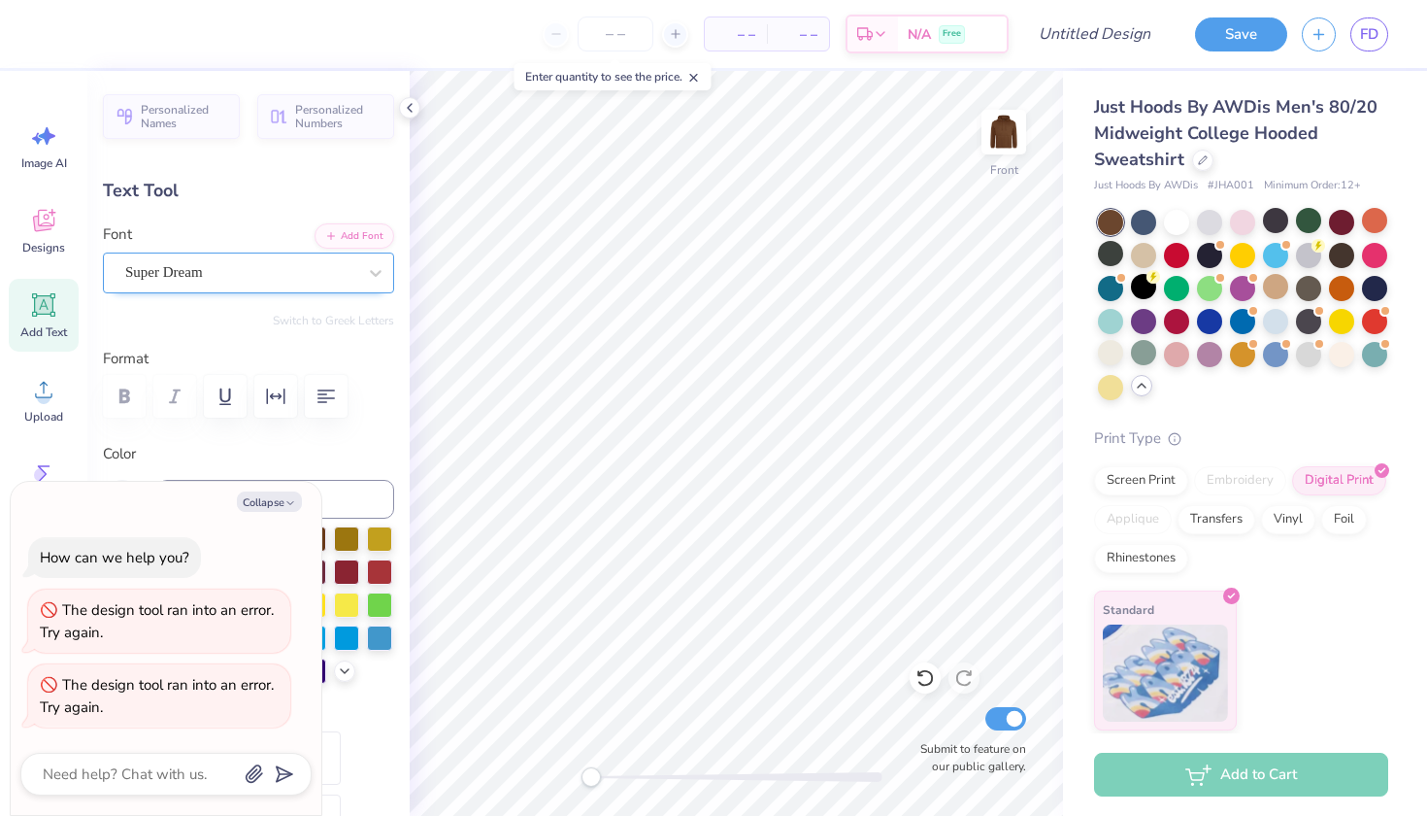
click at [292, 272] on div "Super Dream" at bounding box center [240, 272] width 235 height 30
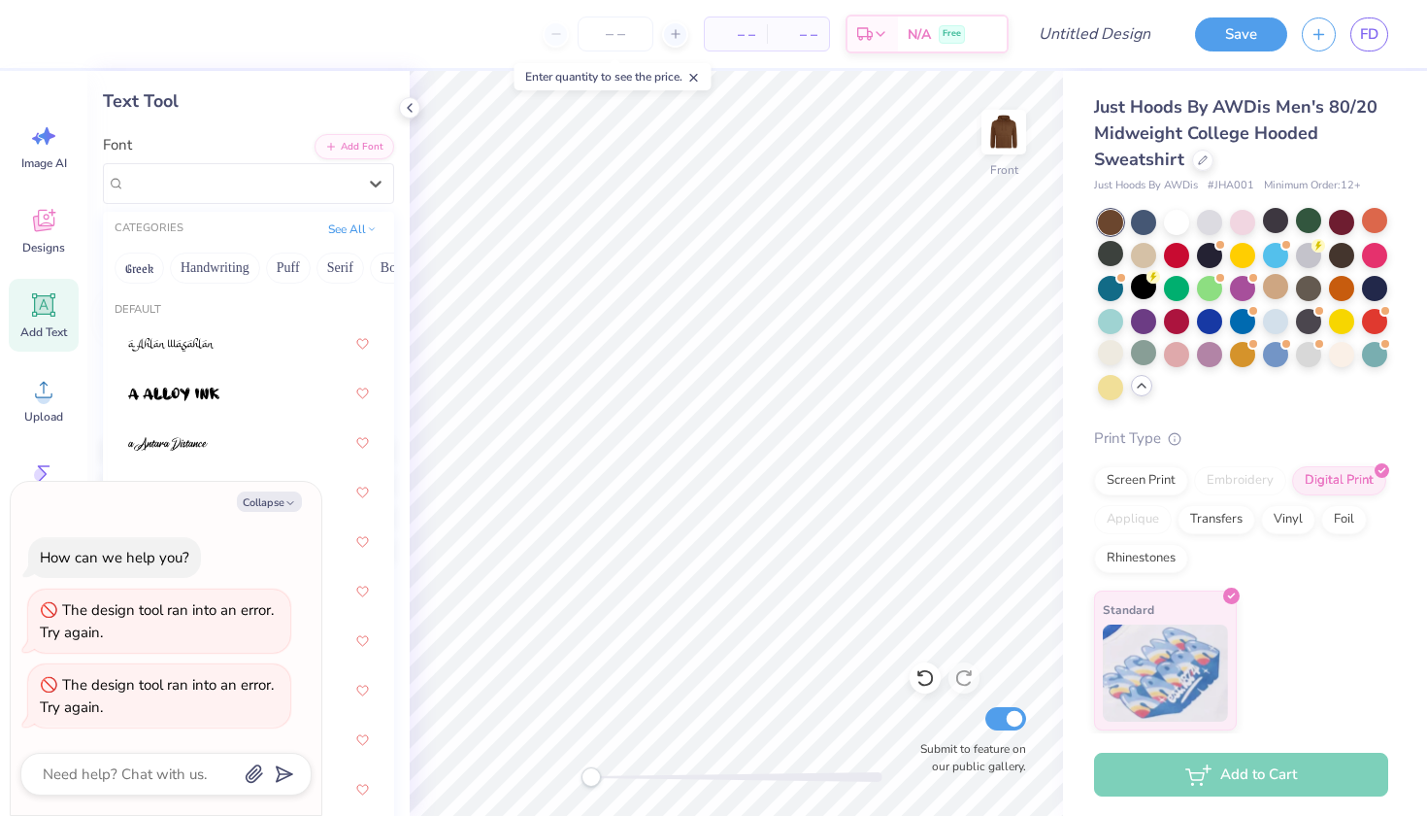
scroll to position [127, 0]
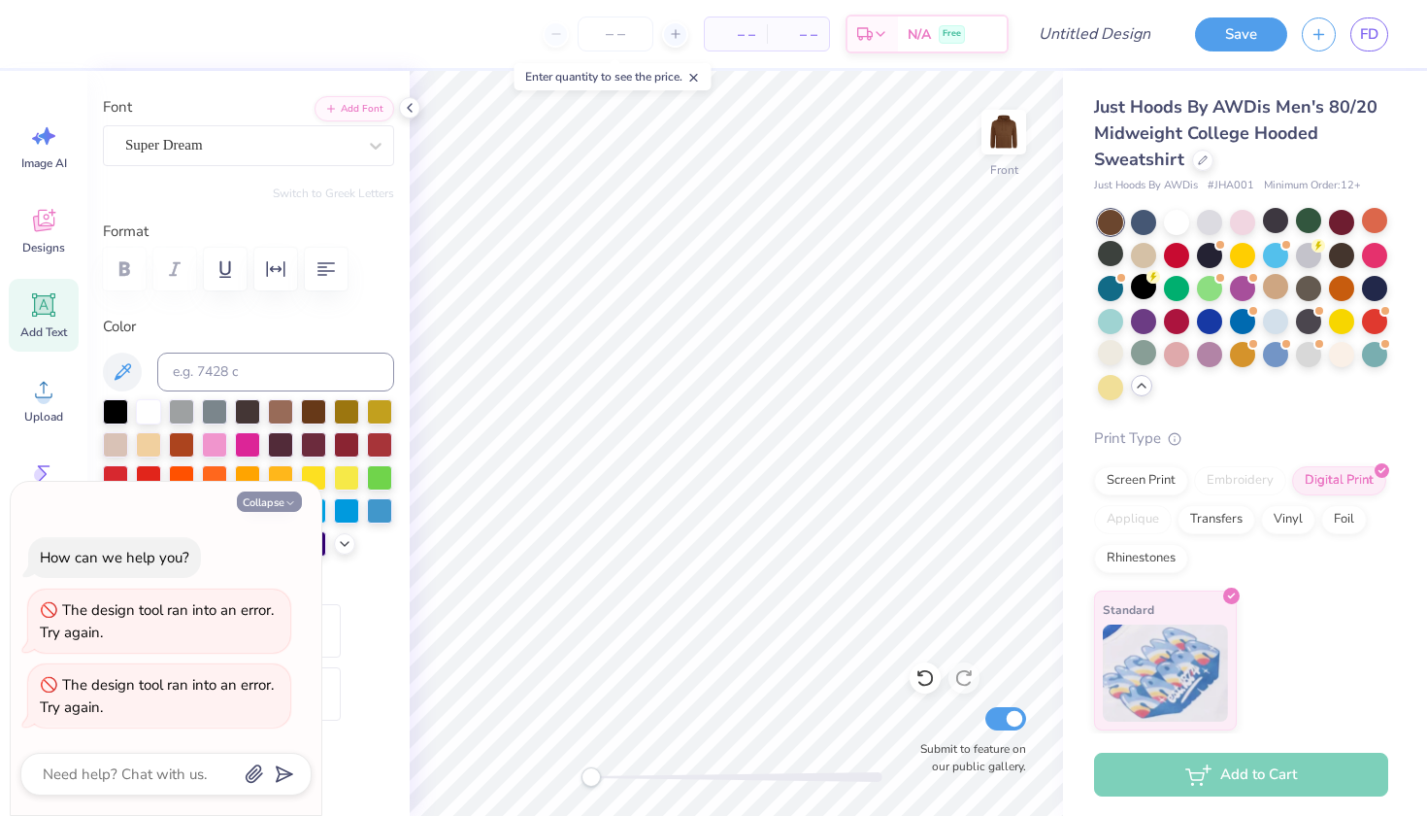
click at [284, 500] on icon "button" at bounding box center [290, 503] width 12 height 12
type textarea "x"
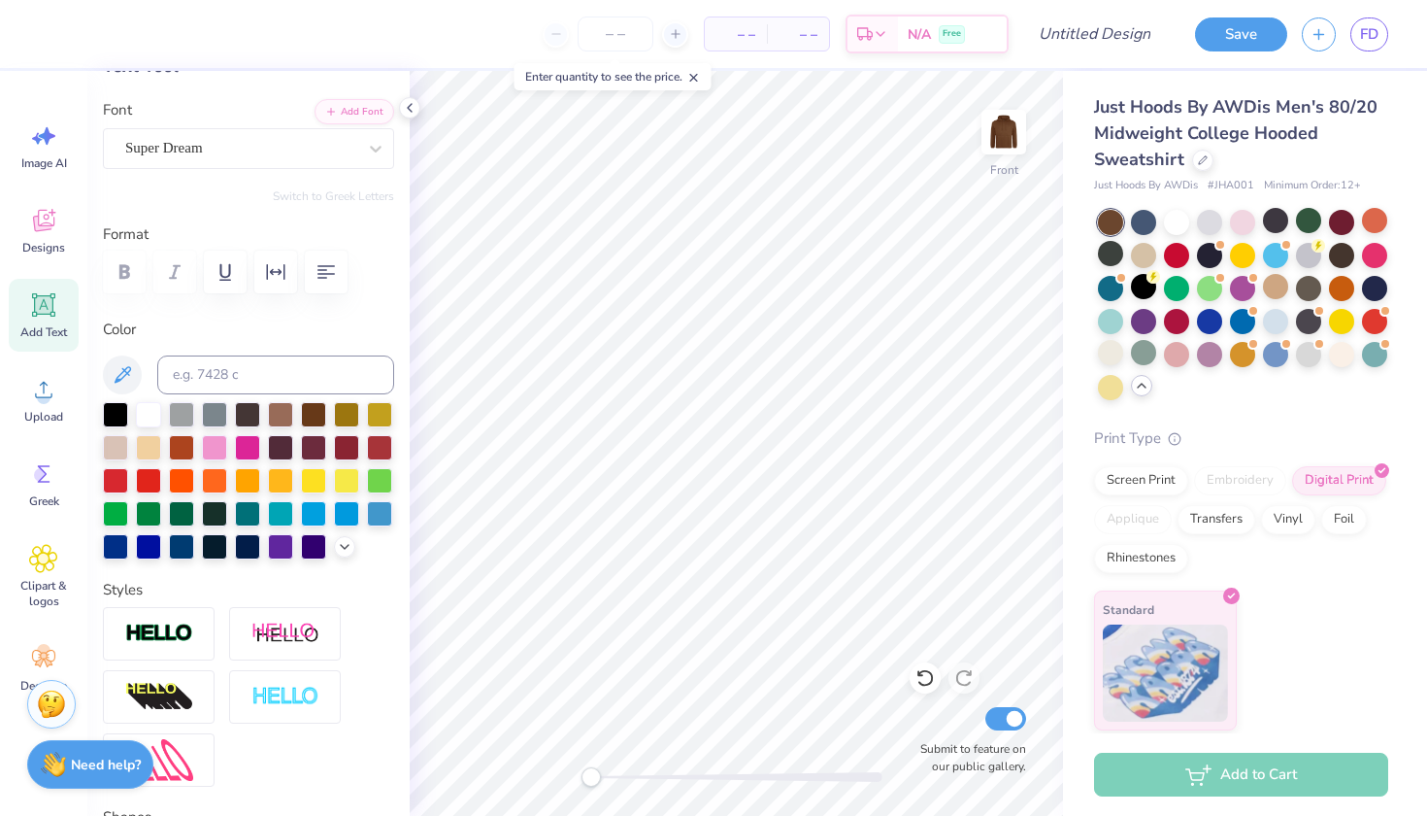
scroll to position [109, 0]
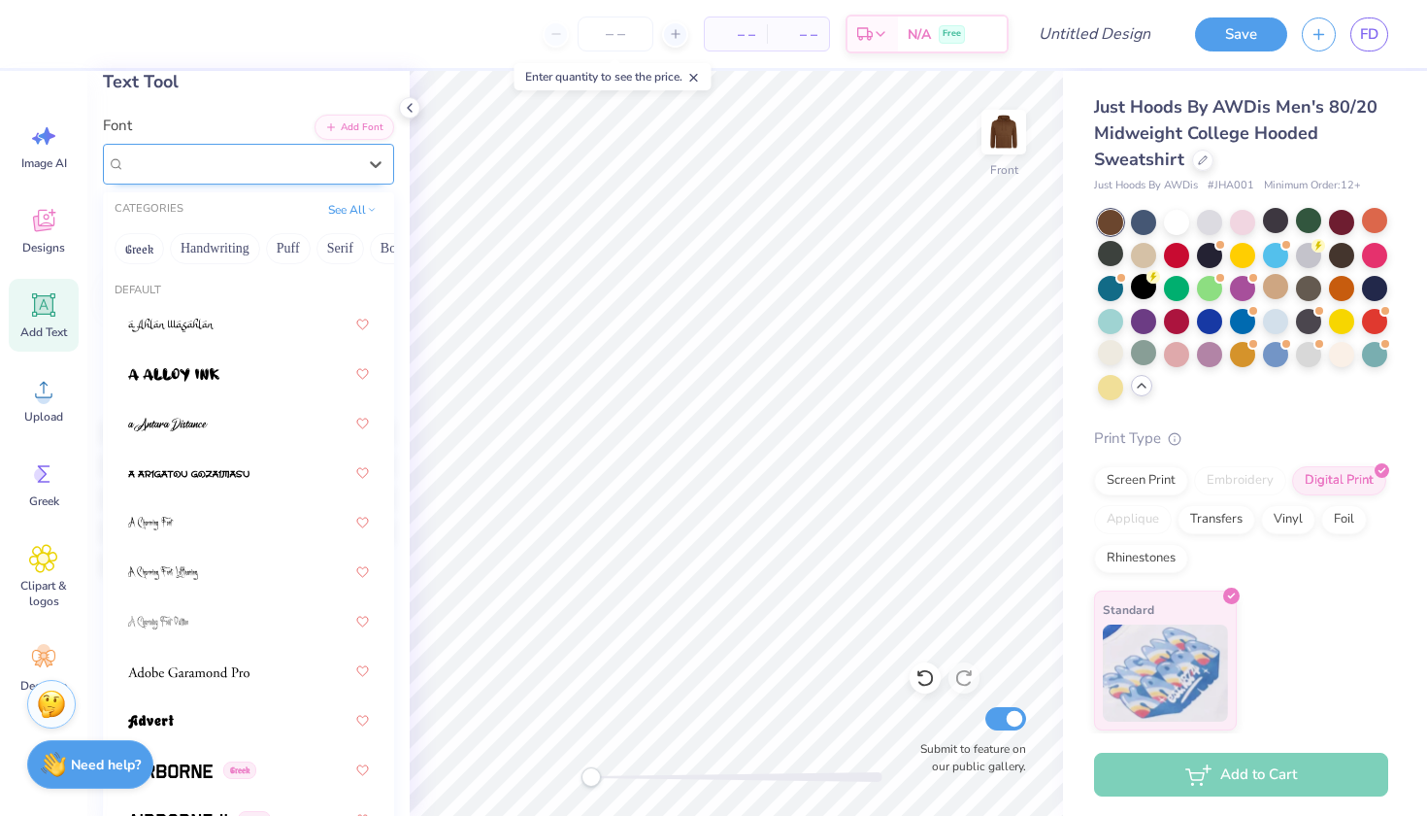
click at [229, 160] on div "Super Dream" at bounding box center [240, 164] width 235 height 30
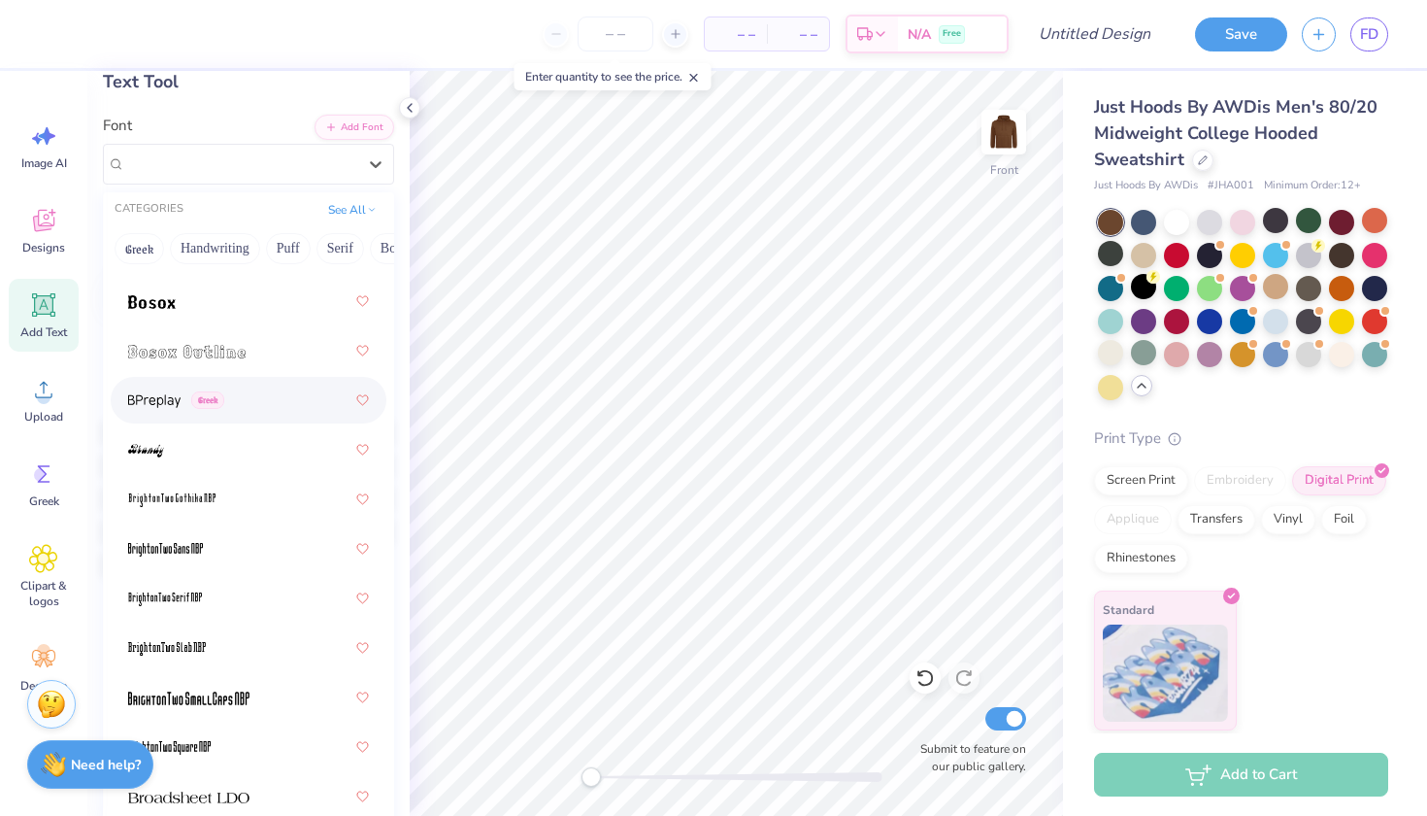
scroll to position [1867, 0]
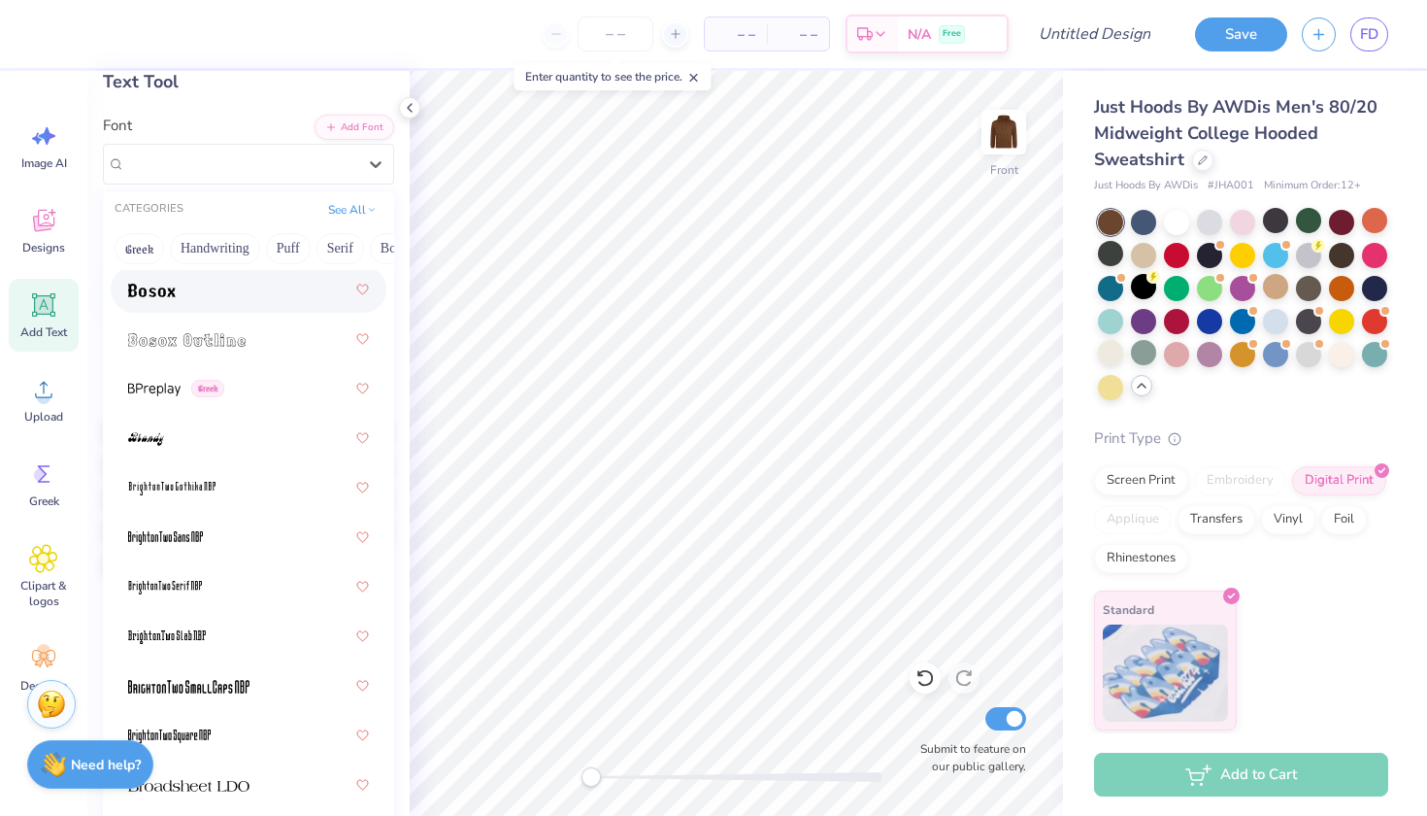
click at [245, 297] on div at bounding box center [248, 289] width 241 height 35
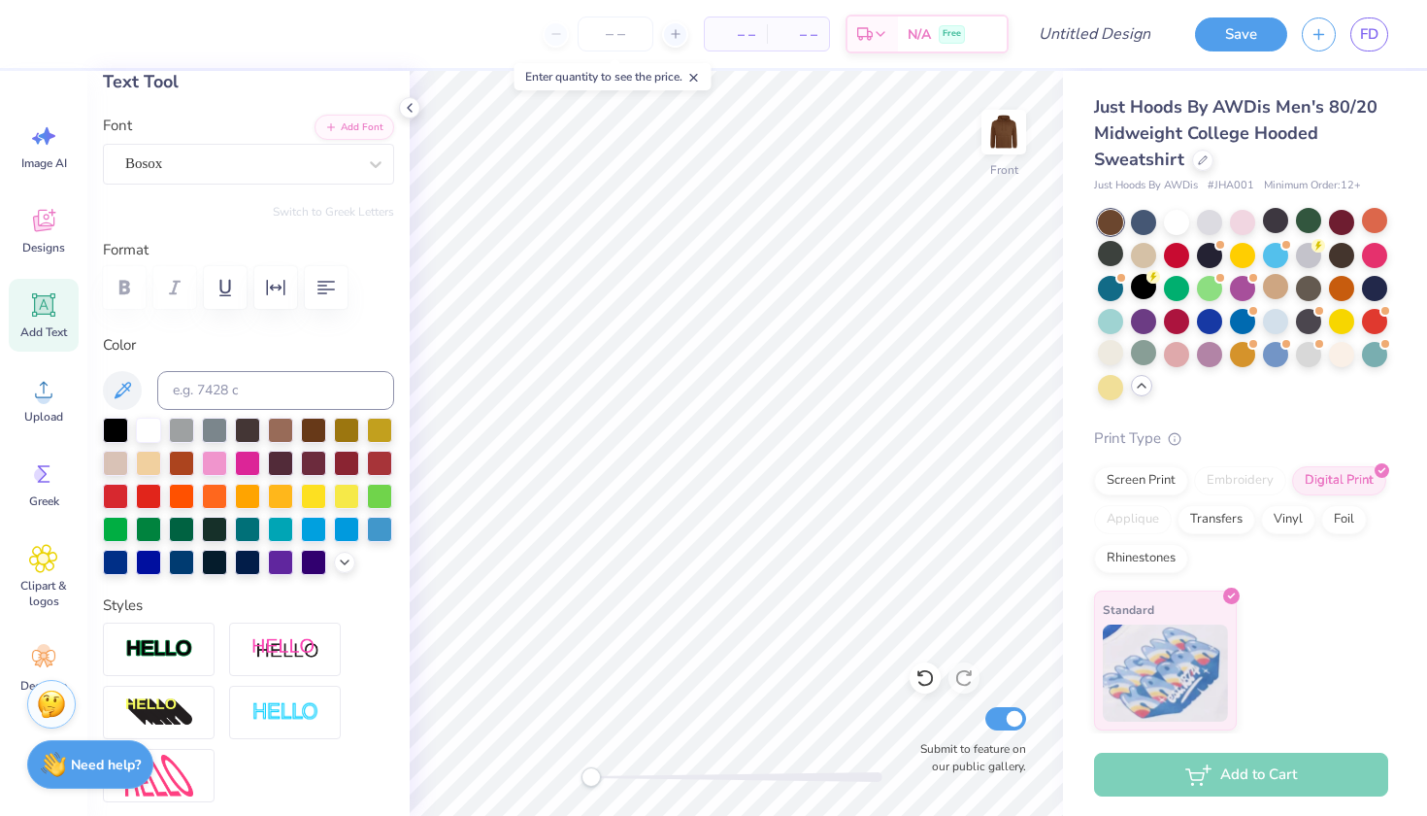
type input "10.78"
type input "4.57"
type input "18.99"
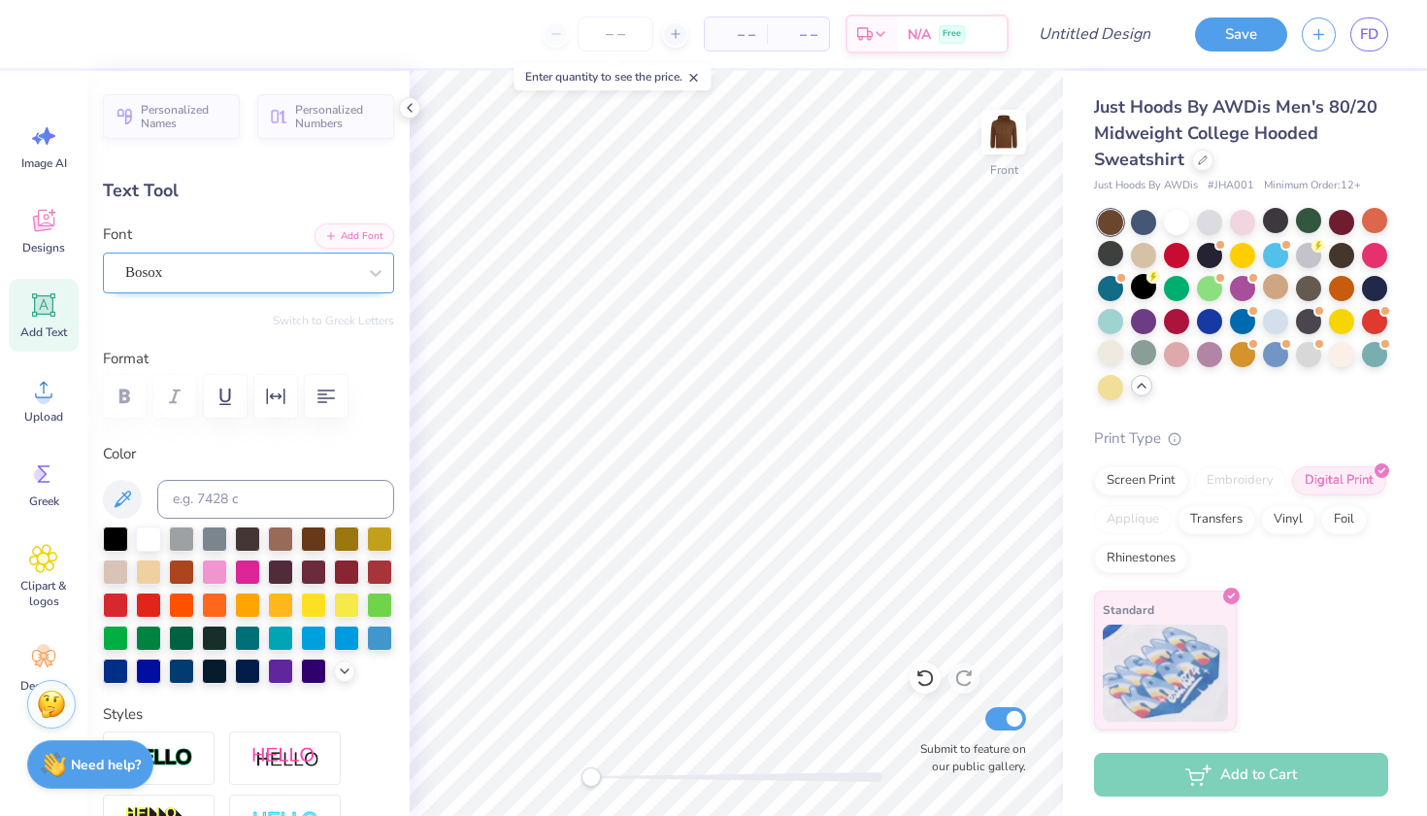
click at [171, 262] on div "Bosox" at bounding box center [240, 272] width 235 height 30
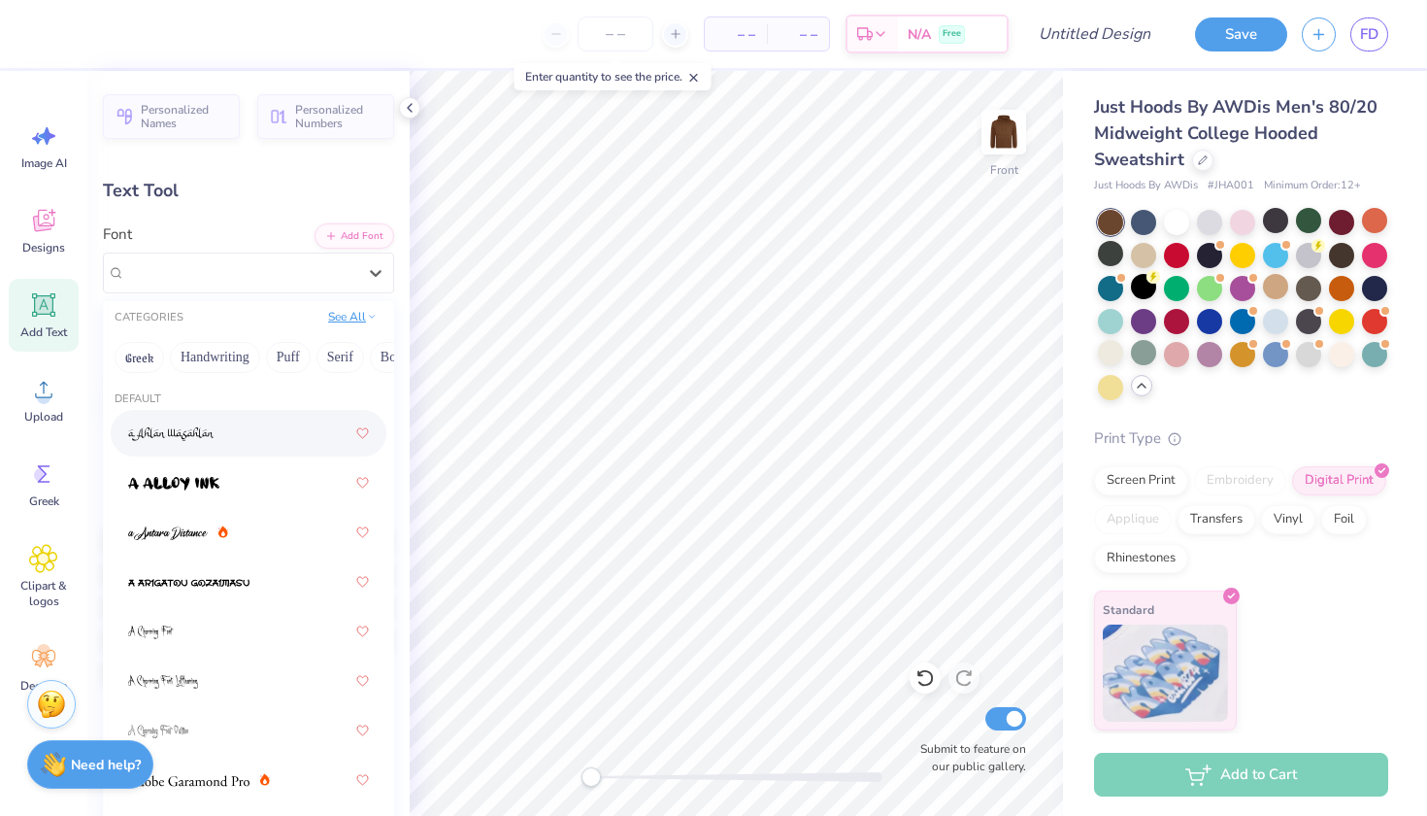
click at [350, 319] on button "See All" at bounding box center [352, 316] width 60 height 19
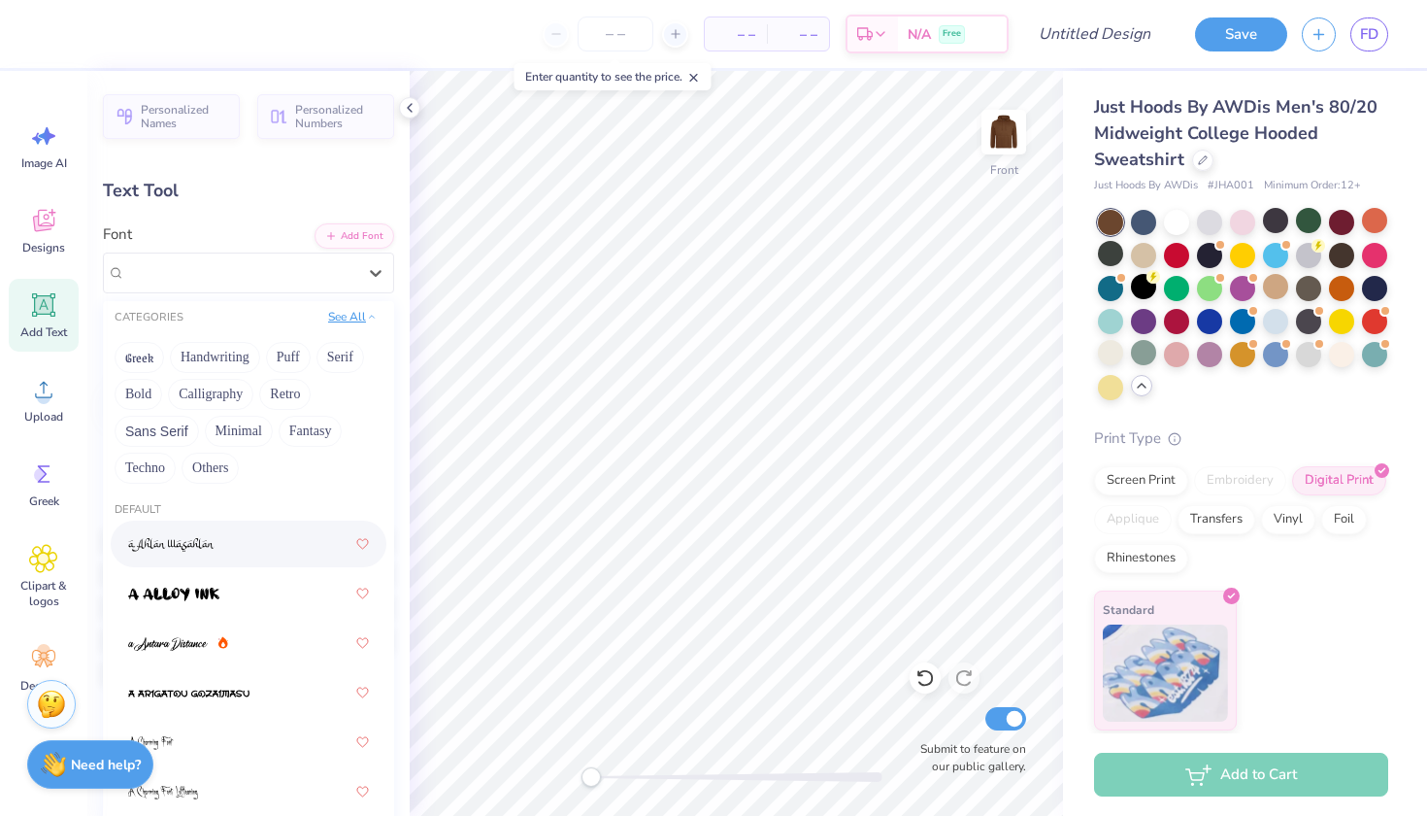
click at [350, 319] on button "See All" at bounding box center [352, 316] width 60 height 19
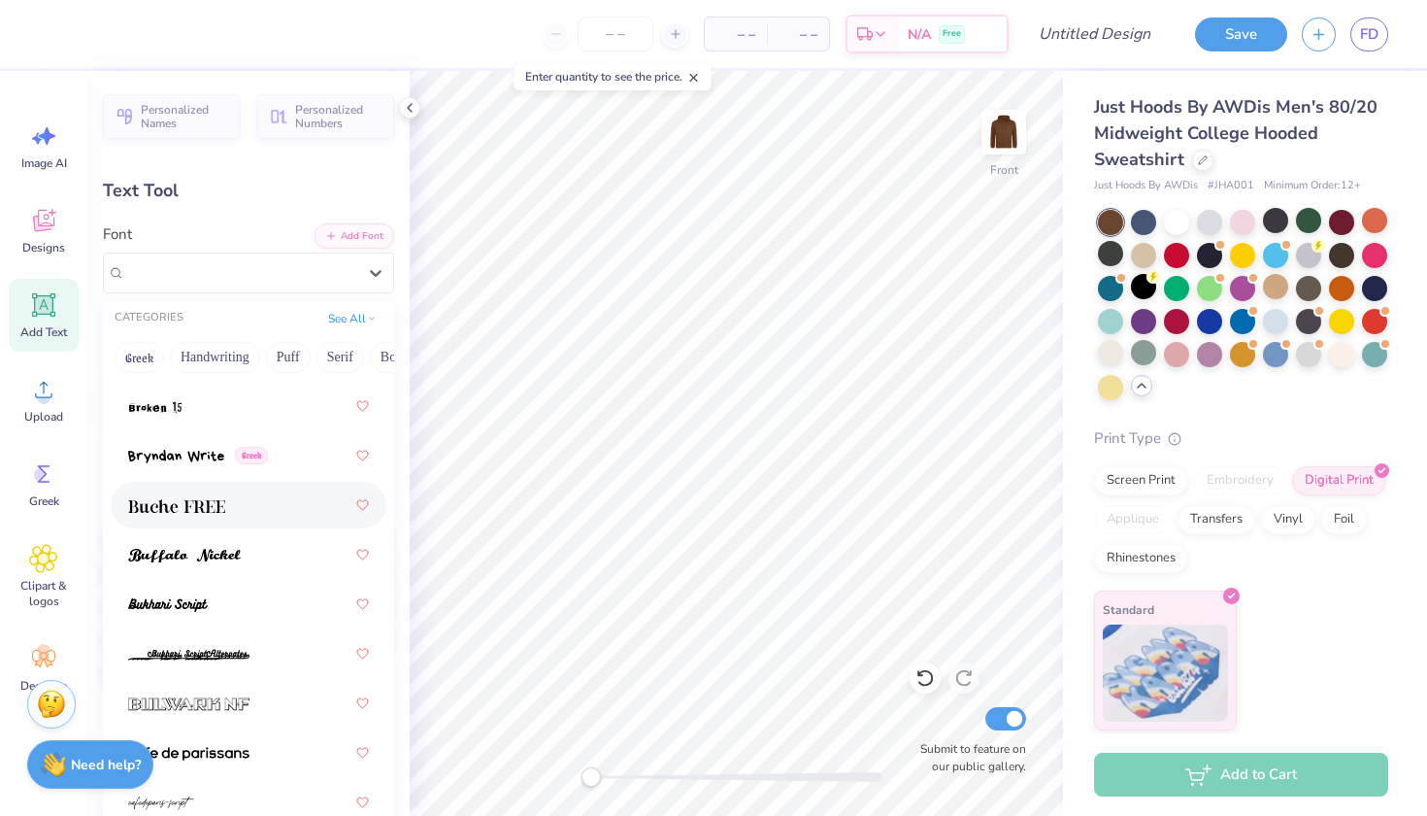
scroll to position [2405, 0]
click at [241, 507] on div at bounding box center [248, 503] width 241 height 35
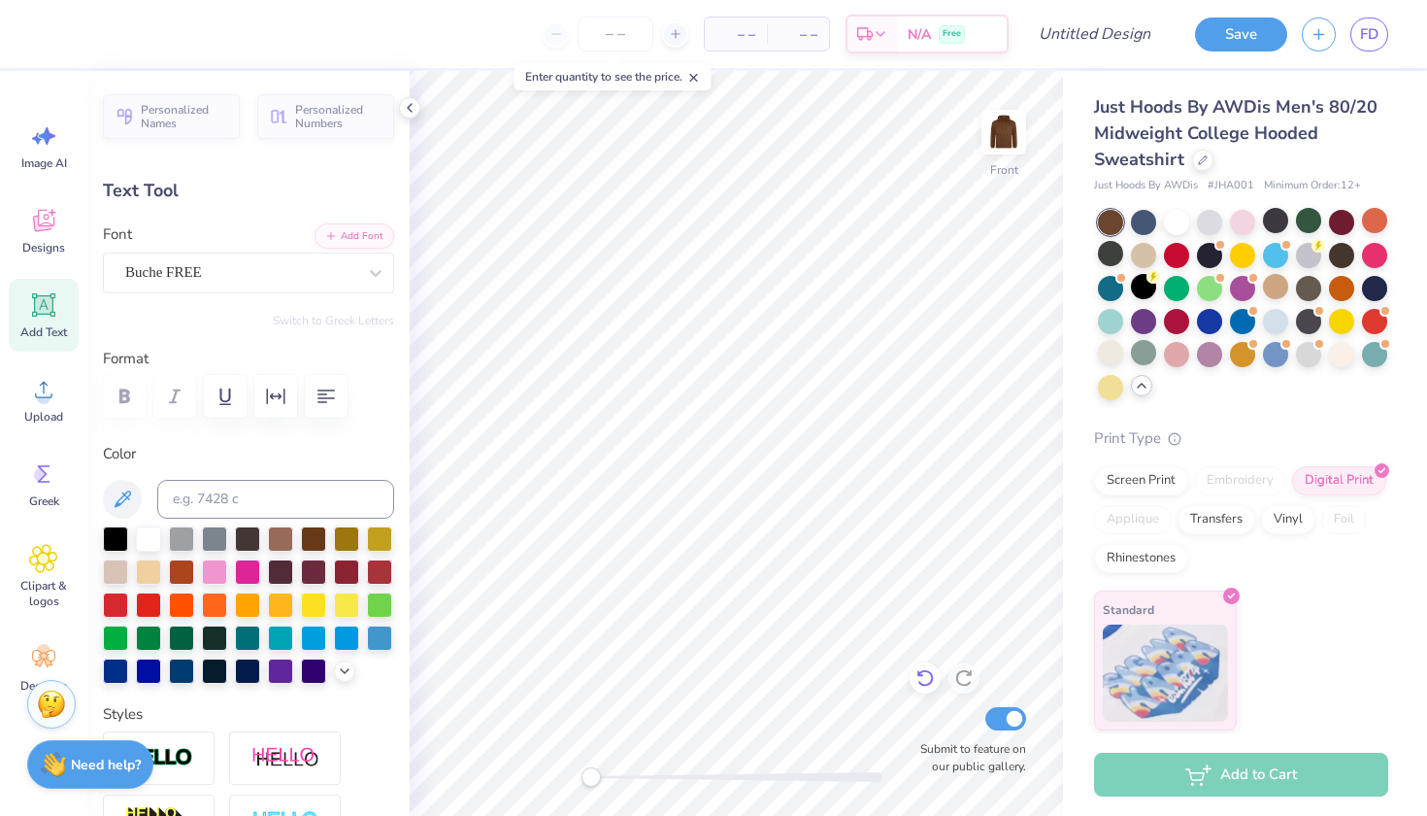
click at [928, 674] on icon at bounding box center [925, 677] width 19 height 19
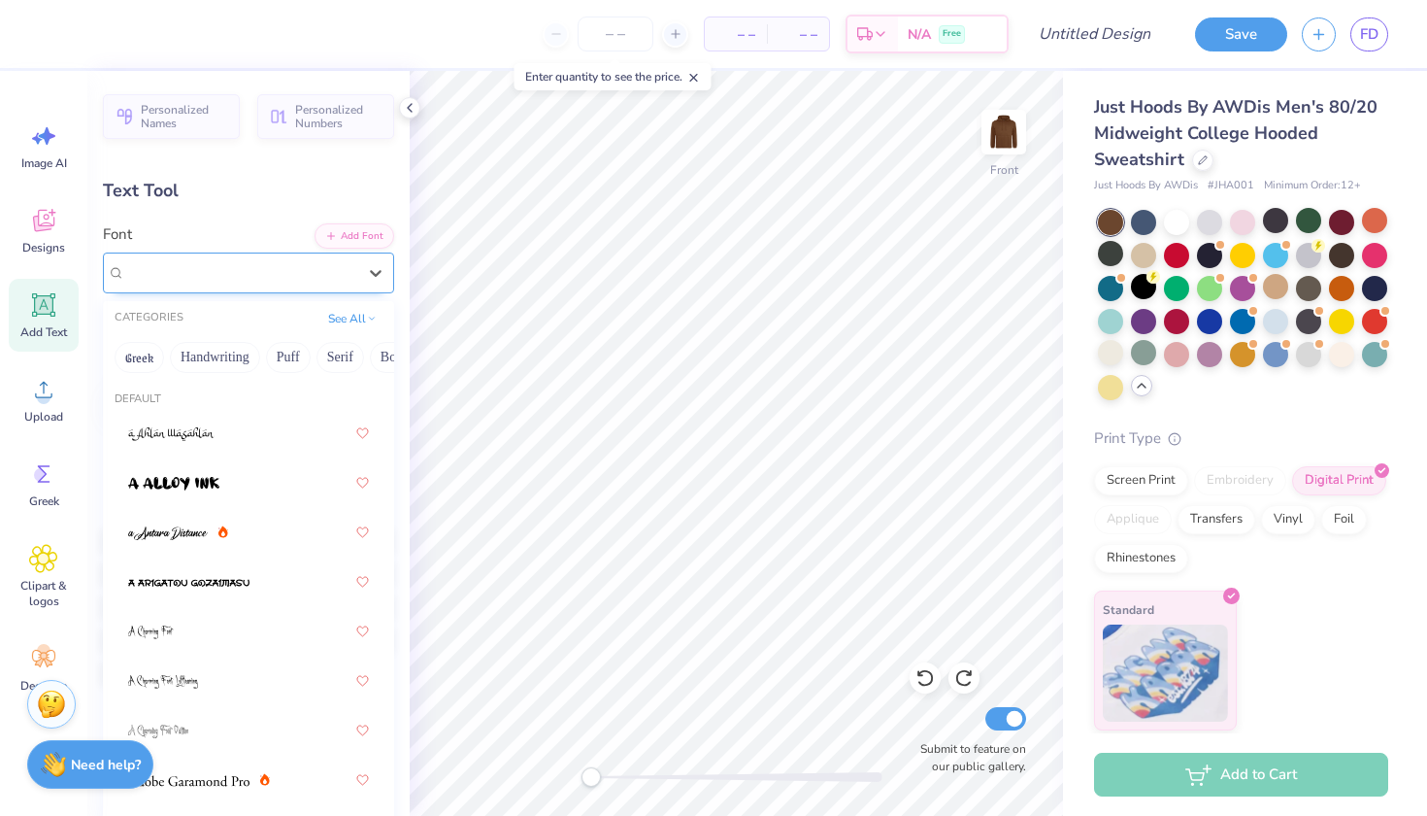
click at [218, 283] on div at bounding box center [240, 272] width 231 height 26
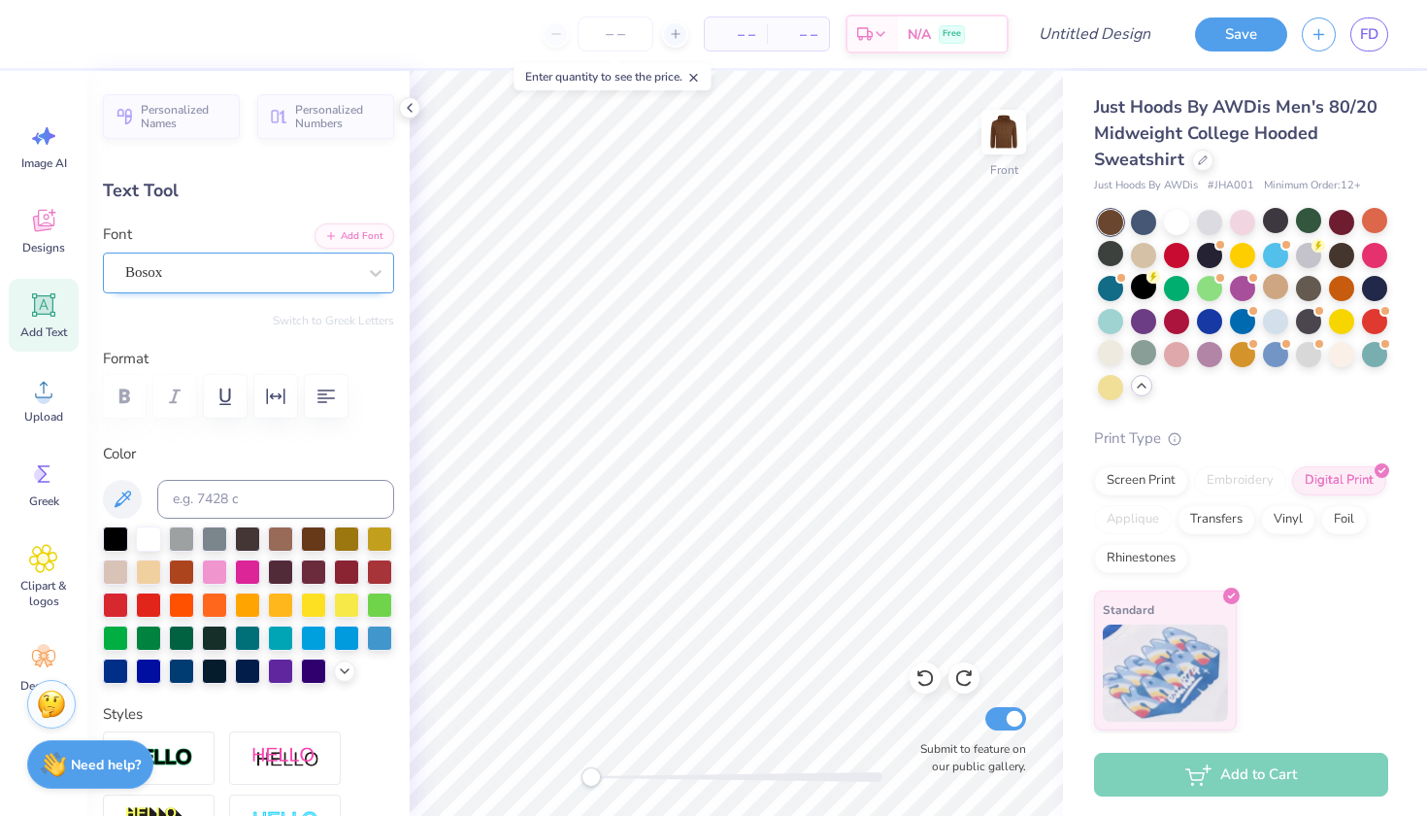
type input "0.0"
click at [1001, 139] on img at bounding box center [1004, 132] width 78 height 78
click at [32, 408] on div "Upload" at bounding box center [44, 399] width 70 height 73
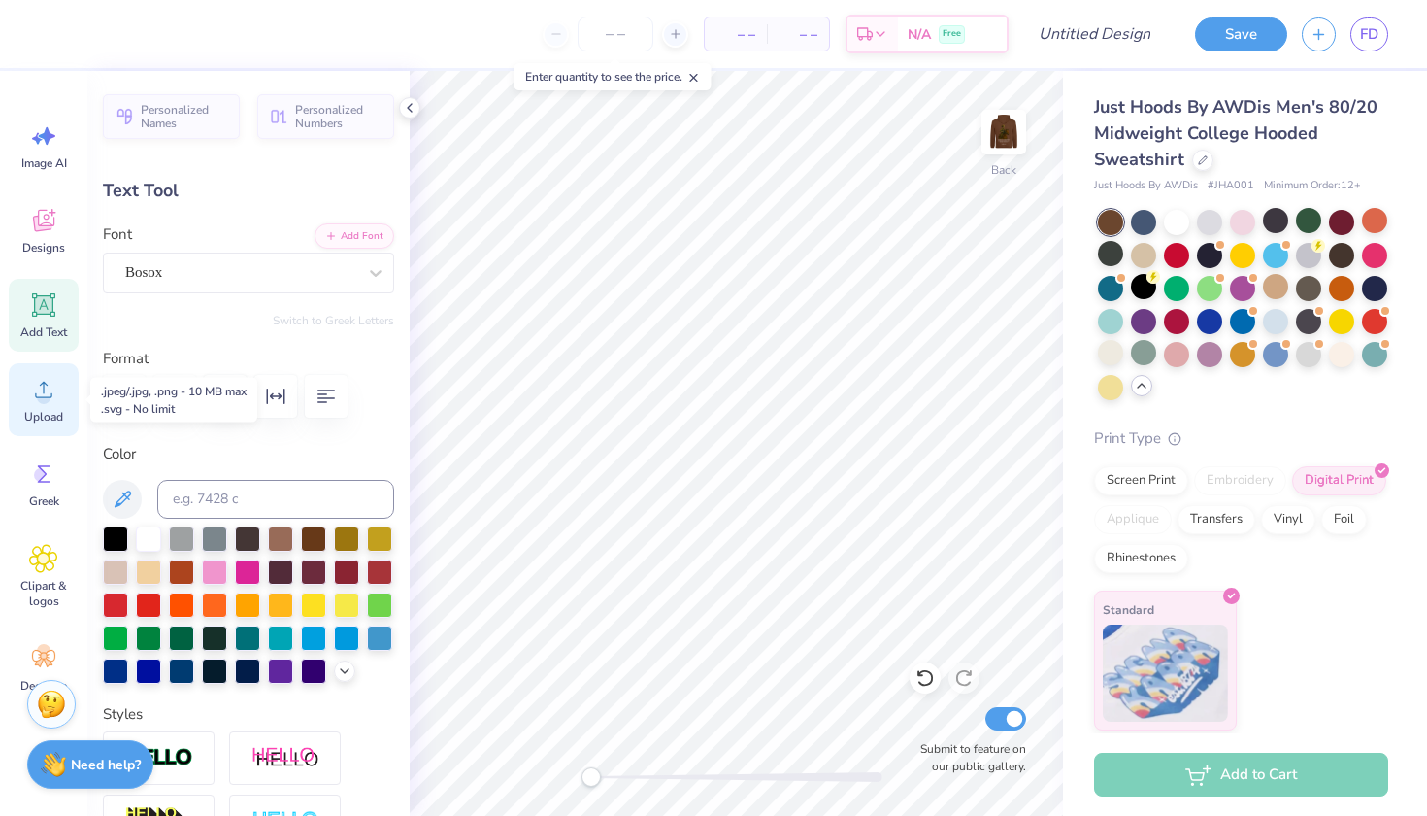
click at [48, 398] on circle at bounding box center [44, 397] width 14 height 14
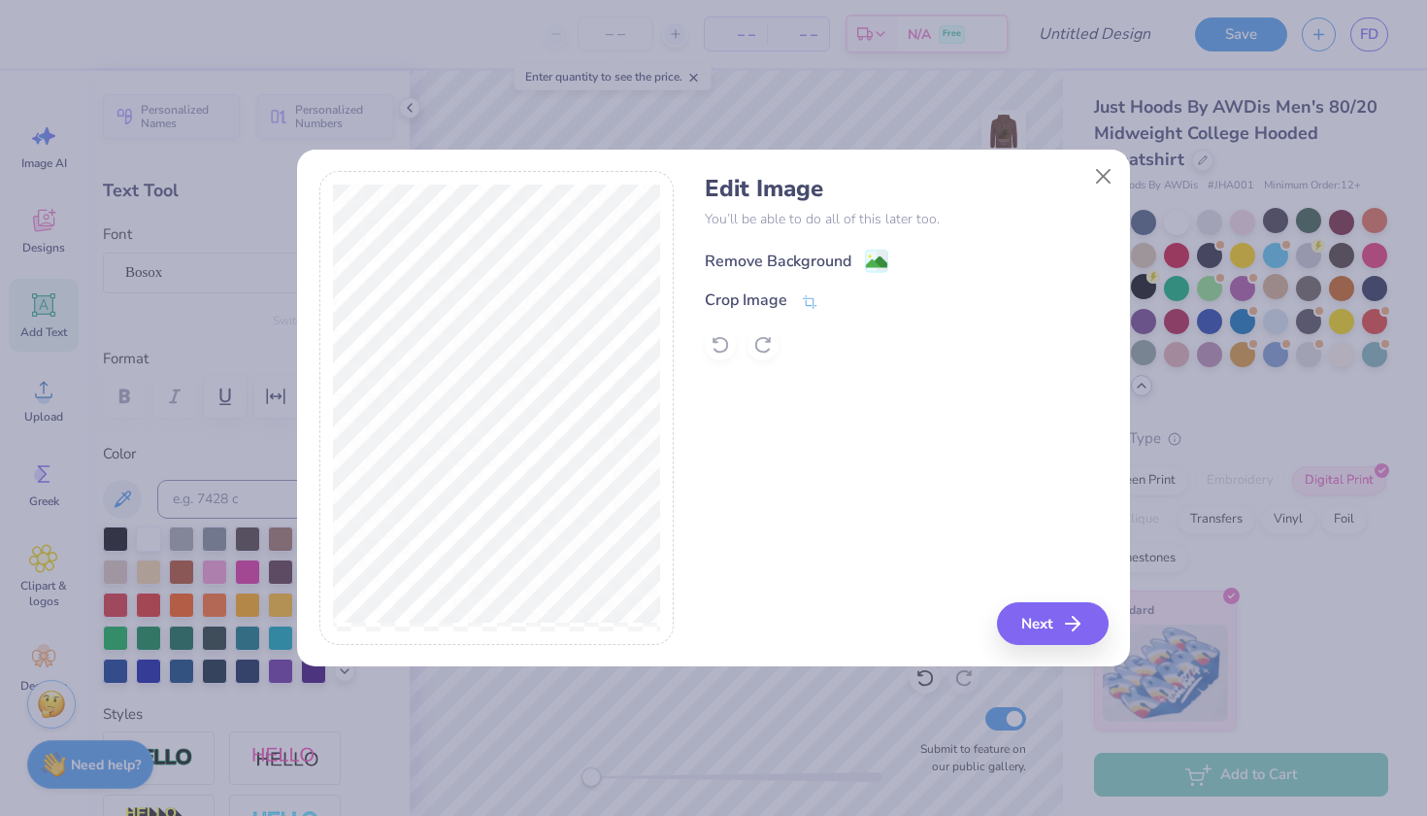
click at [786, 255] on div "Remove Background" at bounding box center [778, 261] width 147 height 23
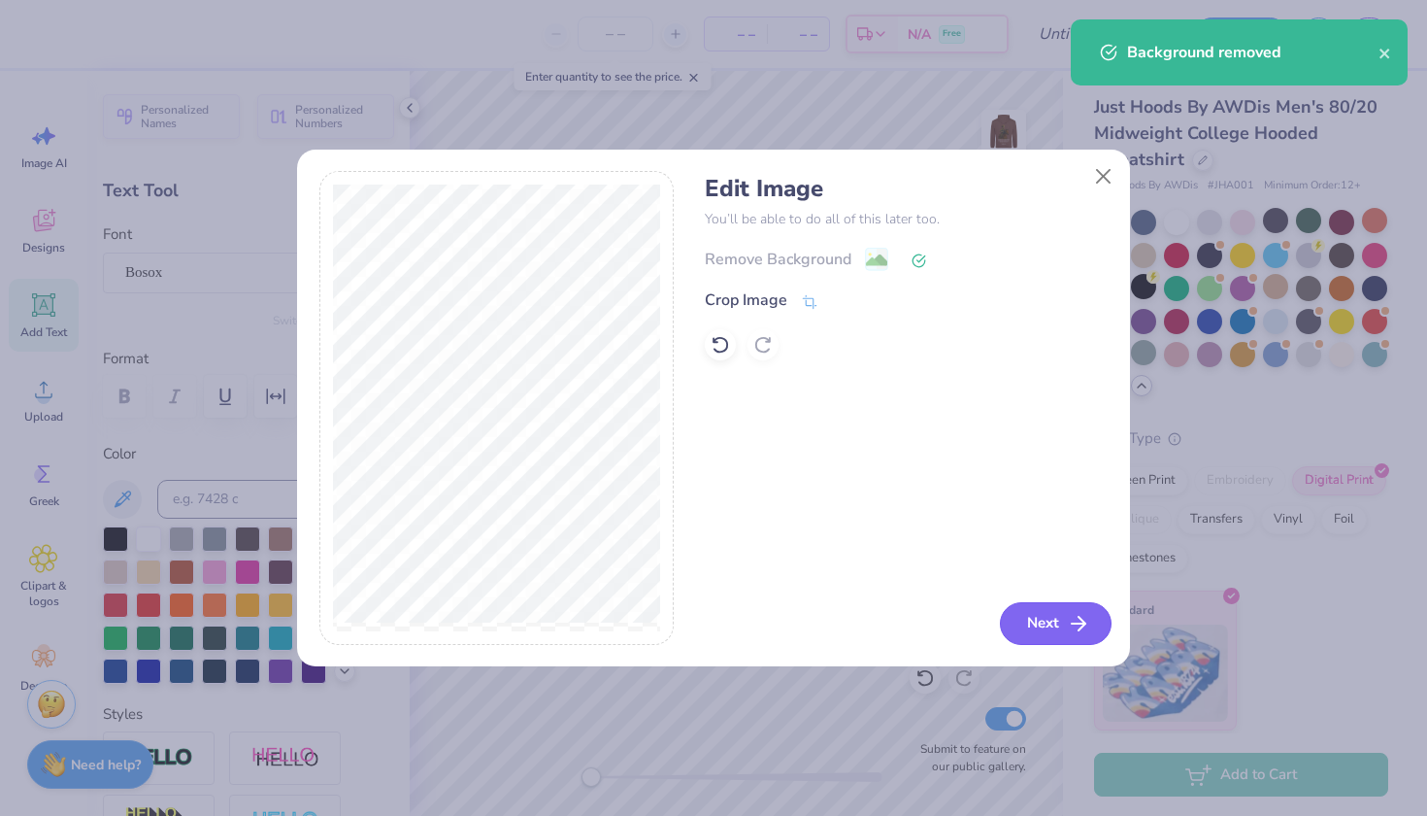
click at [1021, 618] on button "Next" at bounding box center [1056, 623] width 112 height 43
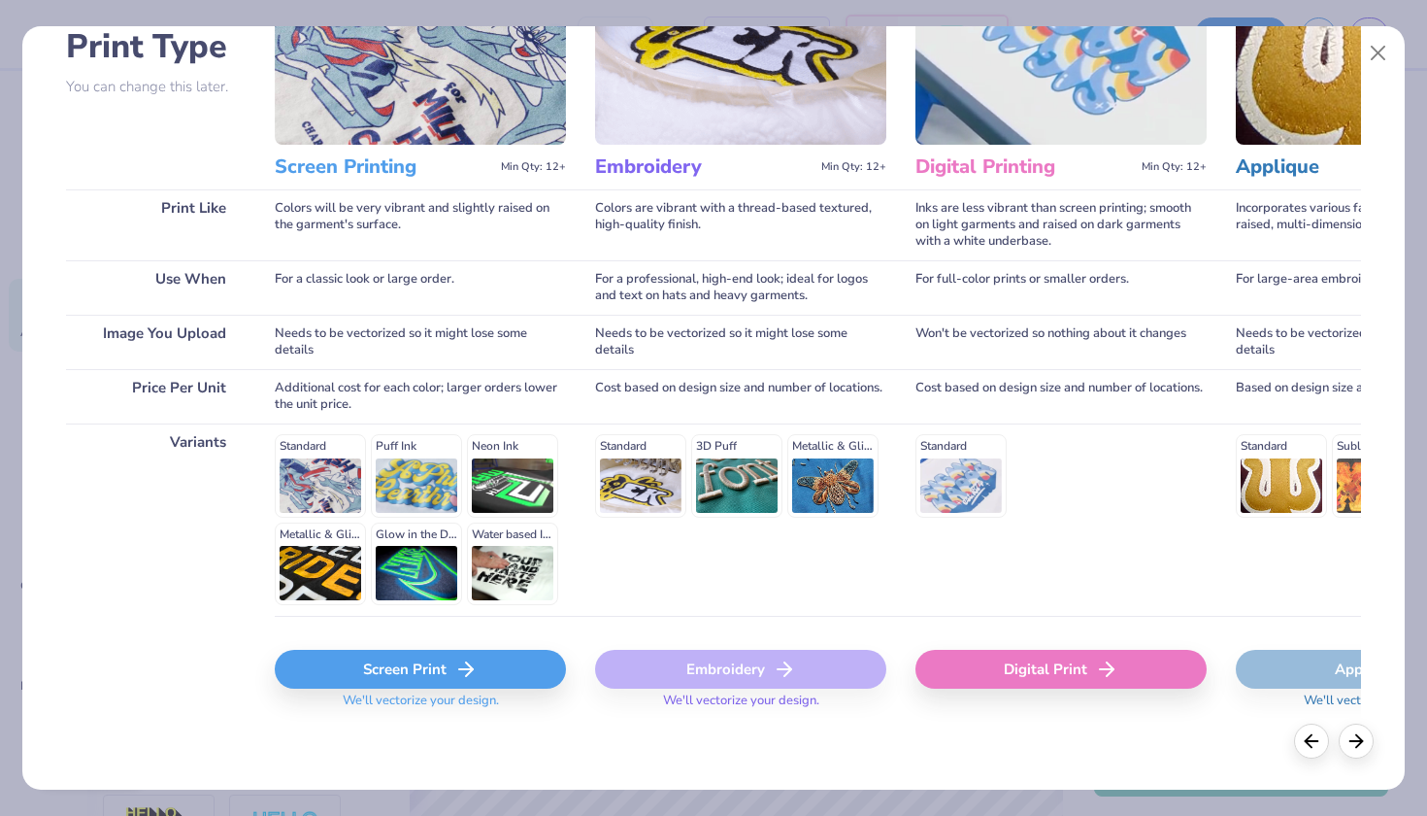
scroll to position [151, 0]
click at [370, 668] on div "Screen Print" at bounding box center [420, 670] width 291 height 39
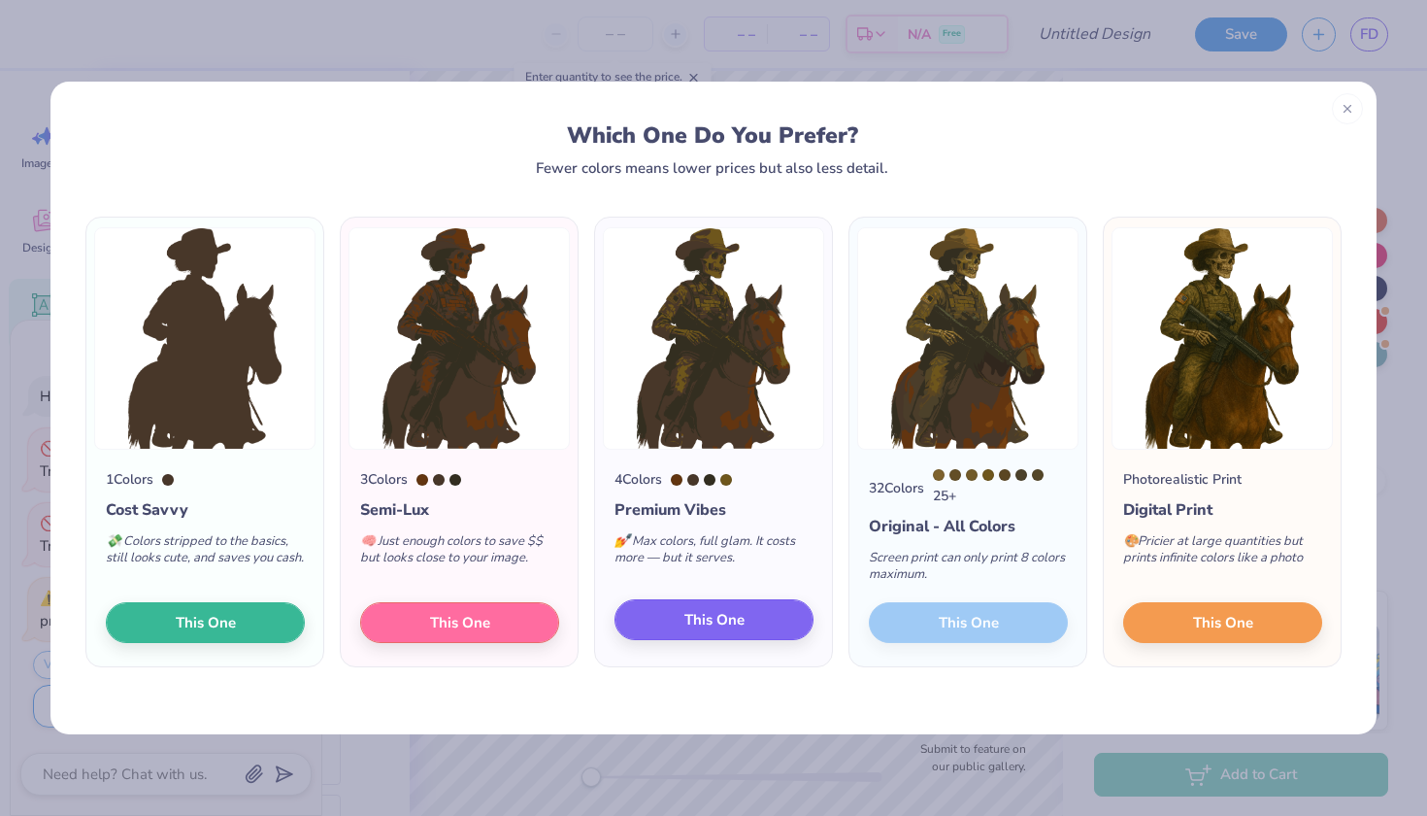
click at [698, 627] on span "This One" at bounding box center [715, 620] width 60 height 22
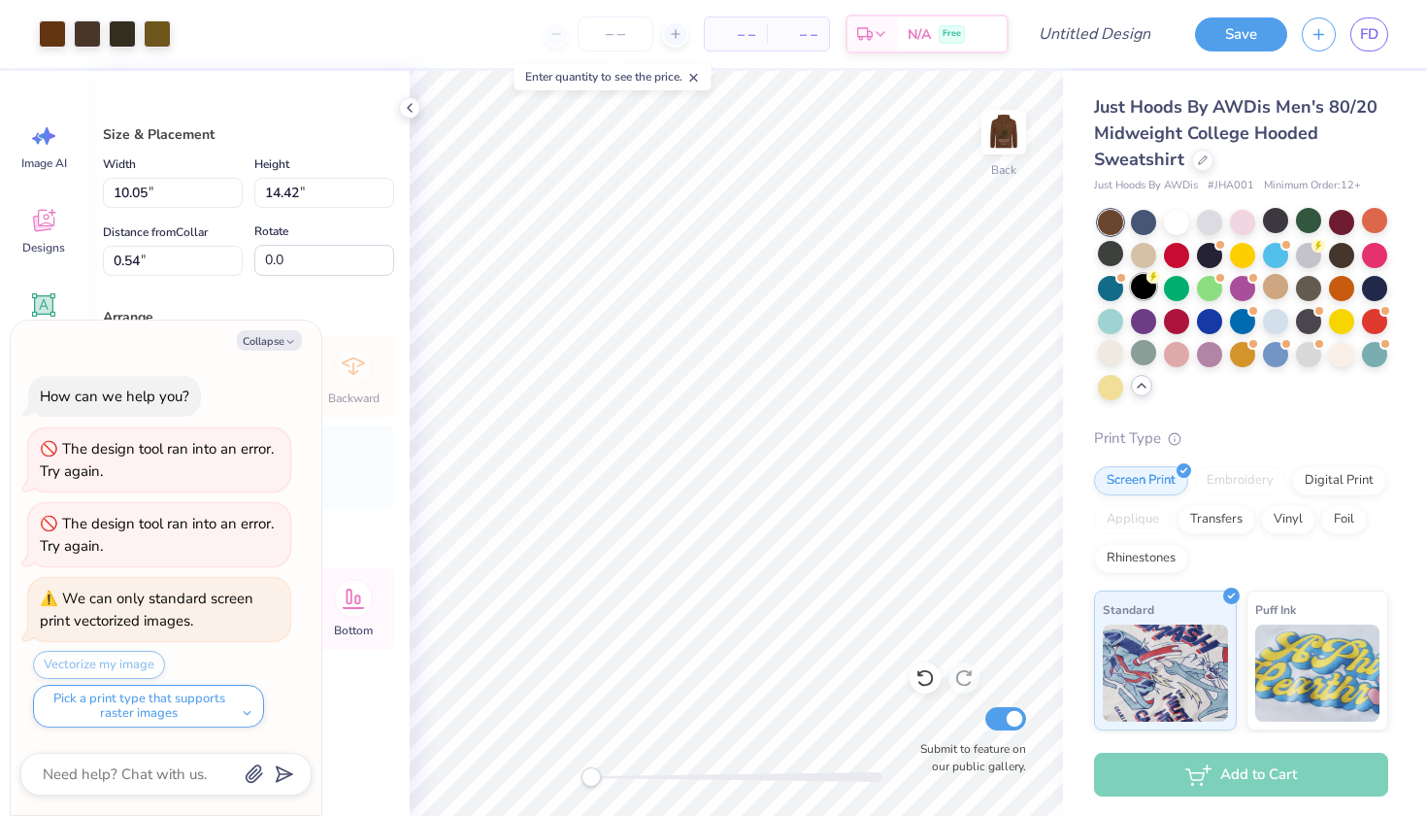
click at [1147, 281] on icon at bounding box center [1154, 277] width 14 height 14
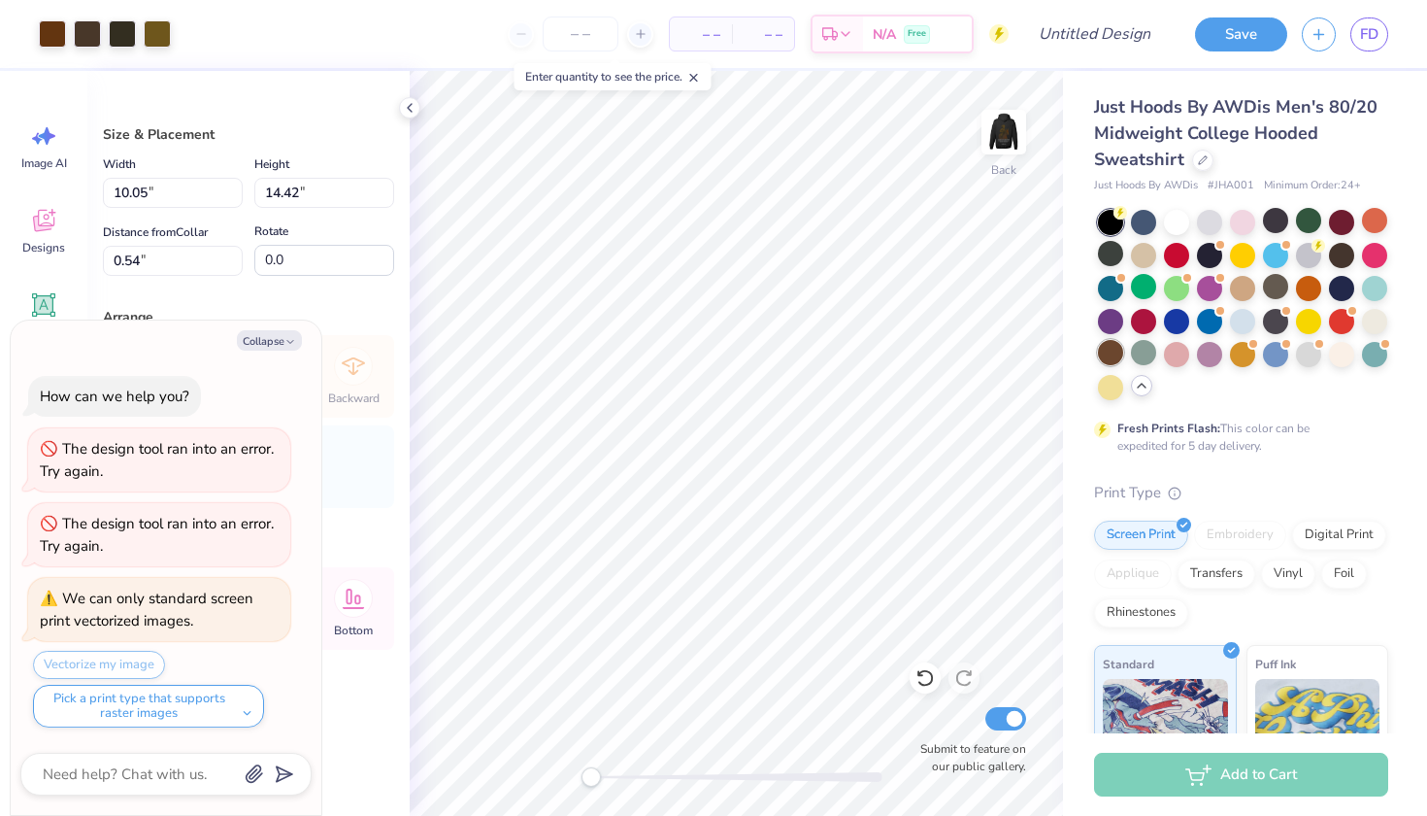
click at [1111, 349] on div at bounding box center [1110, 352] width 25 height 25
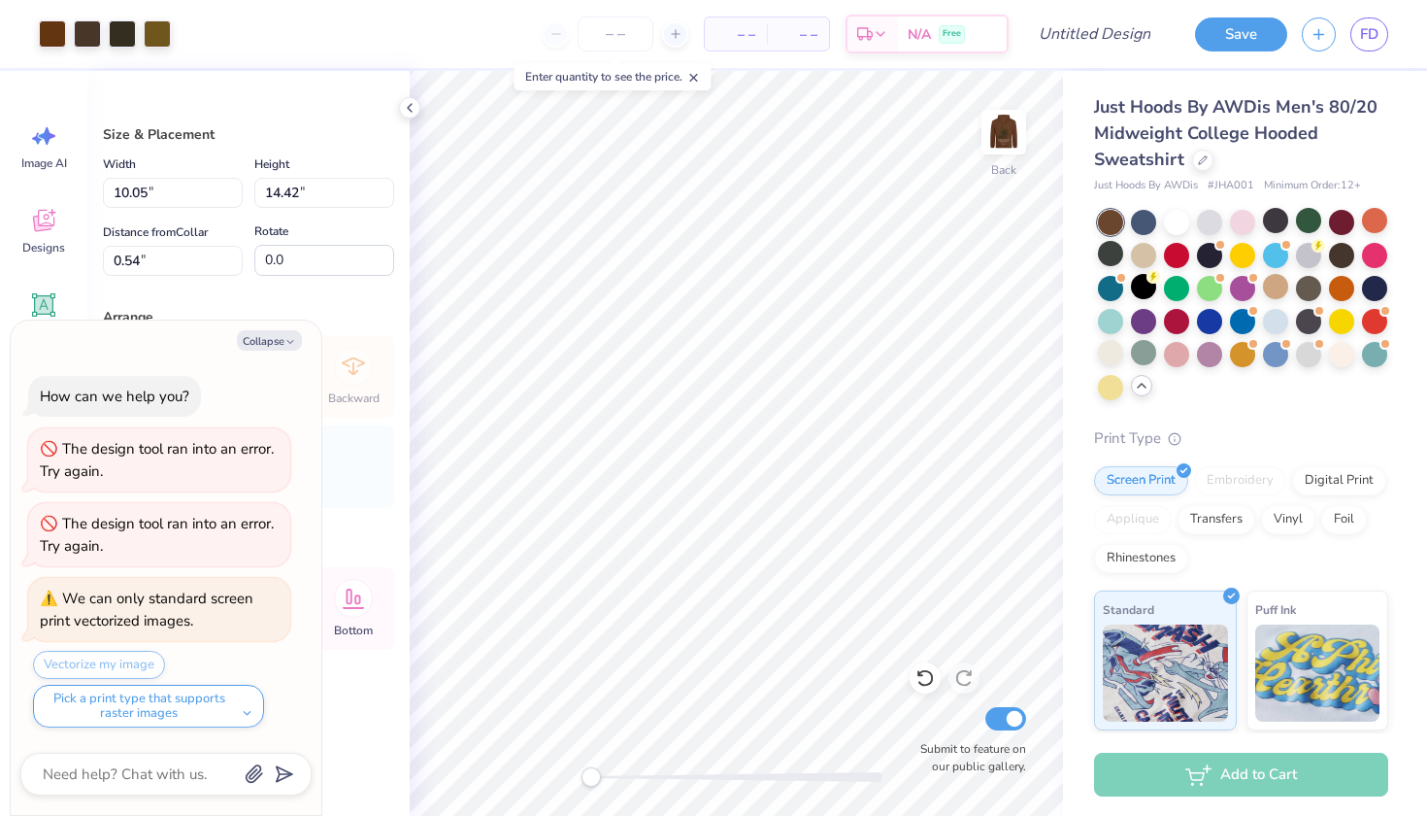
scroll to position [0, 0]
click at [257, 343] on button "Collapse" at bounding box center [269, 340] width 65 height 20
type textarea "x"
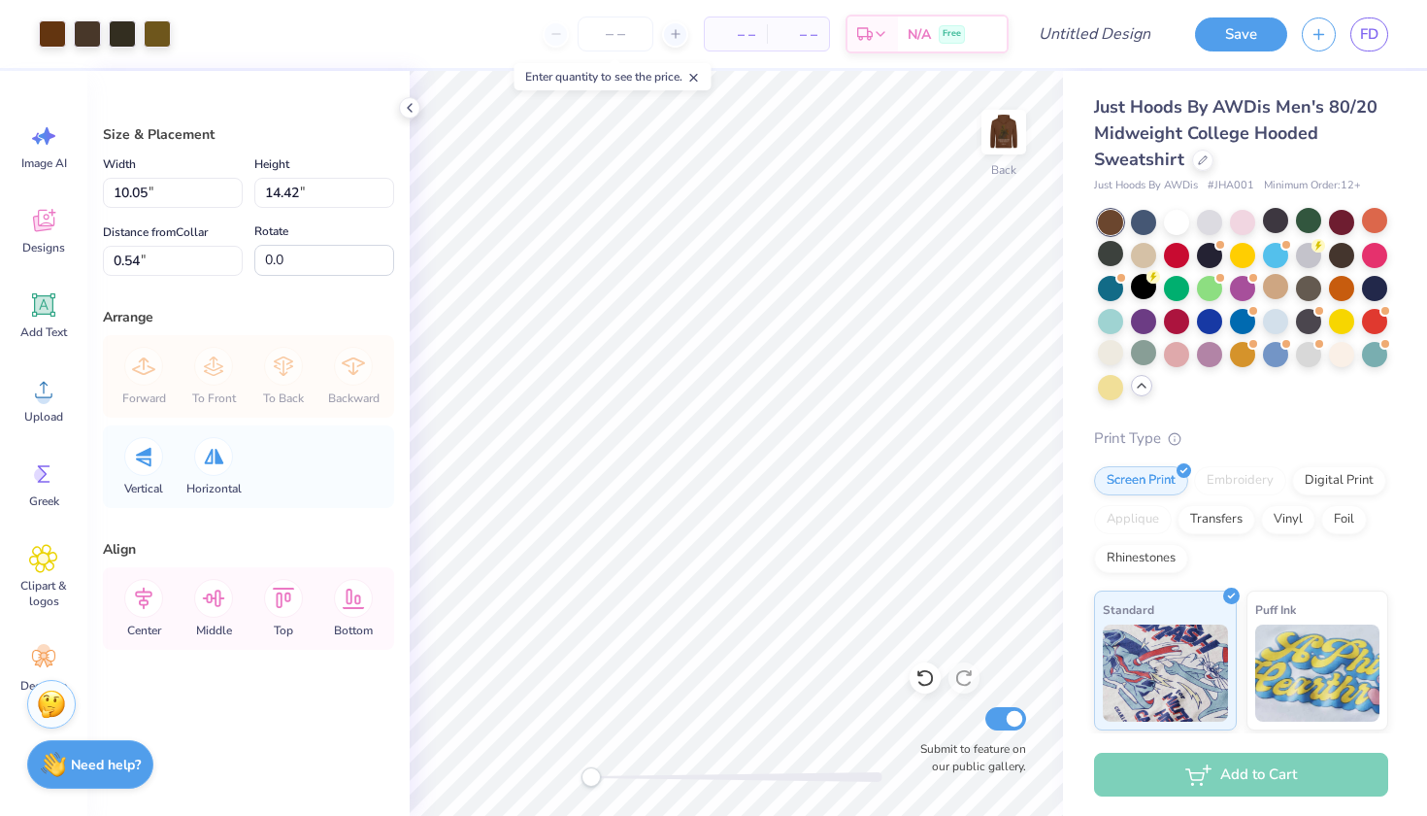
type input "4.24"
type input "6.08"
type input "2.41"
type input "1.31"
type input "3.79"
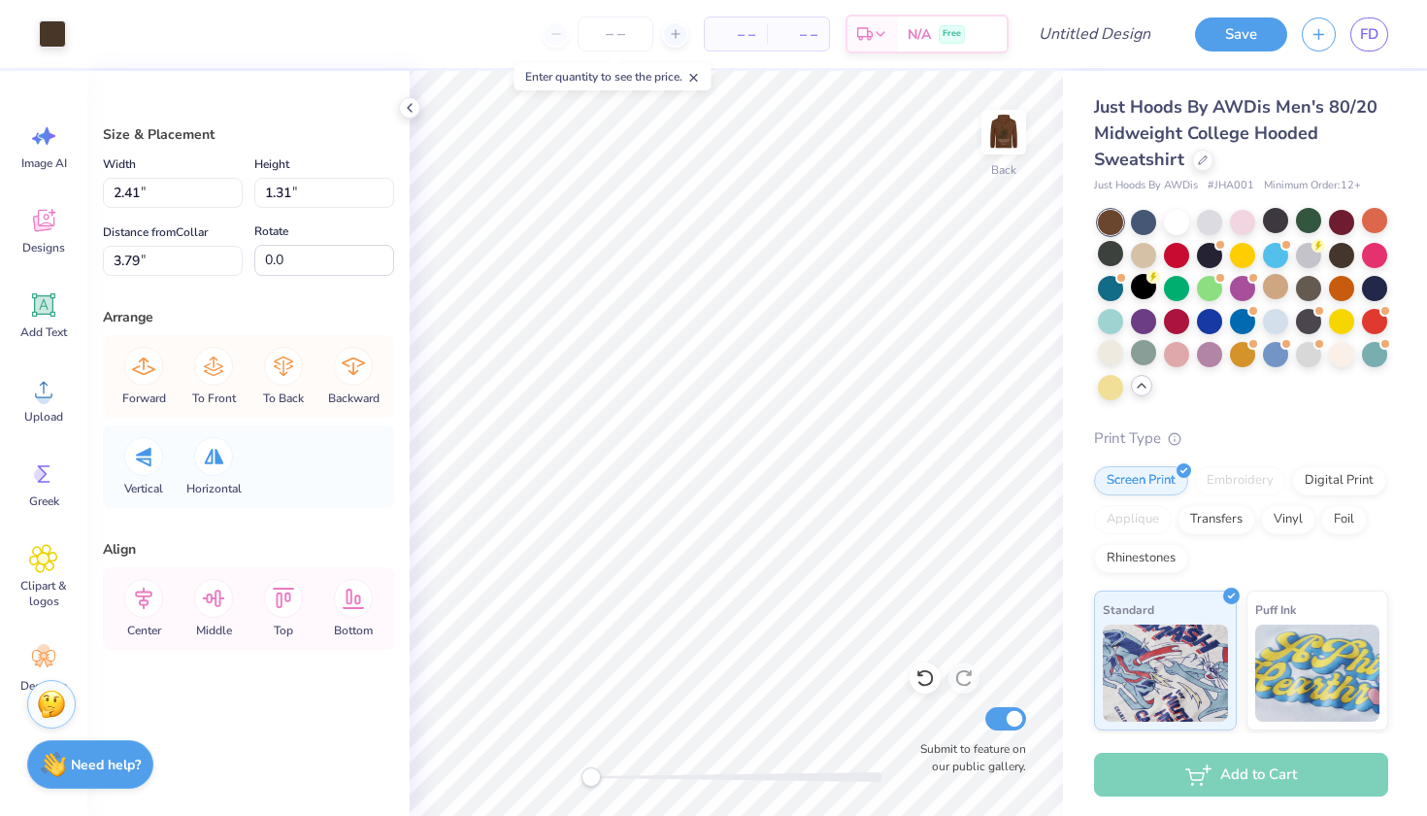
type input "3.87"
type input "2.58"
type input "6.50"
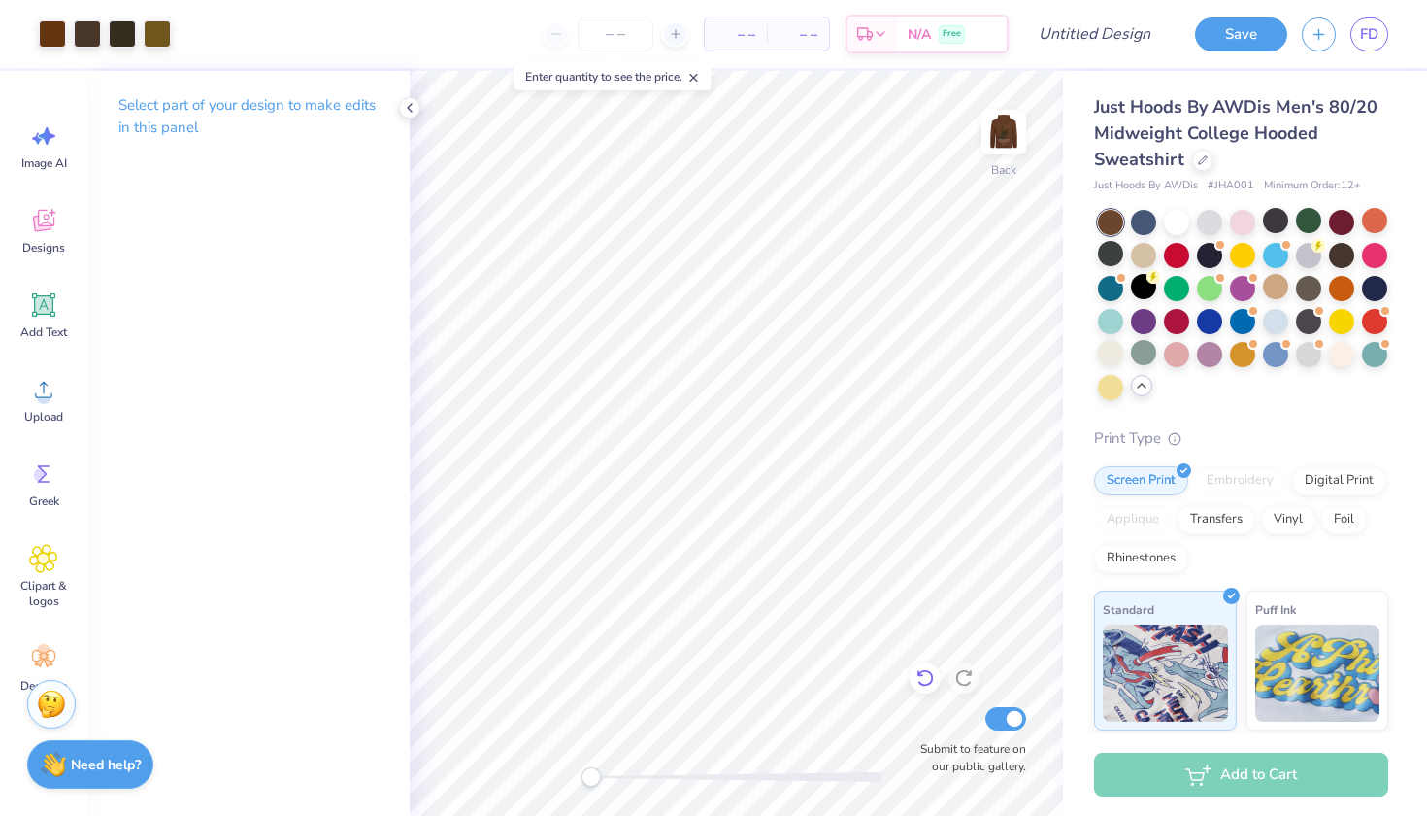
click at [924, 678] on icon at bounding box center [925, 677] width 19 height 19
click at [923, 674] on icon at bounding box center [925, 677] width 19 height 19
click at [923, 684] on icon at bounding box center [925, 677] width 19 height 19
click at [917, 672] on icon at bounding box center [925, 677] width 19 height 19
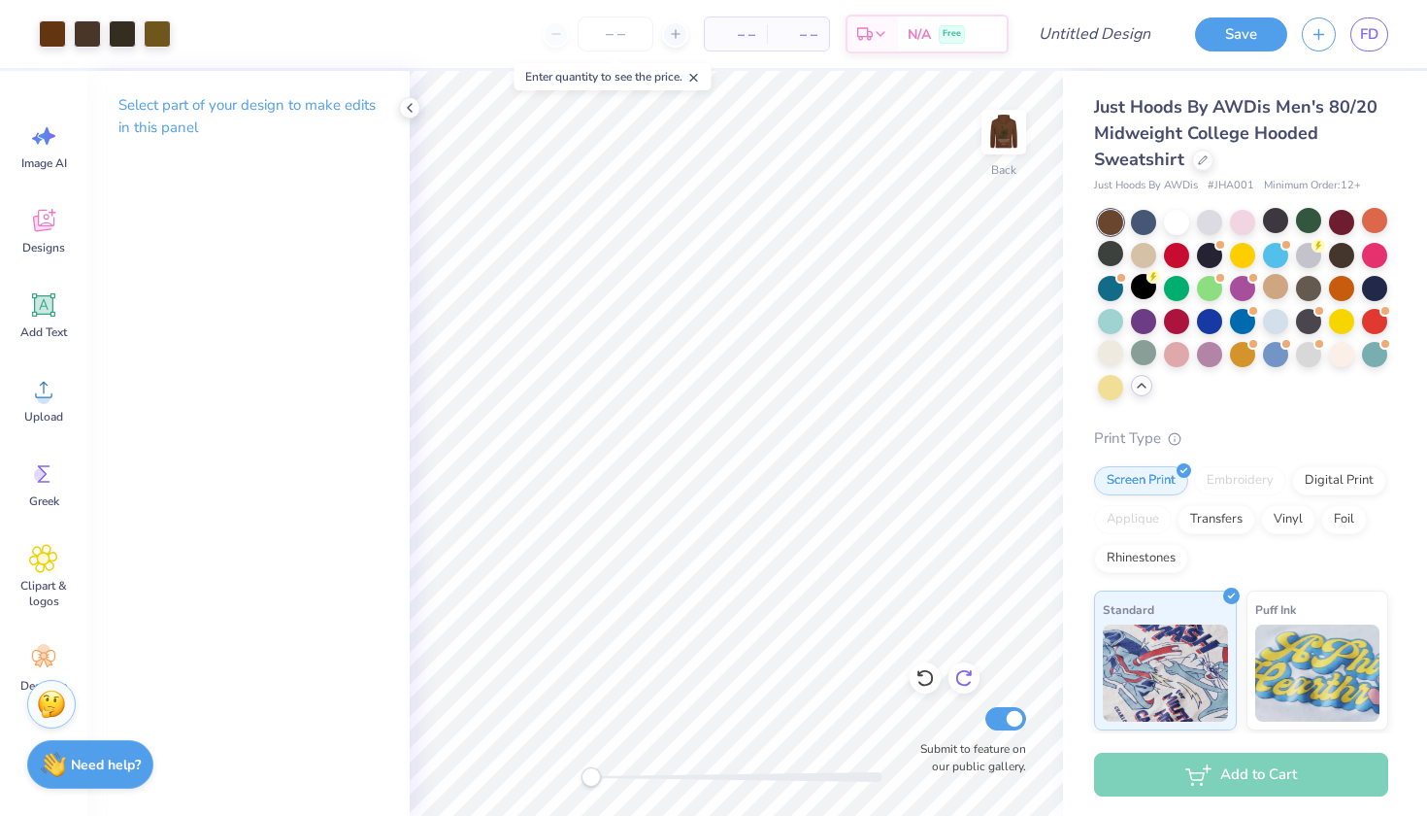
click at [965, 677] on icon at bounding box center [963, 677] width 19 height 19
click at [42, 398] on circle at bounding box center [44, 397] width 14 height 14
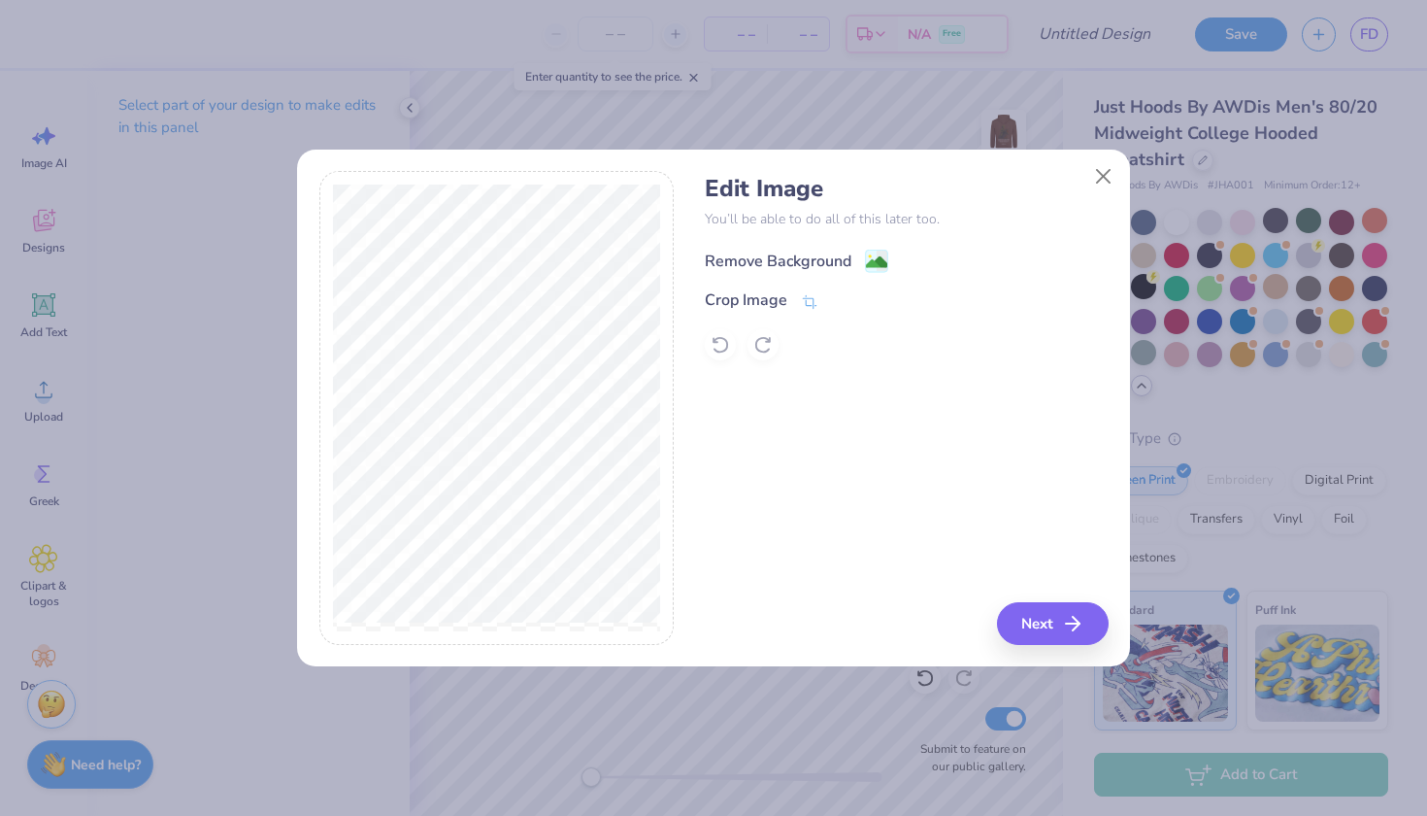
click at [819, 268] on div "Remove Background" at bounding box center [778, 261] width 147 height 23
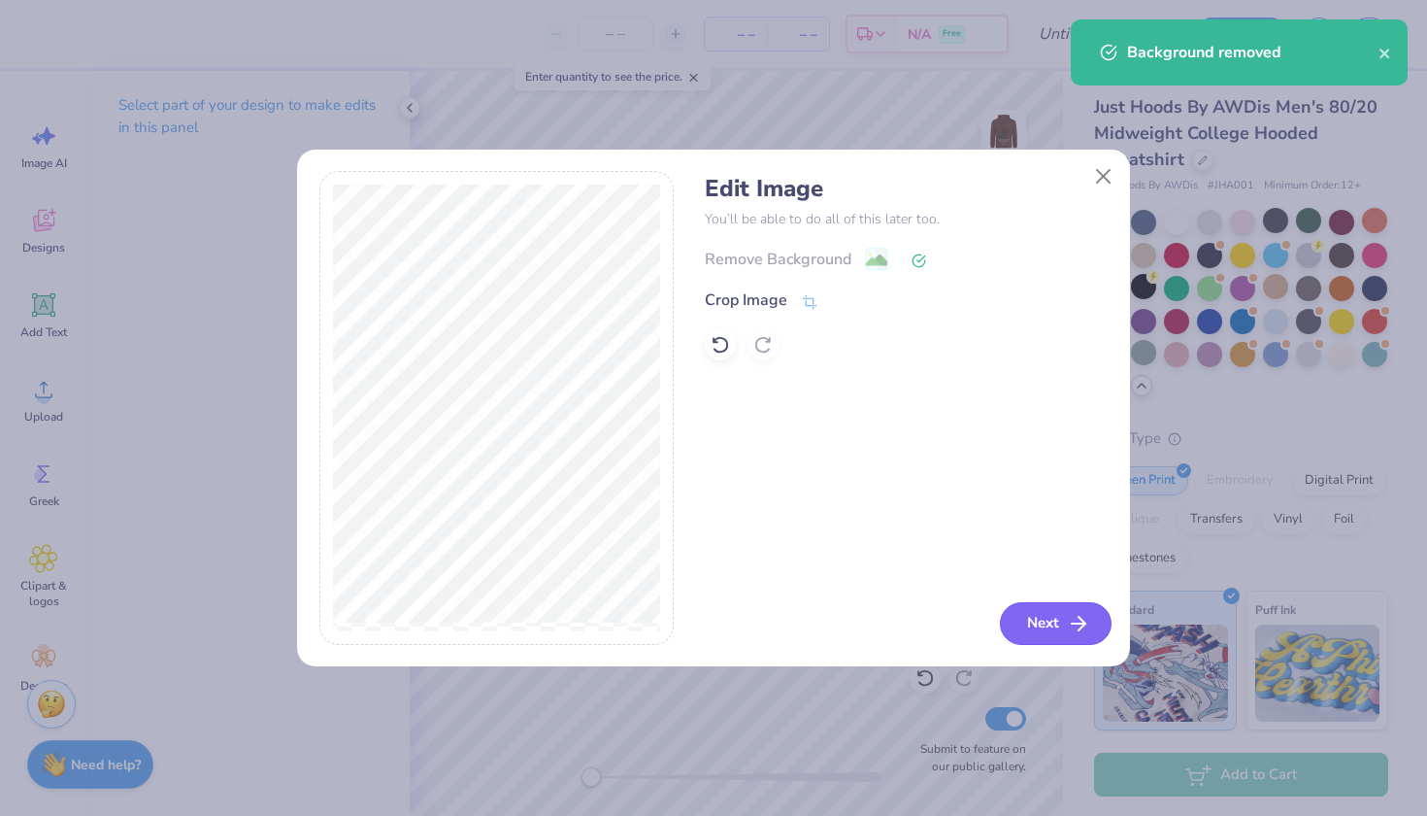
click at [1065, 610] on button "Next" at bounding box center [1056, 623] width 112 height 43
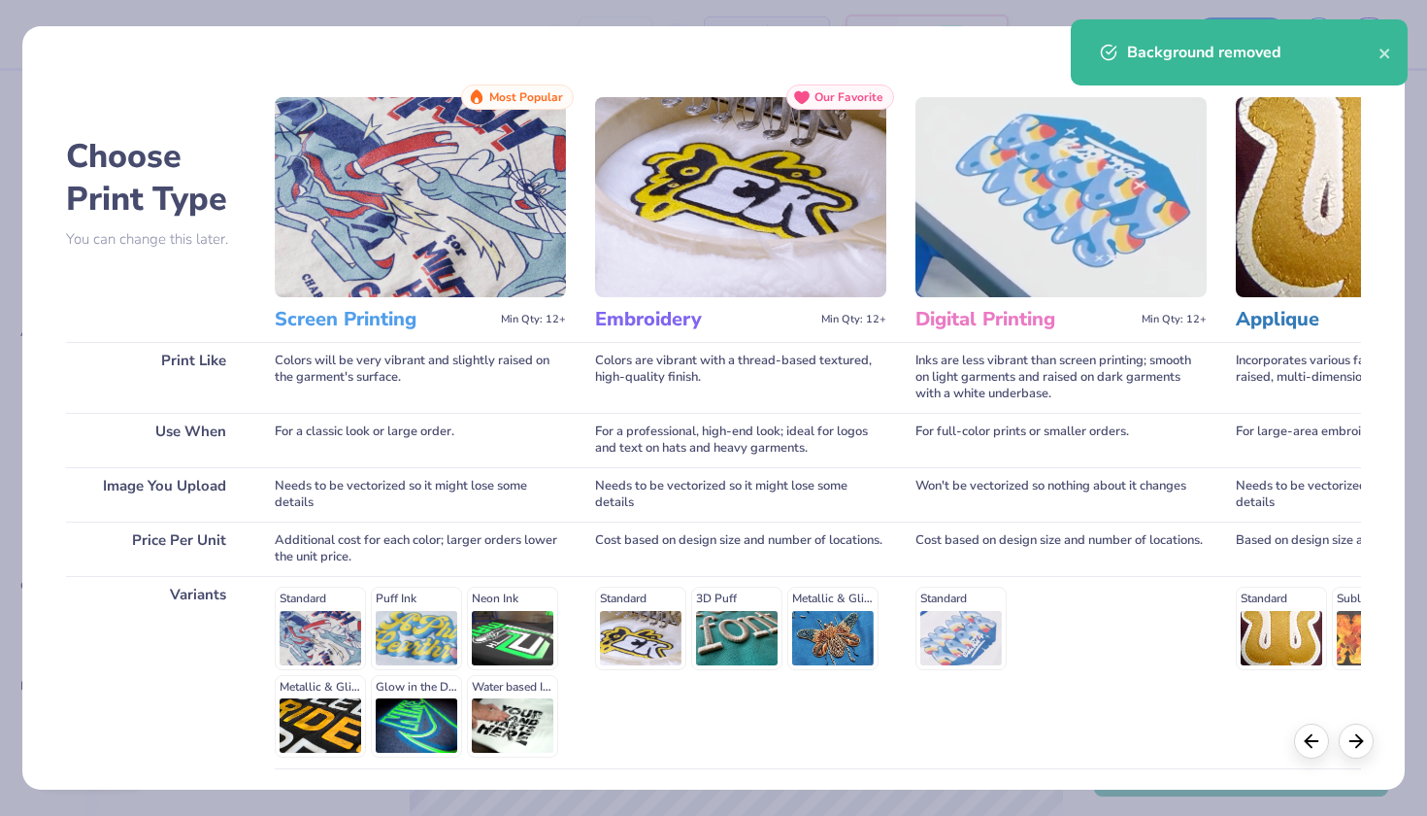
click at [379, 239] on img at bounding box center [420, 197] width 291 height 200
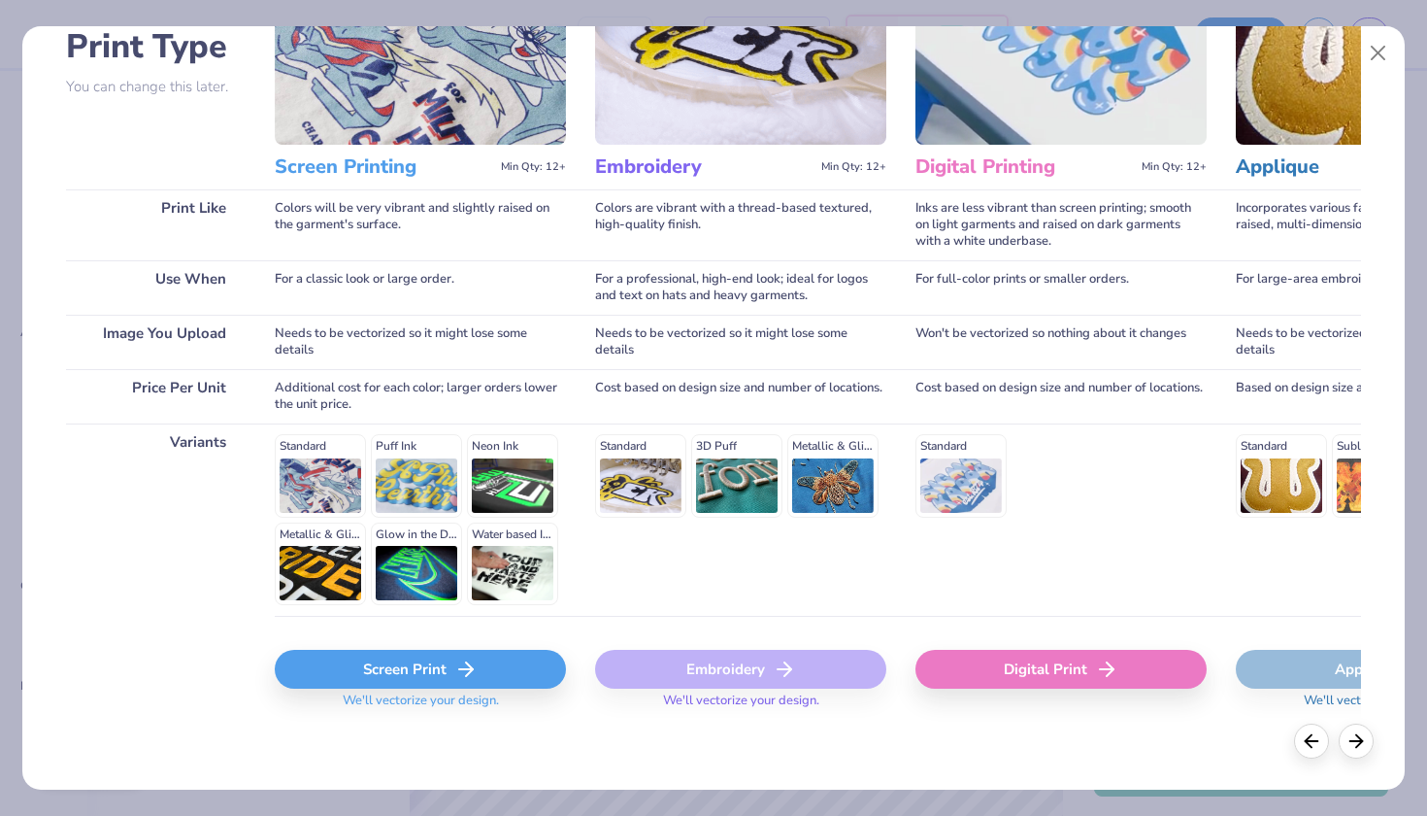
scroll to position [151, 0]
click at [376, 667] on div "Screen Print" at bounding box center [420, 670] width 291 height 39
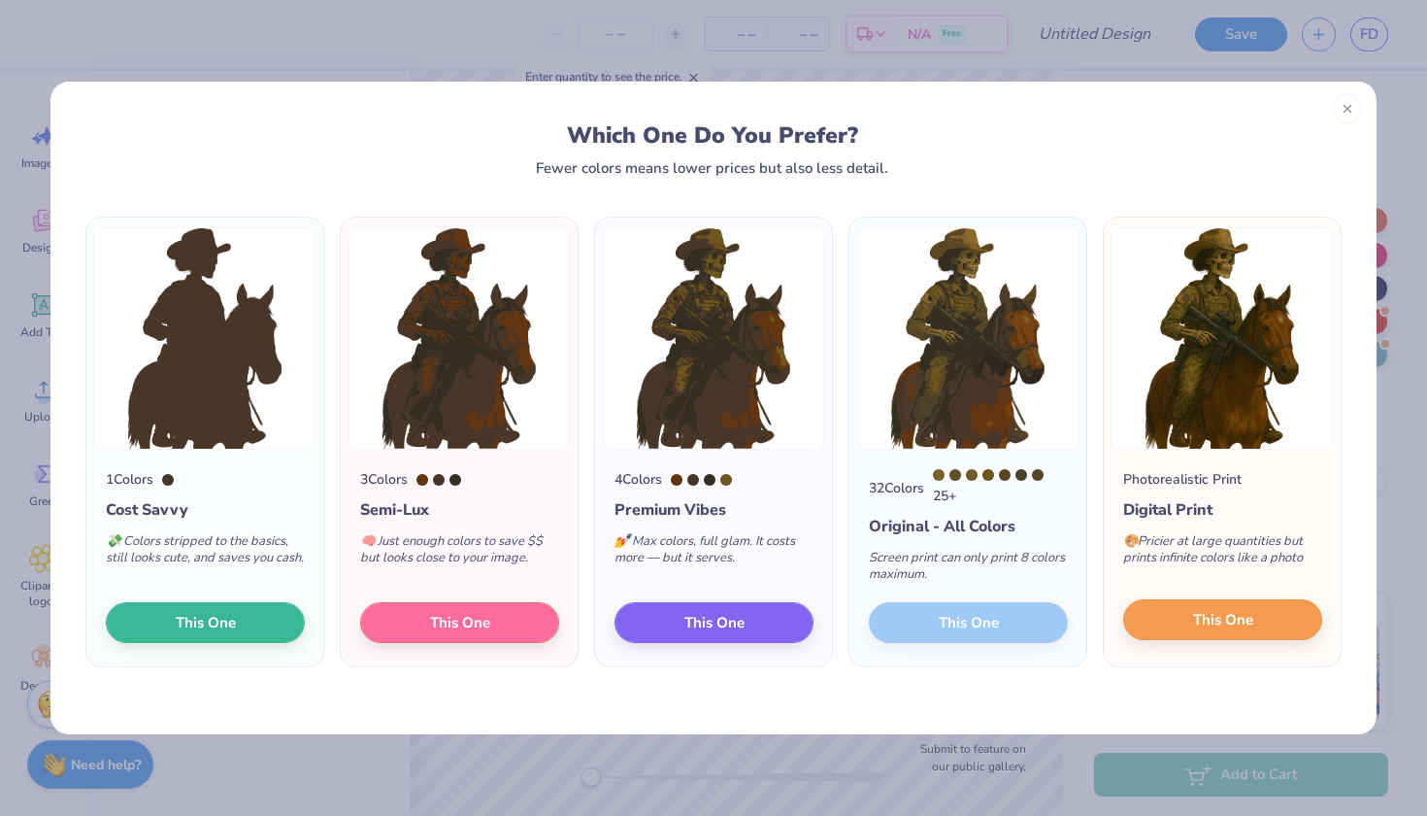
click at [1224, 623] on span "This One" at bounding box center [1223, 620] width 60 height 22
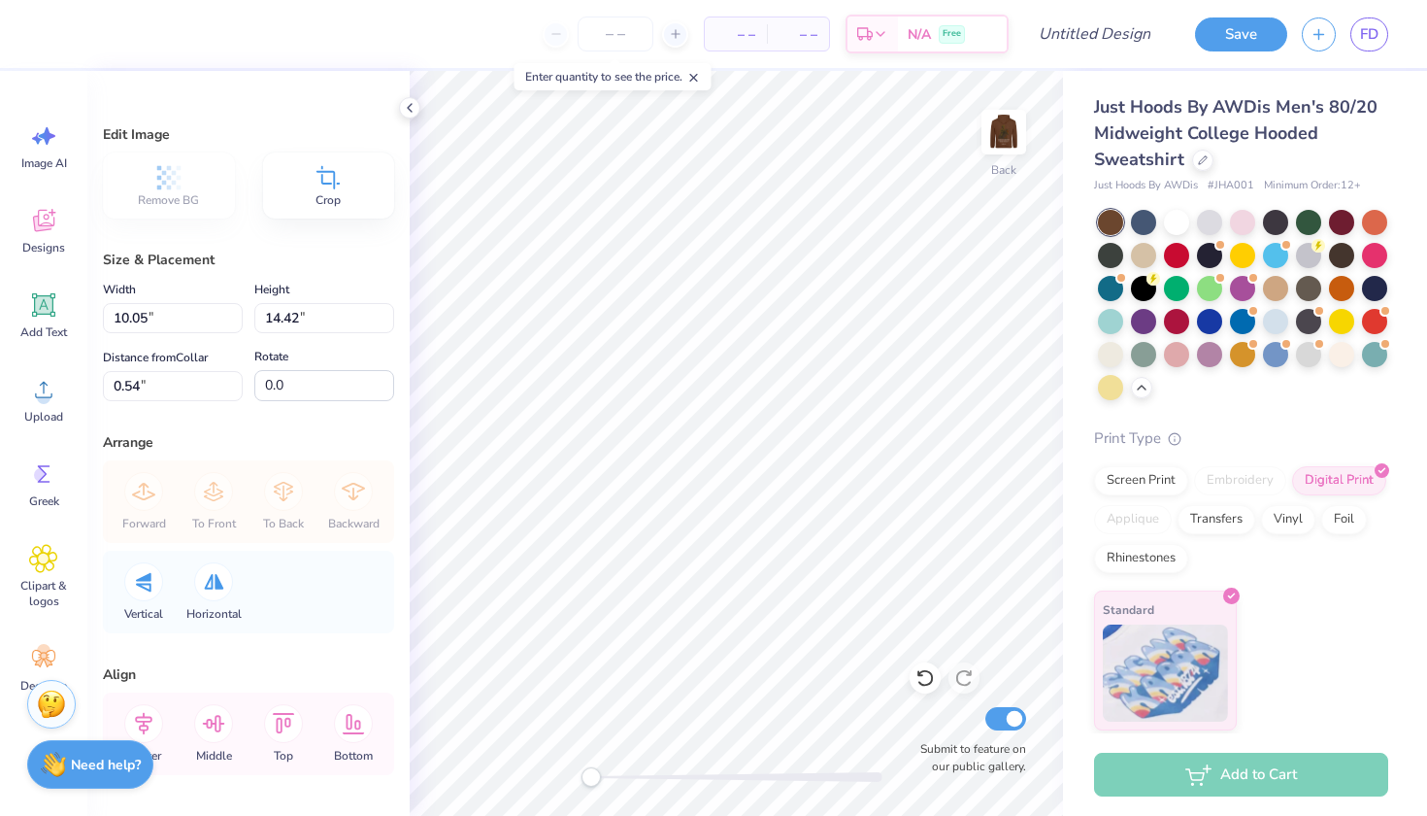
type input "4.10"
type input "5.87"
type input "3.00"
type input "3.50"
type input "5.02"
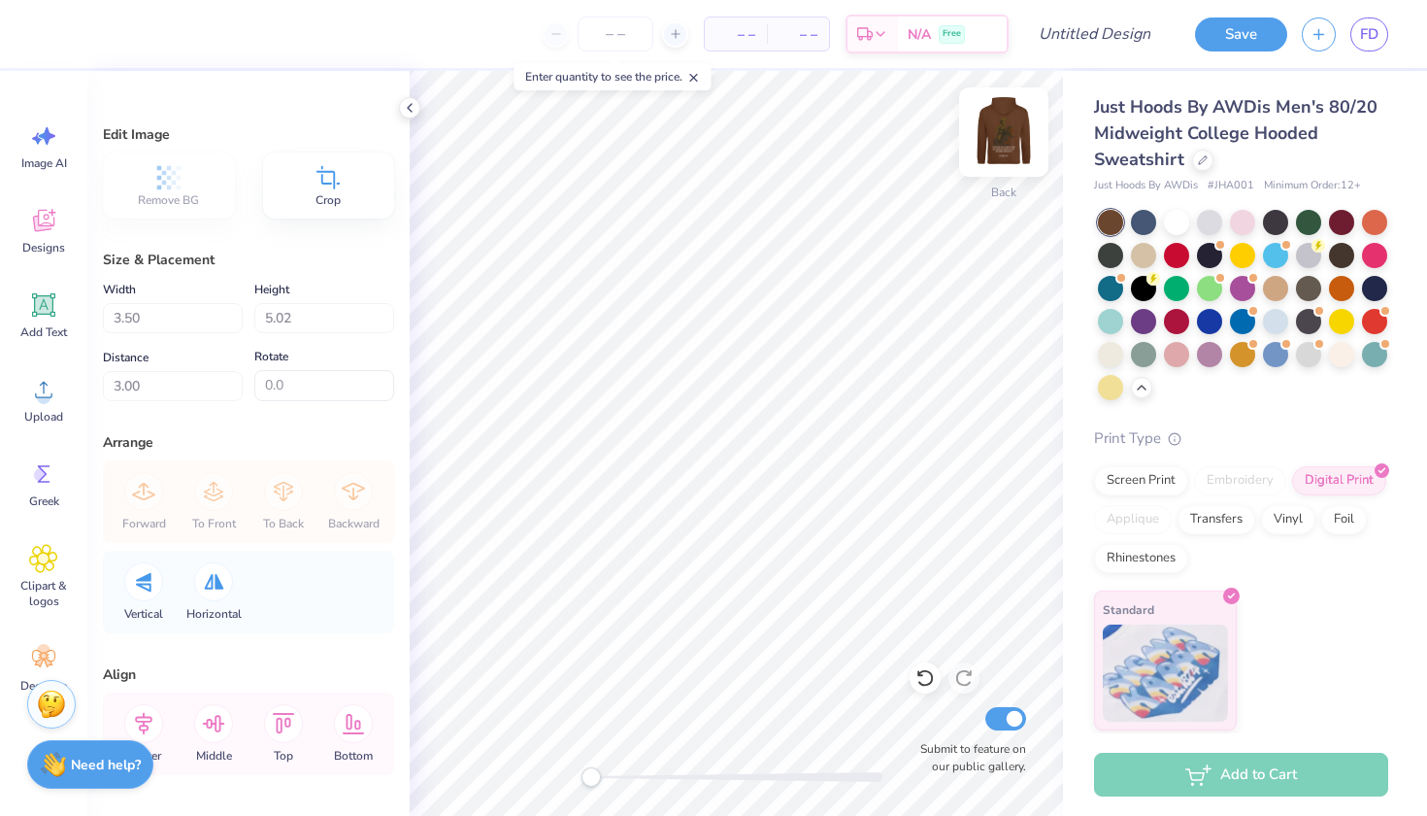
click at [1013, 129] on img at bounding box center [1004, 132] width 78 height 78
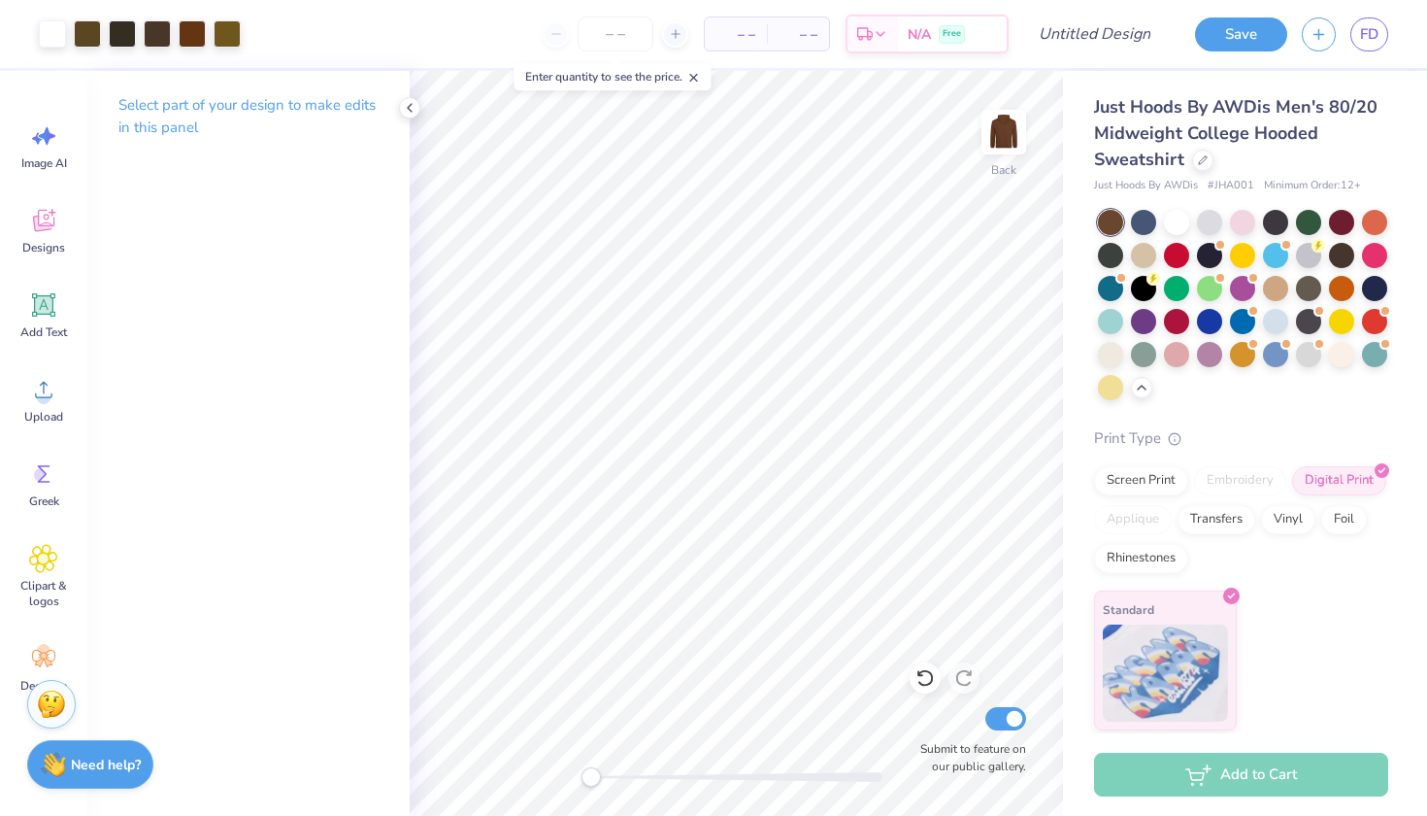
click at [923, 685] on icon at bounding box center [925, 678] width 17 height 17
click at [954, 674] on icon at bounding box center [963, 677] width 19 height 19
click at [1015, 130] on img at bounding box center [1004, 132] width 78 height 78
click at [37, 402] on icon at bounding box center [43, 389] width 29 height 29
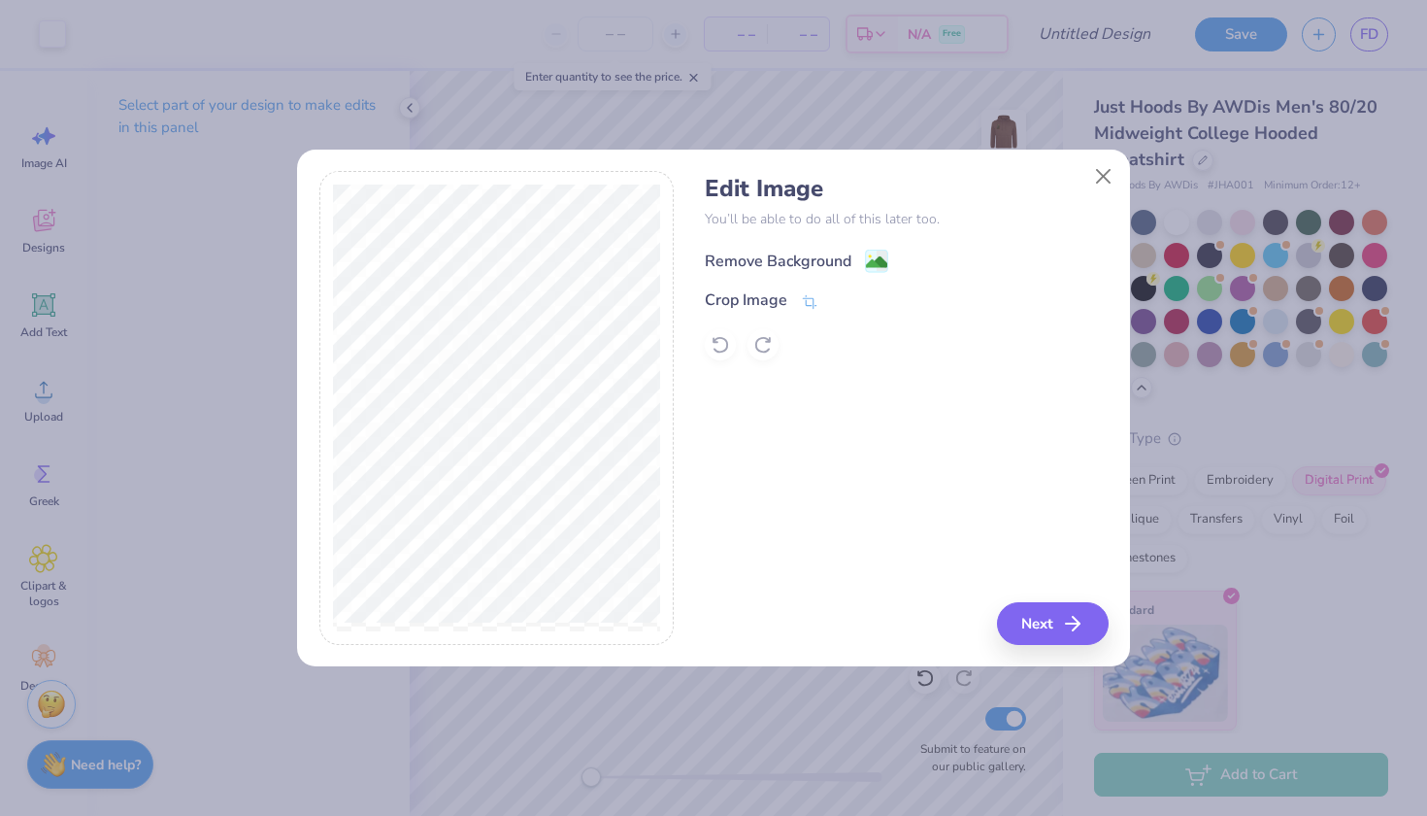
click at [775, 261] on div "Remove Background" at bounding box center [778, 261] width 147 height 23
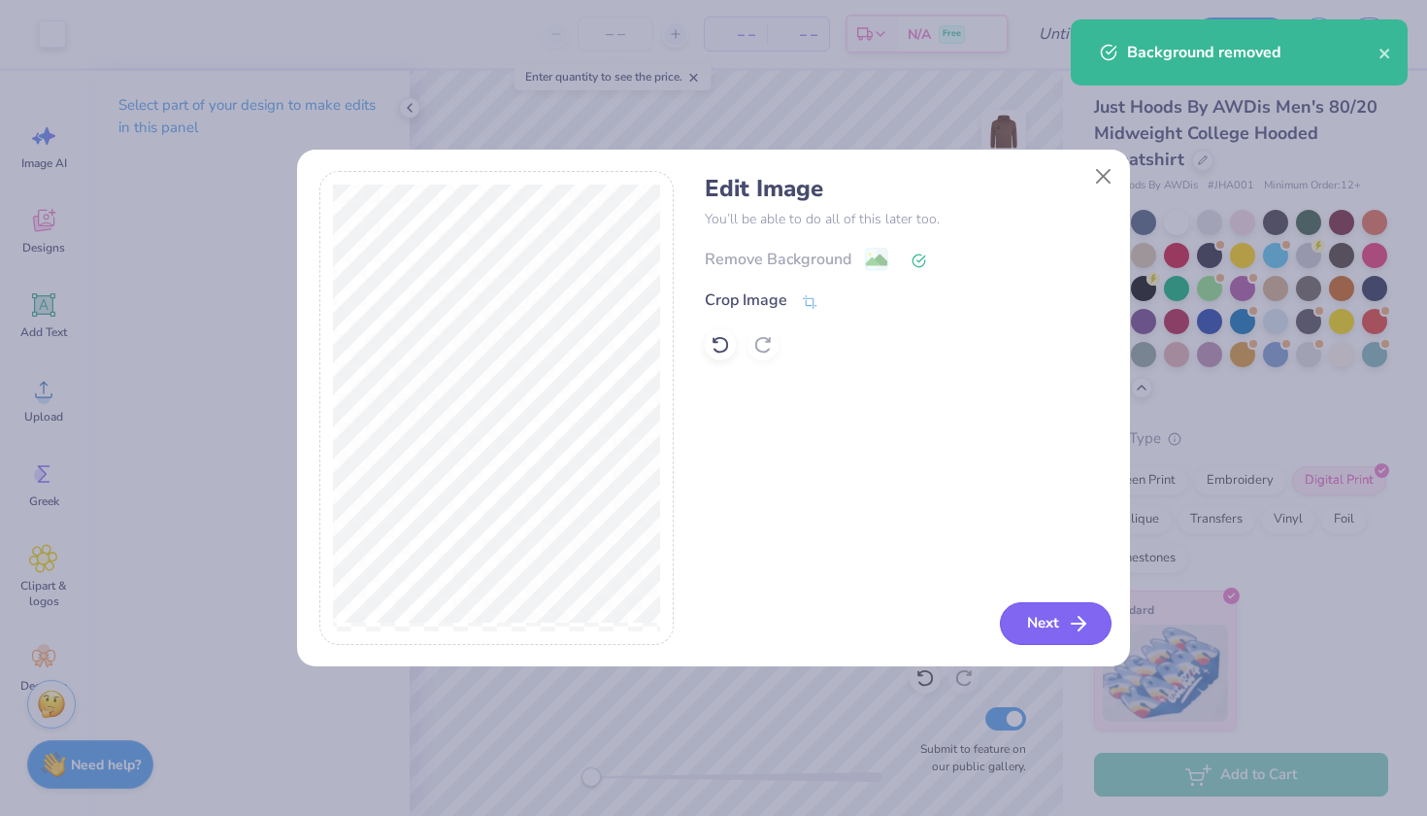
click at [1025, 616] on button "Next" at bounding box center [1056, 623] width 112 height 43
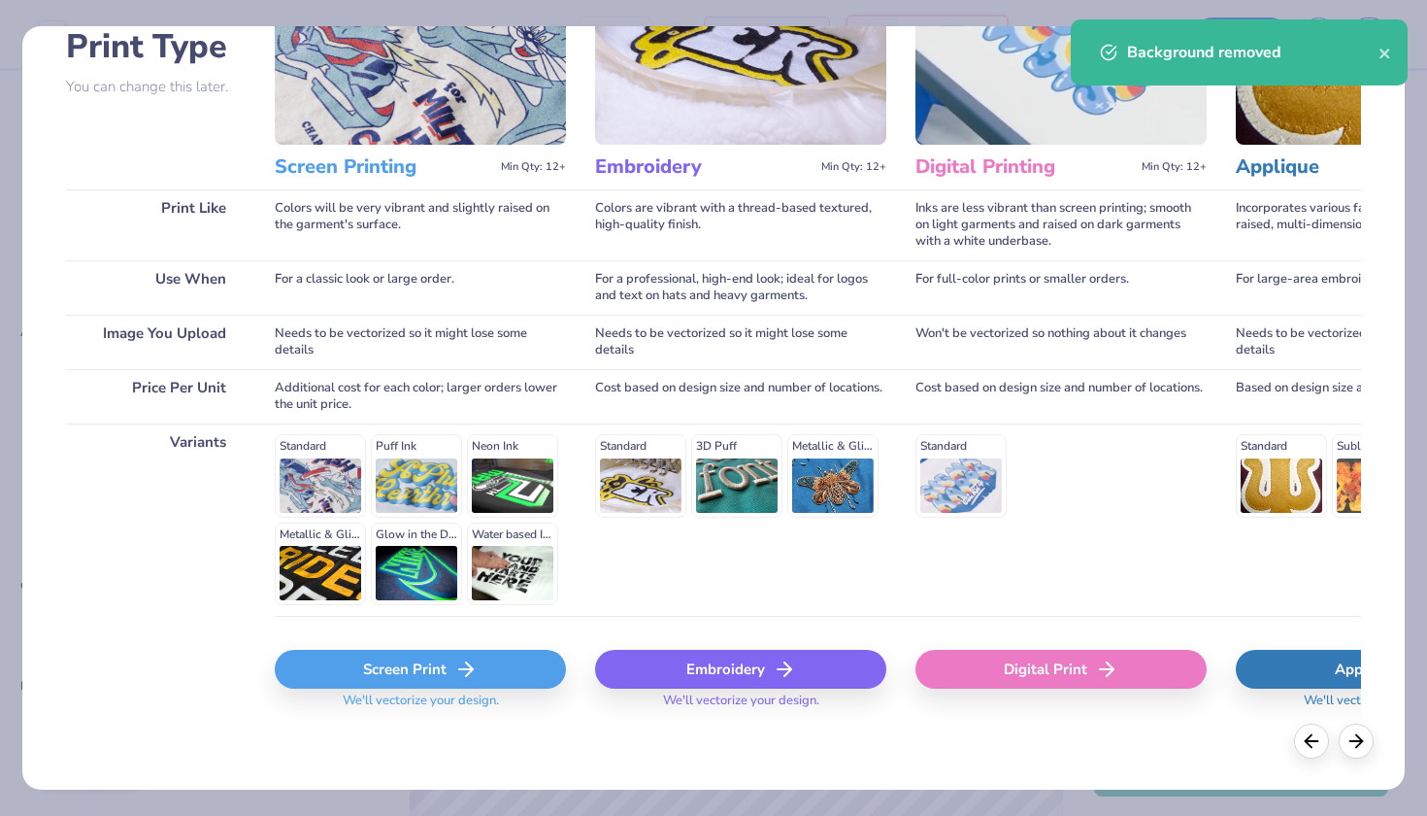
scroll to position [151, 0]
click at [427, 680] on div "Screen Print" at bounding box center [420, 670] width 291 height 39
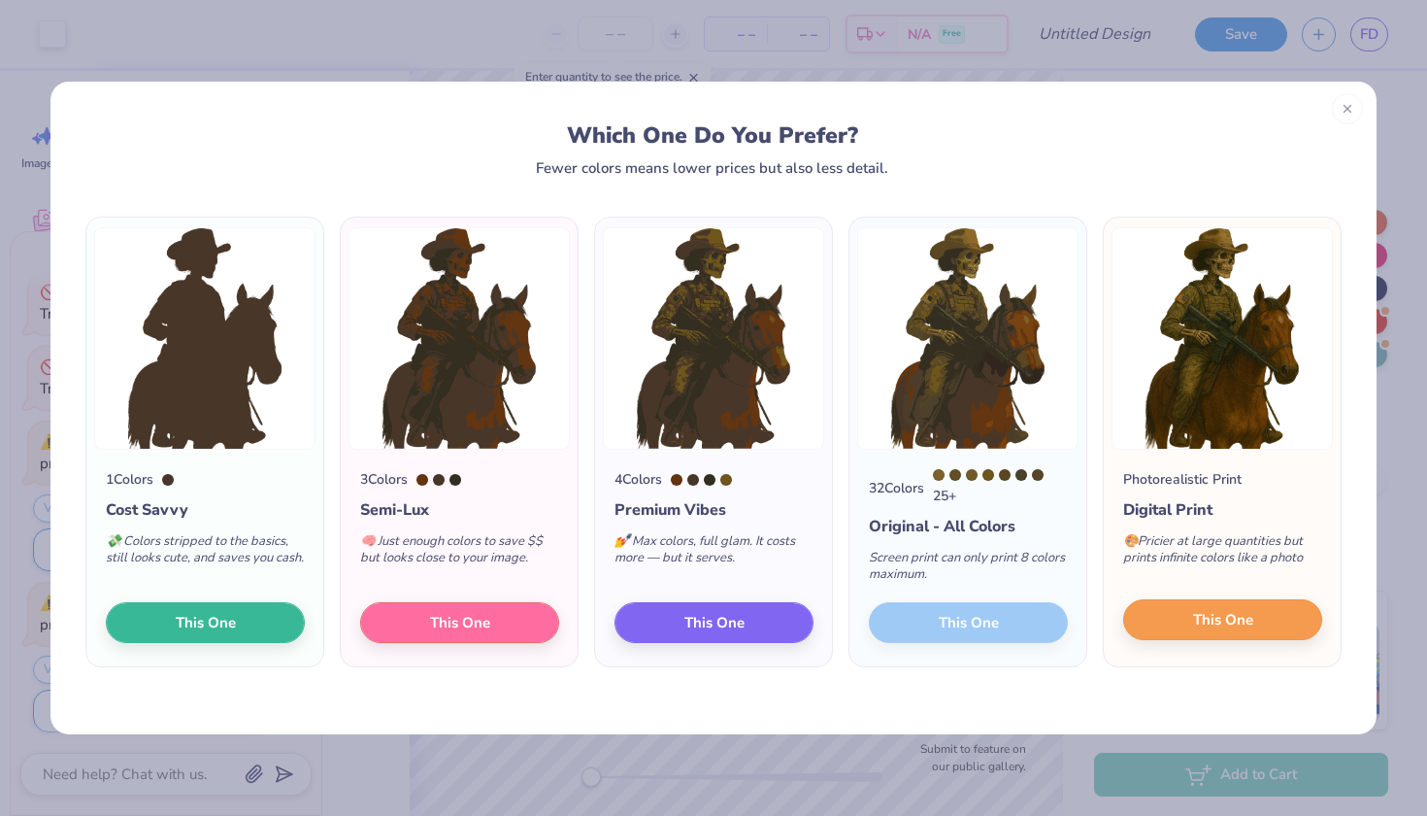
scroll to position [69, 0]
click at [1221, 618] on span "This One" at bounding box center [1223, 620] width 60 height 22
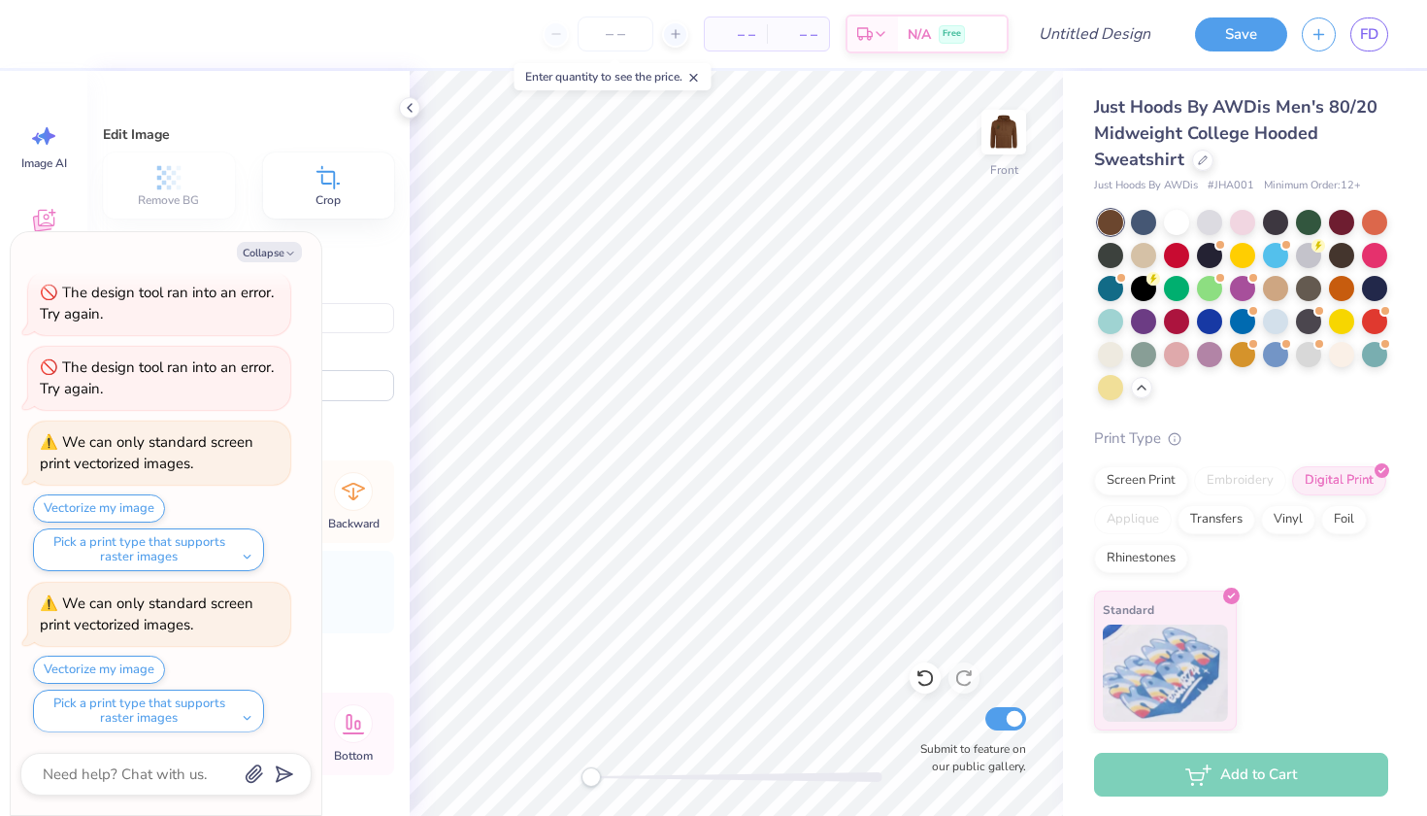
type textarea "x"
type input "8.89"
type input "12.75"
type textarea "x"
type input "6.00"
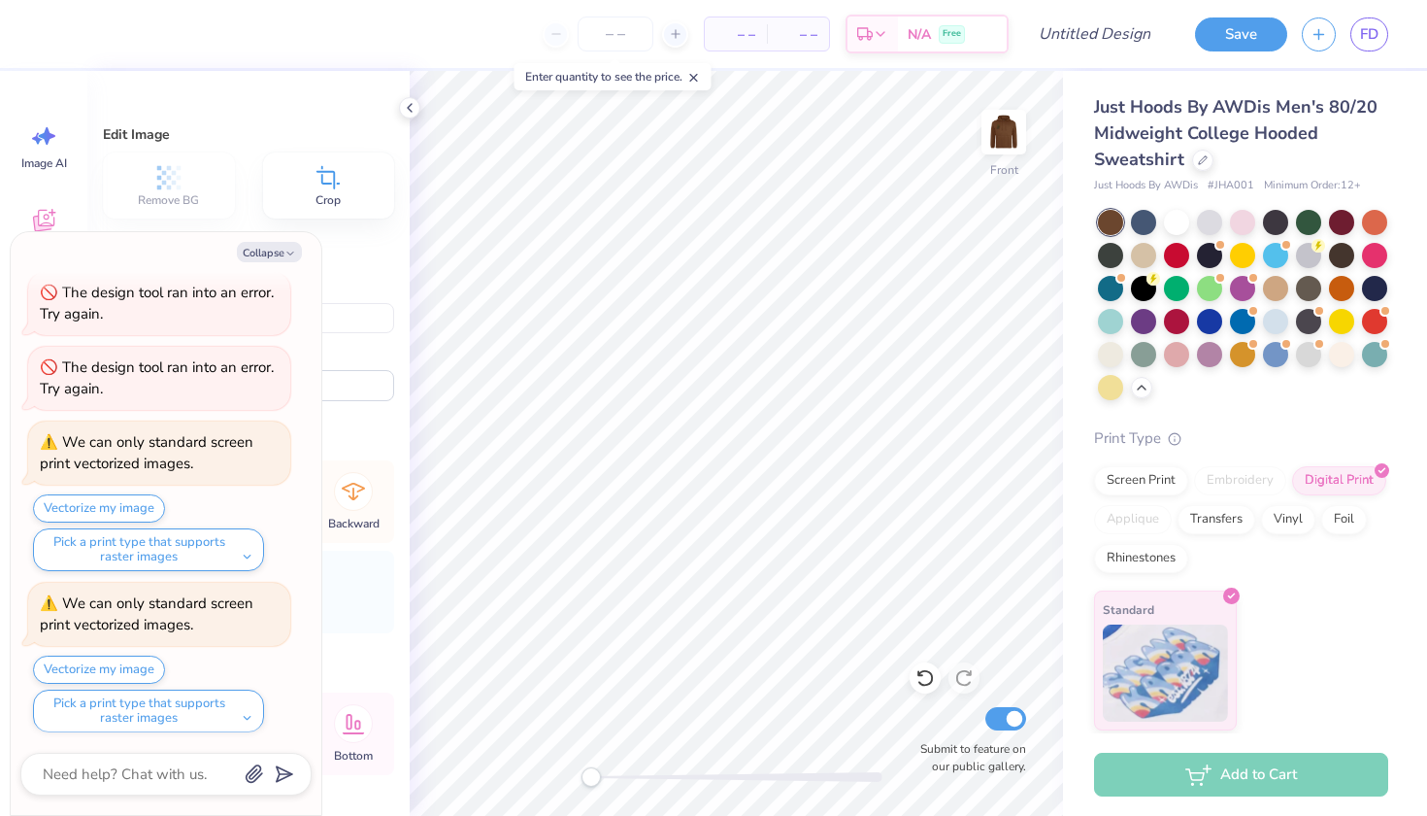
type textarea "x"
type input "9.68"
type input "13.88"
type input "6.80"
type textarea "x"
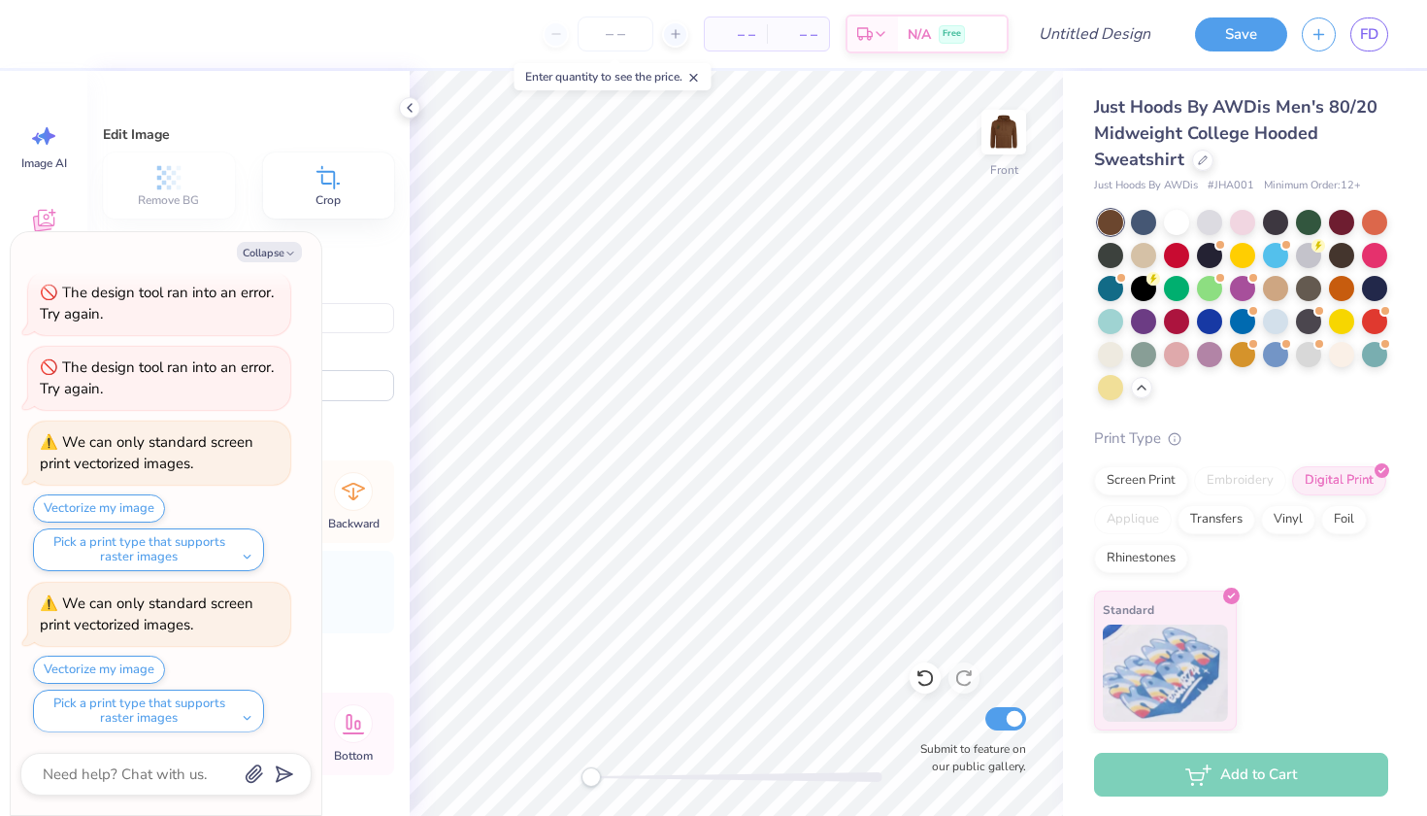
type input "9.47"
type input "13.59"
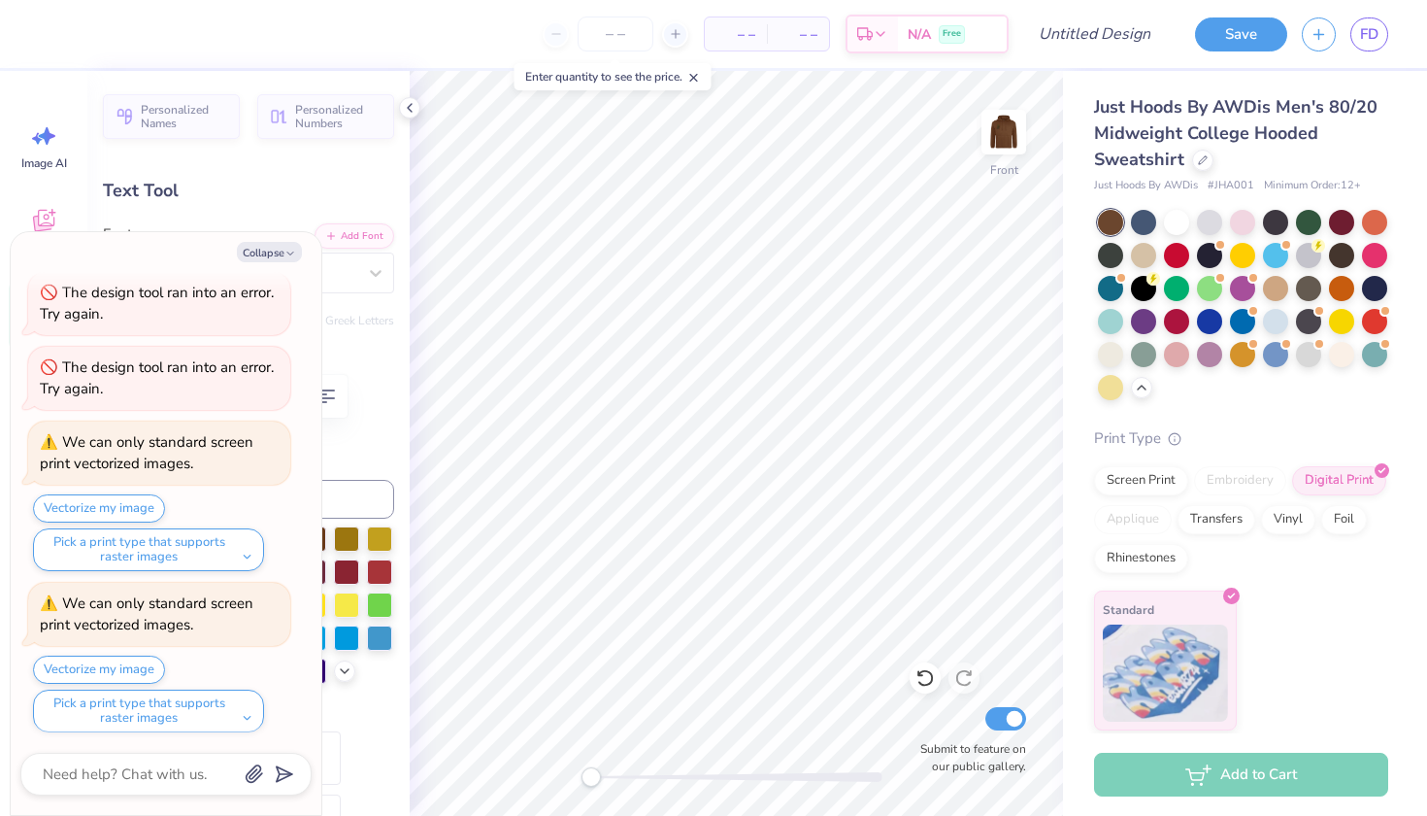
scroll to position [5, 1]
click at [843, 375] on li "Copy" at bounding box center [851, 375] width 152 height 38
type textarea "x"
type input "0.0"
click at [277, 250] on button "Collapse" at bounding box center [269, 252] width 65 height 20
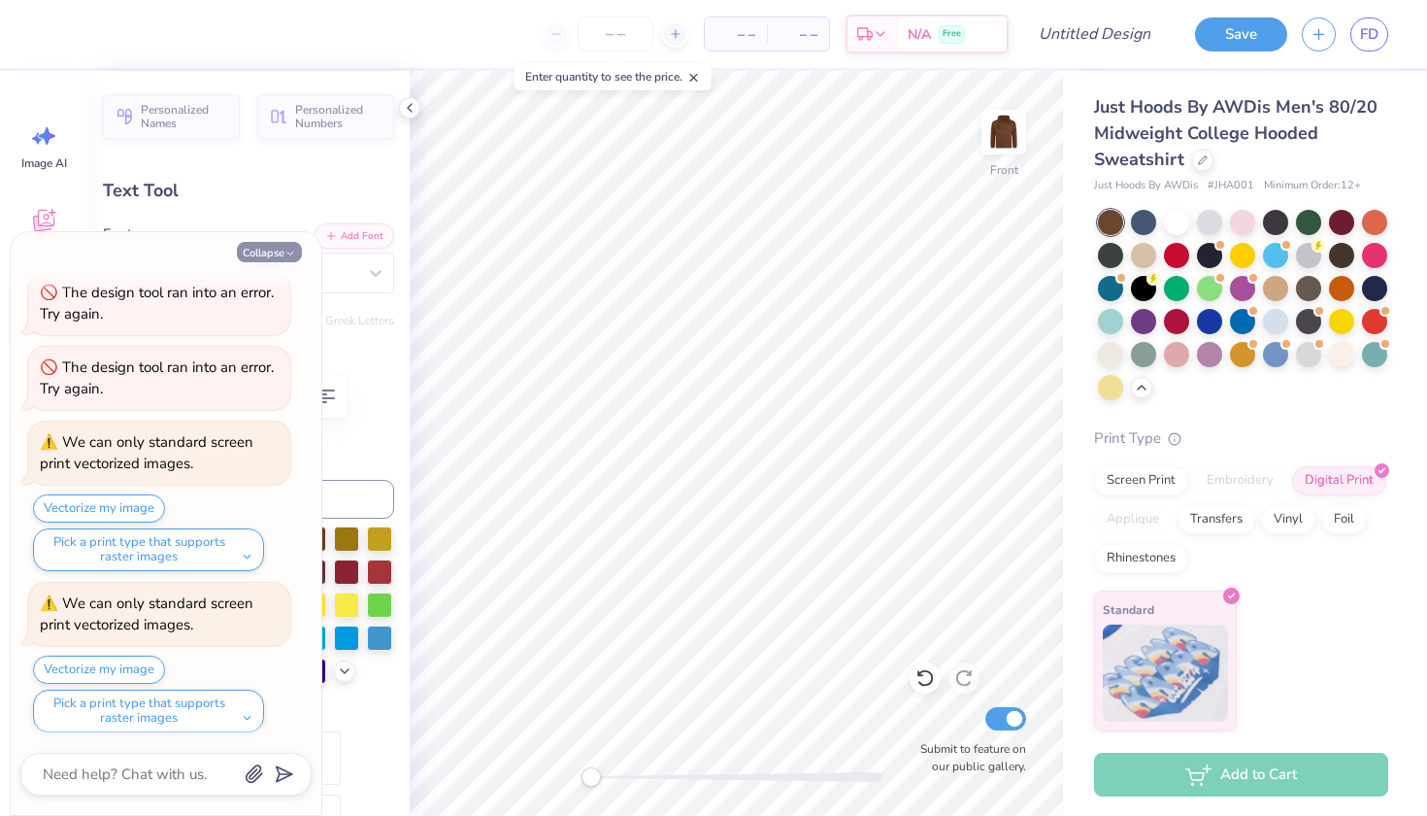
type textarea "x"
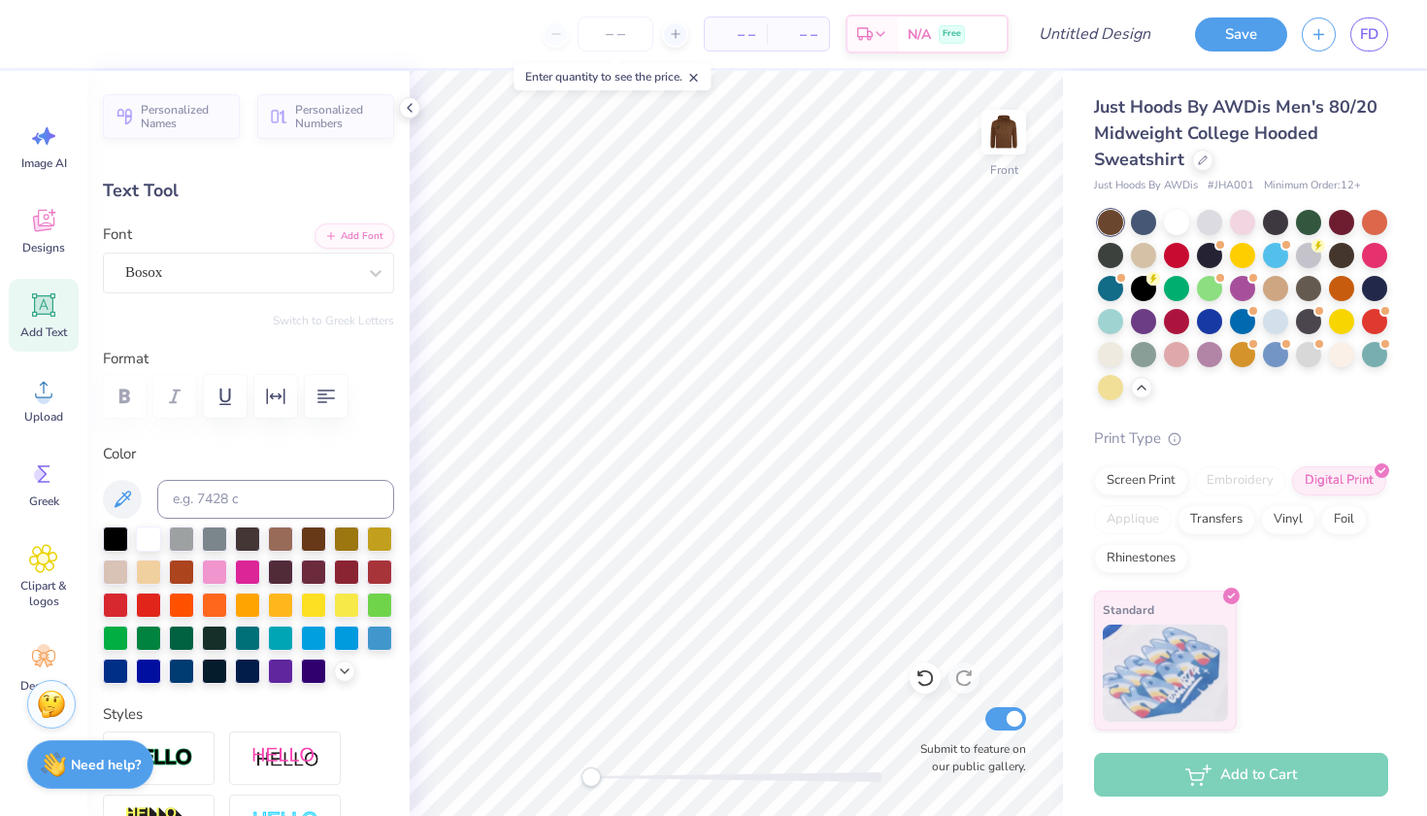
click at [46, 314] on icon at bounding box center [43, 304] width 23 height 23
type input "6.64"
type input "1.92"
type input "15.04"
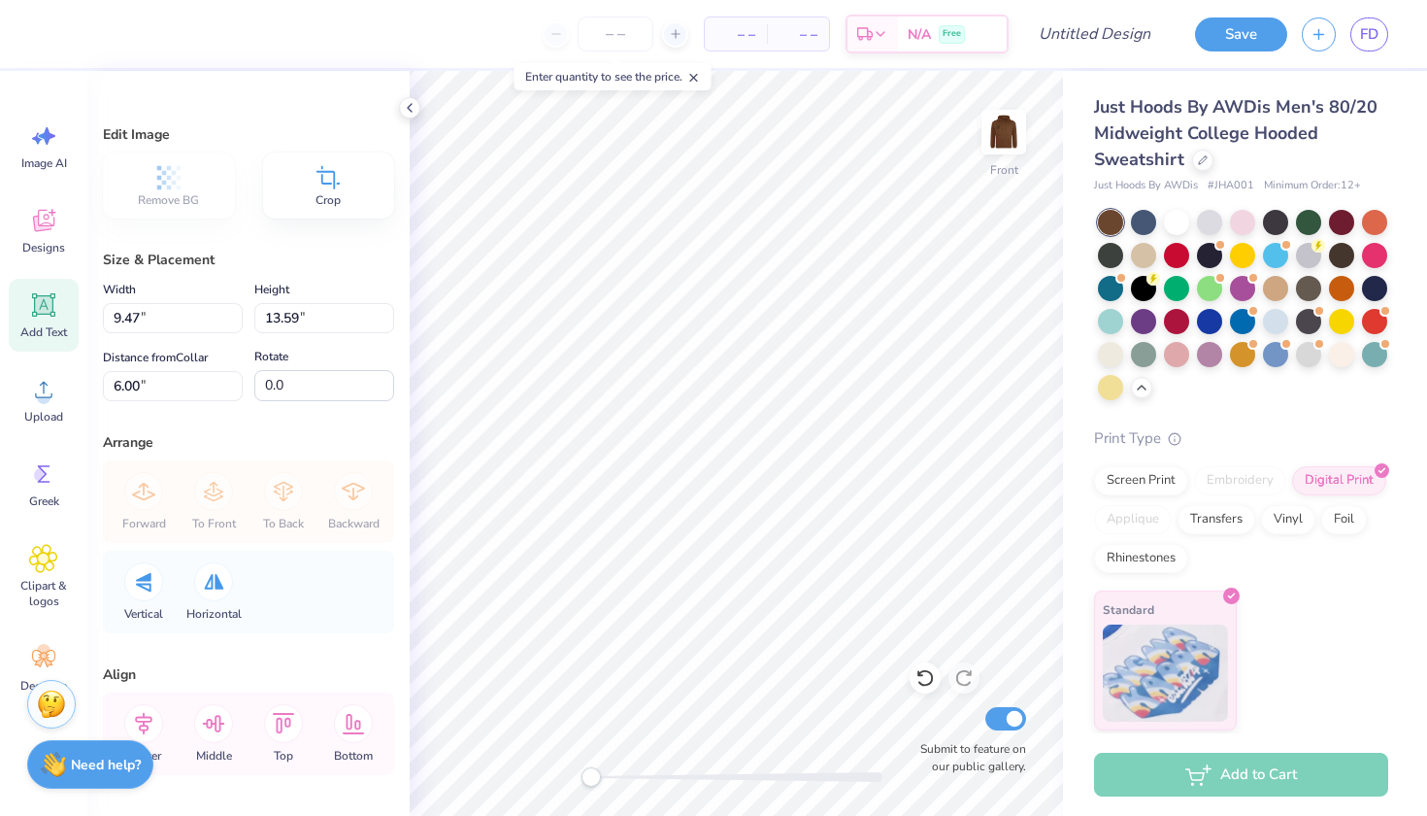
click at [36, 323] on div "Add Text" at bounding box center [44, 315] width 70 height 73
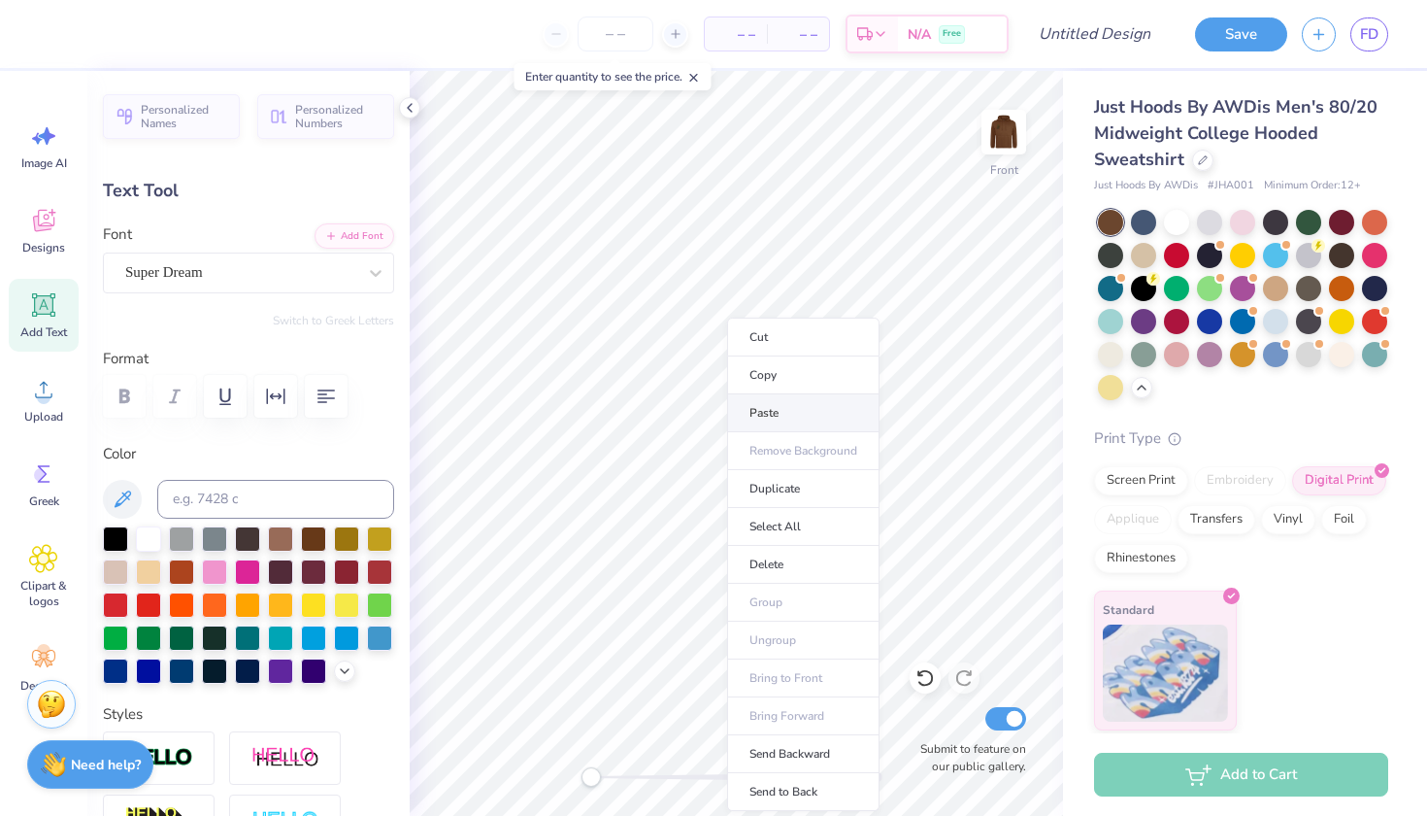
click at [777, 408] on li "Paste" at bounding box center [803, 413] width 152 height 38
type input "10.78"
type input "4.57"
type input "13.48"
type input "0.1"
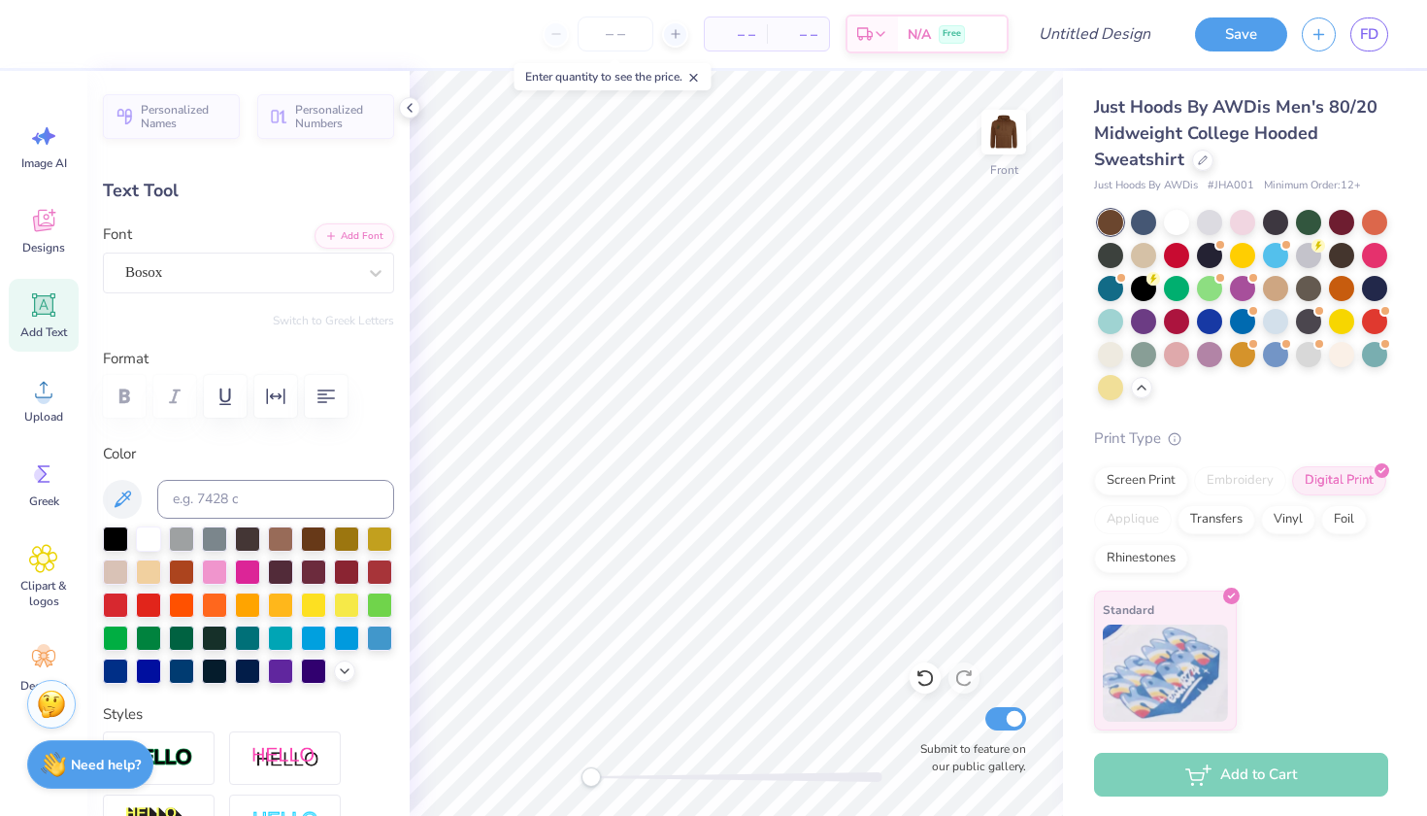
scroll to position [0, 13]
type input "0.1"
type input "0.0"
type input "19.22"
type input "0.1"
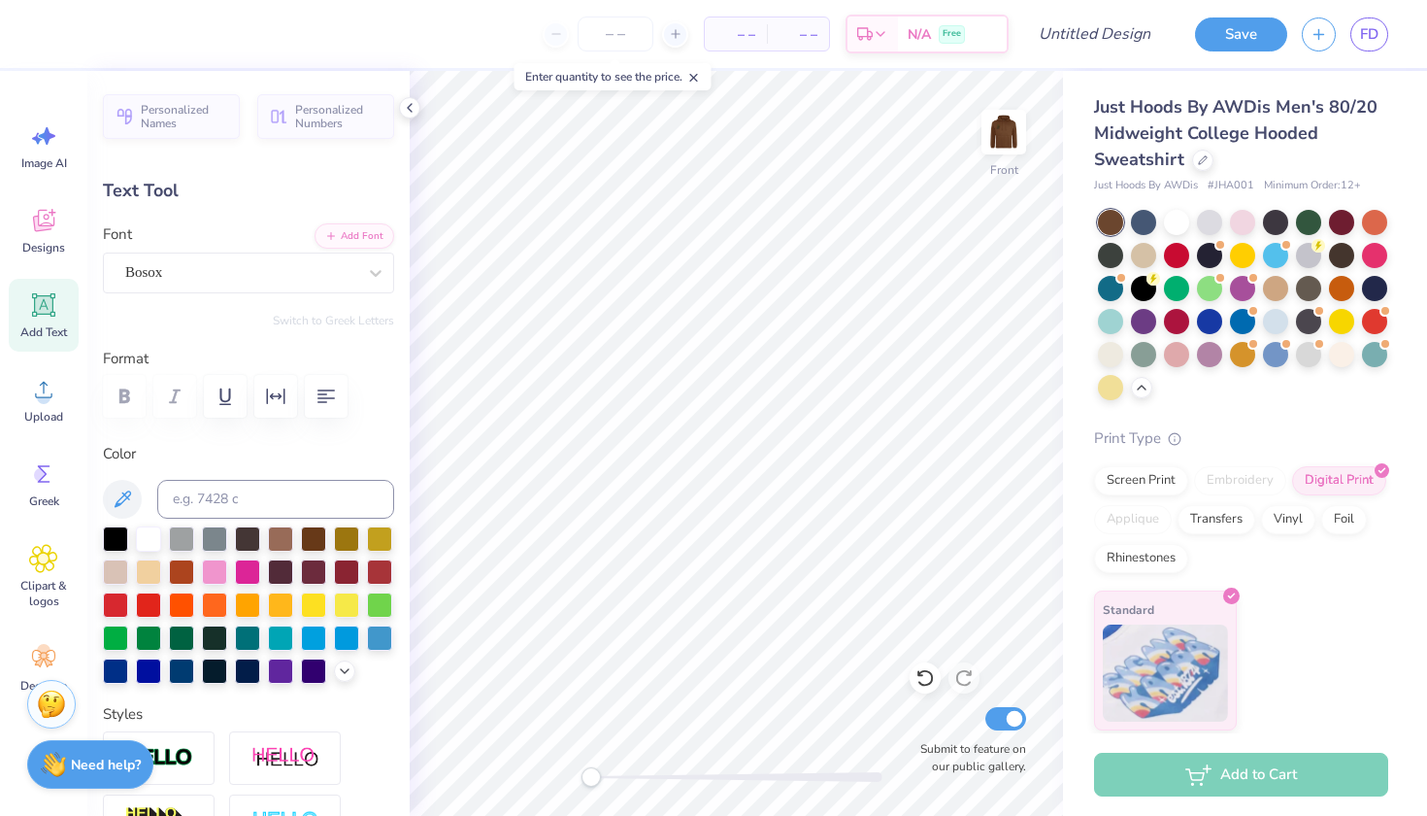
scroll to position [0, 4]
type textarea ""PRAISE BE TO THE LORD, MY ROCK, WHO TRAINS MY HANDS FOR WAR, MY FINGERS FOR BA…"
type input "0.1"
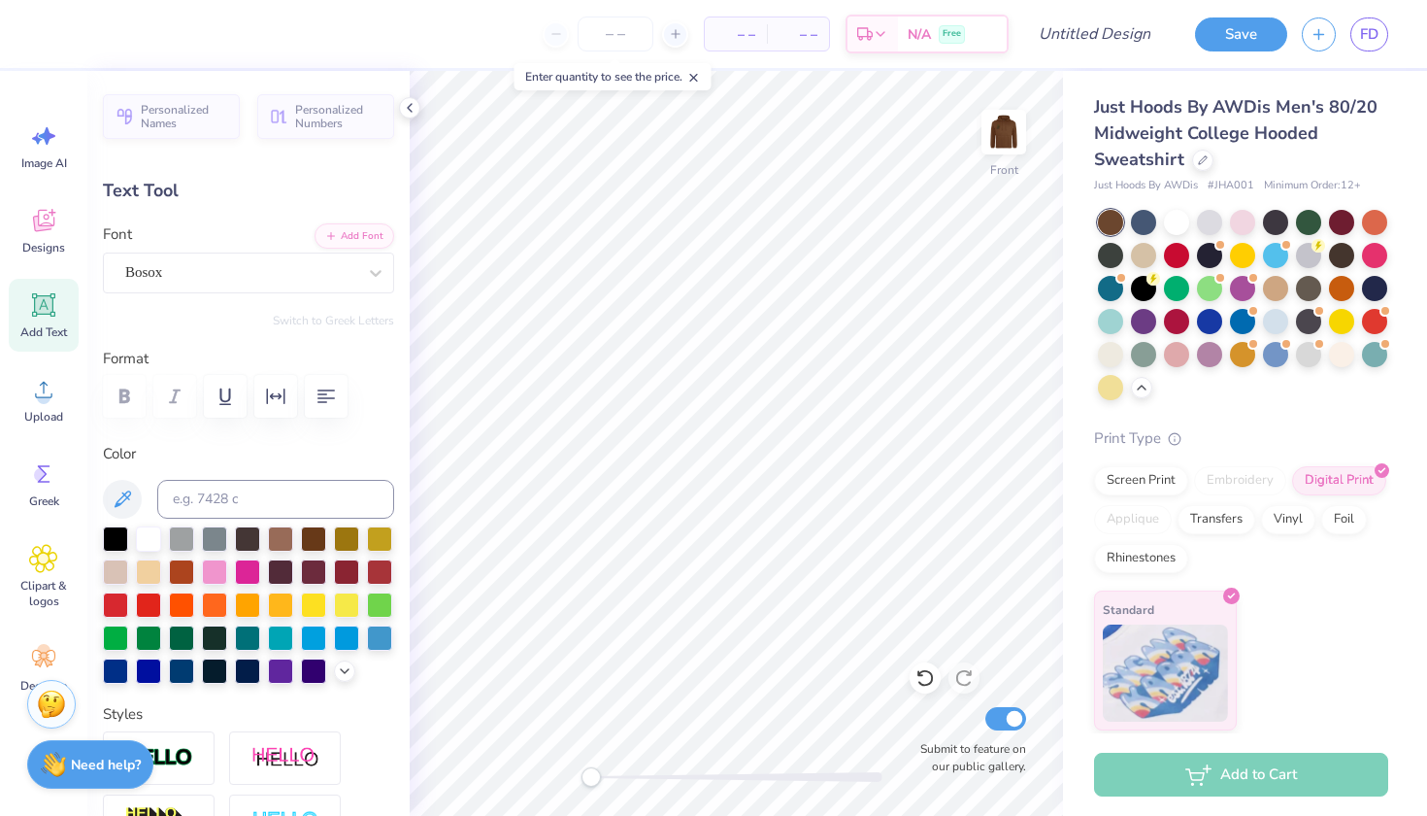
type textarea ""PRAISE BE TO THE LORD, MY ROCK, WHO TRAINS MY HANDS FOR WAR, MY FINGERS FOR BA…"
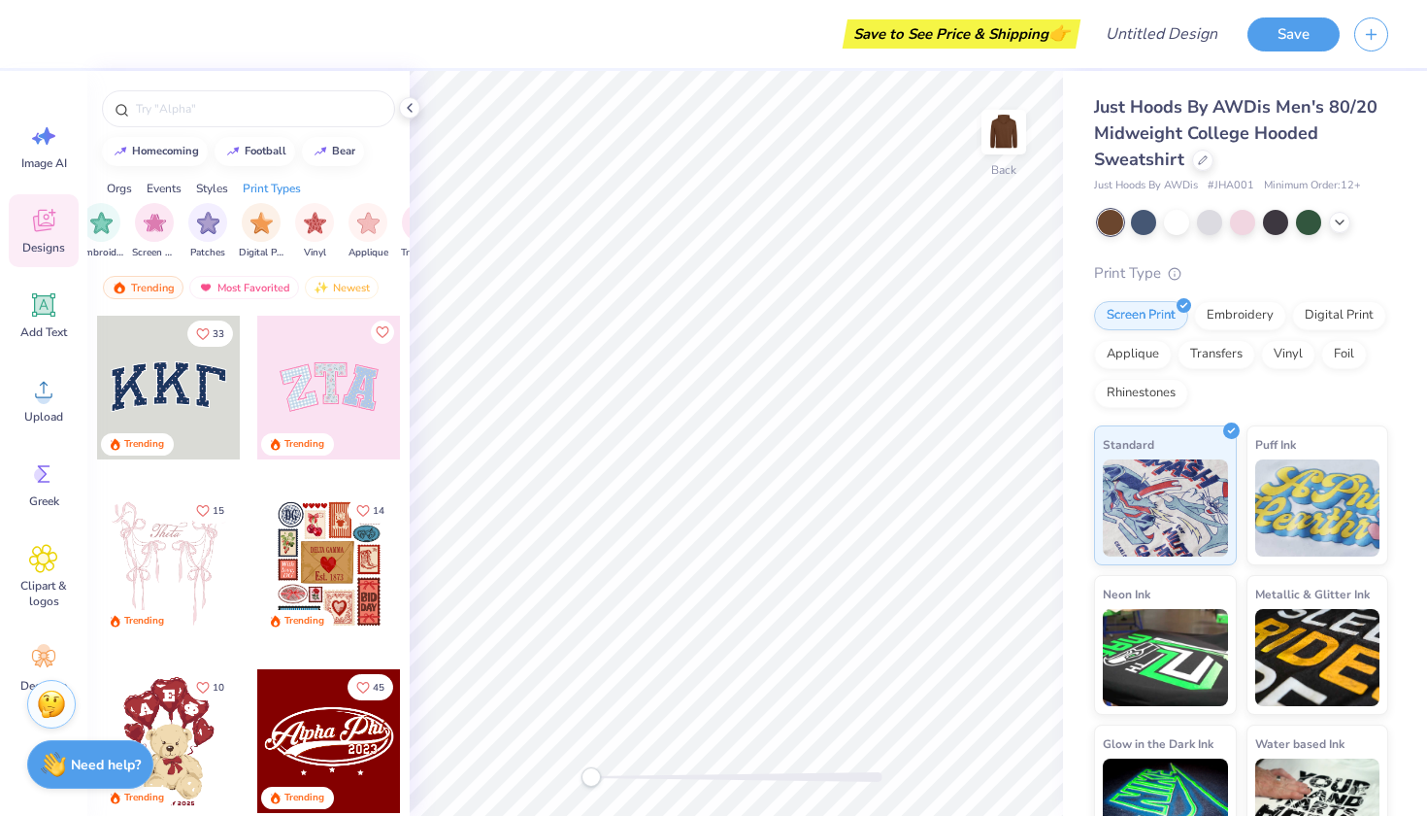
scroll to position [0, 1602]
click at [1002, 158] on img at bounding box center [1004, 132] width 78 height 78
click at [35, 399] on icon at bounding box center [43, 389] width 29 height 29
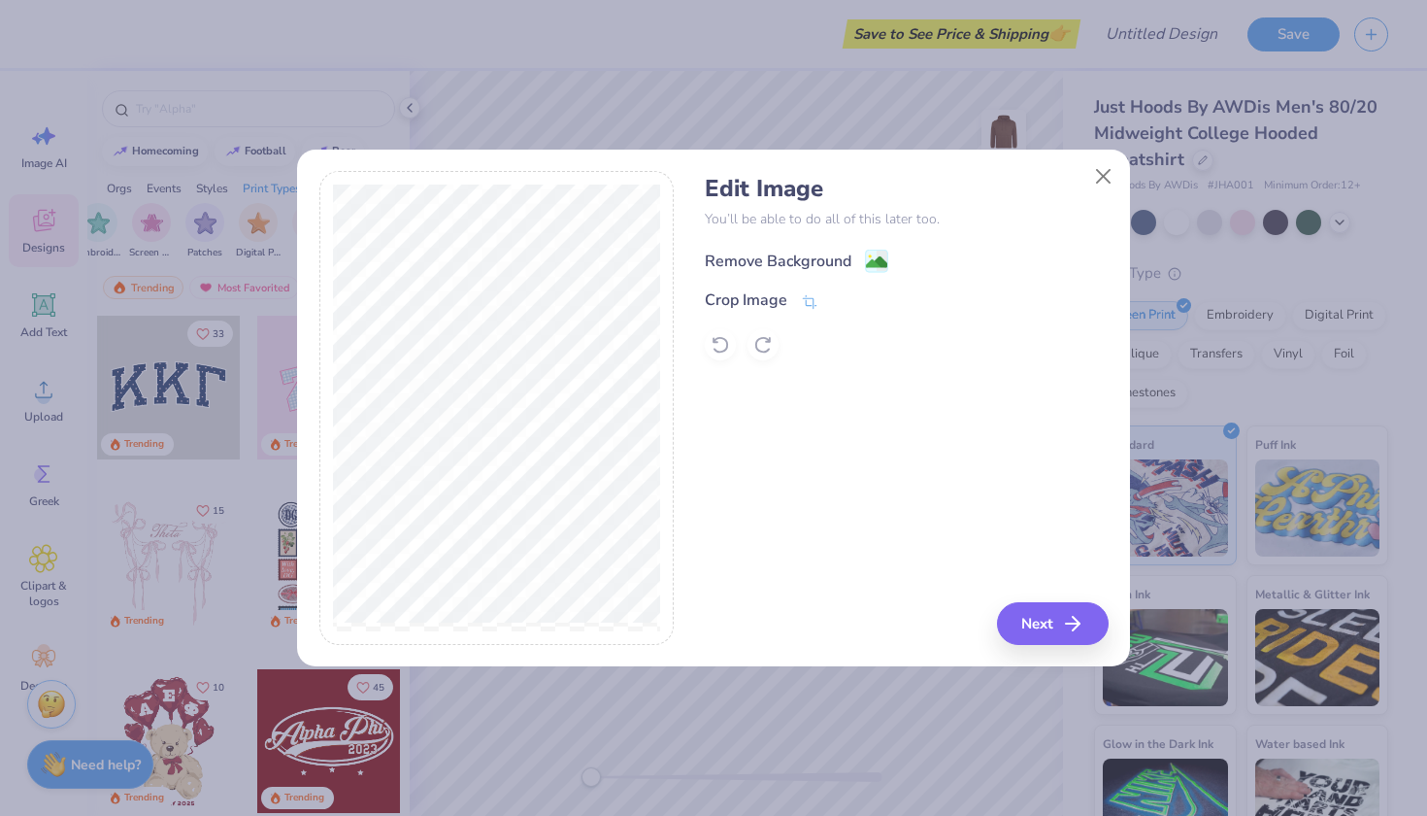
click at [833, 261] on div "Remove Background" at bounding box center [778, 261] width 147 height 23
click at [1102, 179] on button "Close" at bounding box center [1104, 175] width 37 height 37
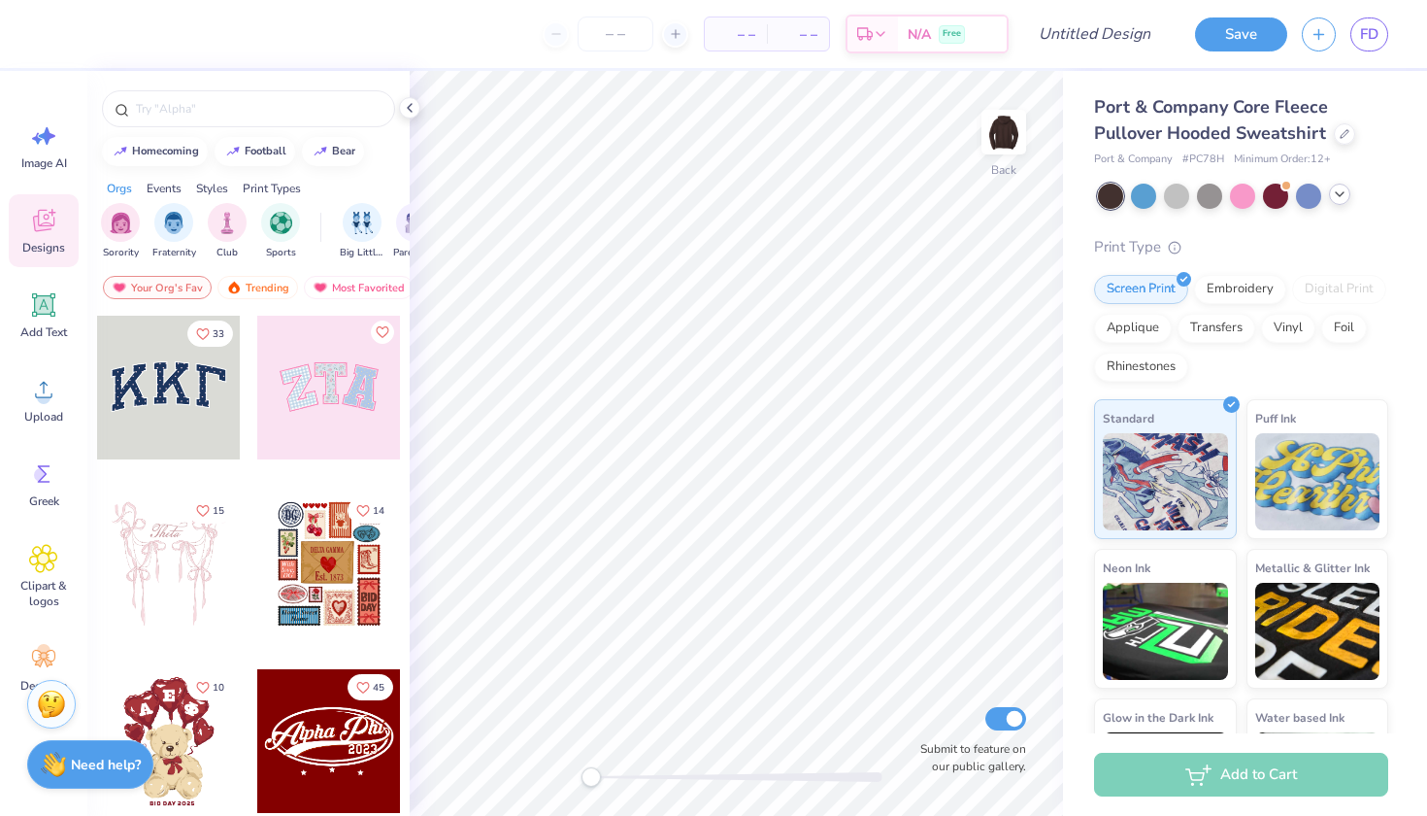
click at [1340, 202] on div at bounding box center [1339, 194] width 21 height 21
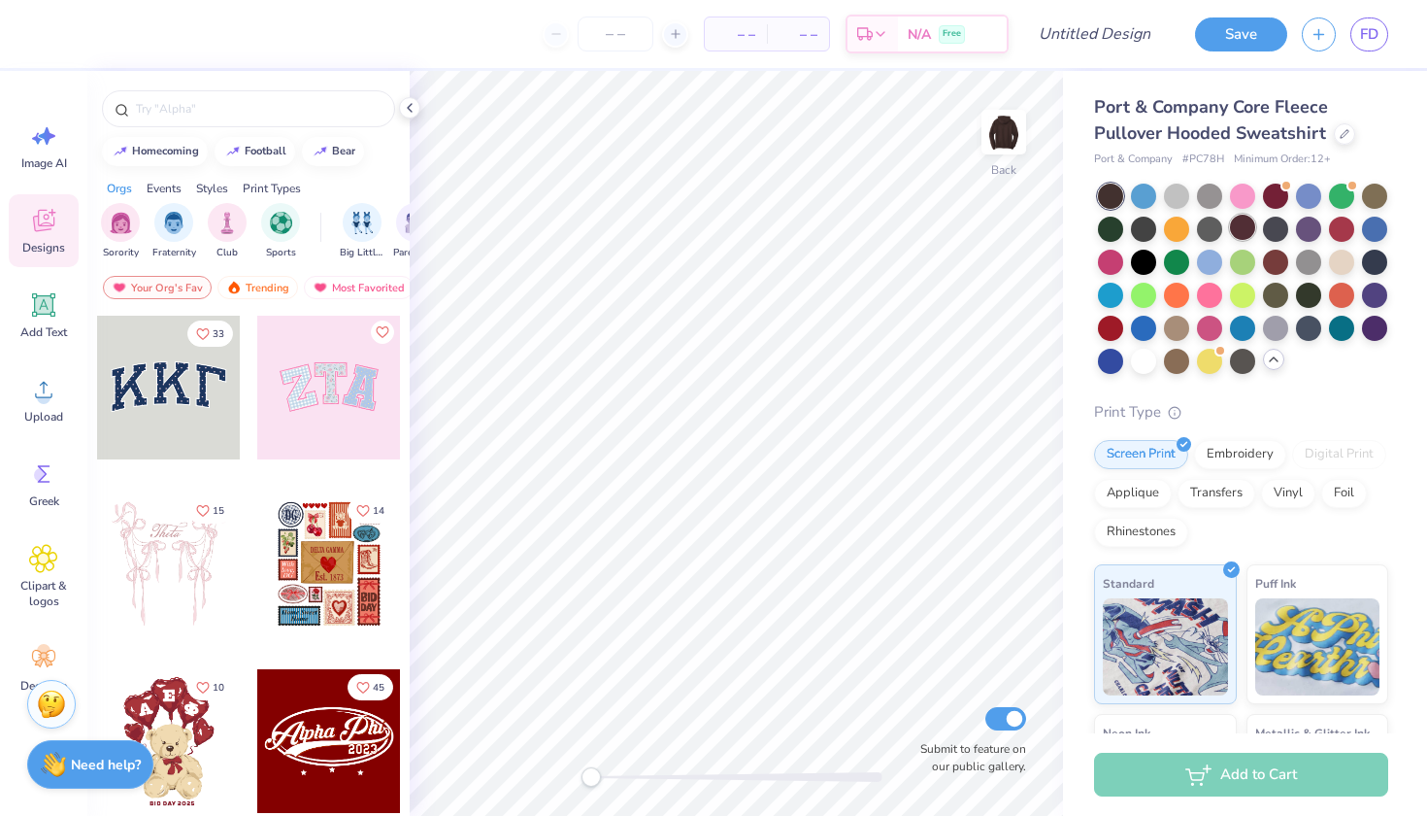
click at [1240, 230] on div at bounding box center [1242, 227] width 25 height 25
click at [1178, 357] on div at bounding box center [1176, 359] width 25 height 25
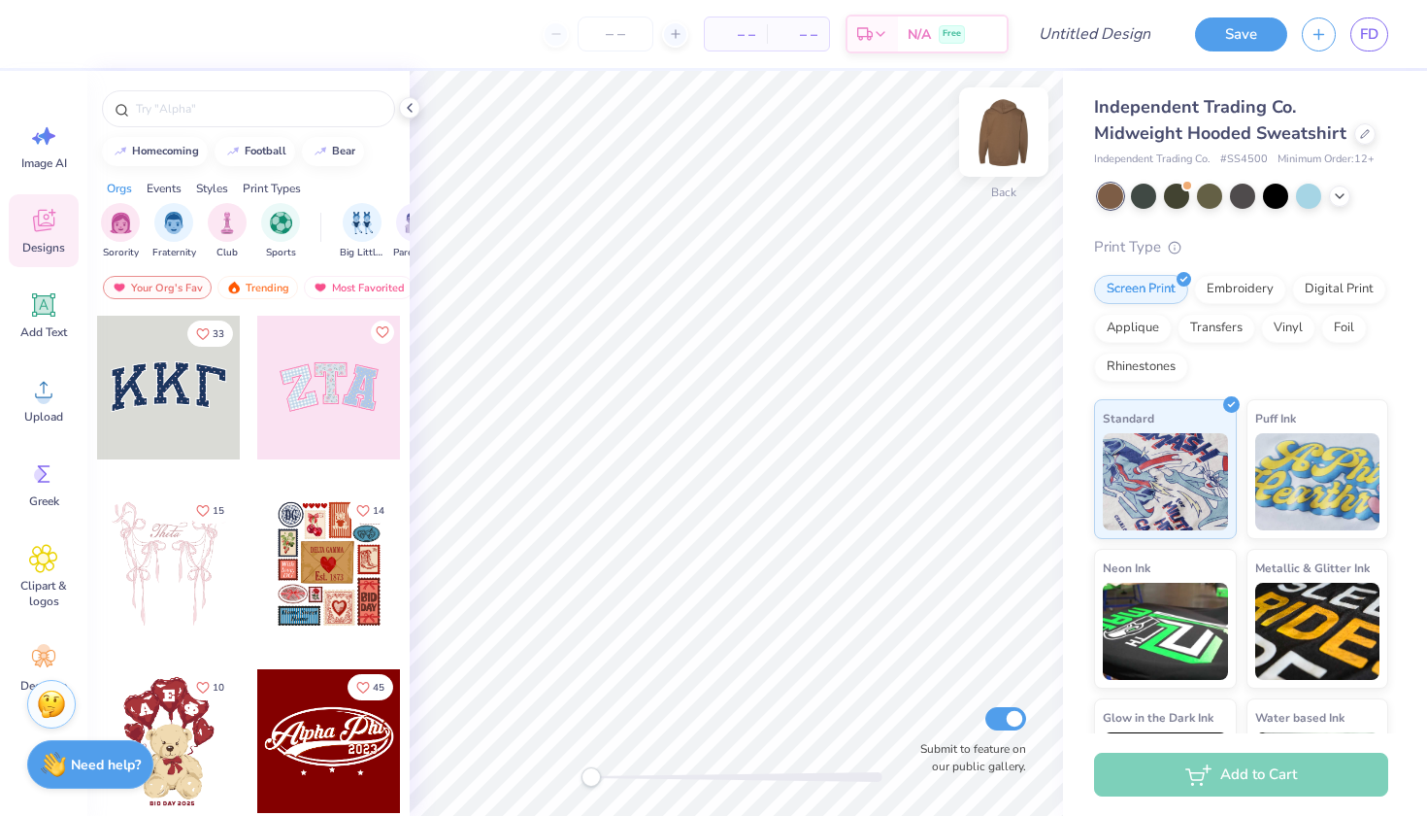
click at [1006, 138] on img at bounding box center [1004, 132] width 78 height 78
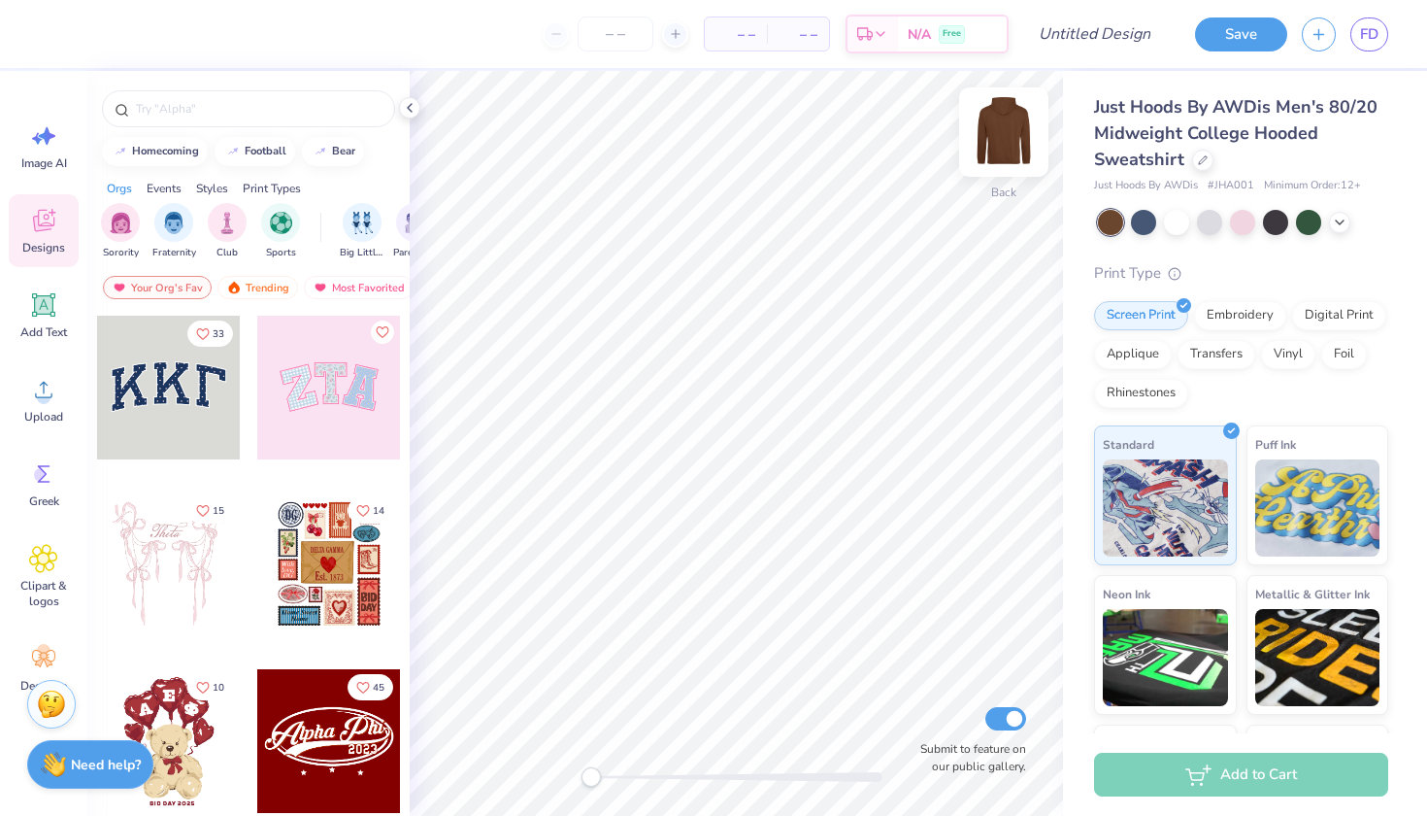
click at [1010, 129] on img at bounding box center [1004, 132] width 78 height 78
click at [18, 324] on div "Add Text" at bounding box center [44, 315] width 70 height 73
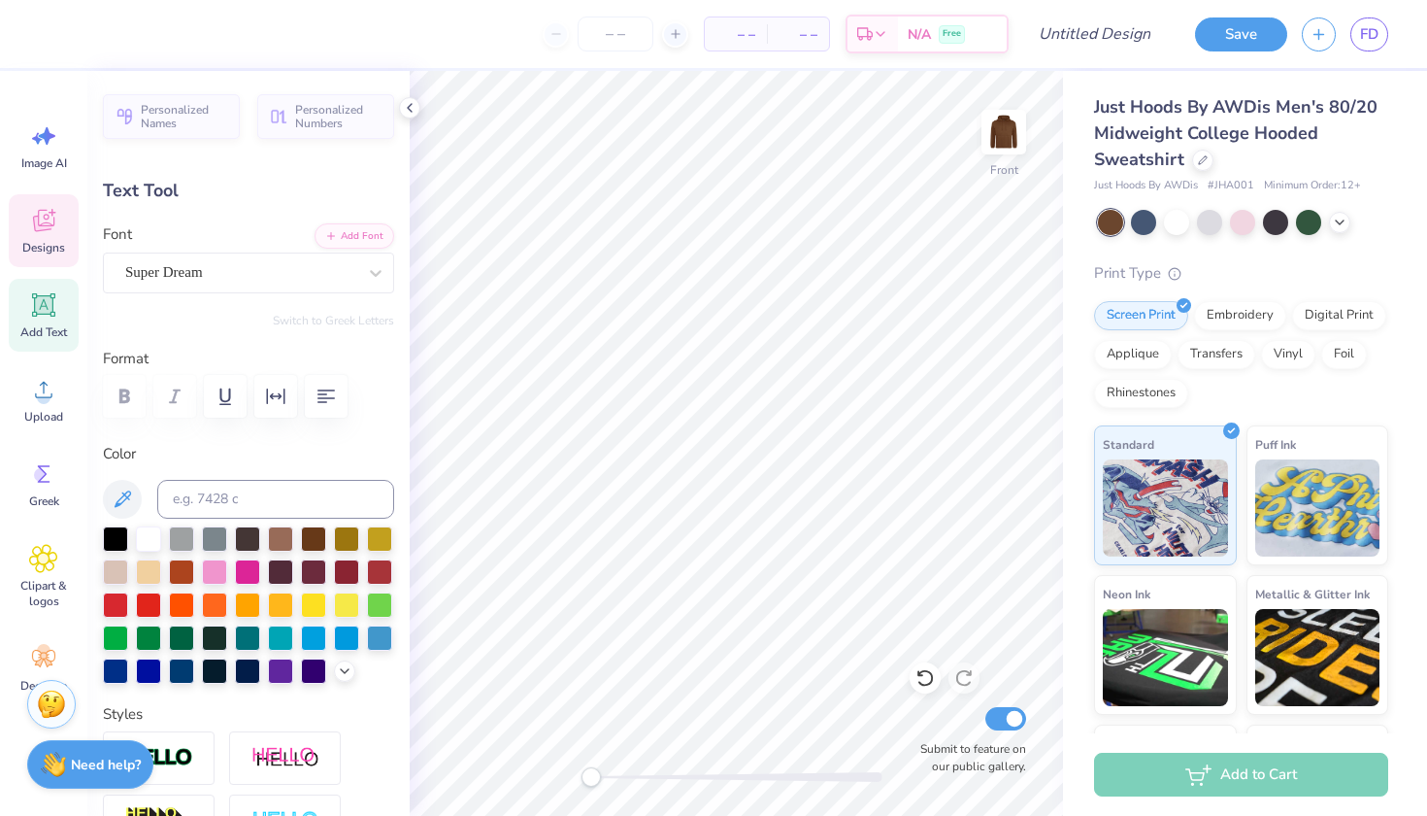
click at [53, 231] on icon at bounding box center [43, 220] width 29 height 29
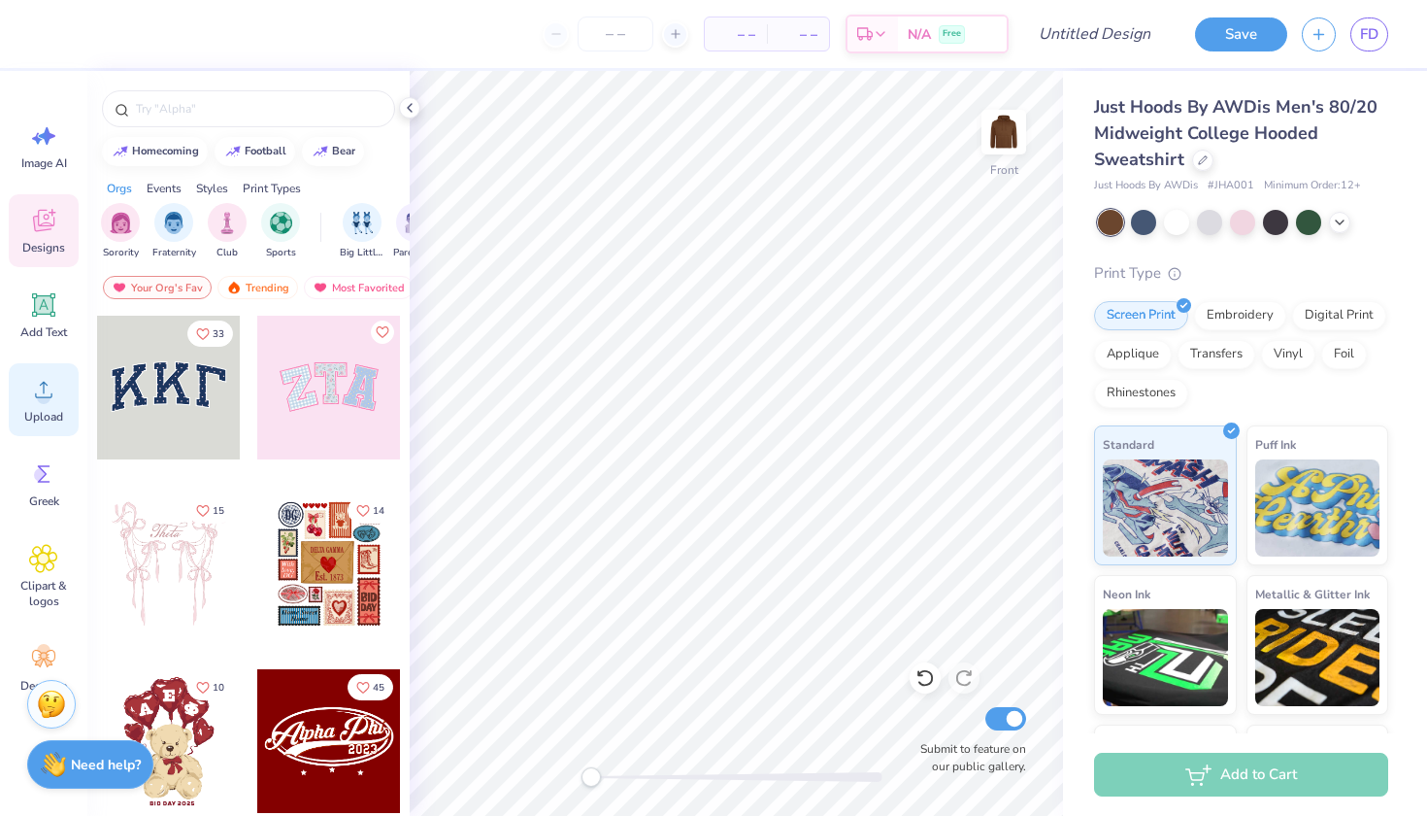
click at [51, 383] on icon at bounding box center [43, 389] width 29 height 29
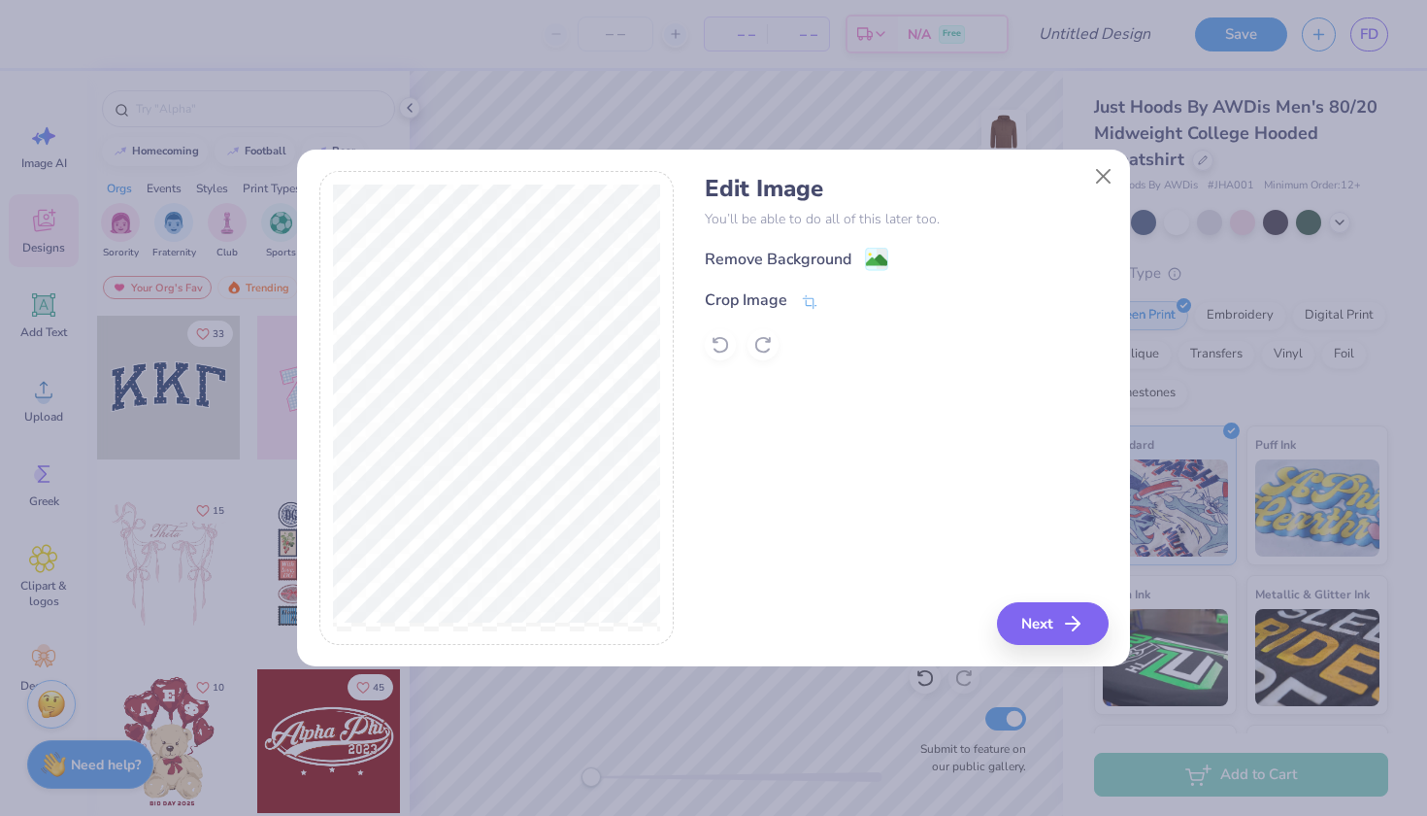
click at [858, 248] on div "Remove Background" at bounding box center [906, 259] width 403 height 24
click at [871, 256] on circle at bounding box center [870, 256] width 3 height 3
click at [1034, 622] on button "Next" at bounding box center [1056, 623] width 112 height 43
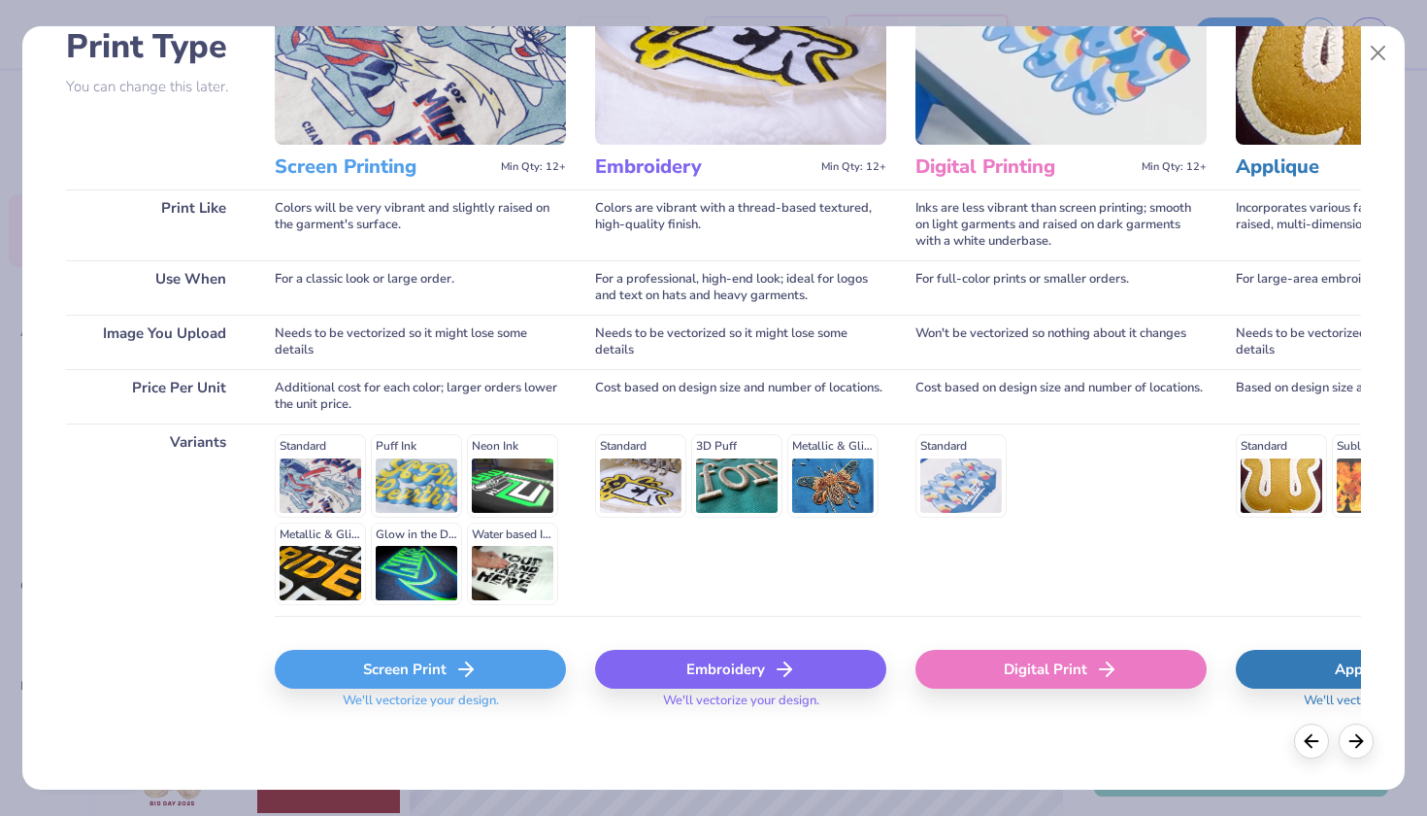
scroll to position [151, 0]
click at [466, 663] on polyline at bounding box center [469, 670] width 7 height 14
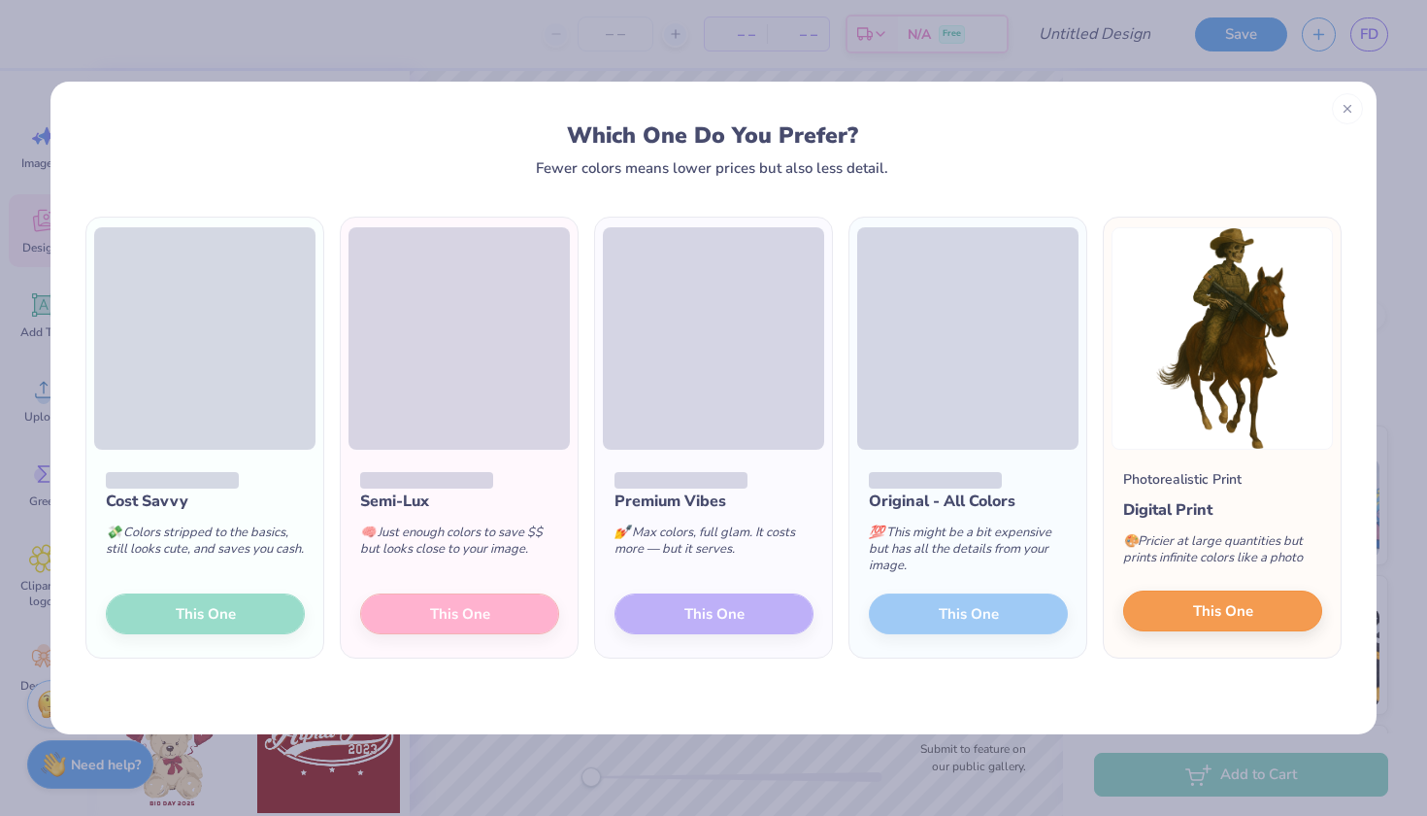
click at [1234, 616] on span "This One" at bounding box center [1223, 611] width 60 height 22
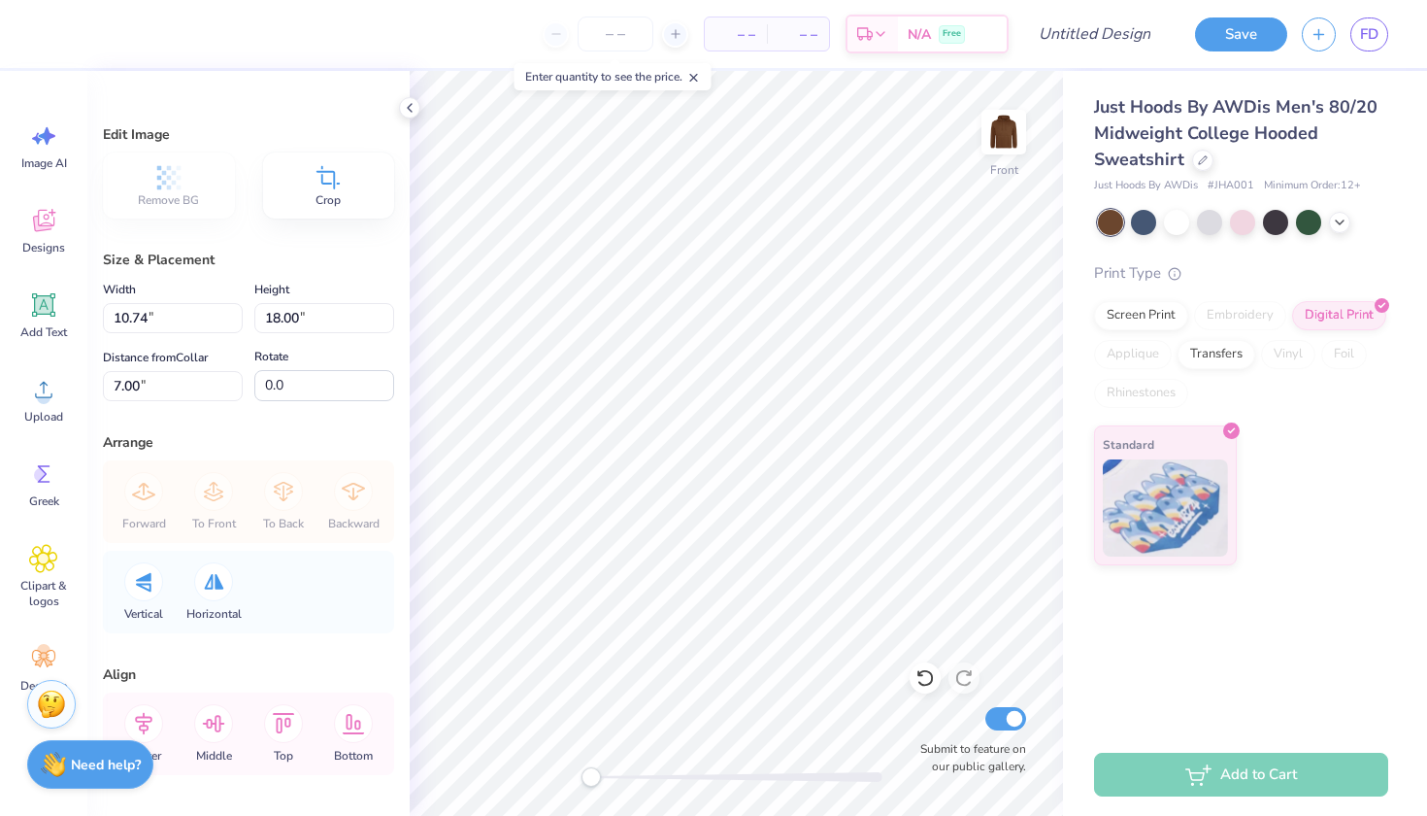
type input "8.98"
type input "15.05"
type input "7.98"
type input "13.38"
type input "6.00"
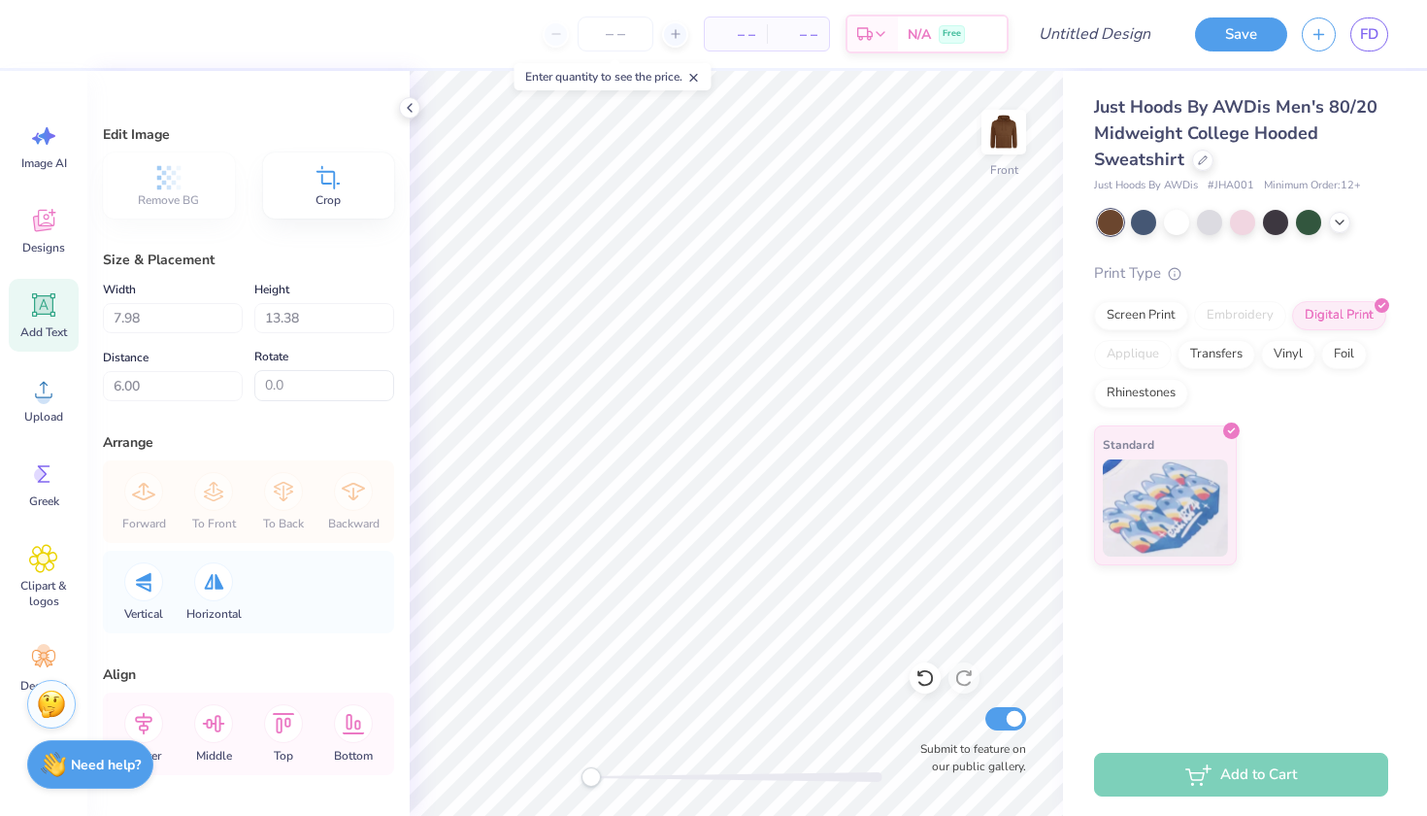
click at [50, 311] on icon at bounding box center [44, 305] width 18 height 18
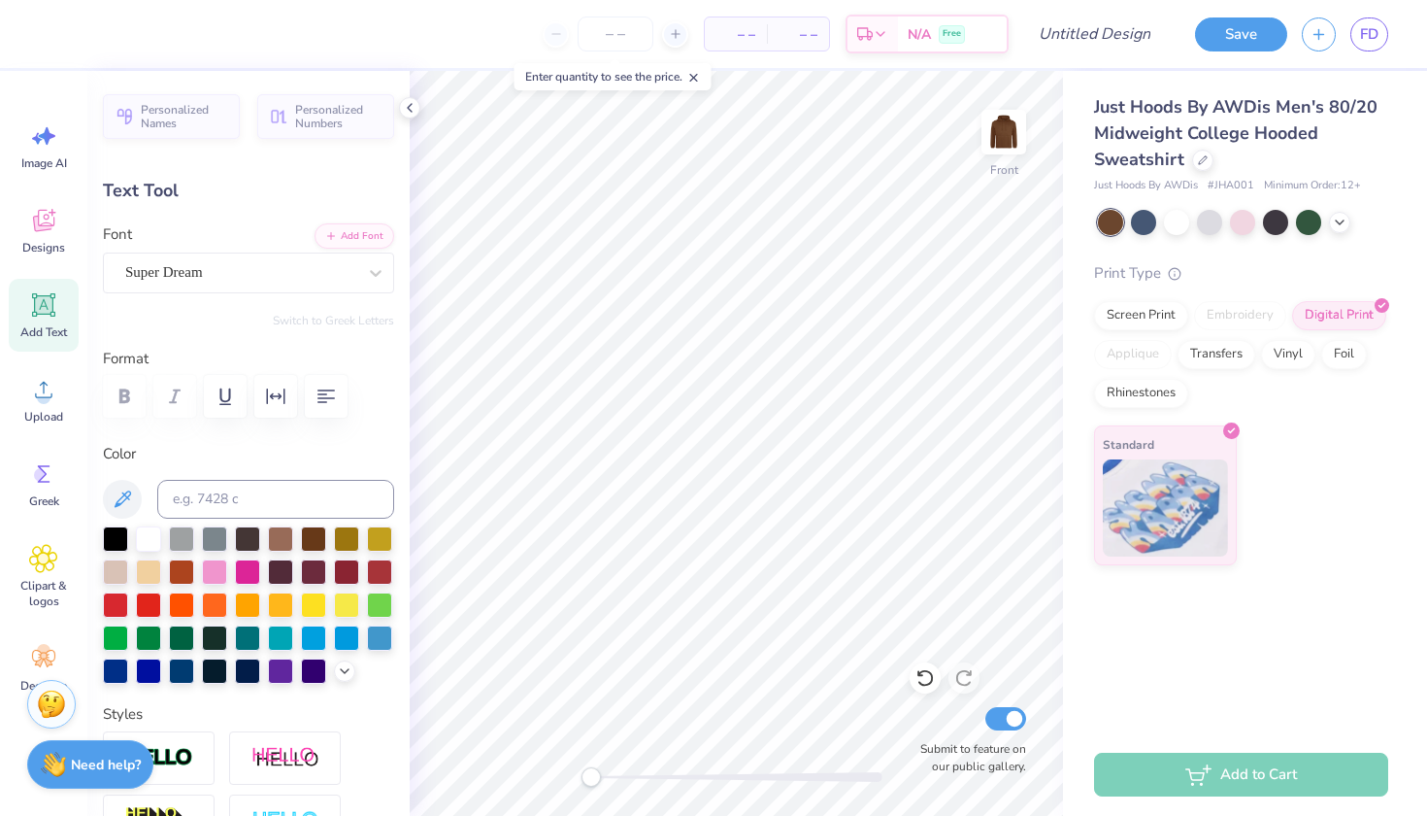
type textarea "T"
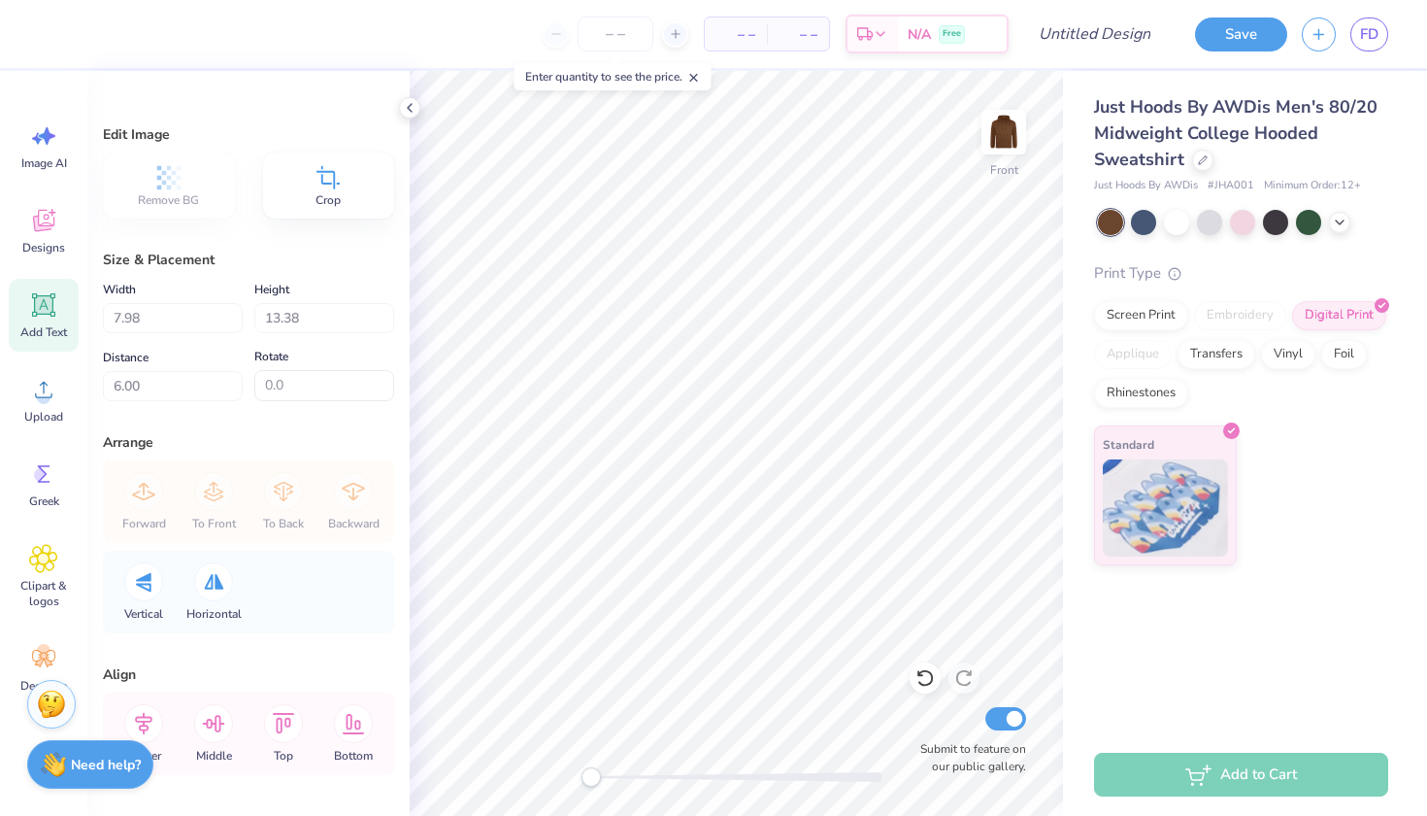
click at [39, 326] on span "Add Text" at bounding box center [43, 332] width 47 height 16
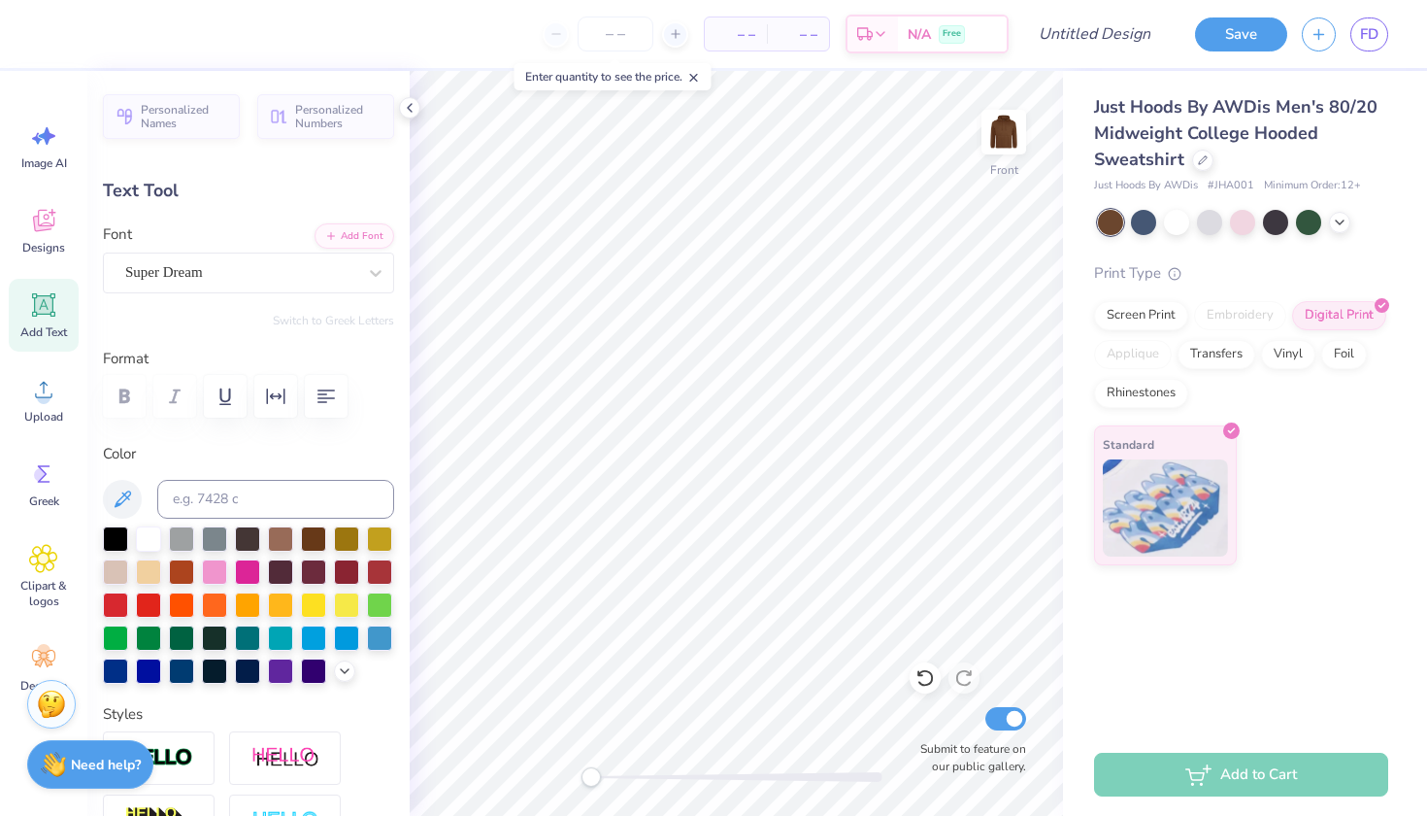
type textarea "E"
type textarea ""PRAISE BE TO THE LORD MY ROCK, WHO TRAINS MY HANDS FOR WAR , MY FINGERS FOR BA…"
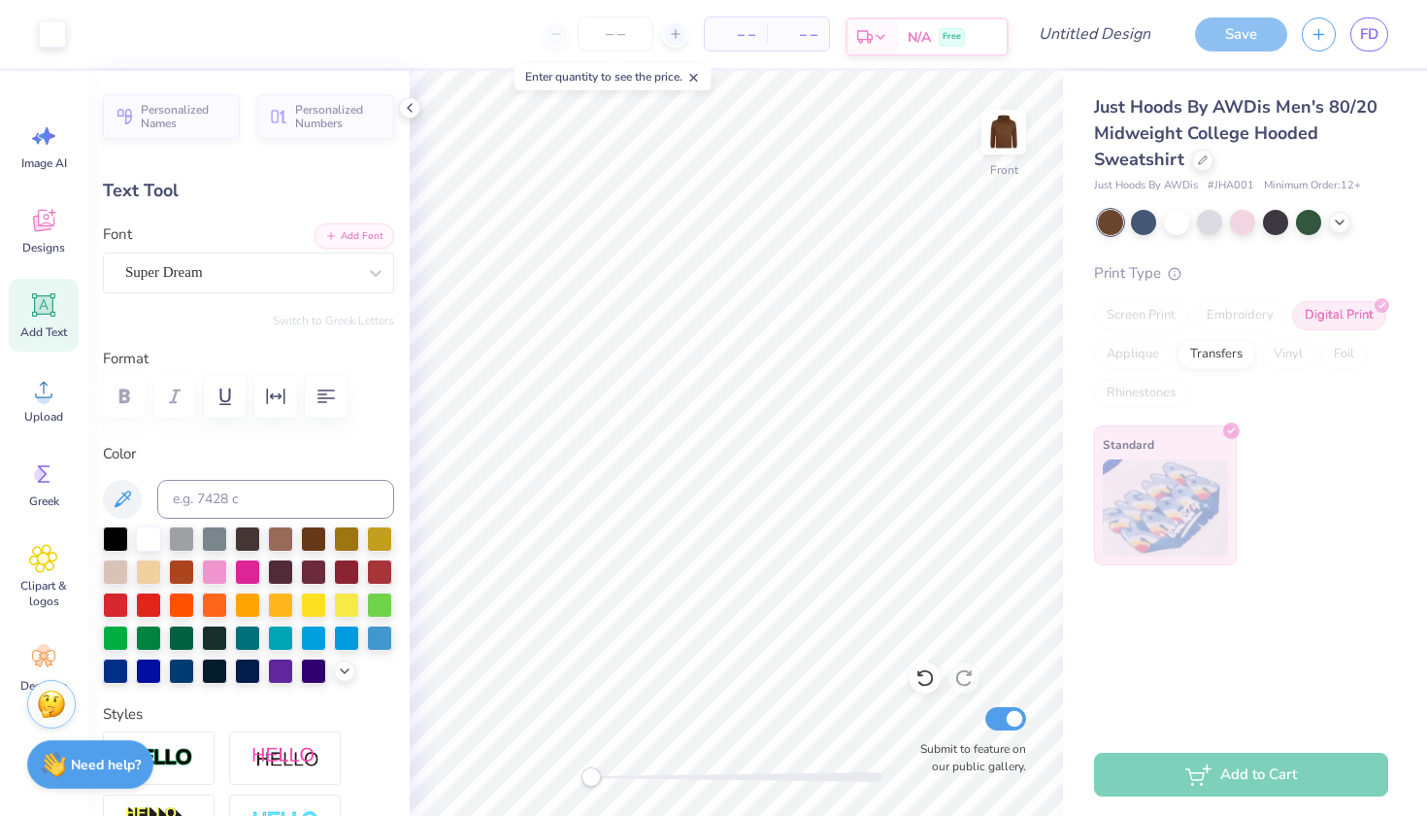
type input "15.98"
type input "0.71"
type input "15.64"
type textarea ""PRAISE BE TO THE LORD MY ROCK, WHO TRAINS MY HANDS FOR WAR , MY FINGERS FOR BA…"
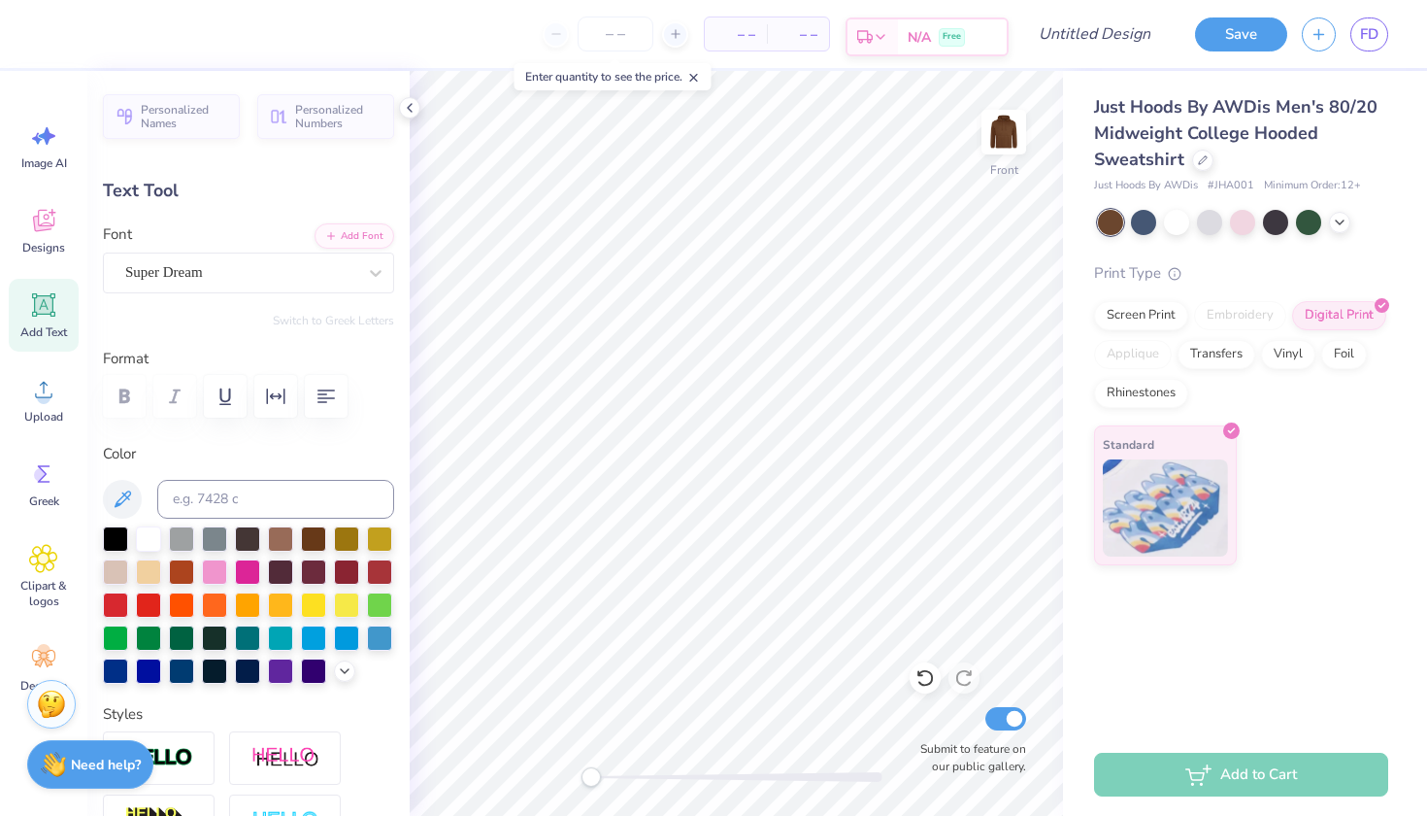
scroll to position [1, 18]
type textarea ""PRAISE BE TO THE LORD MY ROCK, WHO TRAINS MY HANDS FOR WAR , MY FINGERS FOR BA…"
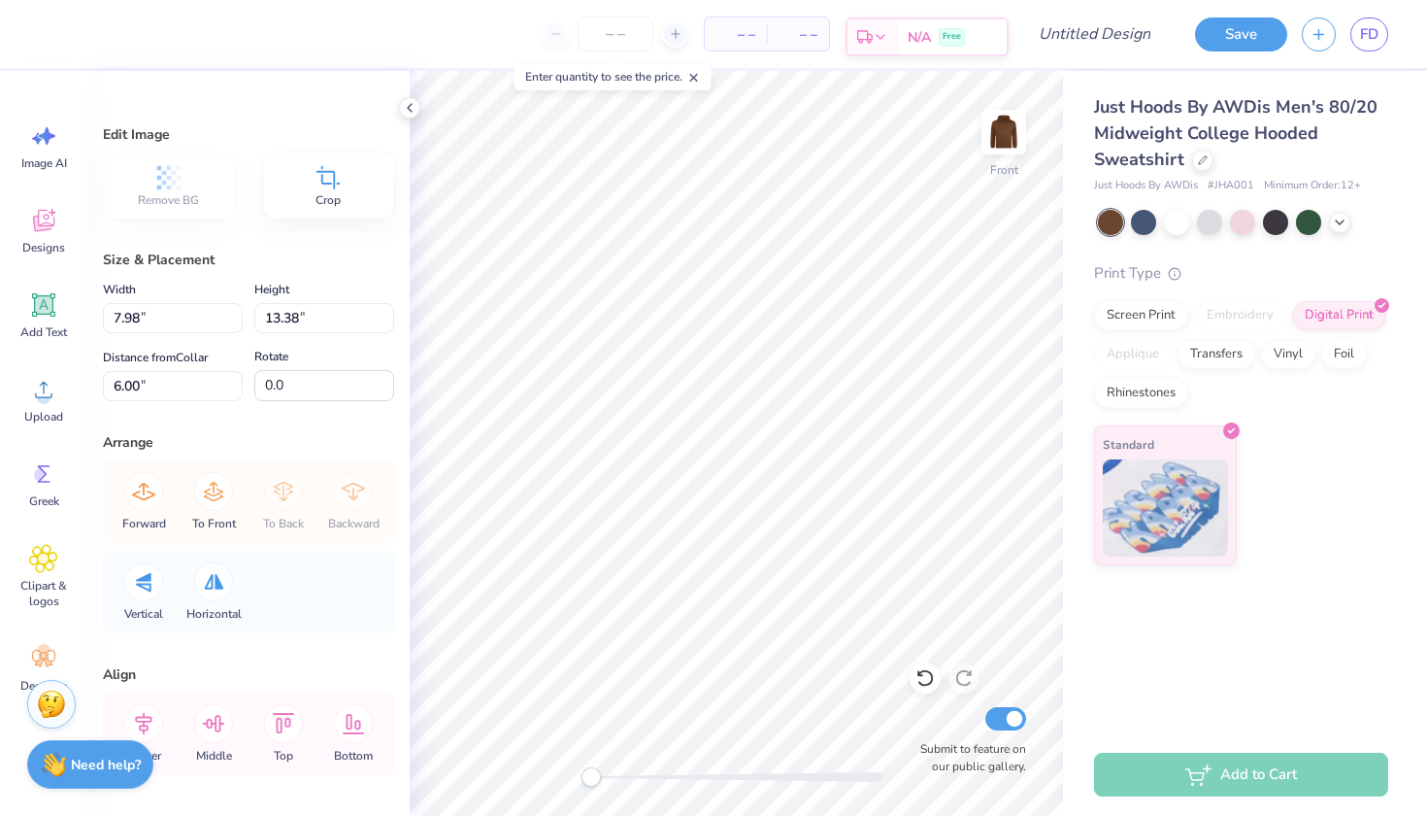
type input "6.00"
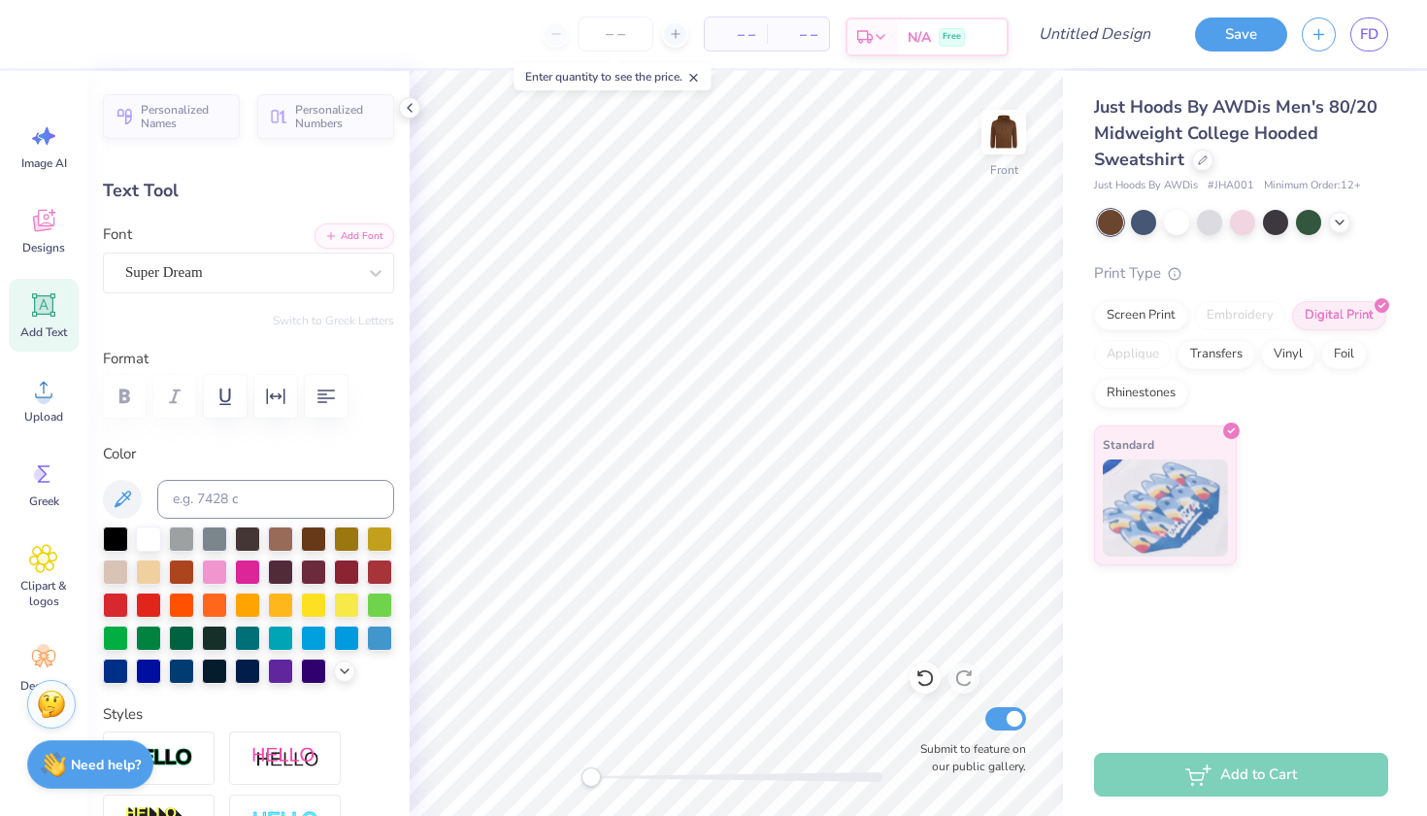
scroll to position [4, 6]
type textarea ""PRAISE BE TO THE LORD MY ROCK, WHO TRAINS MY HANDS FOR WAR , MY FINGERS FOR BA…"
type input "10.70"
type input "2.95"
type input "19.38"
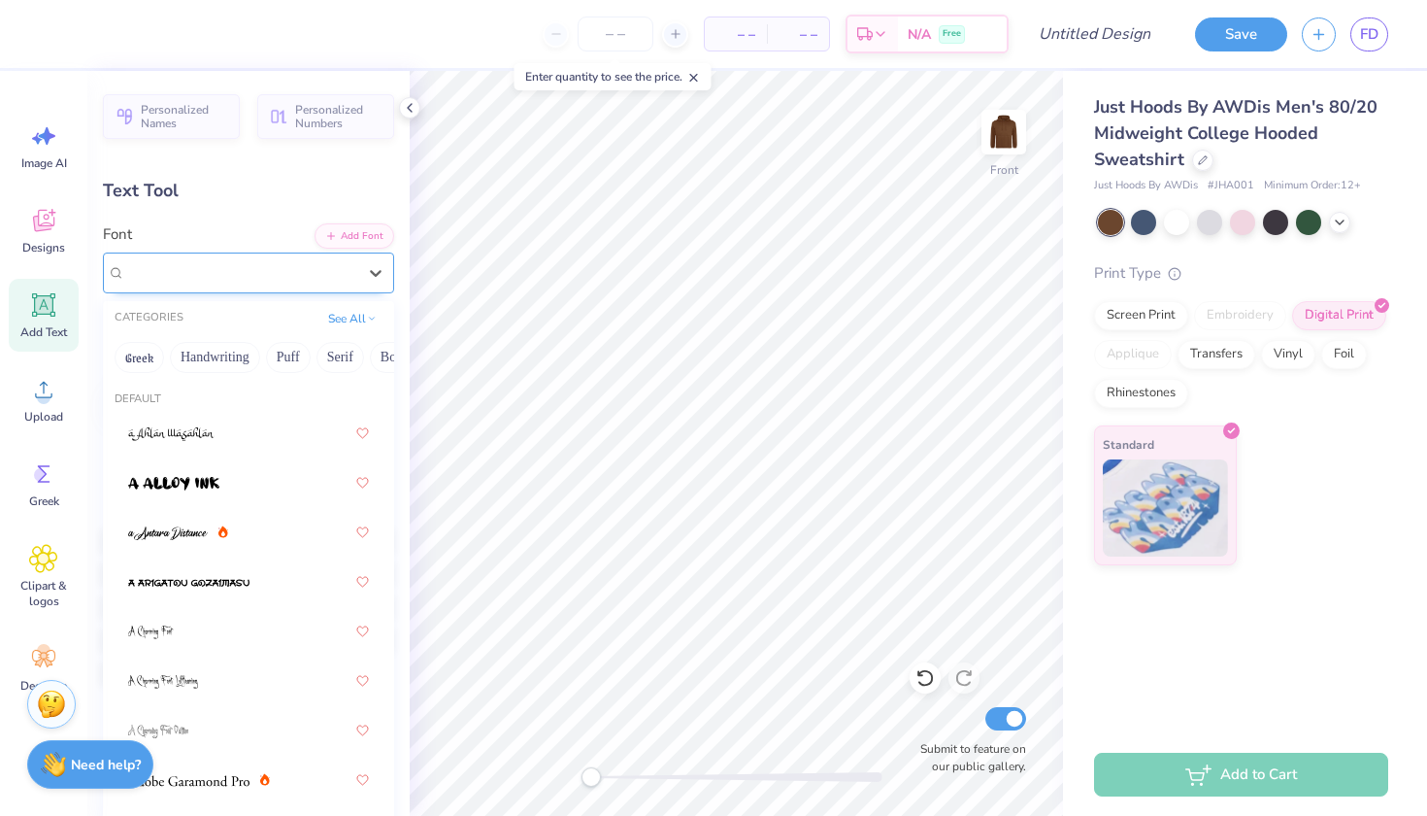
click at [203, 274] on span "Super Dream" at bounding box center [164, 272] width 78 height 22
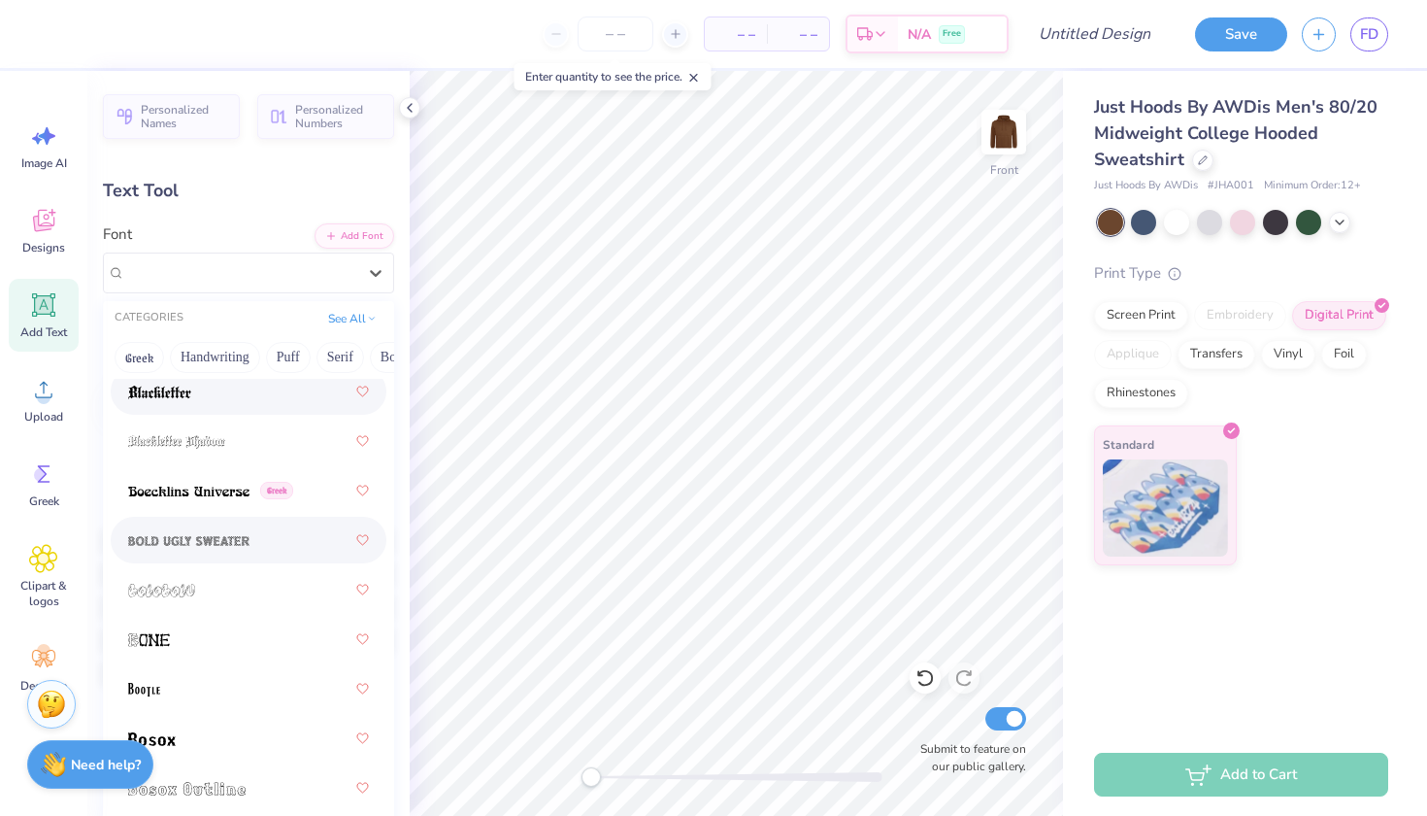
scroll to position [1591, 0]
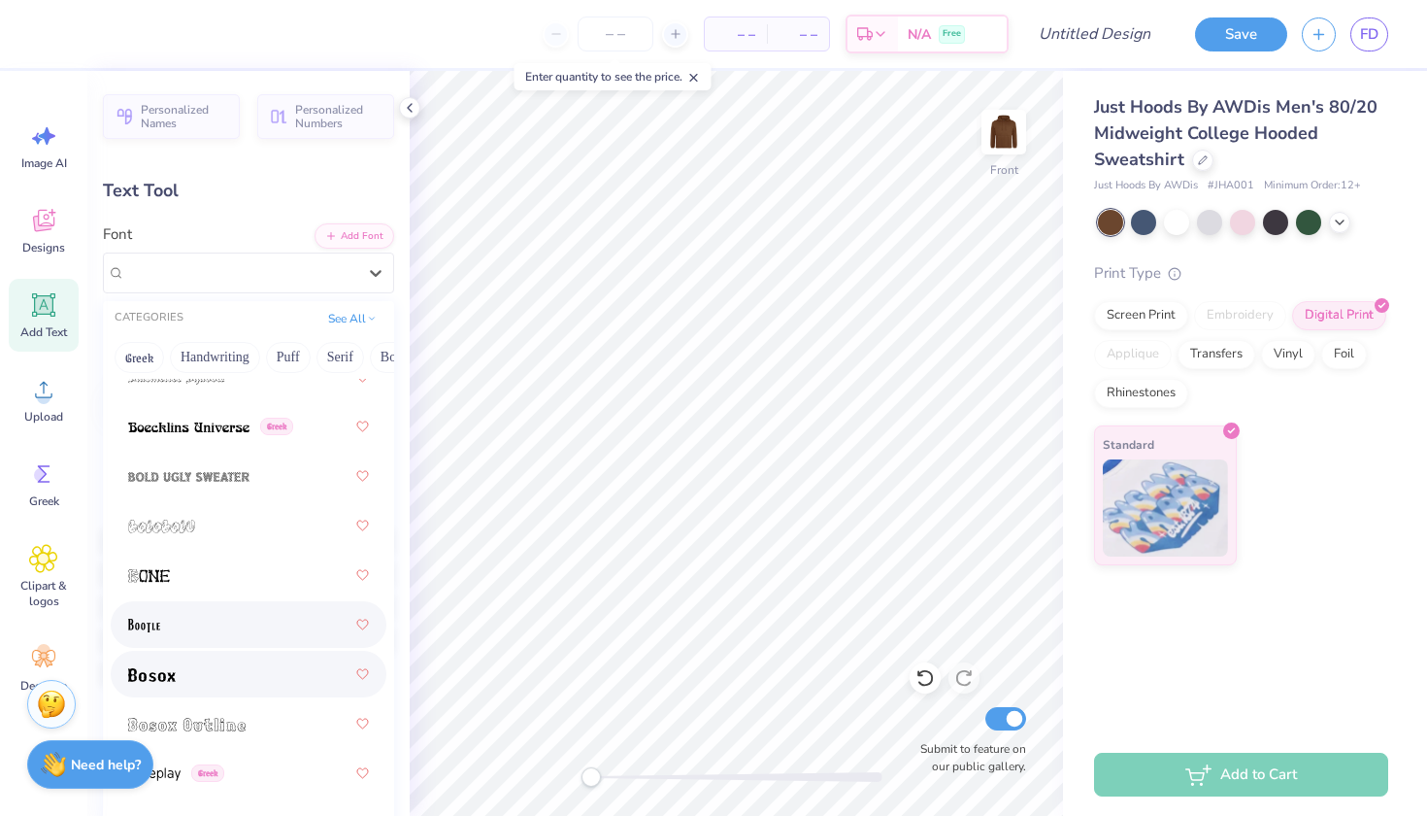
click at [166, 690] on div at bounding box center [248, 673] width 241 height 35
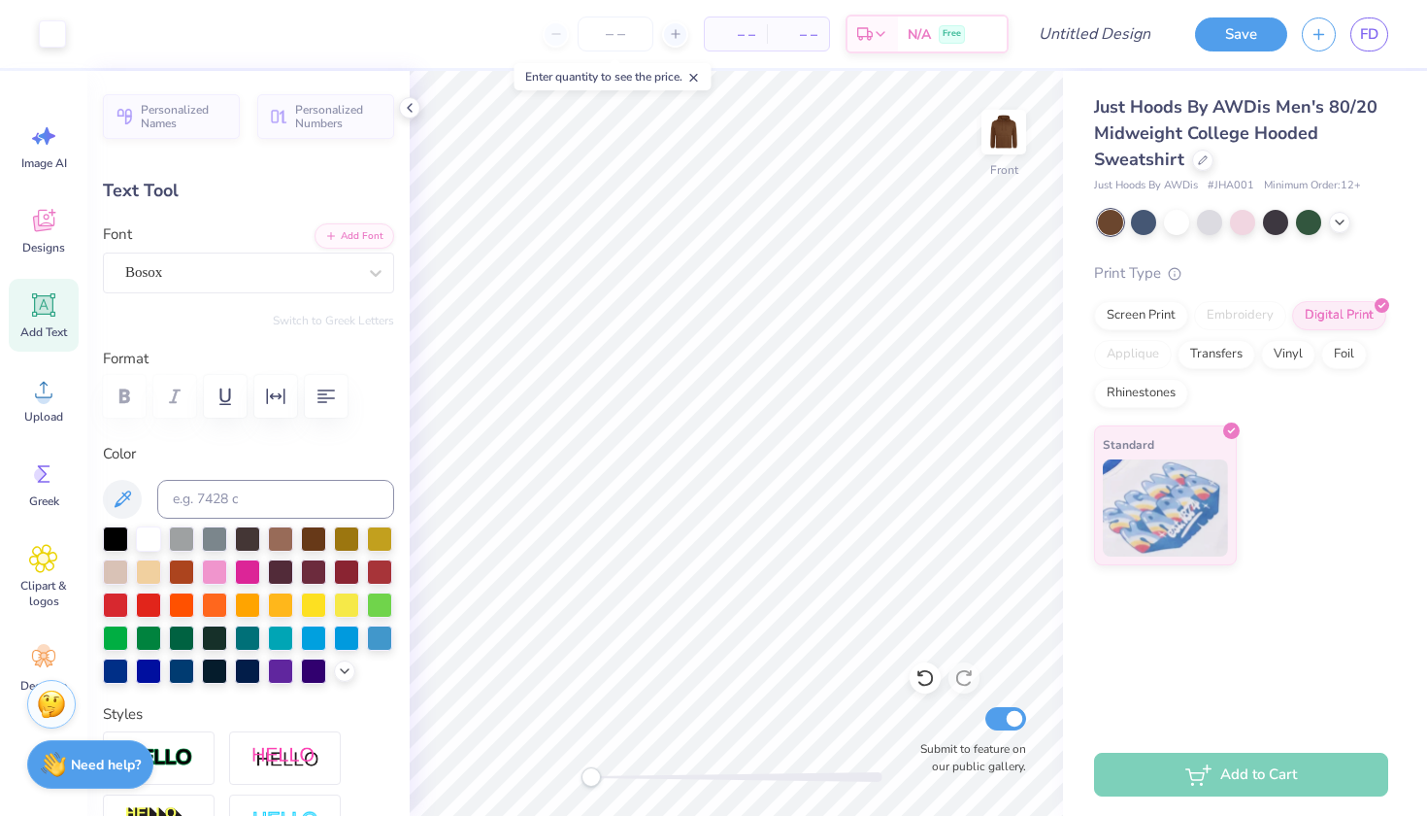
type input "10.68"
type input "3.56"
type input "19.38"
type textarea ""PRAISE BE TO THE LORD MY ROCK, WHO TRAINS MY HANDS FOR WAR , MY FINGERS FOR BA…"
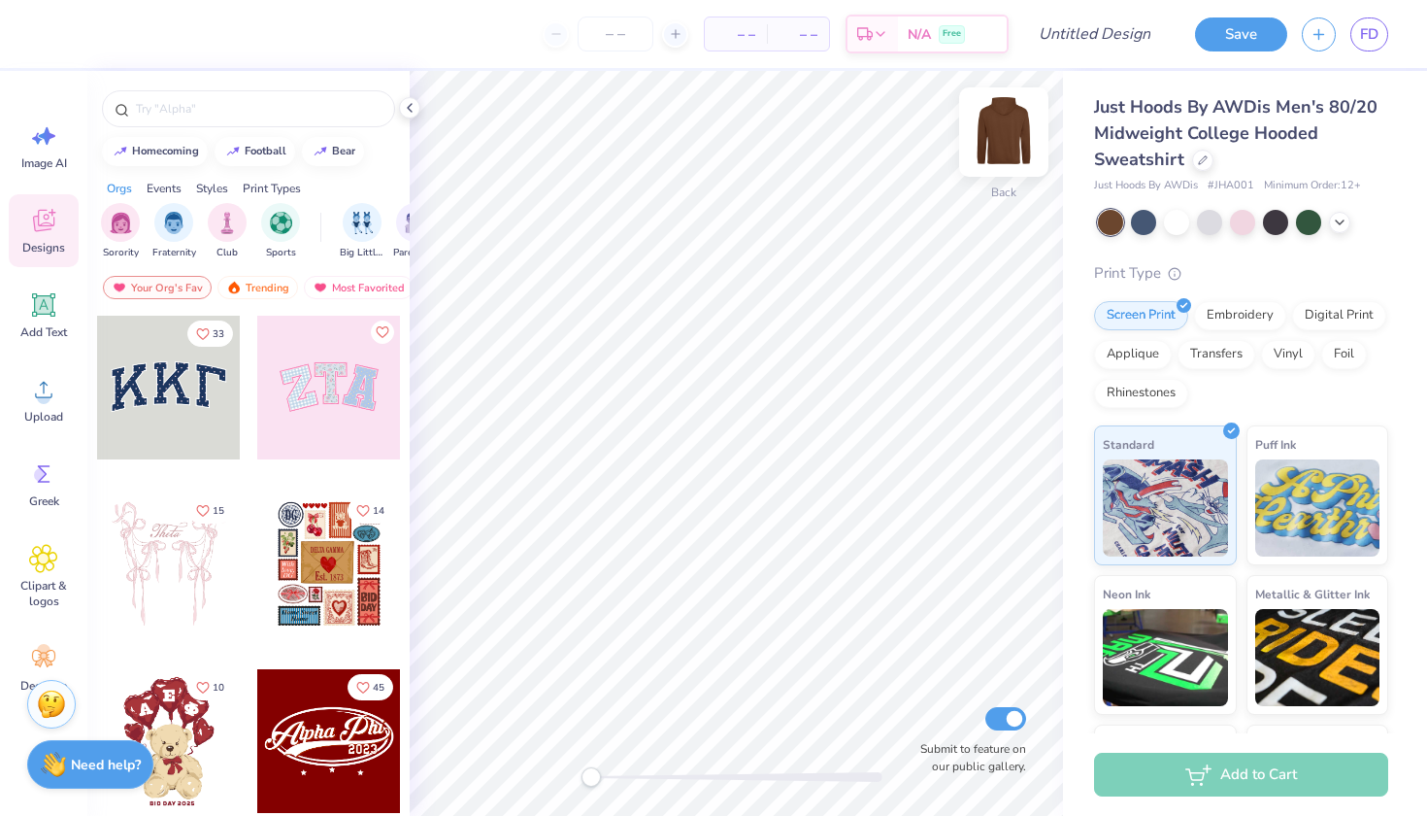
click at [1003, 142] on img at bounding box center [1004, 132] width 78 height 78
click at [54, 321] on div "Add Text" at bounding box center [44, 315] width 70 height 73
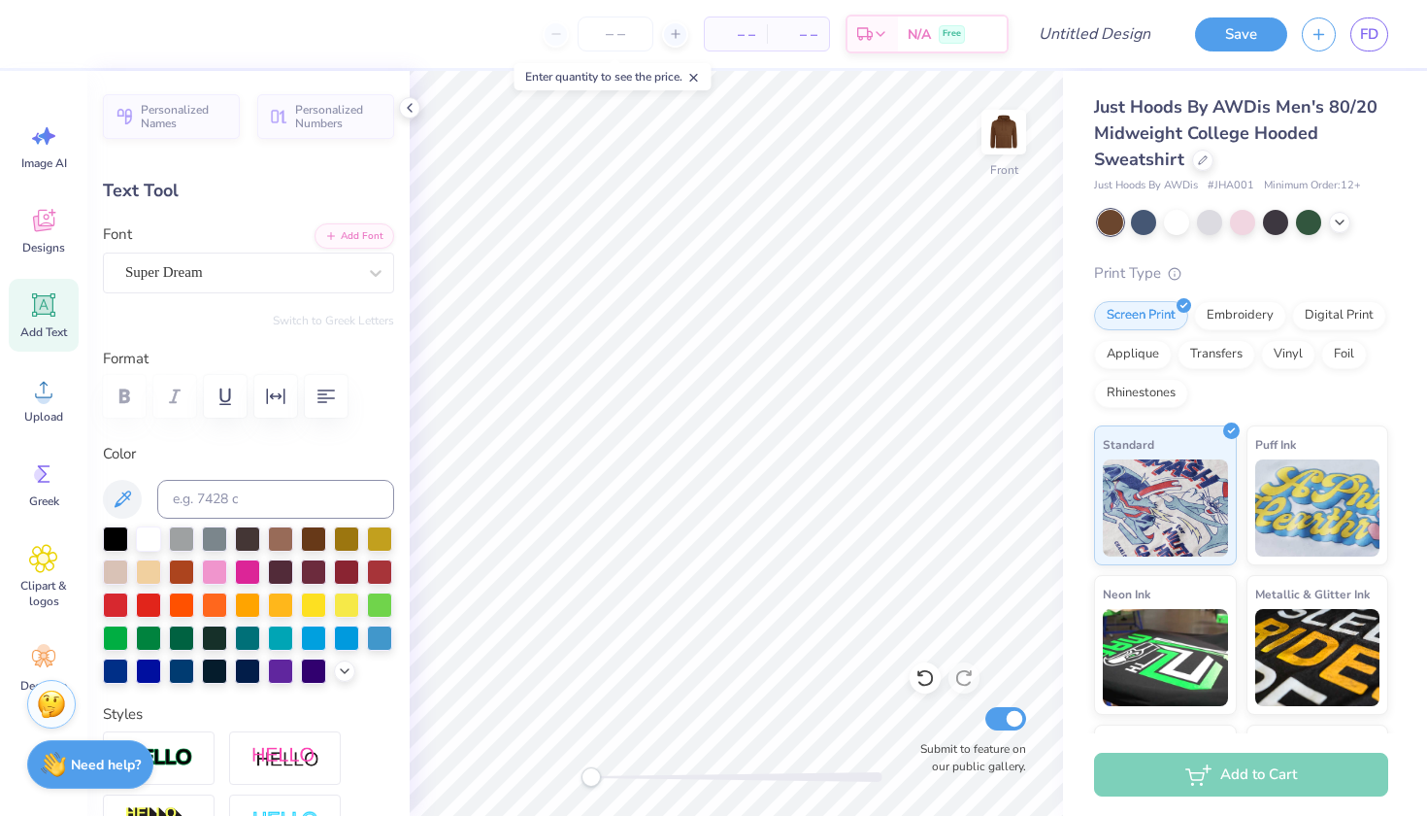
scroll to position [0, 10]
type textarea "PRAISE BE TO THE LORDMY ROCK"
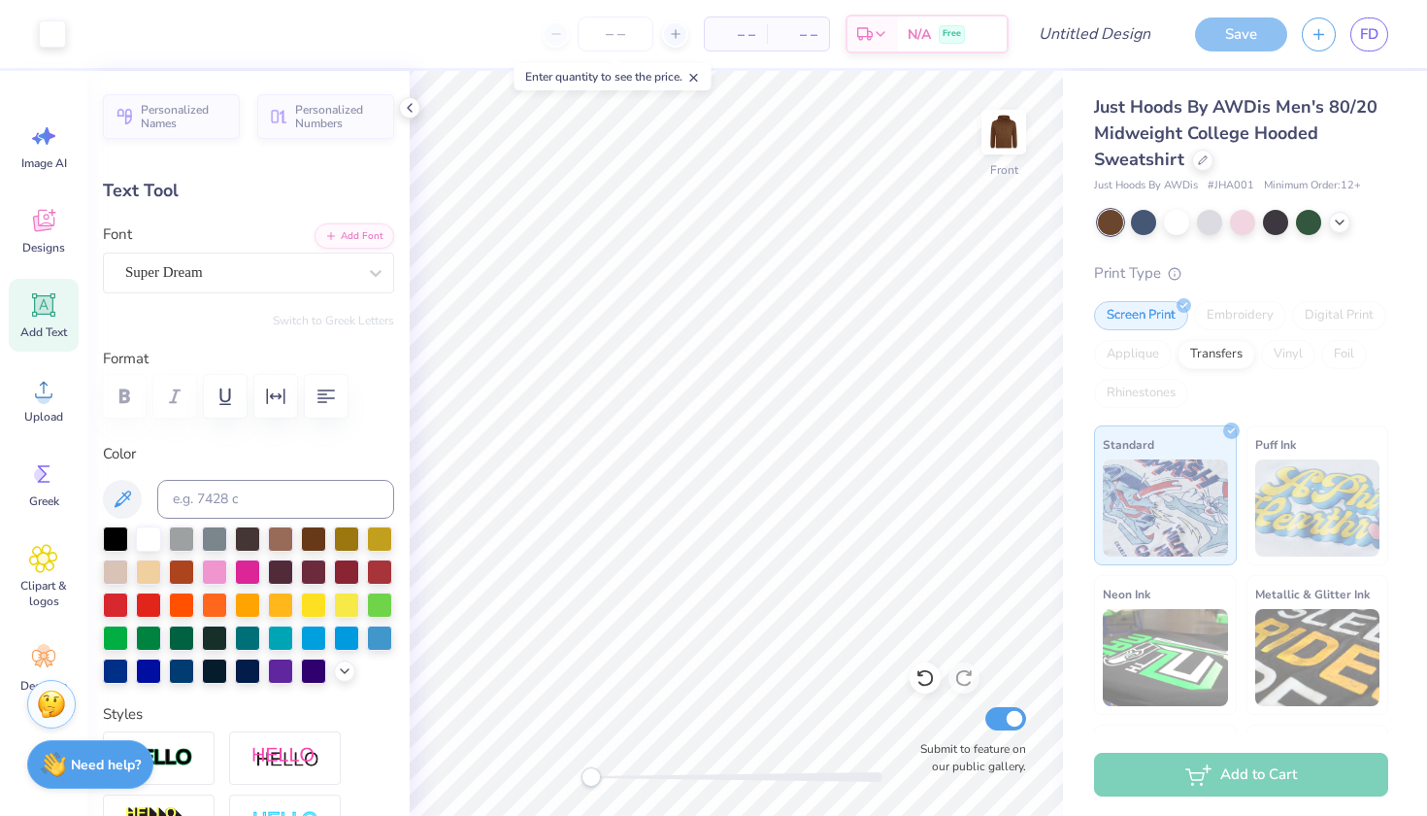
type input "15.99"
type input "0.78"
type input "15.61"
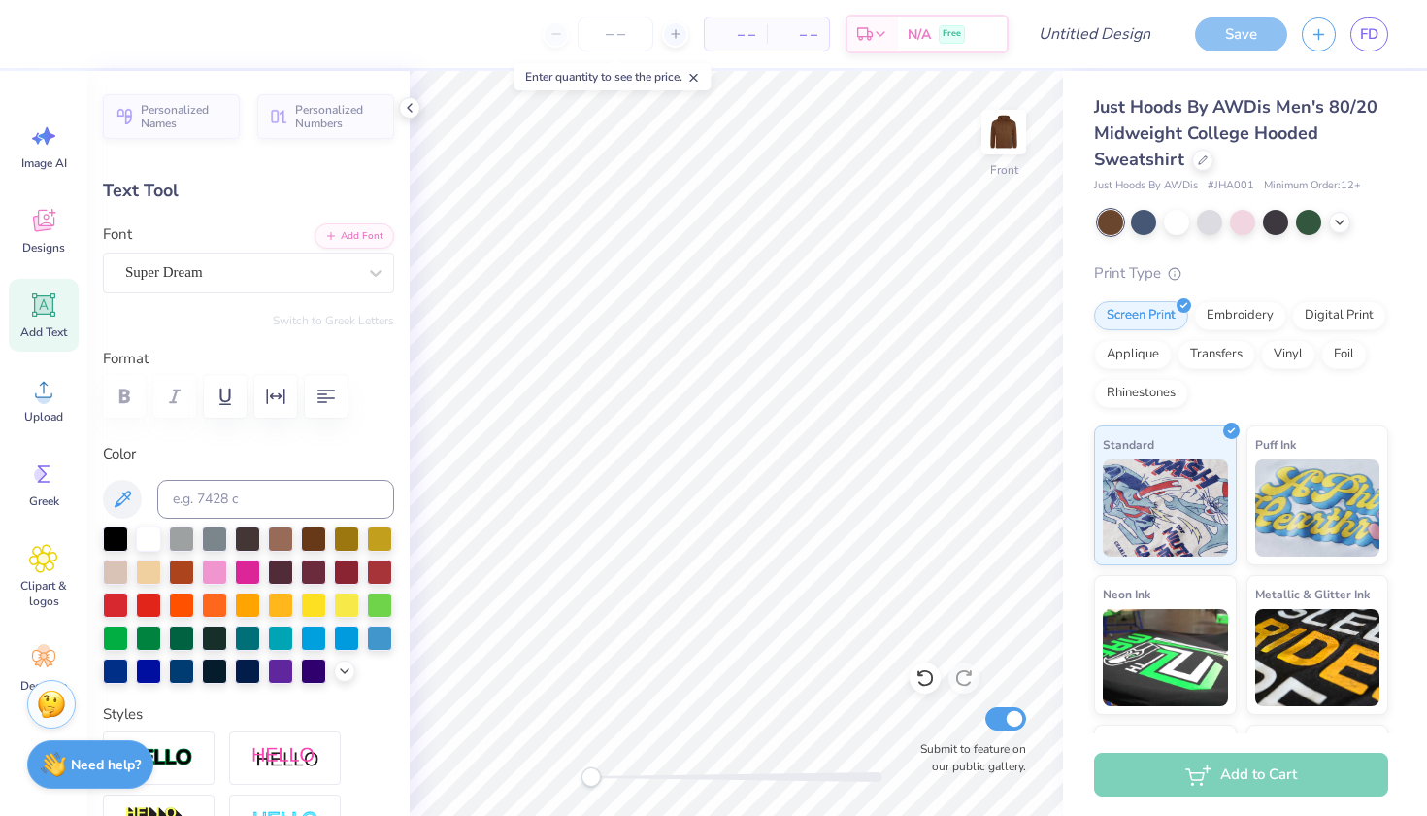
type input "11.69"
type input "0.57"
type textarea "PRAISE BE TO THE LORD MY ROCK"
type input "11.89"
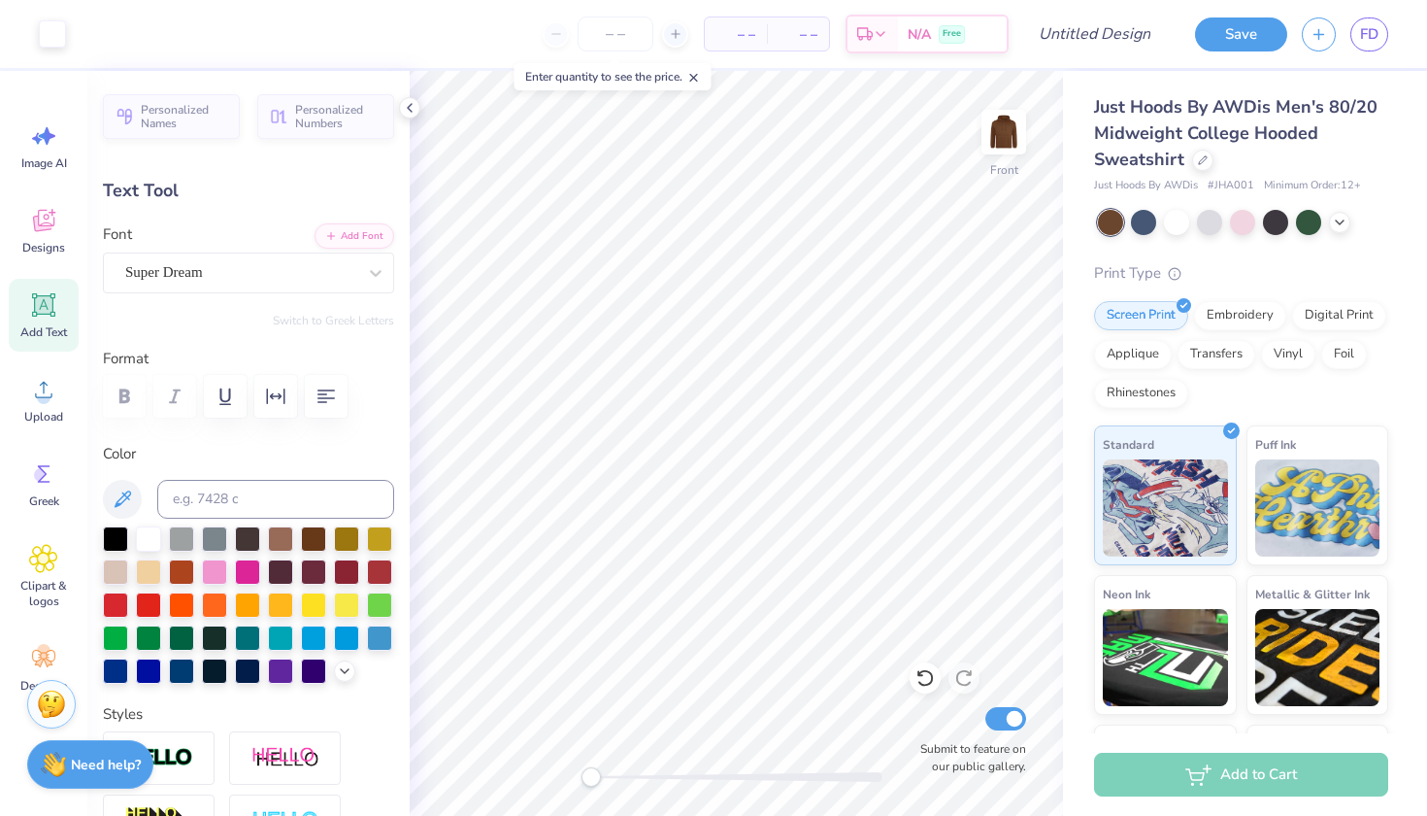
type input "19.42"
type textarea "PRAISE BE TO THE LORD MY ROCK, WHO TRAINS MY HEANDS FOR WAR, MY FINGERS FOR BAT…"
type input "12.47"
type input "2.45"
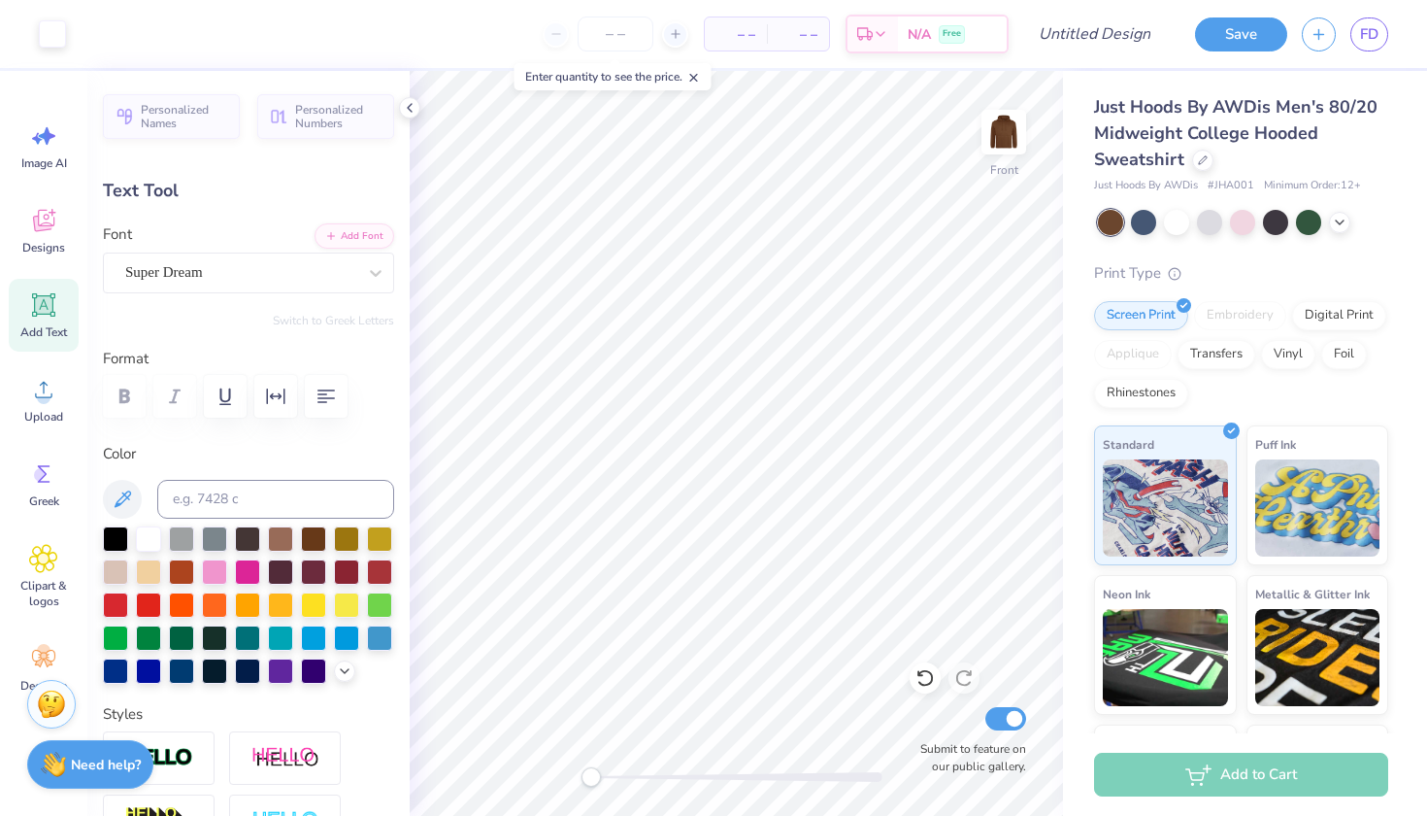
type input "18.48"
type textarea ""PRAISE BE TO THE LORD MY ROCK, WHO TRAINS MY HEANDS FOR WAR, MY FINGERS FOR BA…"
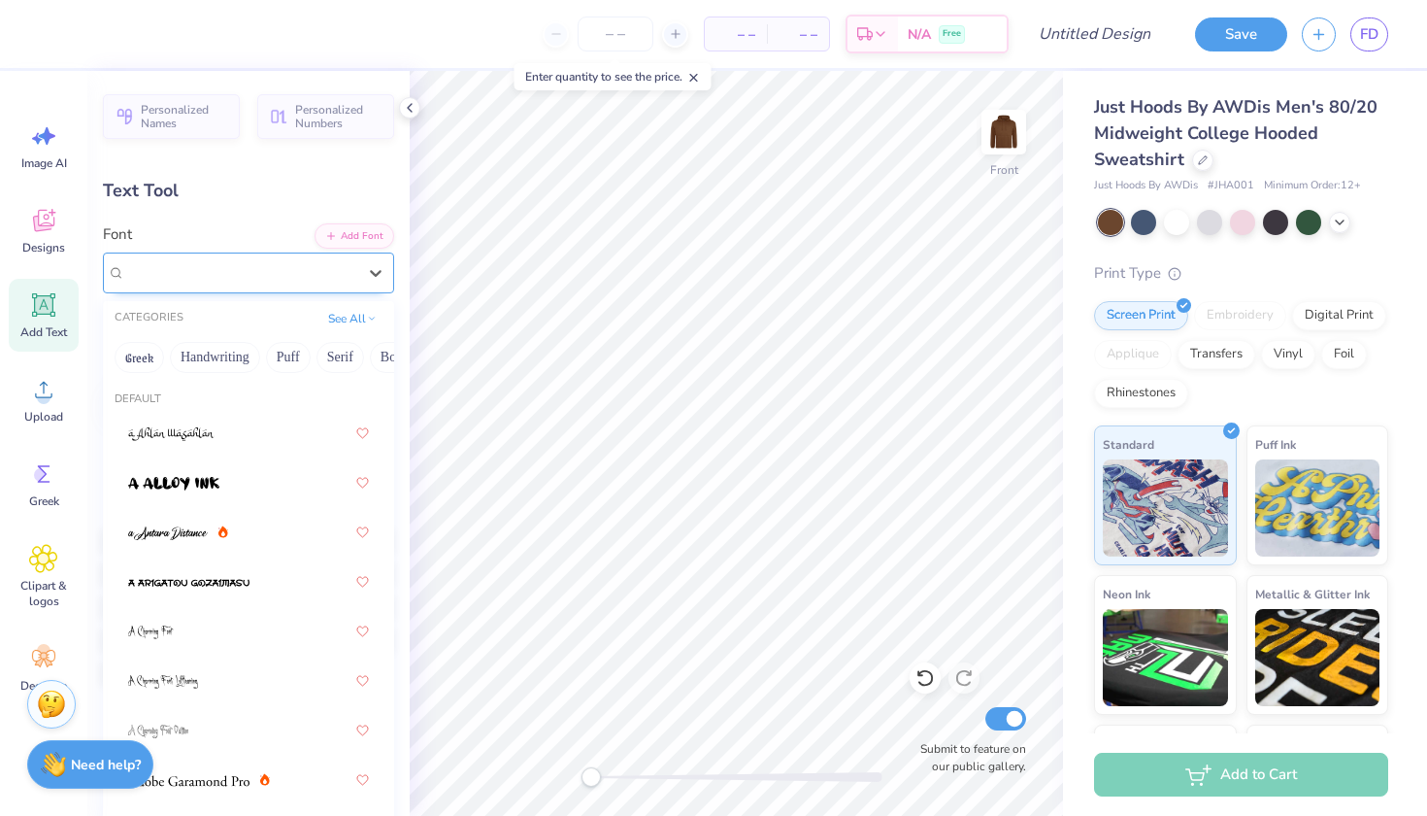
click at [203, 263] on span "Super Dream" at bounding box center [164, 272] width 78 height 22
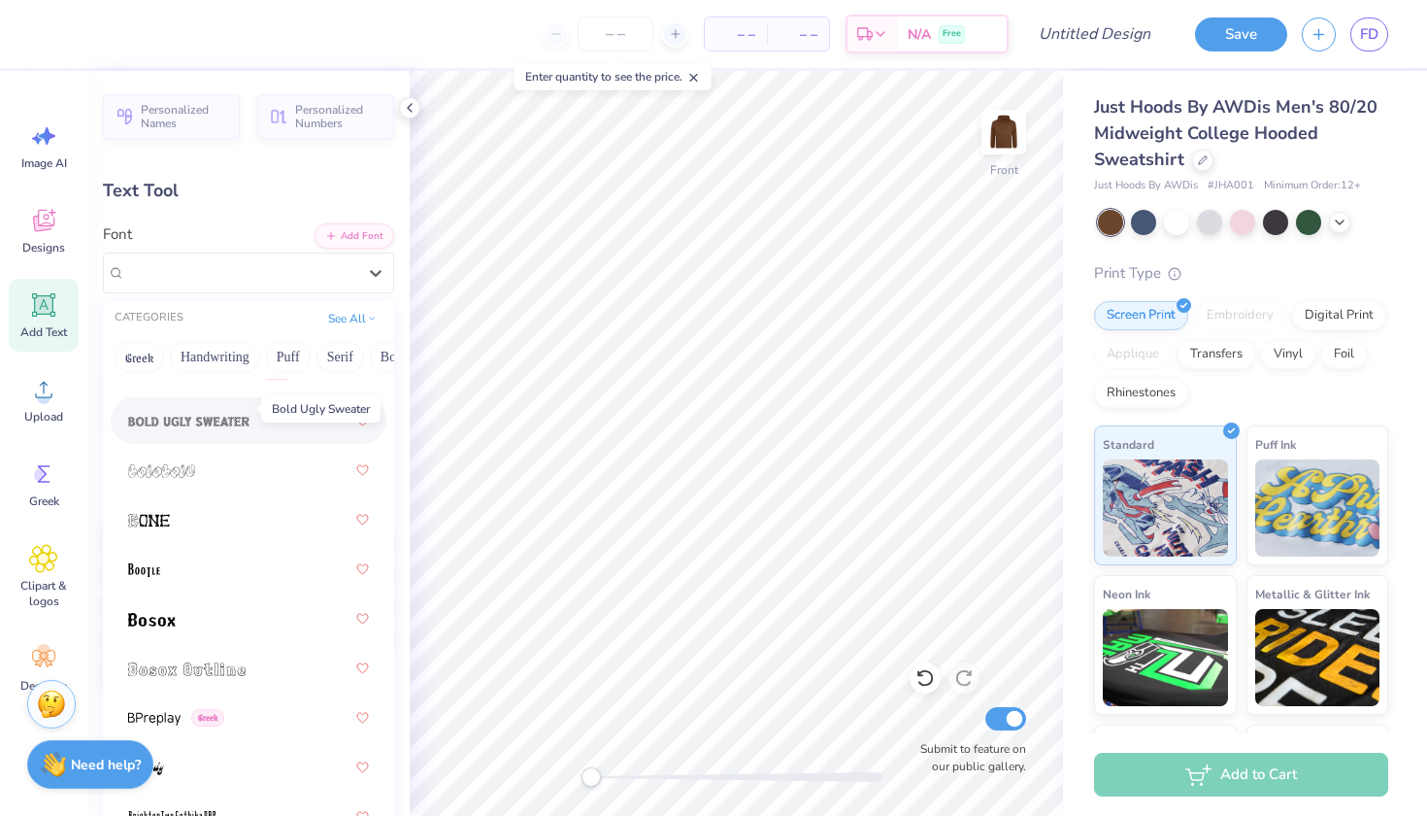
scroll to position [1666, 0]
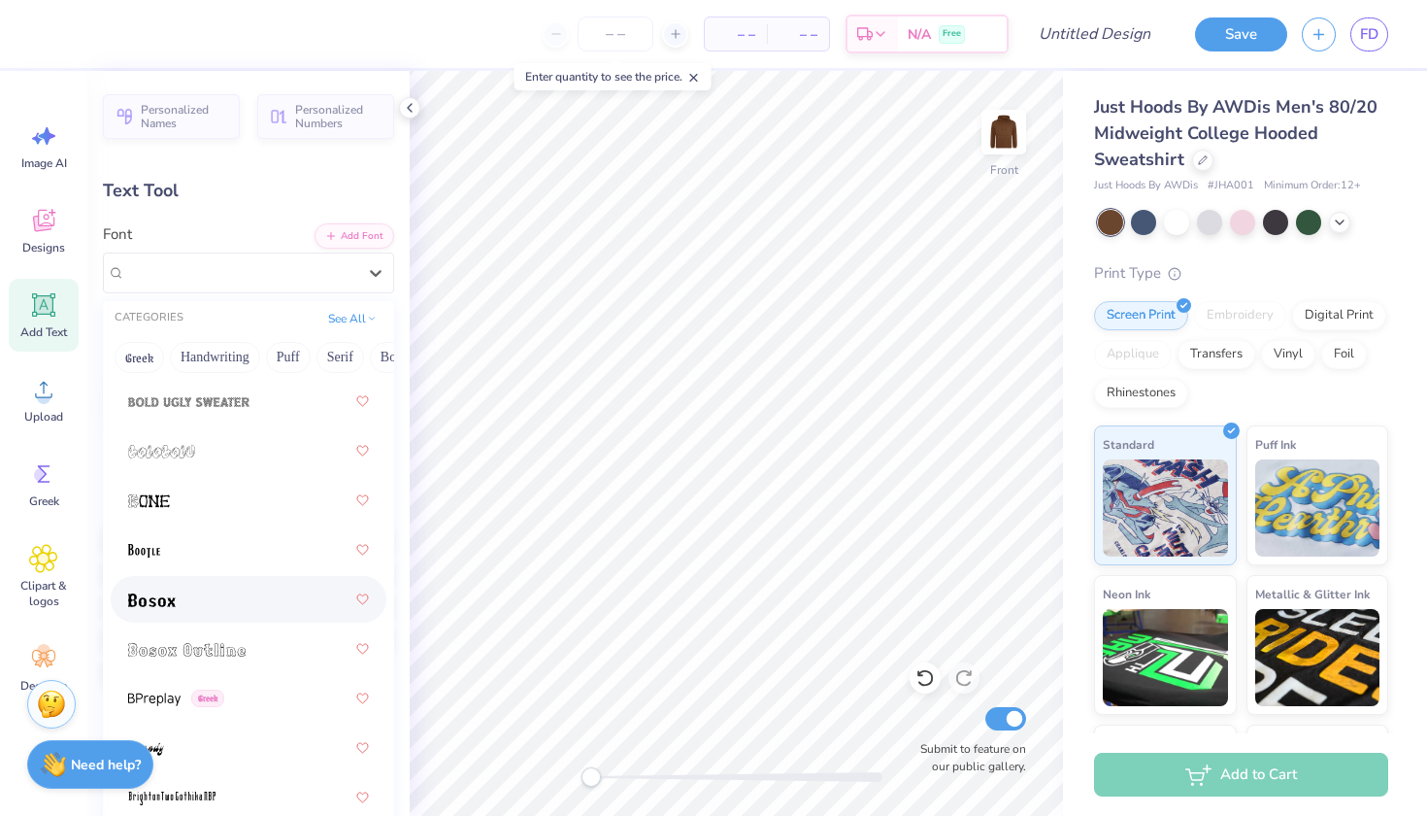
click at [195, 601] on div at bounding box center [248, 599] width 241 height 35
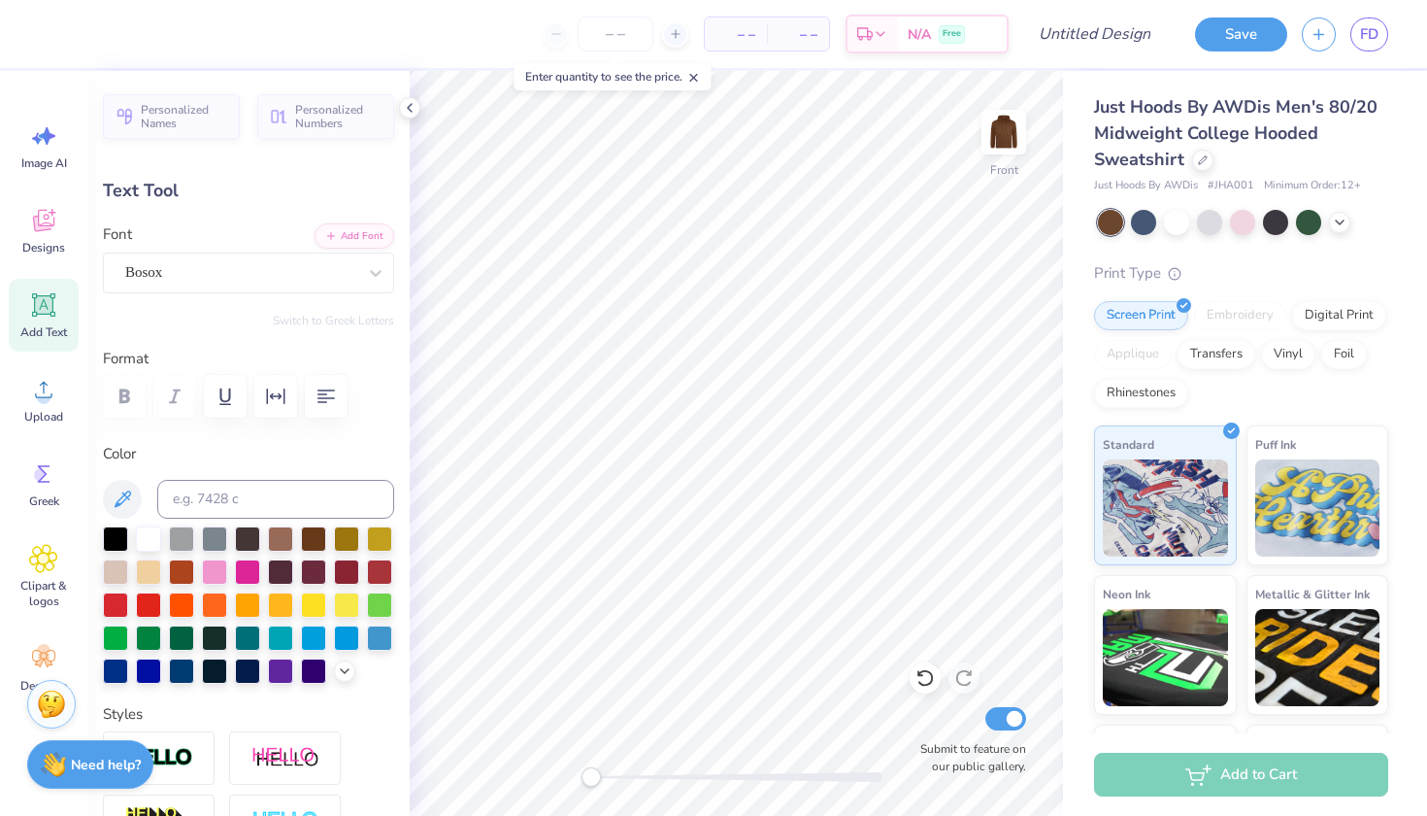
scroll to position [3, 12]
type input "9.81"
type input "3.26"
type input "18.08"
type input "11.29"
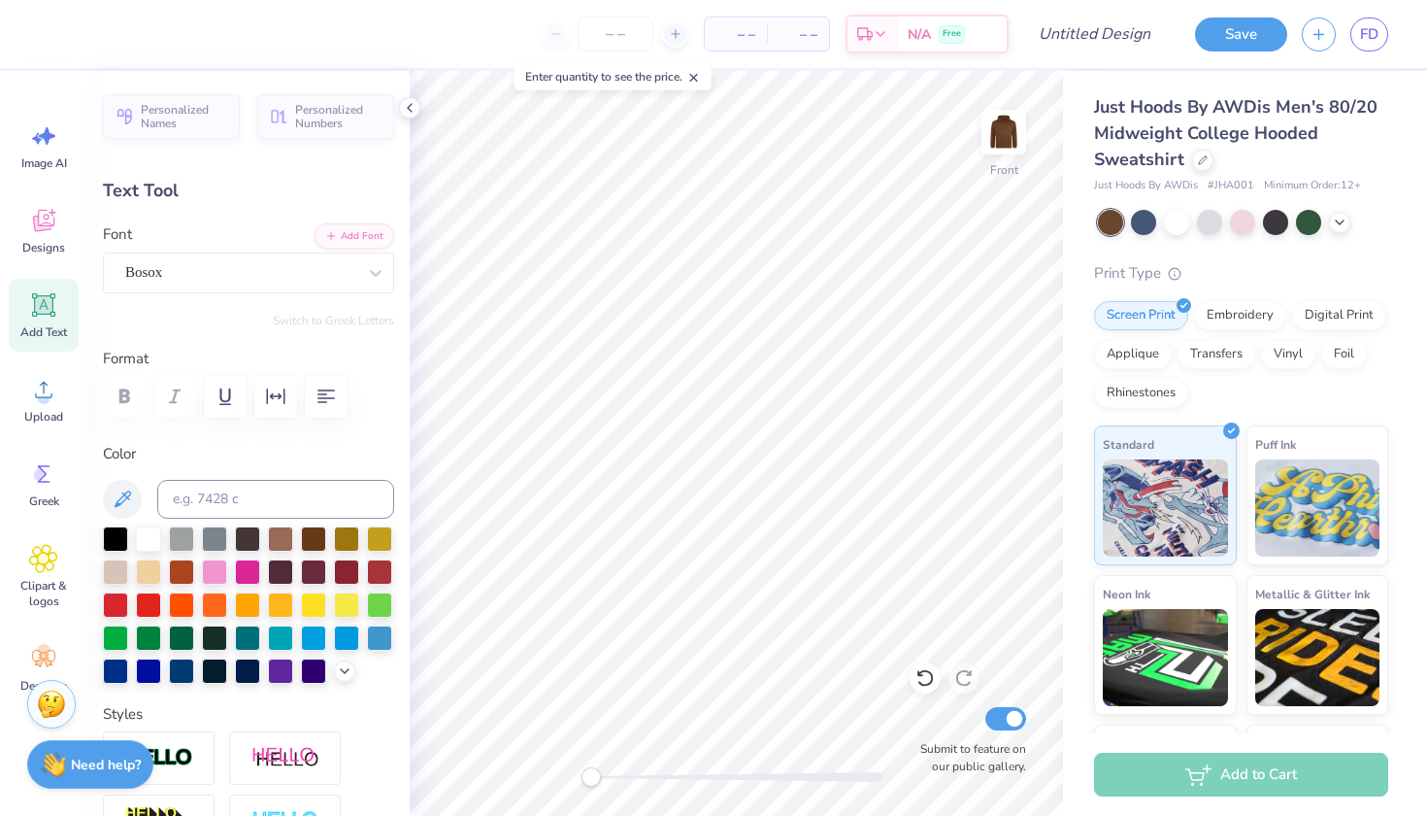
type input "3.75"
type input "18.72"
type textarea ""PRAISE BE TO THE LORD MY ROCK, WHO TRAINS MY HEANDS FOR WAR, MY FINGERS FOR BA…"
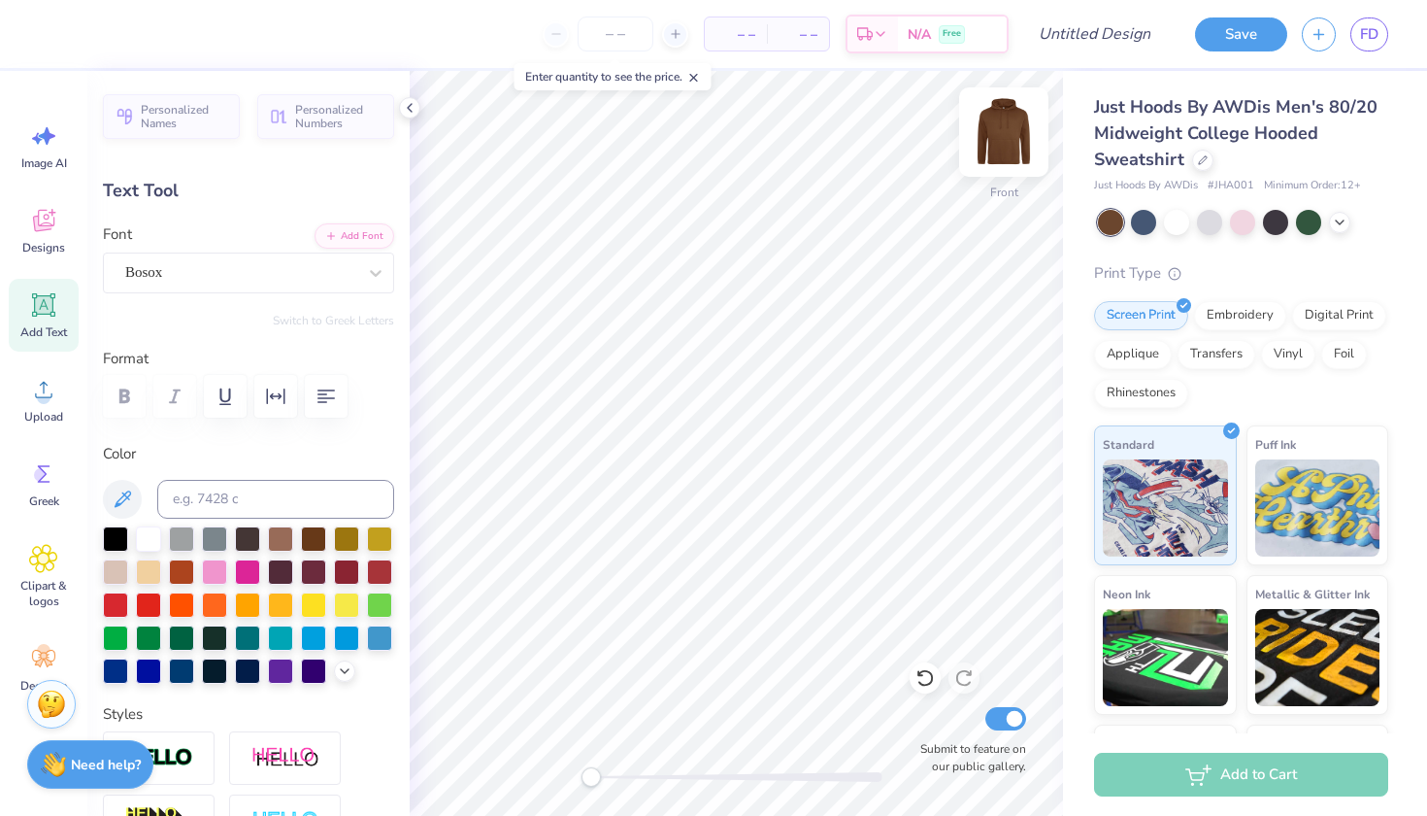
type input "11.99"
type input "3.98"
type input "18.48"
click at [1005, 121] on img at bounding box center [1004, 132] width 78 height 78
click at [48, 408] on div "Upload" at bounding box center [44, 399] width 70 height 73
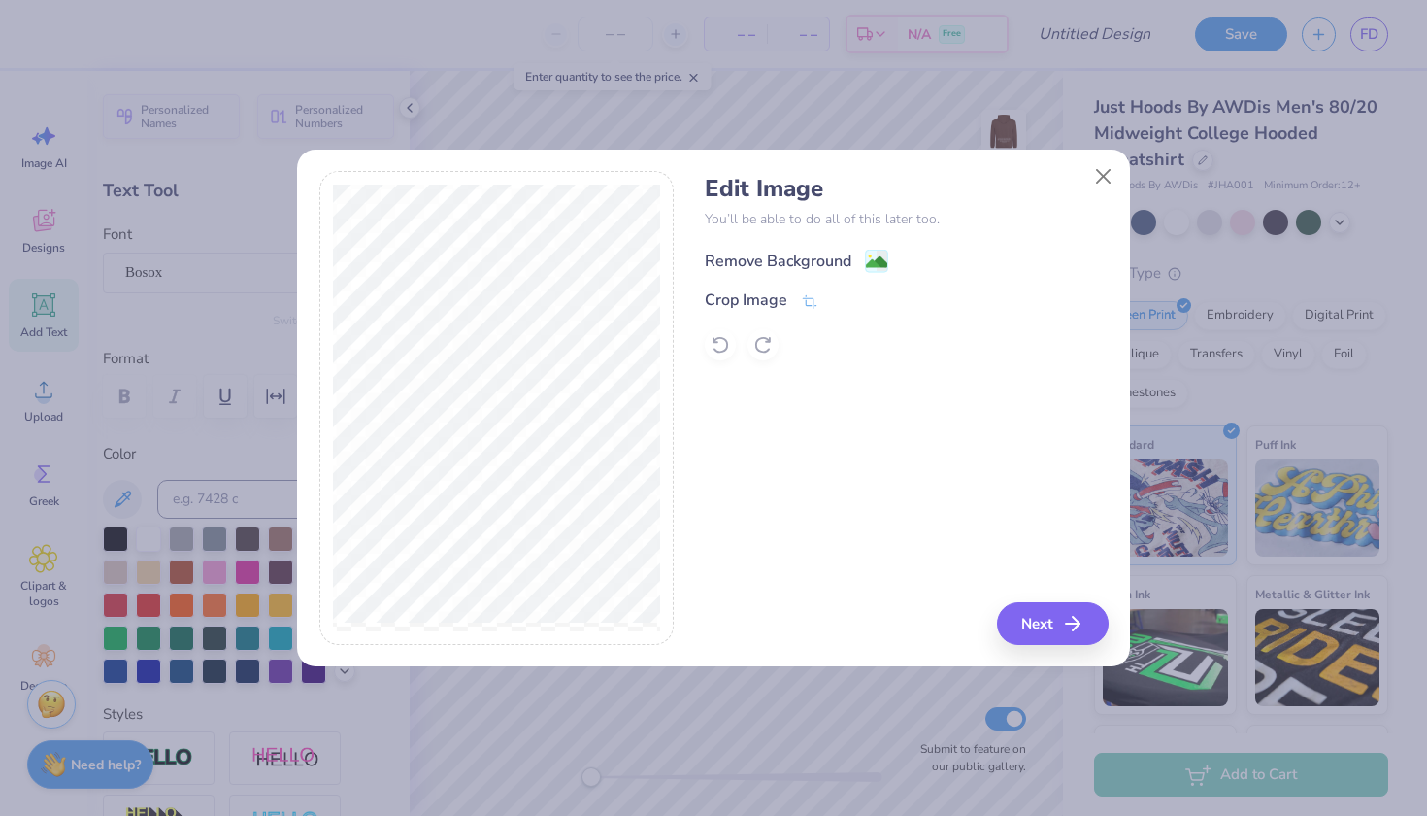
click at [876, 255] on image at bounding box center [876, 261] width 21 height 21
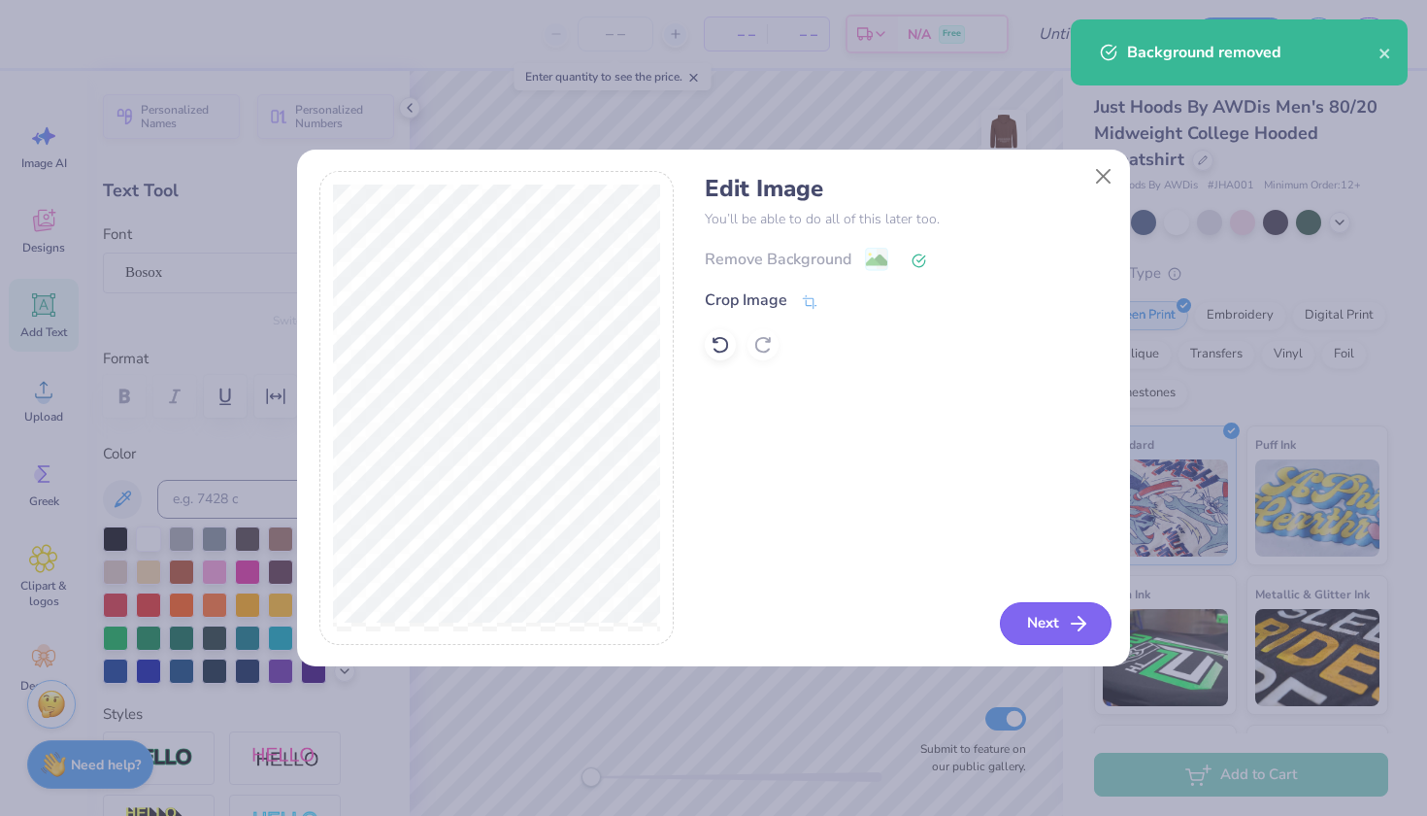
click at [1041, 642] on button "Next" at bounding box center [1056, 623] width 112 height 43
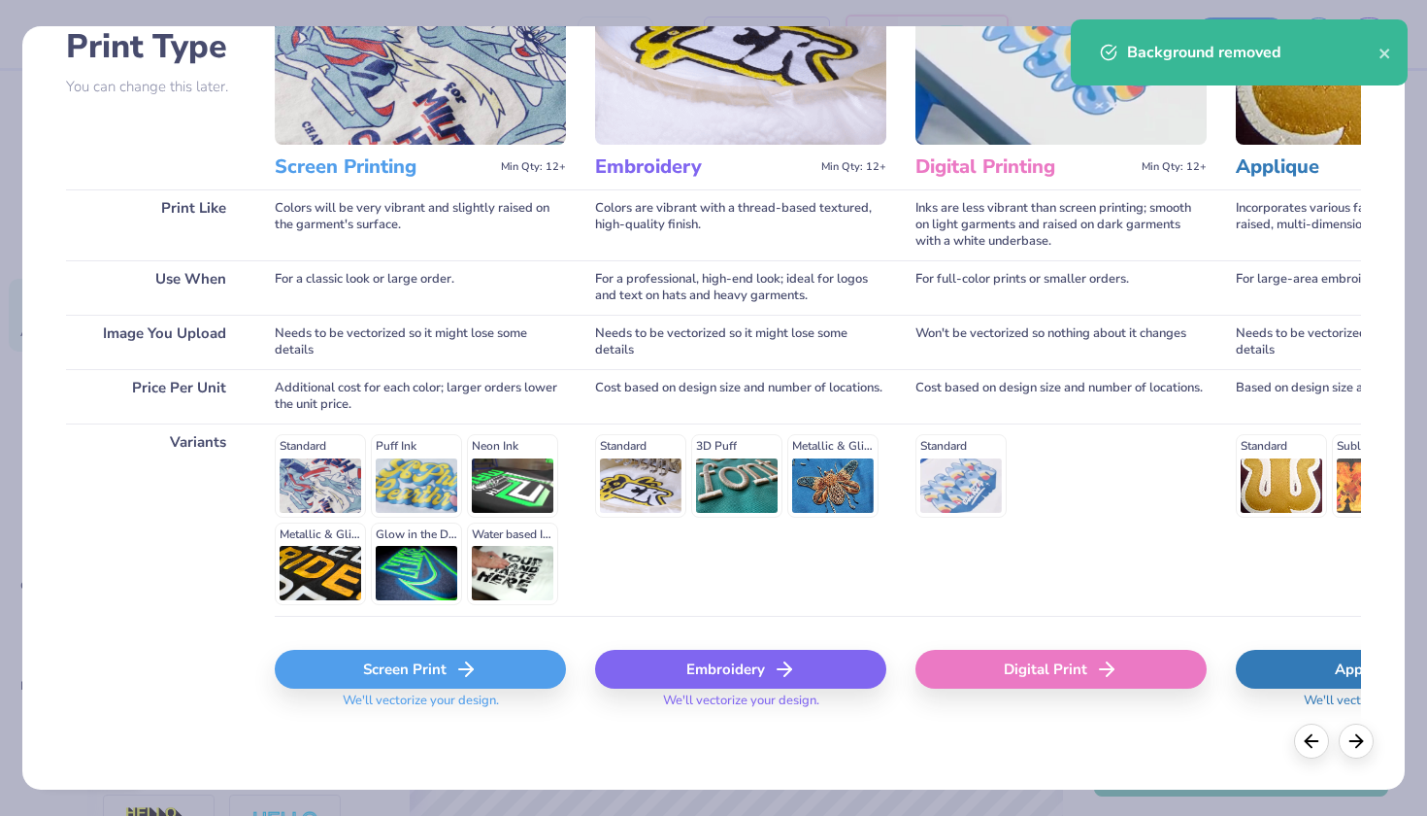
scroll to position [151, 0]
click at [455, 672] on icon at bounding box center [465, 669] width 23 height 23
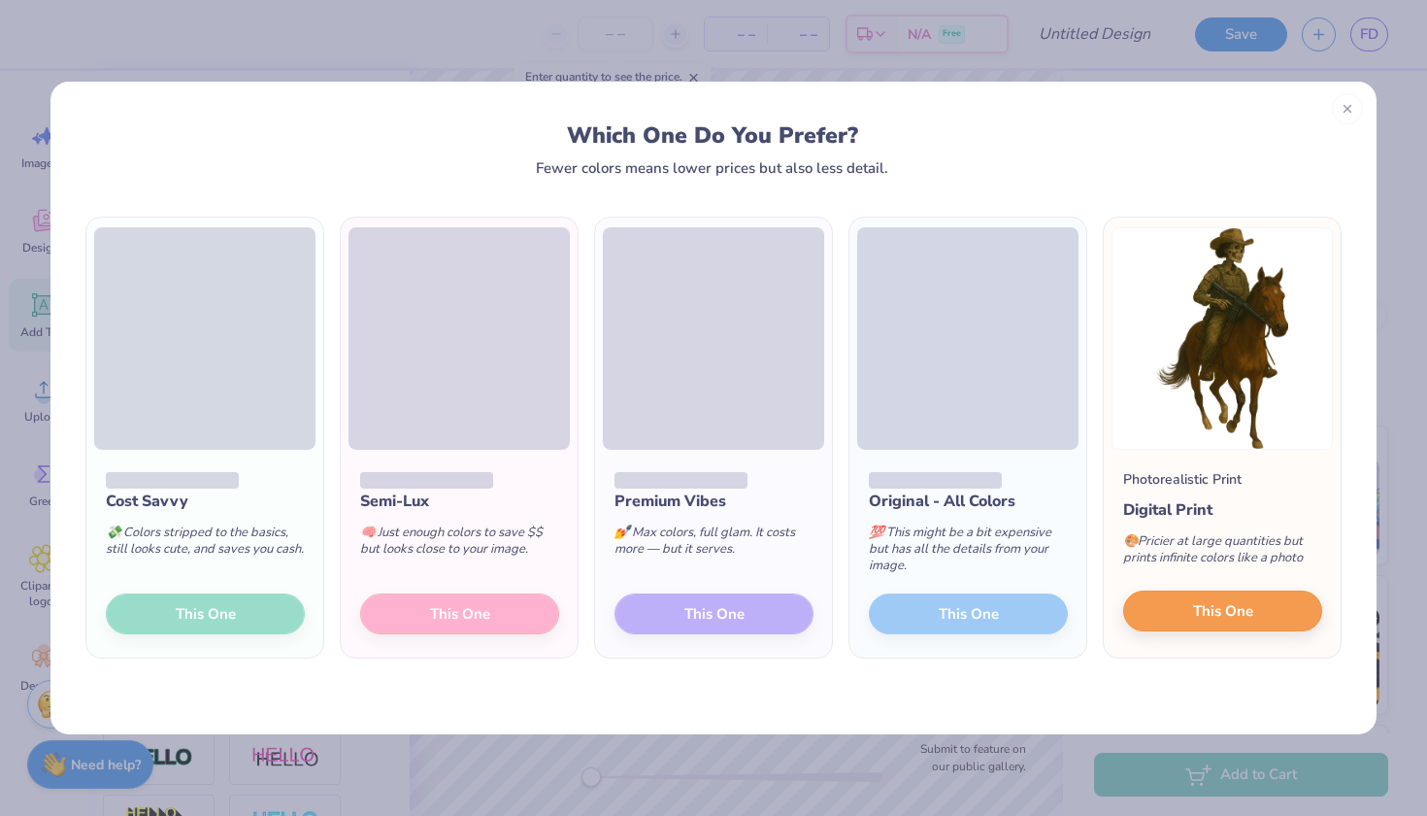
click at [1188, 601] on button "This One" at bounding box center [1222, 610] width 199 height 41
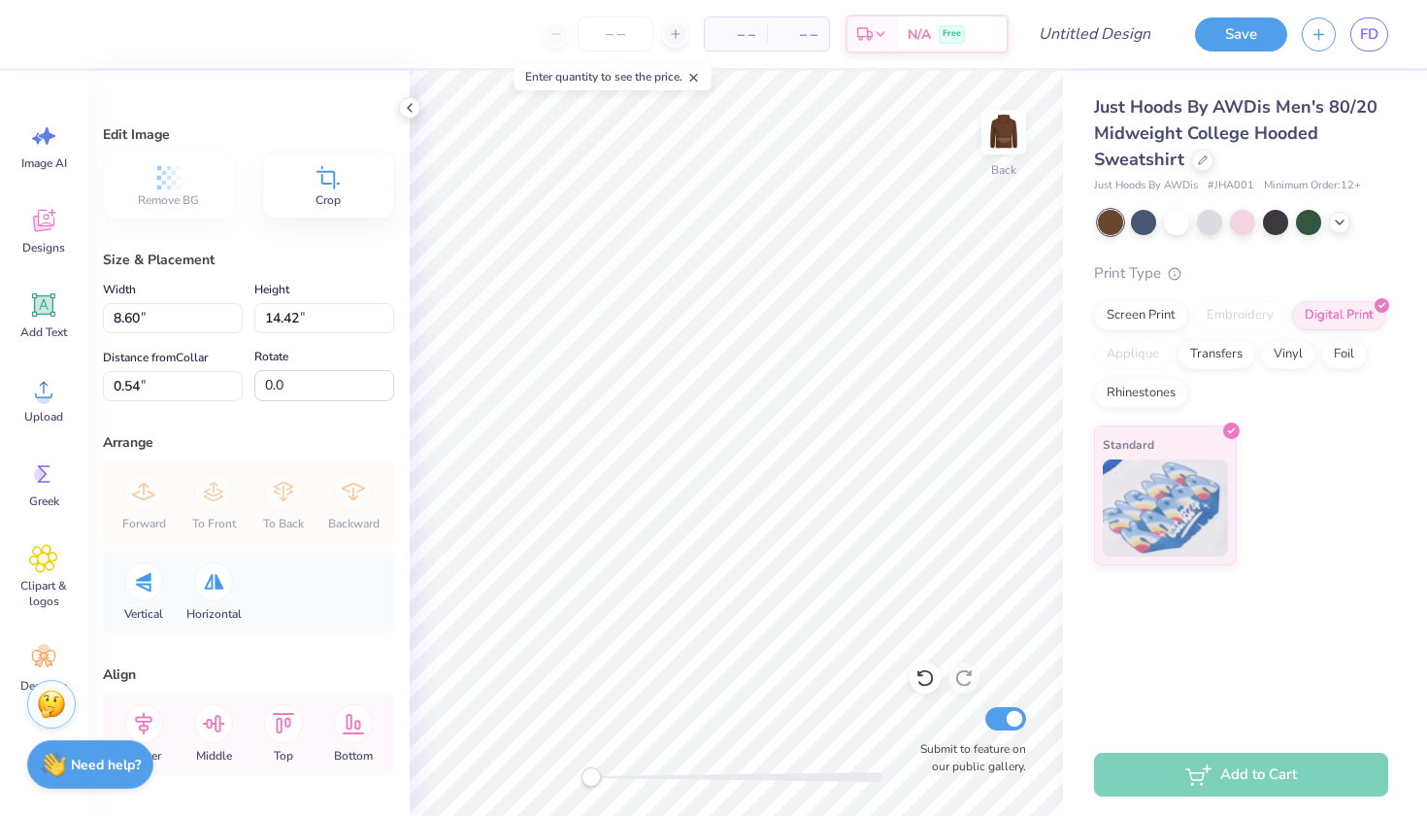
type input "3.91"
type input "6.56"
click at [1011, 123] on img at bounding box center [1004, 132] width 78 height 78
click at [1009, 135] on img at bounding box center [1004, 132] width 78 height 78
type input "2.23"
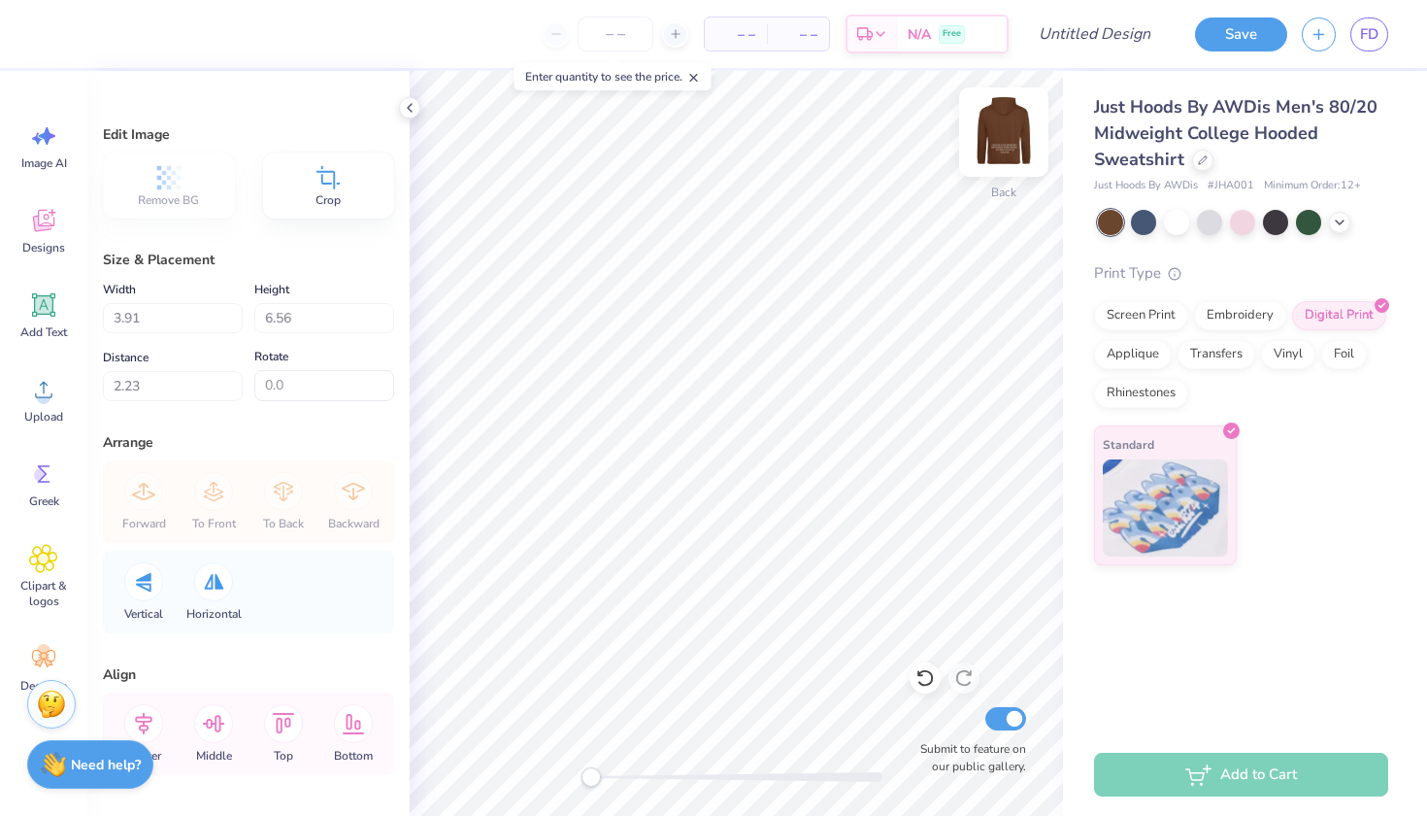
click at [1010, 133] on img at bounding box center [1004, 132] width 78 height 78
click at [41, 395] on circle at bounding box center [44, 397] width 14 height 14
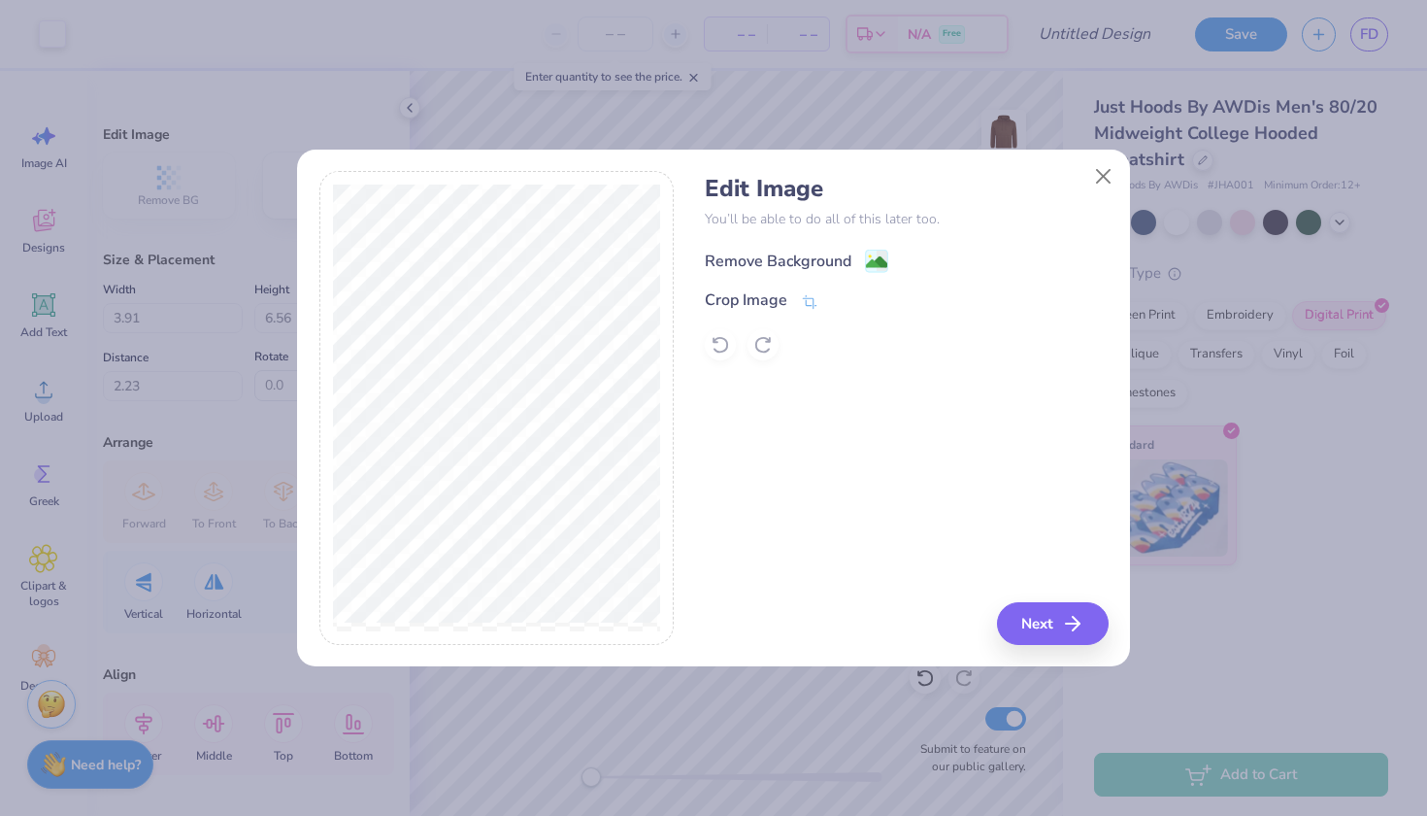
click at [823, 255] on div "Remove Background" at bounding box center [778, 261] width 147 height 23
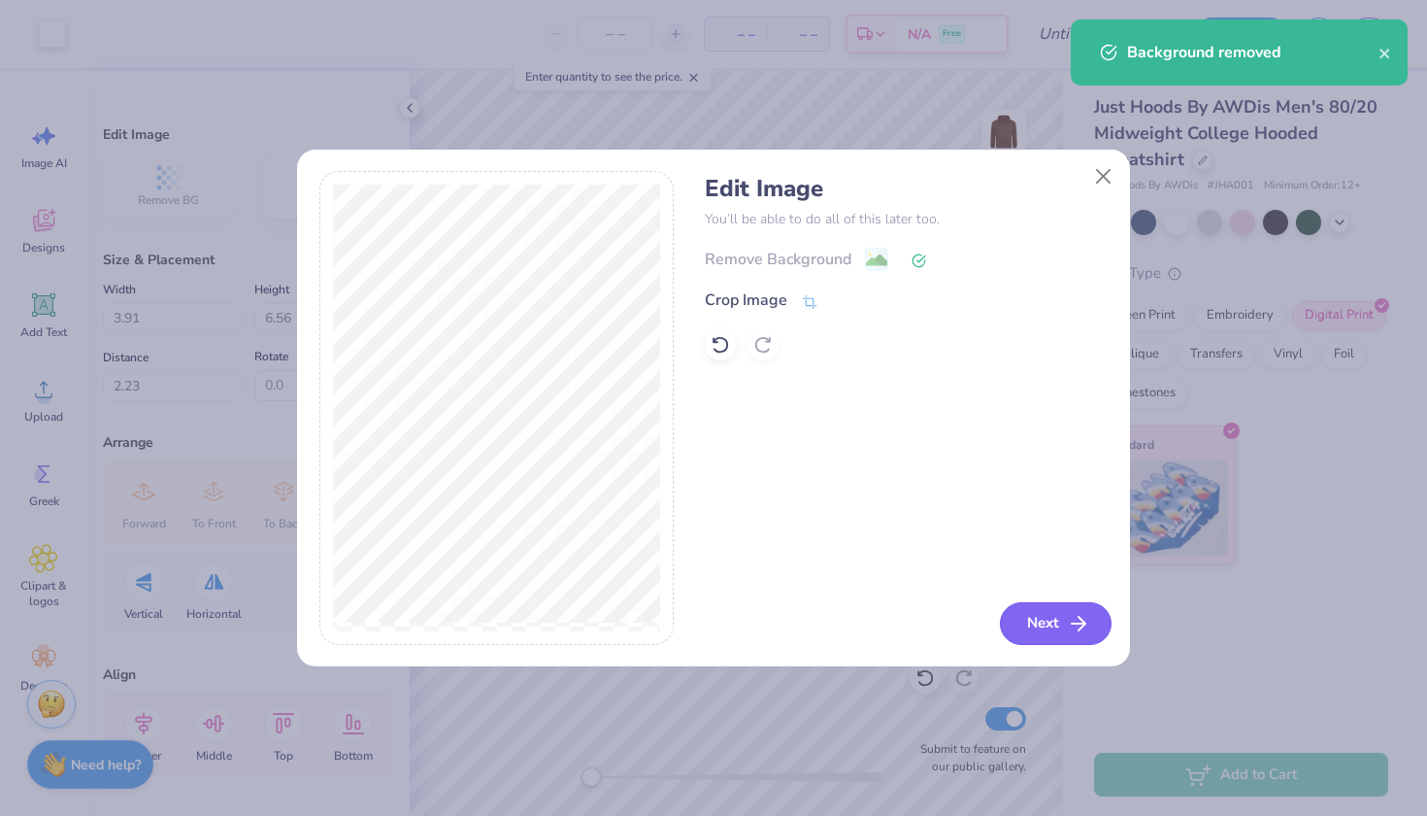
click at [1042, 623] on button "Next" at bounding box center [1056, 623] width 112 height 43
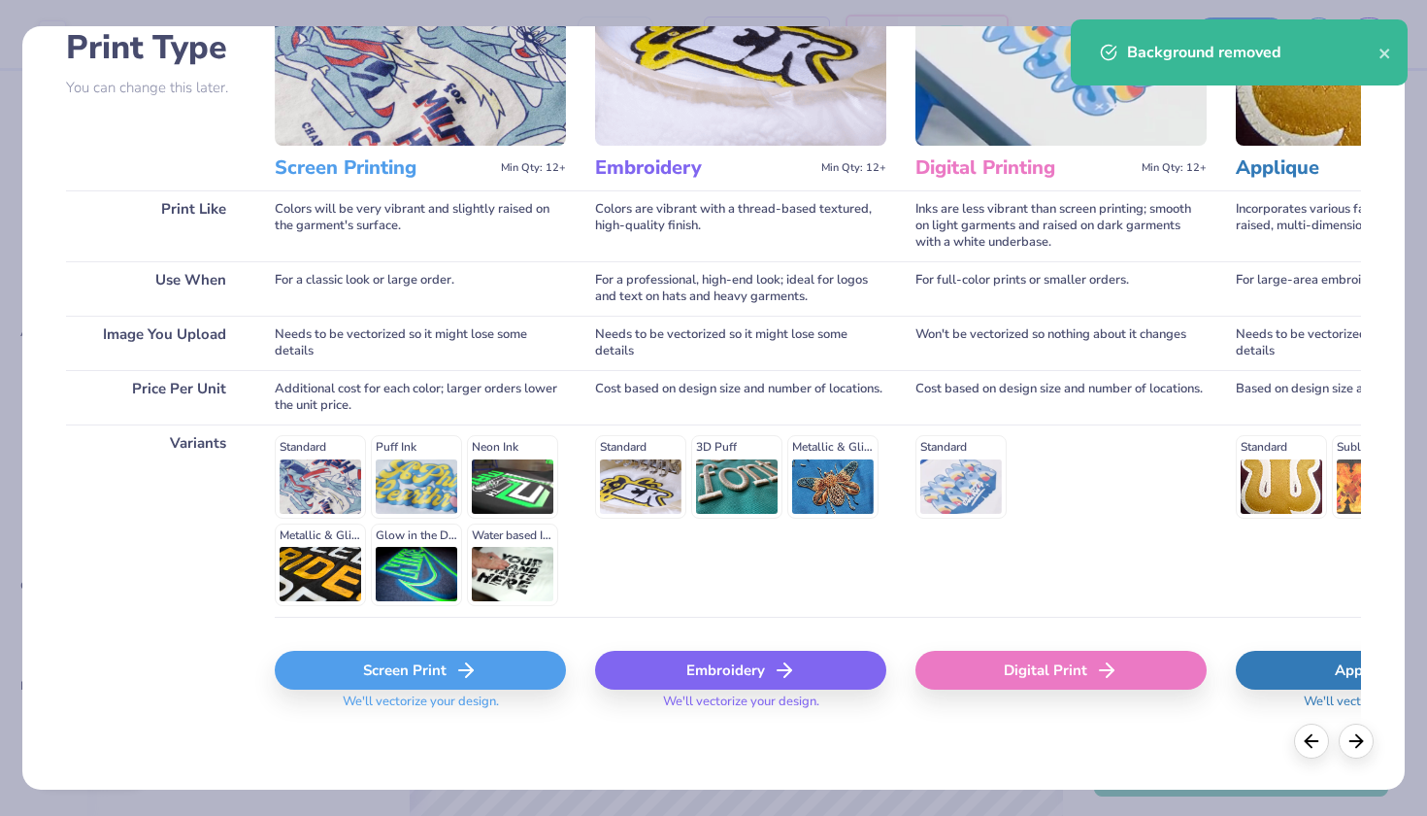
click at [444, 675] on div "Screen Print" at bounding box center [420, 670] width 291 height 39
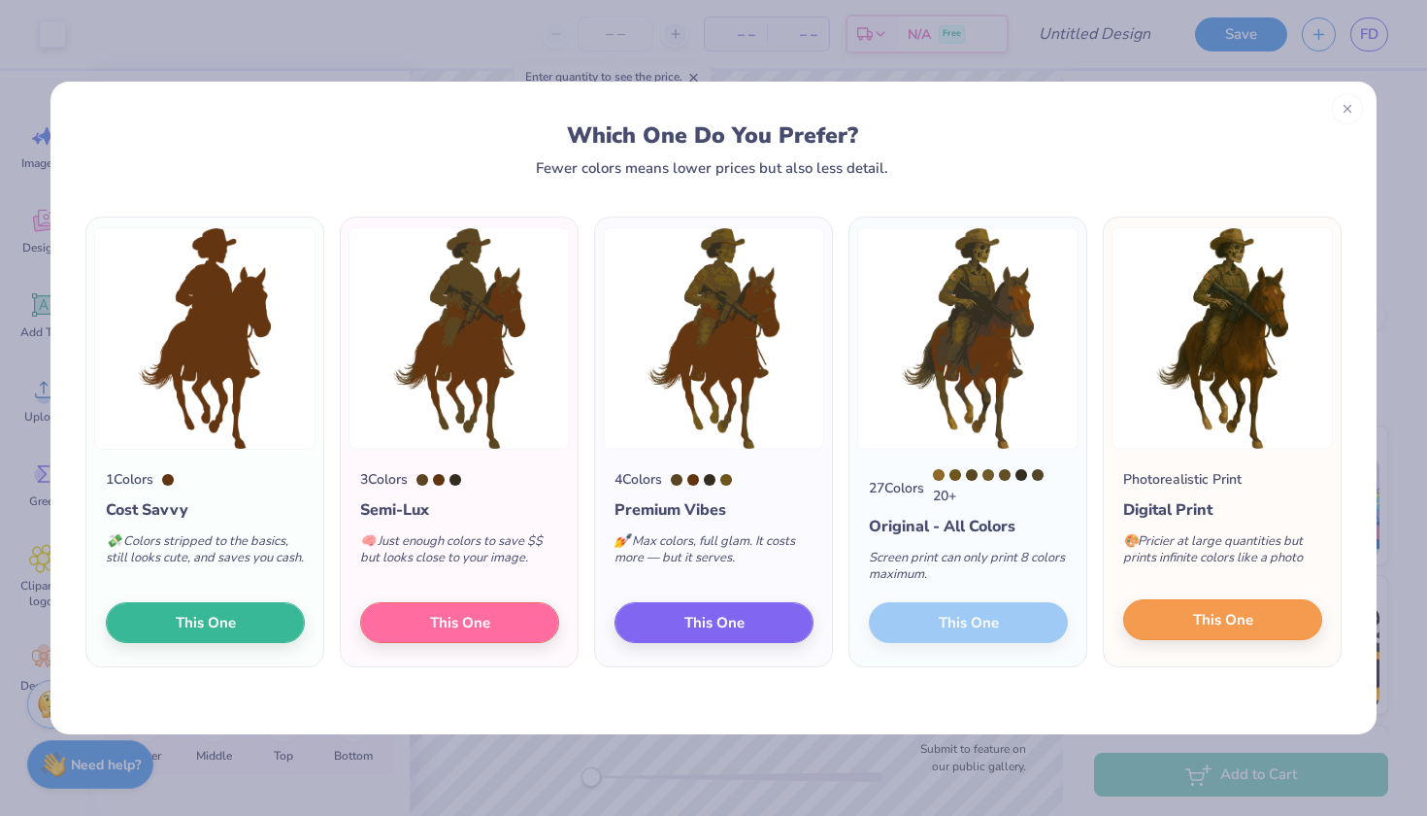
click at [1237, 621] on span "This One" at bounding box center [1223, 620] width 60 height 22
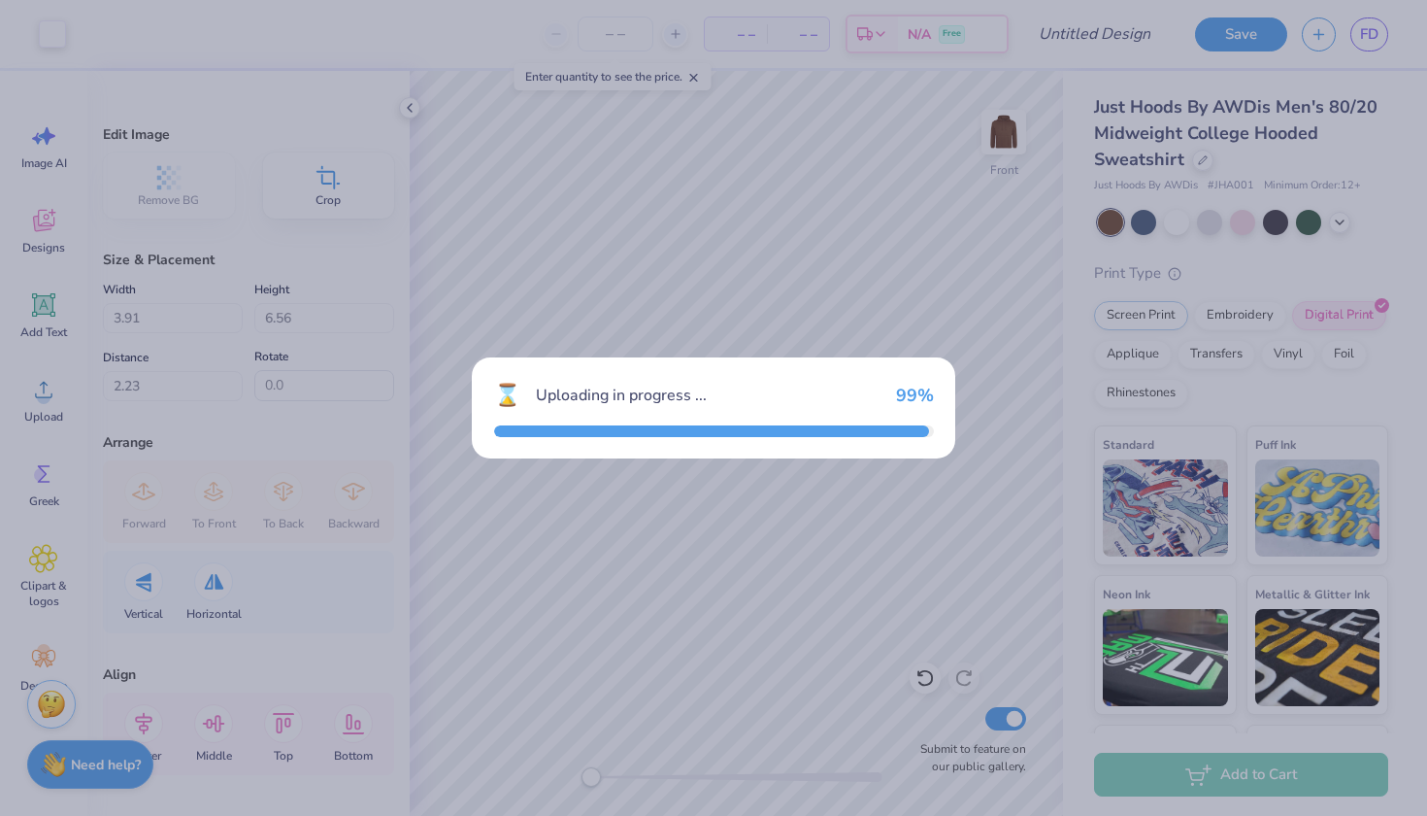
type input "10.74"
type input "18.00"
type input "7.00"
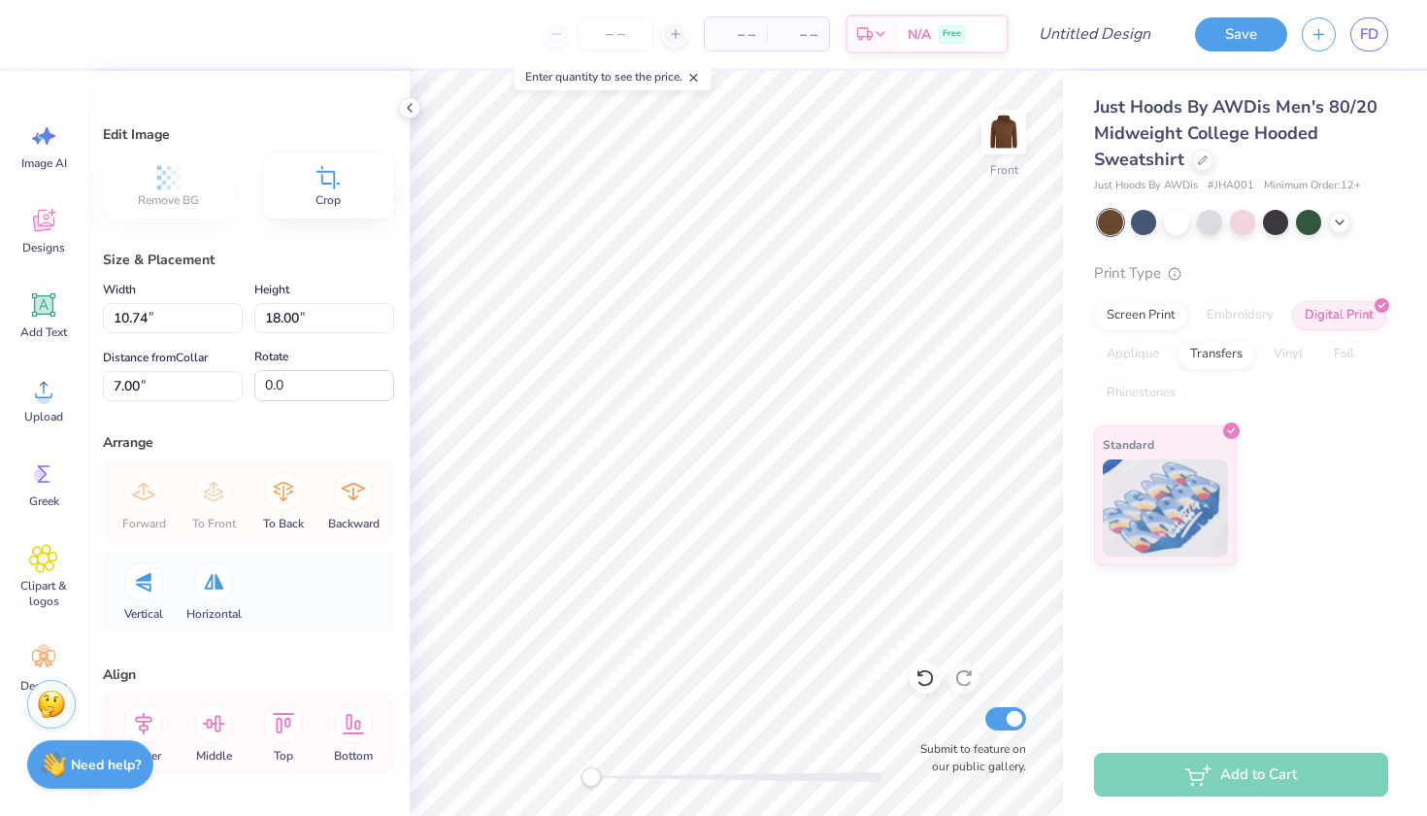
type input "8.75"
type input "14.67"
type input "8.18"
type input "13.71"
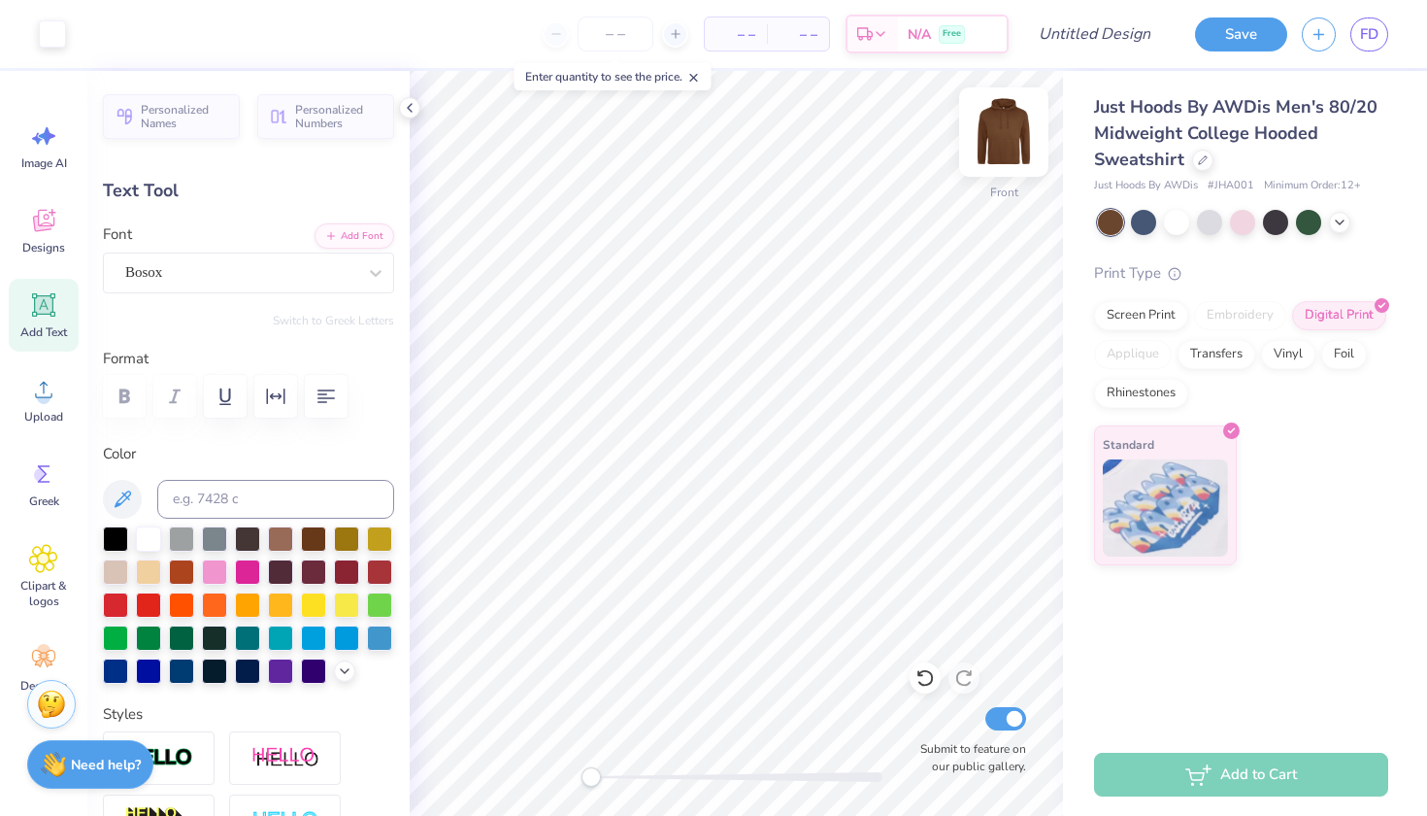
type input "19.71"
click at [286, 539] on div at bounding box center [280, 536] width 25 height 25
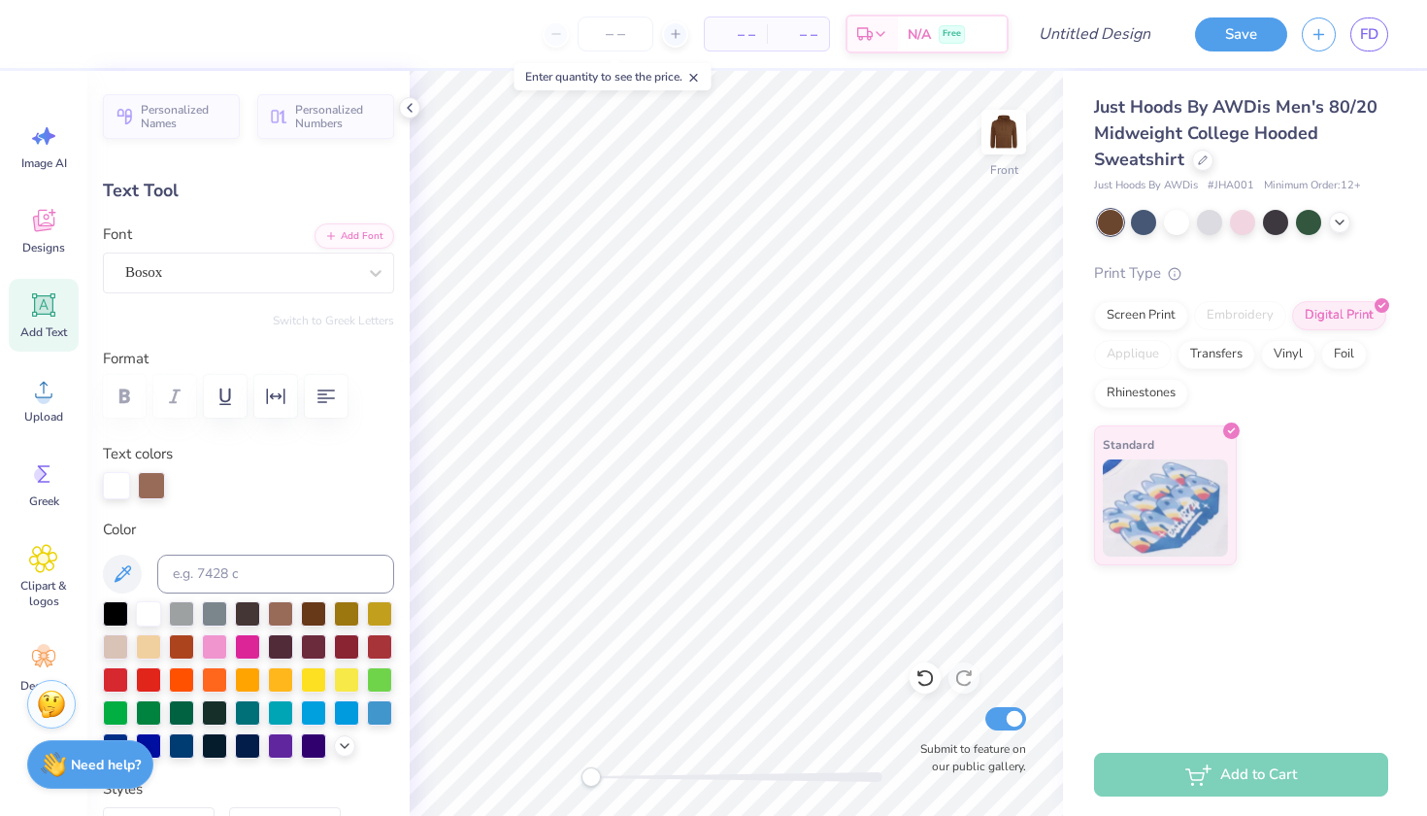
scroll to position [0, 2]
click at [283, 613] on div at bounding box center [280, 611] width 25 height 25
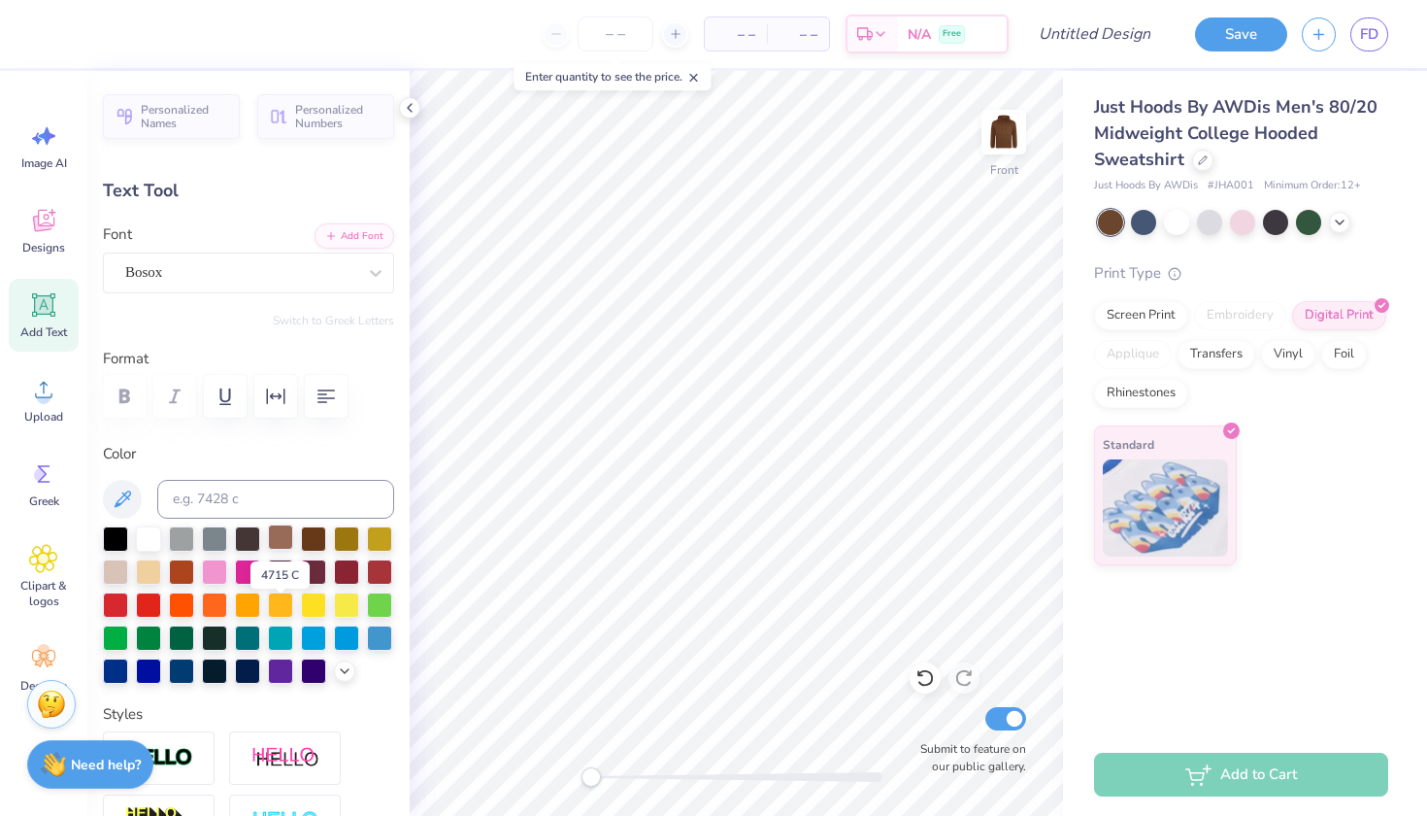
scroll to position [5, 2]
click at [151, 574] on div at bounding box center [148, 569] width 25 height 25
click at [1237, 25] on button "Save" at bounding box center [1241, 32] width 92 height 34
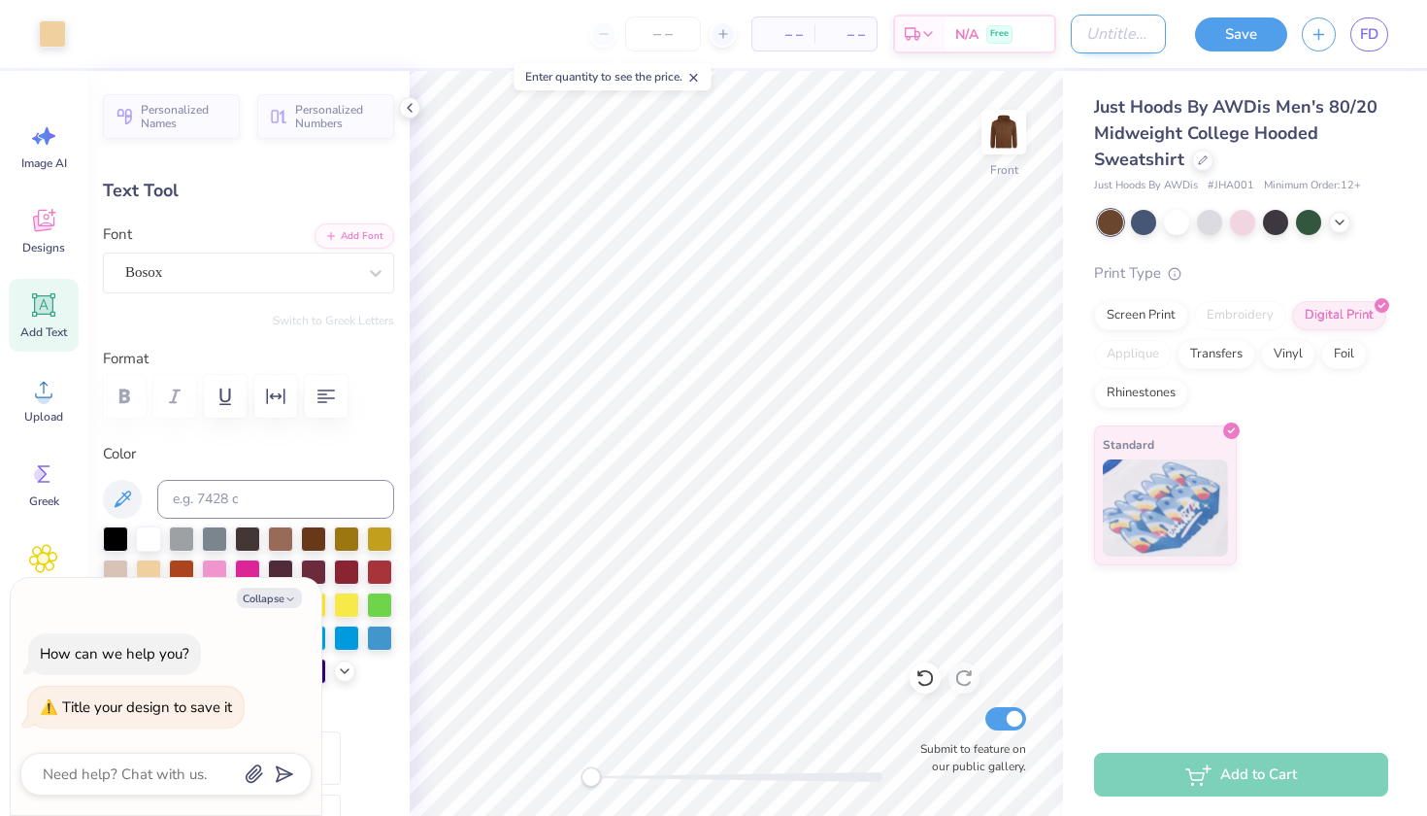
type textarea "x"
click at [1071, 36] on input "Design Title" at bounding box center [1118, 34] width 95 height 39
type input "B"
type textarea "x"
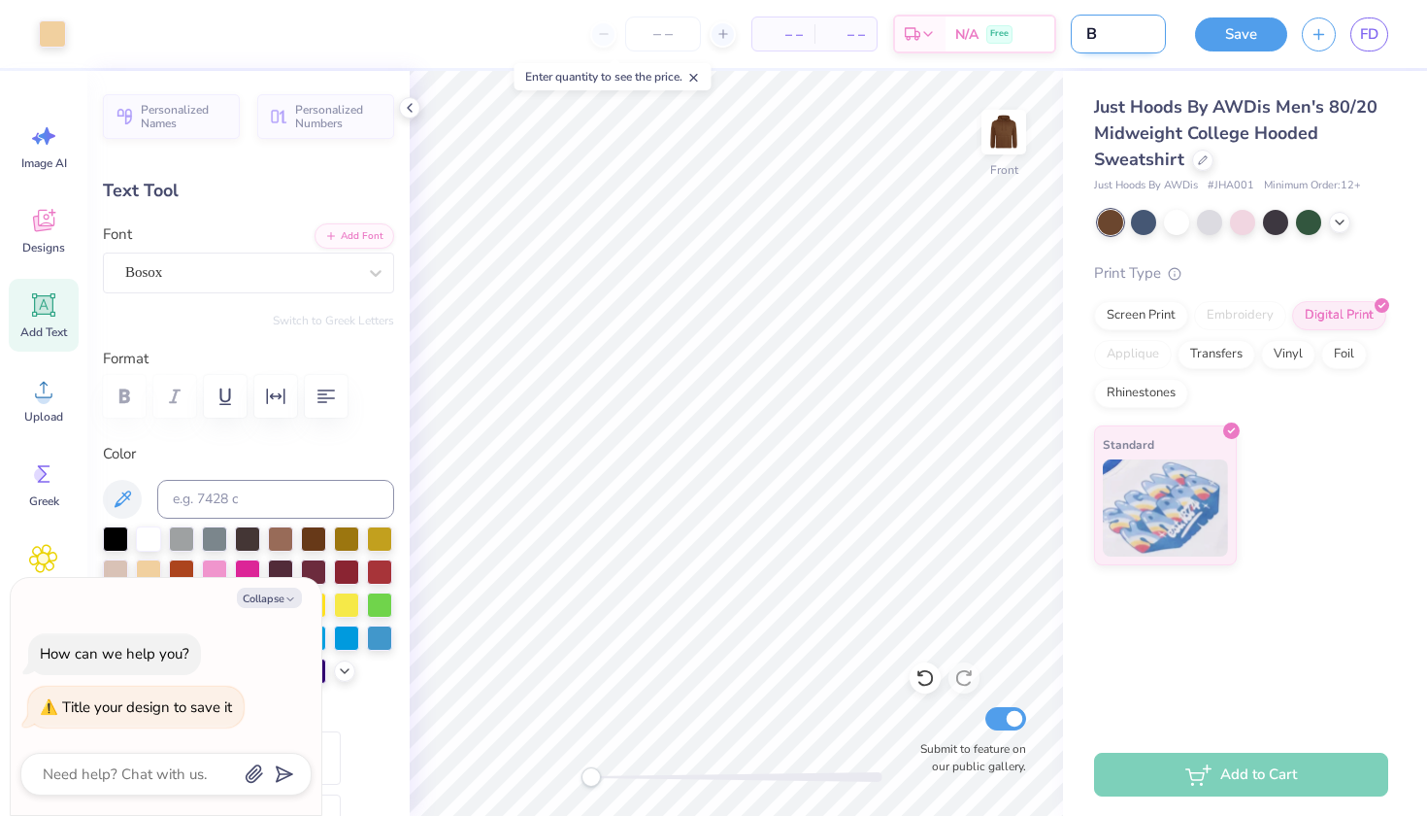
type input "BA"
type textarea "x"
type input "BAT"
type textarea "x"
type input "BATT"
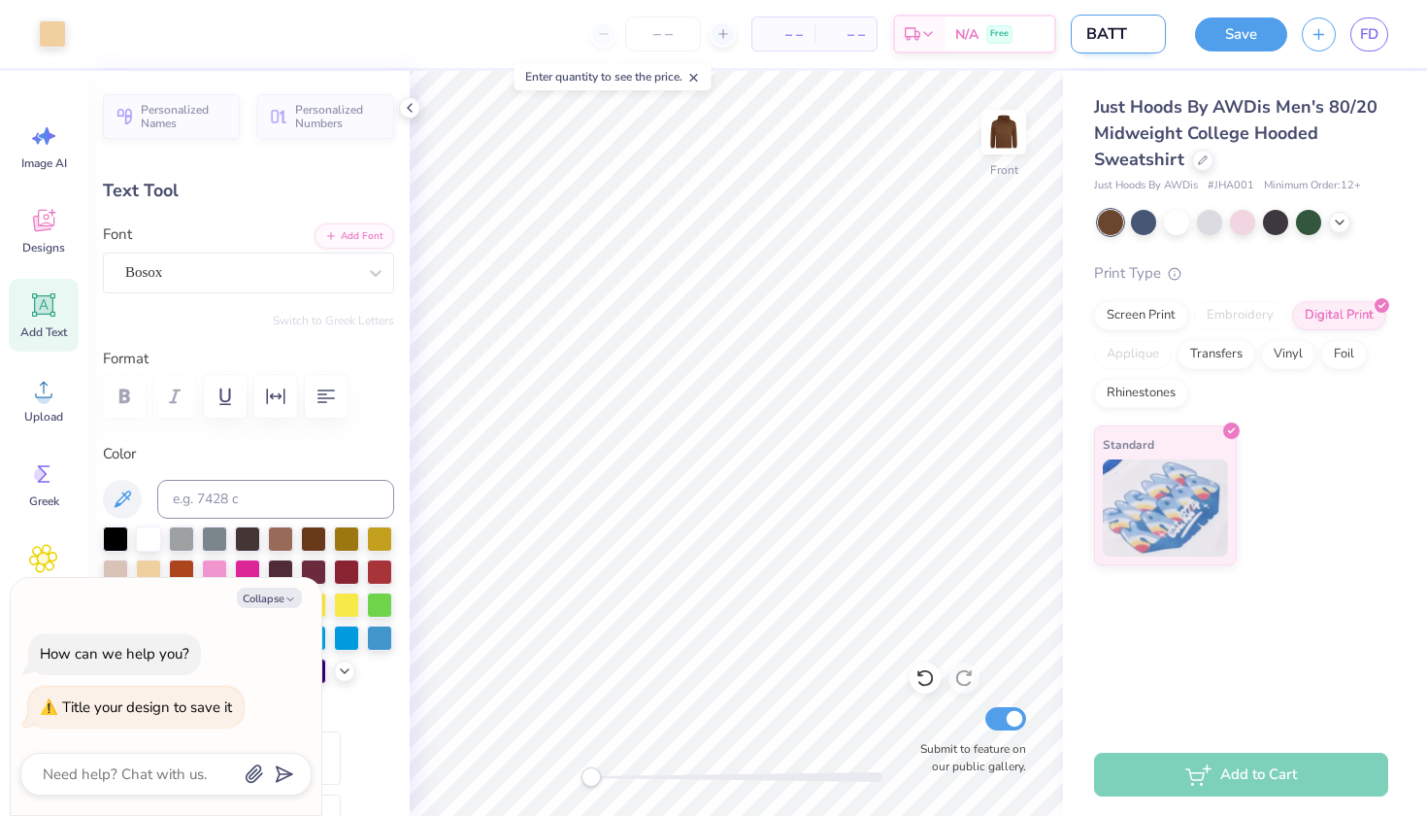
type textarea "x"
type input "BATTL"
type textarea "x"
type input "BATTLE"
type textarea "x"
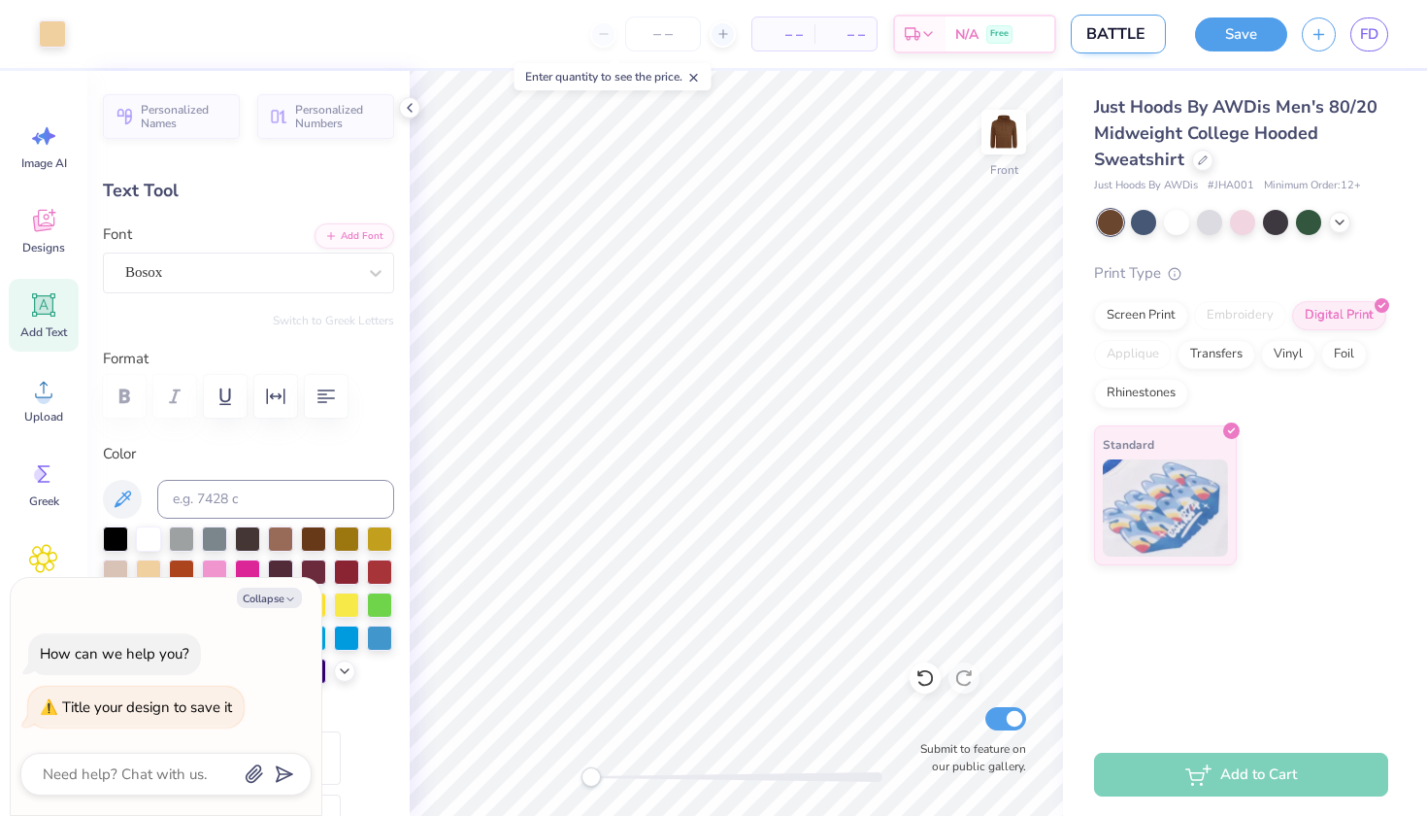
type input "BATTLE"
type textarea "x"
type input "BATTLE Q"
type textarea "x"
type input "BATTLE QU"
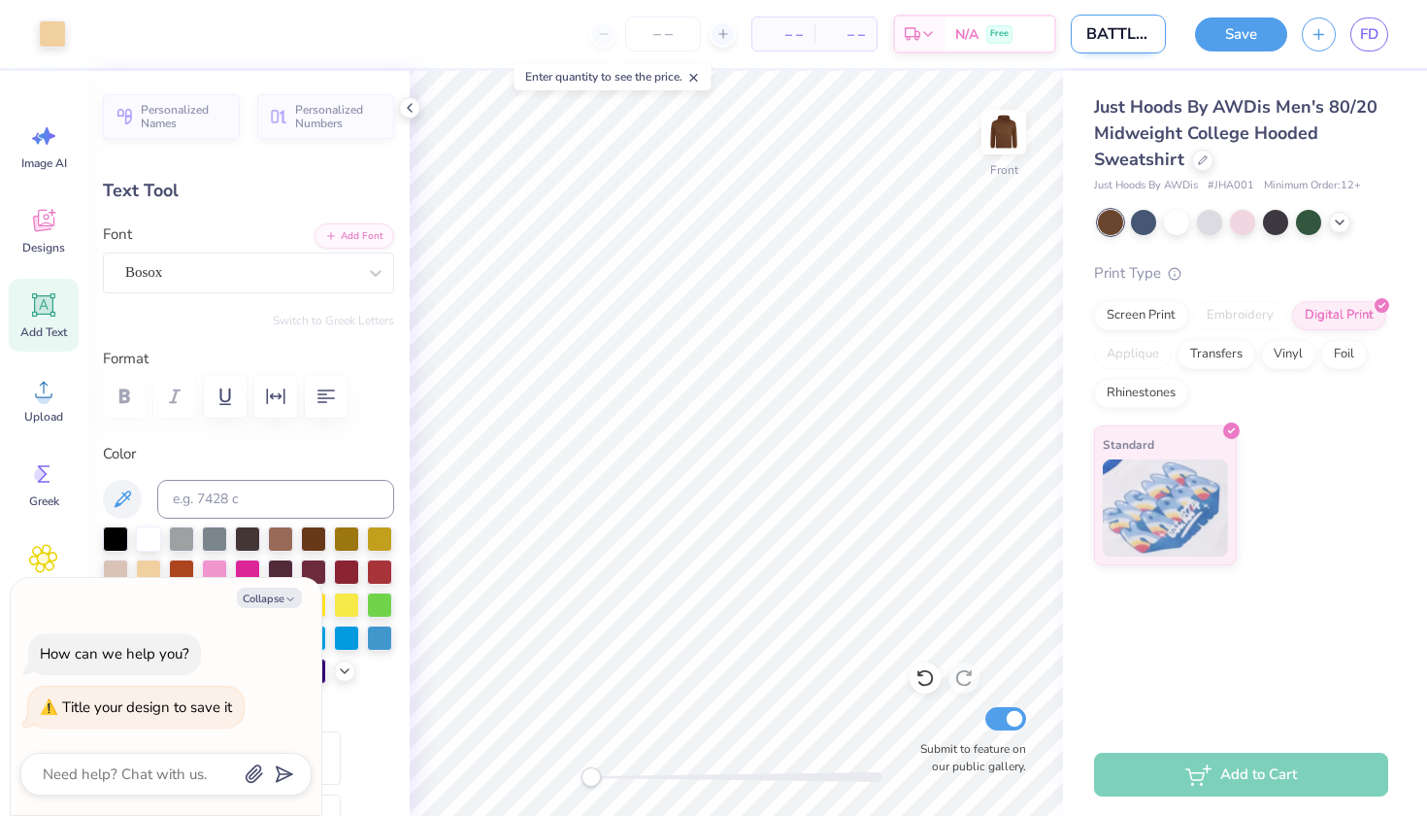
type textarea "x"
type input "BATTLE QUE"
type textarea "x"
type input "BATTLE QUEE"
type textarea "x"
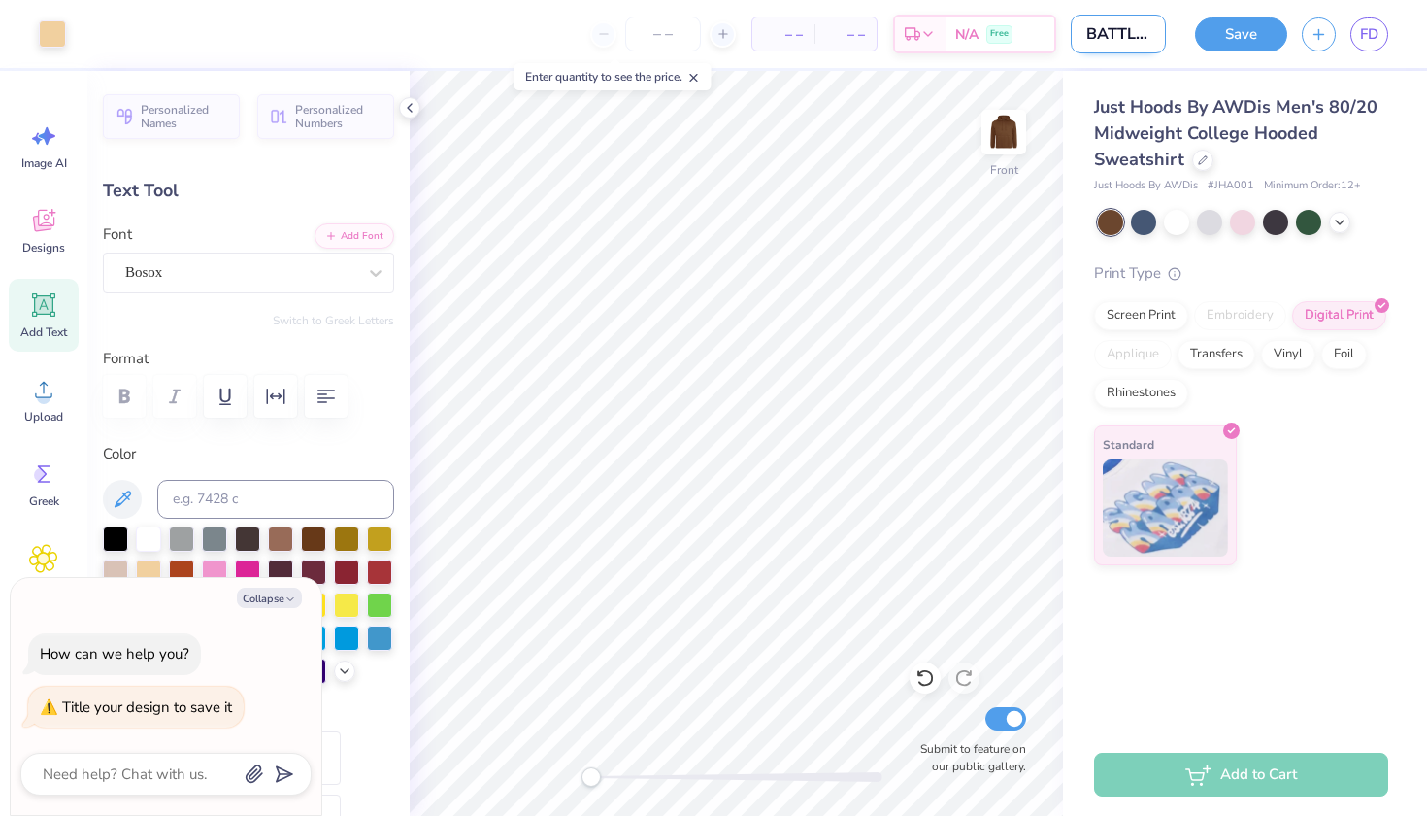
type input "BATTLE QUEEN"
type textarea "x"
type input "BATTLE QUEEN"
click at [1238, 24] on button "Save" at bounding box center [1241, 32] width 92 height 34
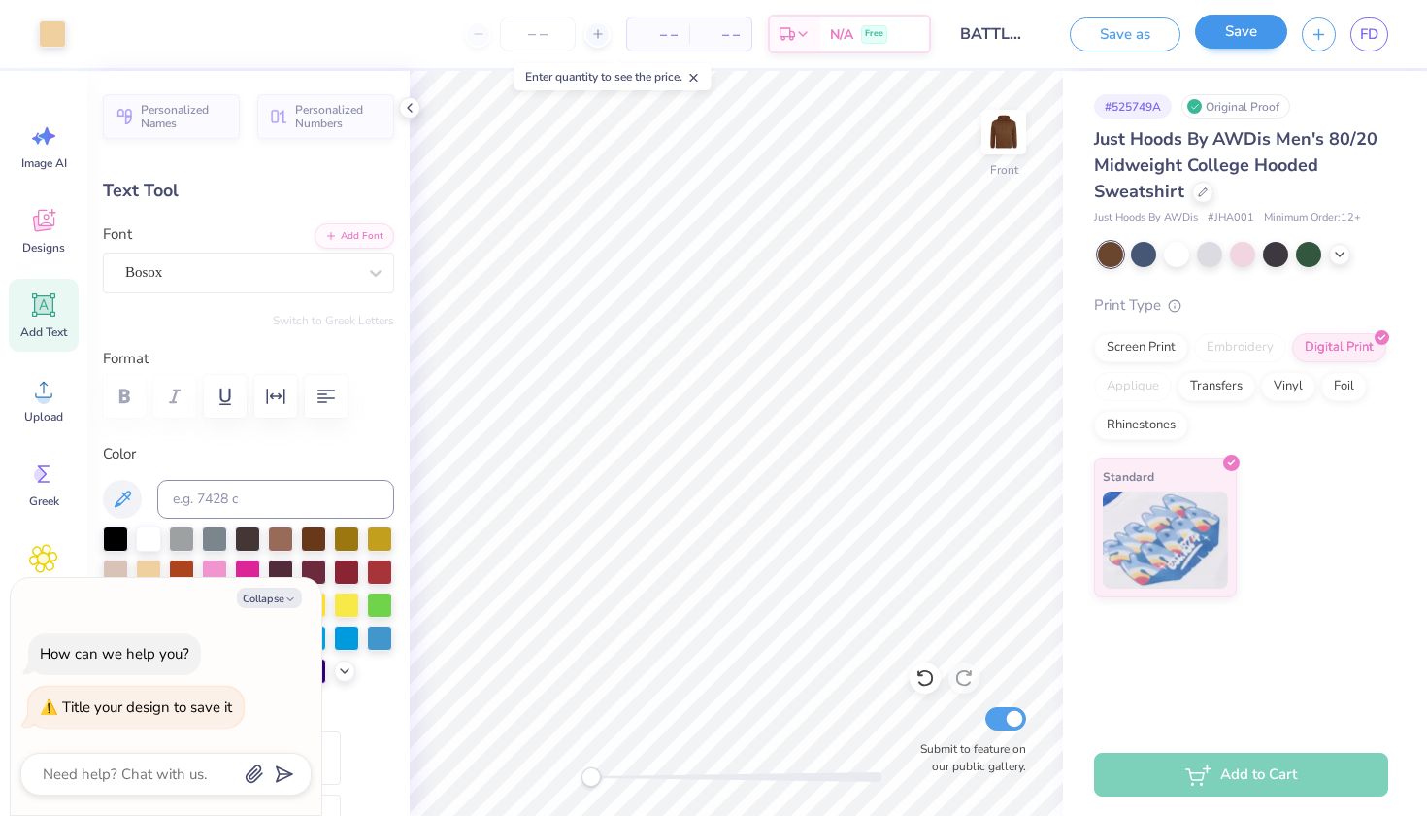
click at [1257, 27] on button "Save" at bounding box center [1241, 32] width 92 height 34
click at [1118, 29] on div "Save as" at bounding box center [1085, 34] width 111 height 34
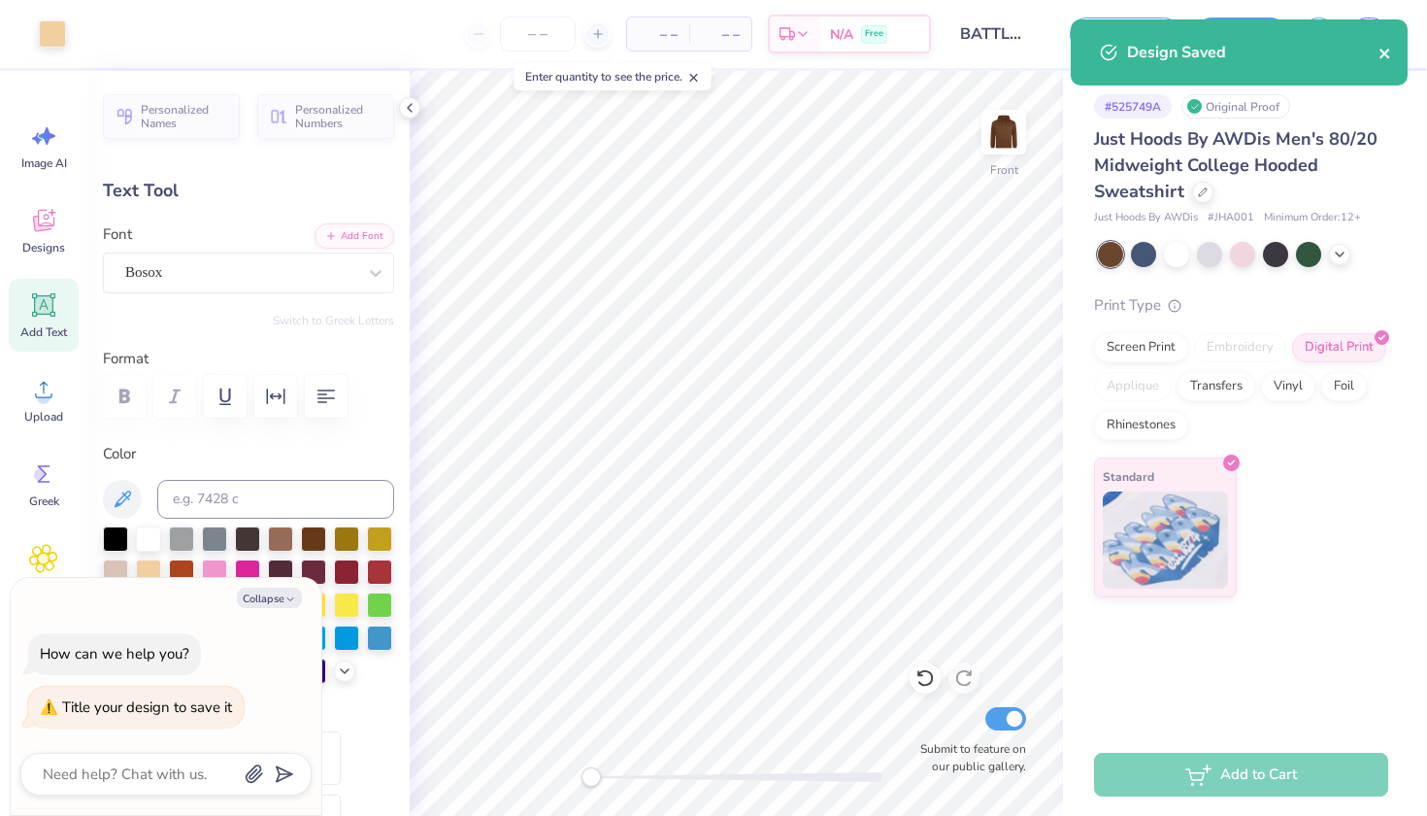
click at [1390, 56] on icon "close" at bounding box center [1386, 54] width 14 height 16
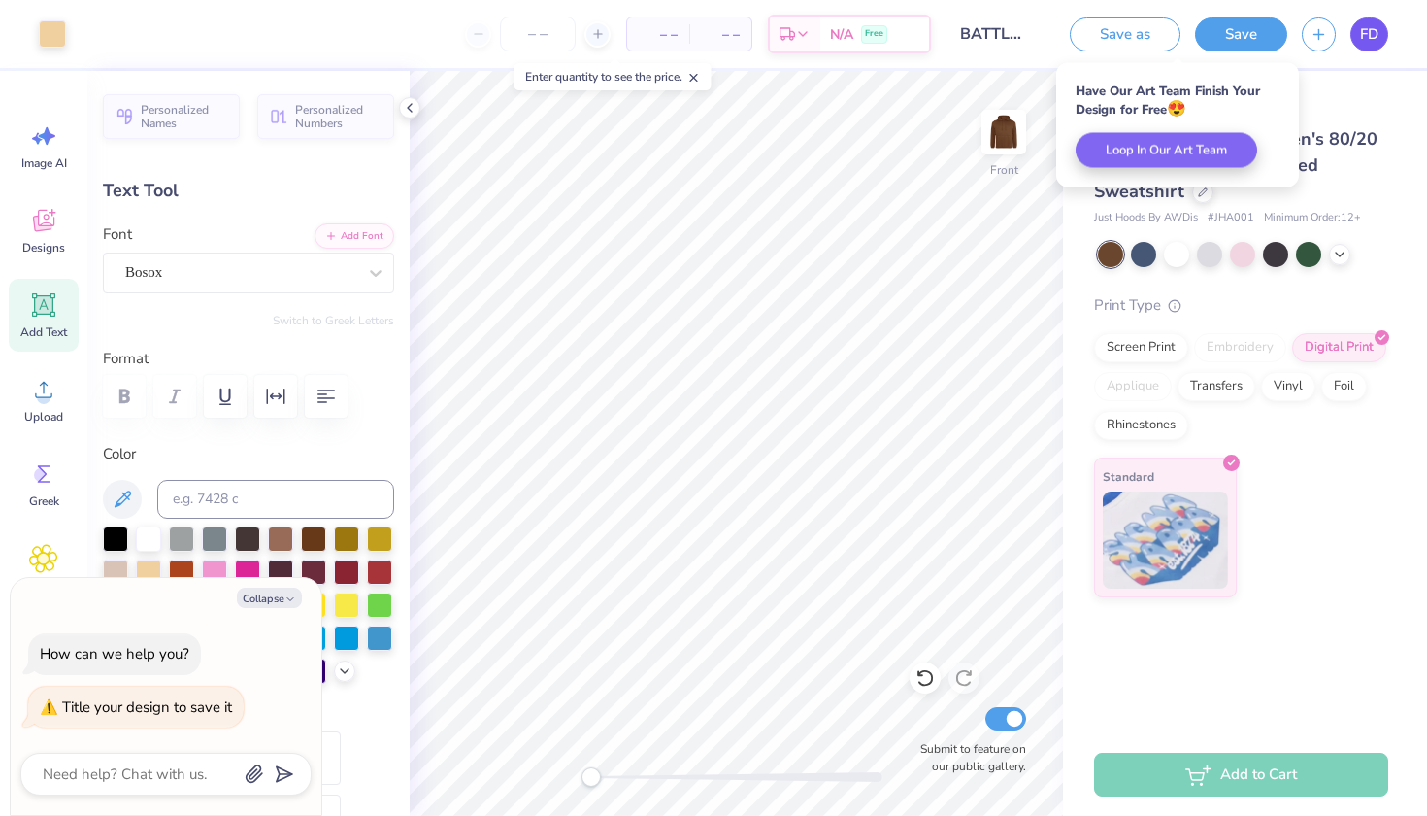
click at [1370, 34] on span "FD" at bounding box center [1369, 34] width 18 height 22
type textarea "x"
